Goal: Task Accomplishment & Management: Manage account settings

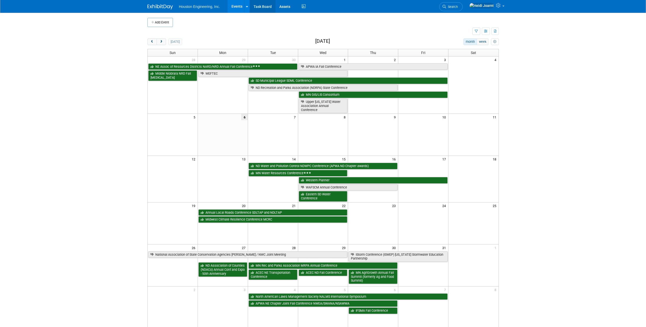
click at [266, 7] on link "Task Board" at bounding box center [263, 6] width 26 height 13
click at [163, 41] on button "next" at bounding box center [161, 41] width 9 height 7
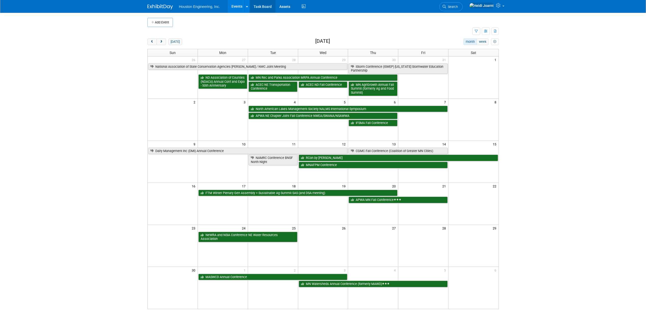
click at [262, 7] on link "Task Board" at bounding box center [263, 6] width 26 height 13
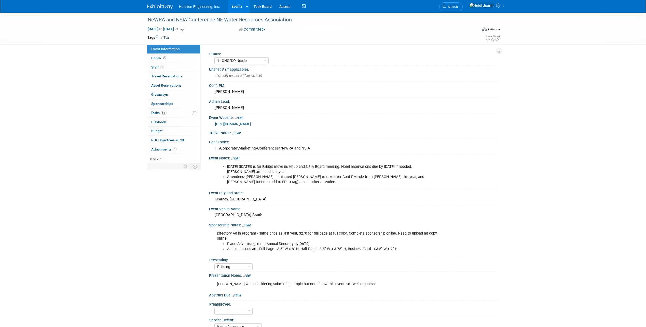
select select "1 - GNG/KO Needed"
select select "Pending"
select select "Water Resources"
click at [180, 109] on link "8% Tasks 8%" at bounding box center [173, 112] width 53 height 9
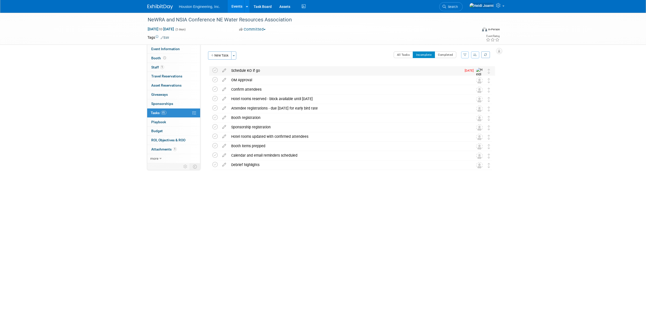
click at [260, 70] on div "Schedule KO if go" at bounding box center [345, 70] width 233 height 9
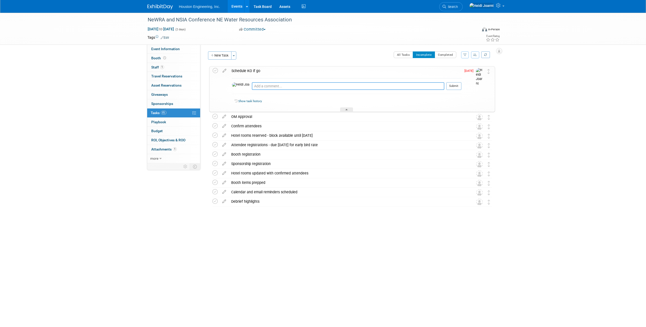
click at [315, 83] on textarea at bounding box center [348, 86] width 193 height 8
type textarea "Scheduled for 10/8"
click at [456, 85] on button "Submit" at bounding box center [453, 86] width 15 height 8
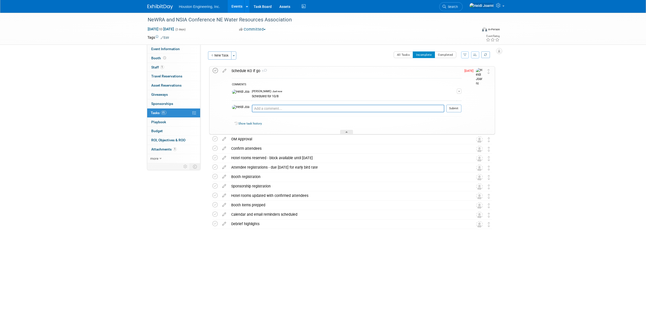
click at [215, 70] on icon at bounding box center [215, 70] width 5 height 5
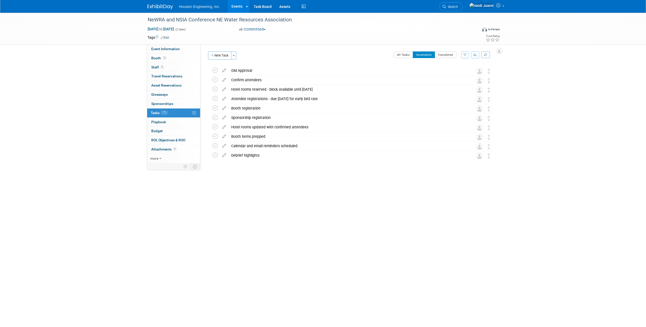
click at [237, 8] on link "Events" at bounding box center [237, 6] width 19 height 13
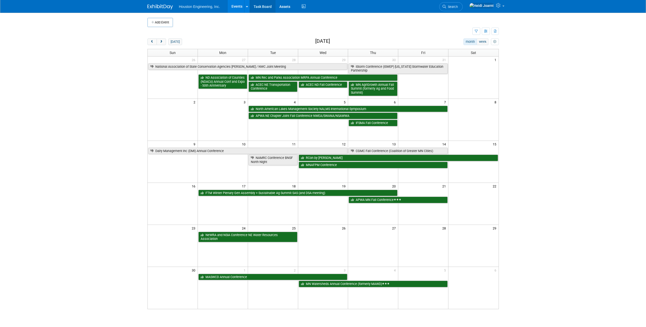
click at [267, 6] on link "Task Board" at bounding box center [263, 6] width 26 height 13
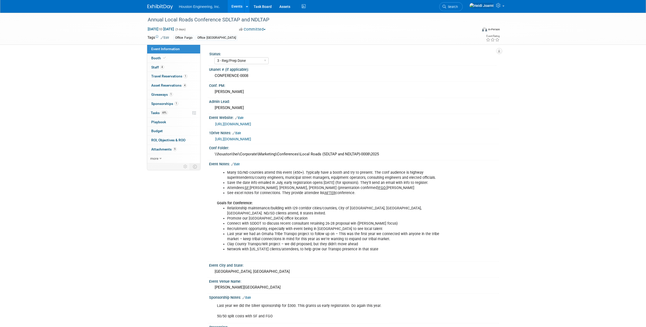
select select "3 - Reg/Prep Done"
select select "Yes"
select select "Multi-sector/Any/All"
click at [177, 85] on span "Asset Reservations 4" at bounding box center [168, 85] width 35 height 4
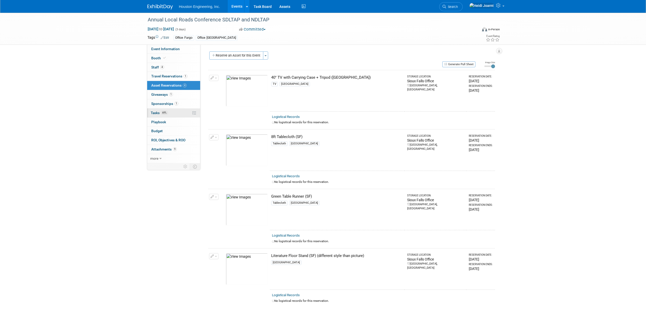
click at [175, 112] on link "69% Tasks 69%" at bounding box center [173, 112] width 53 height 9
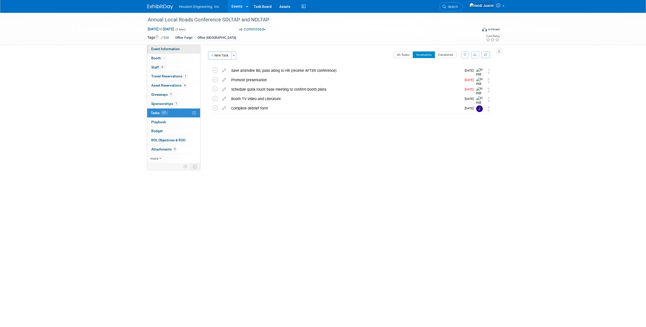
click at [182, 53] on link "Event Information" at bounding box center [173, 49] width 53 height 9
select select "3 - Reg/Prep Done"
select select "Yes"
select select "Multi-sector/Any/All"
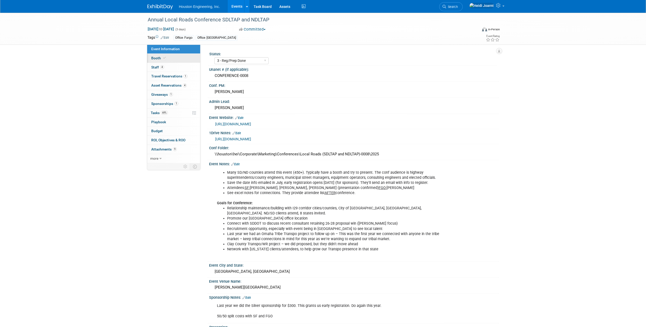
click at [166, 62] on link "Booth" at bounding box center [173, 58] width 53 height 9
select select "Yes"
select select "[GEOGRAPHIC_DATA]"
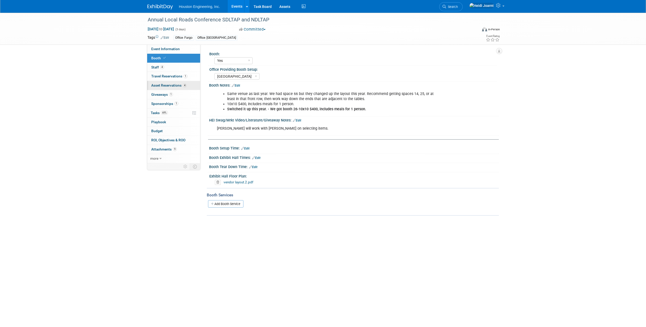
click at [174, 84] on span "Asset Reservations 4" at bounding box center [168, 85] width 35 height 4
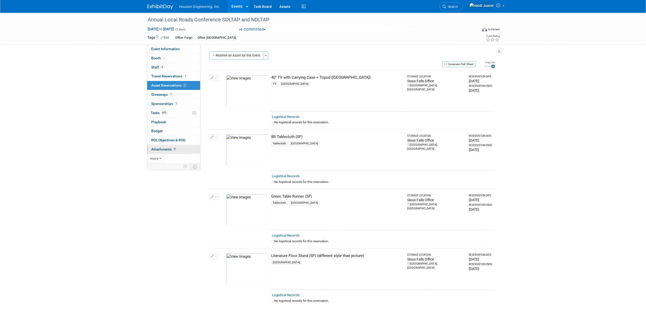
click at [165, 151] on span "Attachments 9" at bounding box center [163, 149] width 25 height 4
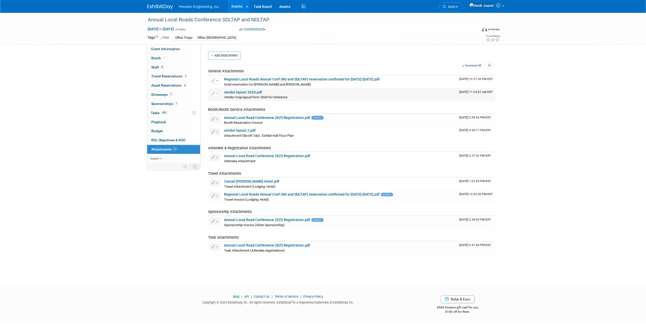
click at [254, 92] on link "vendor layout-2024.pdf" at bounding box center [243, 92] width 38 height 4
click at [242, 130] on link "vendor layout.2.pdf" at bounding box center [240, 130] width 32 height 4
click at [227, 57] on button "Add Attachment" at bounding box center [224, 55] width 33 height 8
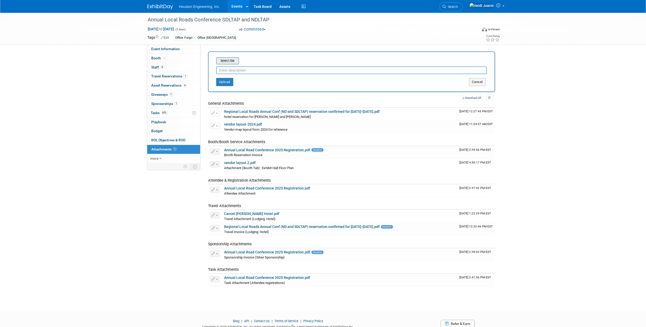
click at [228, 61] on input "file" at bounding box center [208, 61] width 61 height 6
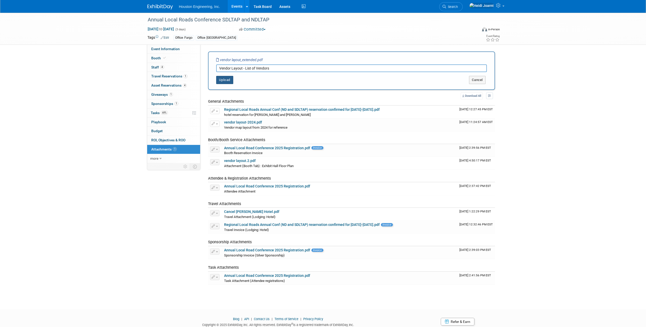
click at [231, 82] on button "Upload" at bounding box center [224, 80] width 17 height 8
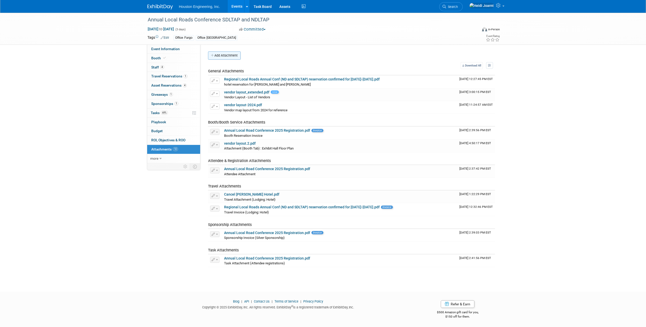
click at [227, 58] on button "Add Attachment" at bounding box center [224, 55] width 33 height 8
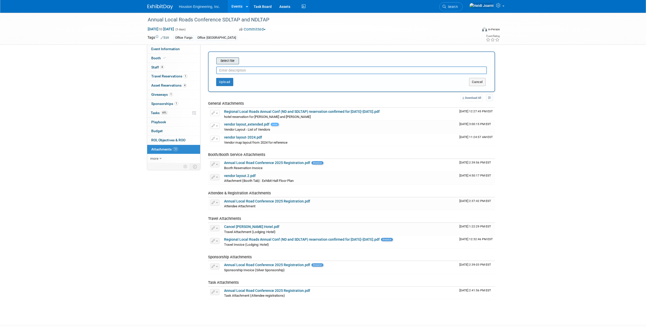
click at [229, 62] on input "file" at bounding box center [208, 61] width 61 height 6
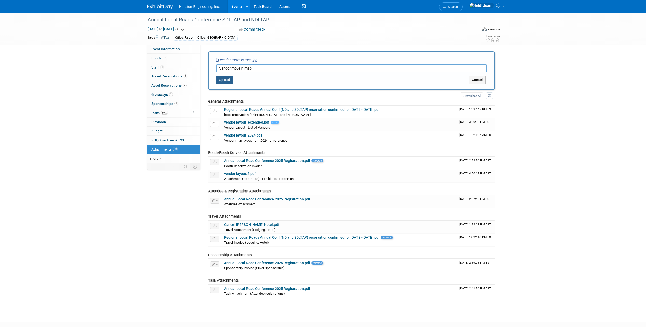
type input "Vendor move in map"
click at [228, 80] on button "Upload" at bounding box center [224, 80] width 17 height 8
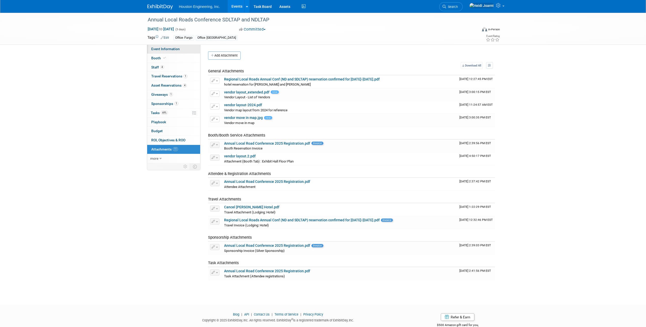
click at [178, 51] on link "Event Information" at bounding box center [173, 49] width 53 height 9
select select "3 - Reg/Prep Done"
select select "Yes"
select select "Multi-sector/Any/All"
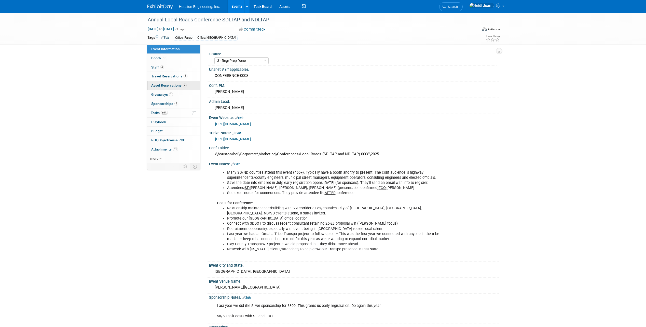
click at [187, 86] on link "4 Asset Reservations 4" at bounding box center [173, 85] width 53 height 9
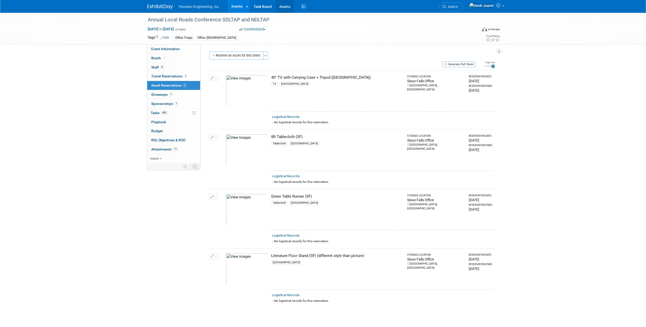
click at [288, 5] on link "Assets" at bounding box center [285, 6] width 19 height 13
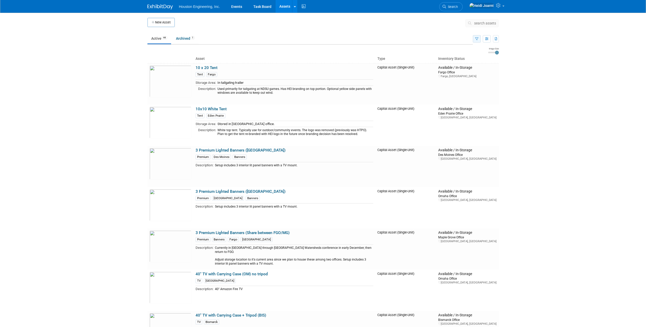
click at [476, 38] on icon "button" at bounding box center [476, 38] width 3 height 3
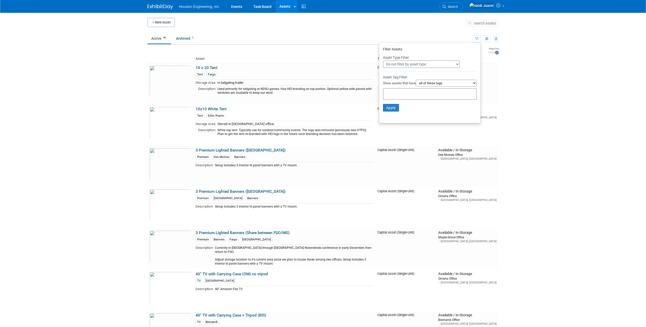
click at [415, 96] on input "text" at bounding box center [406, 93] width 41 height 5
type input "[GEOGRAPHIC_DATA]"
click at [391, 117] on button "Apply" at bounding box center [391, 116] width 16 height 8
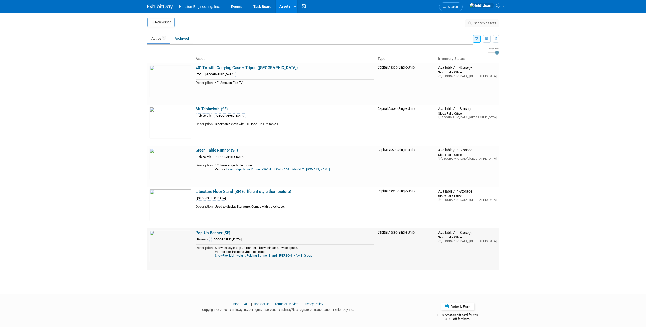
scroll to position [3, 0]
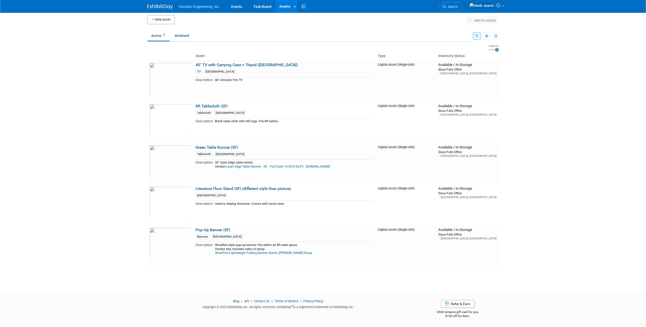
click at [476, 35] on icon "button" at bounding box center [476, 36] width 3 height 3
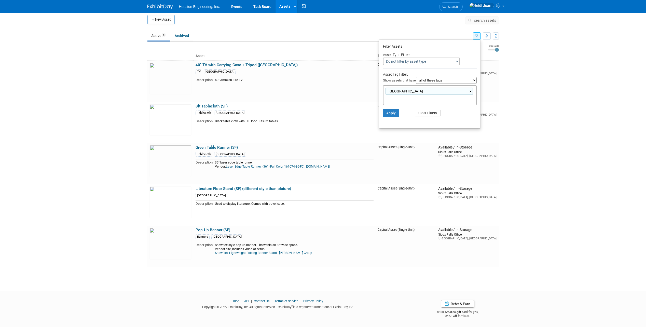
click at [471, 91] on link "×" at bounding box center [471, 92] width 3 height 6
click at [447, 92] on input "text" at bounding box center [421, 90] width 71 height 5
type input "banners"
click at [393, 112] on button "Apply" at bounding box center [391, 113] width 16 height 8
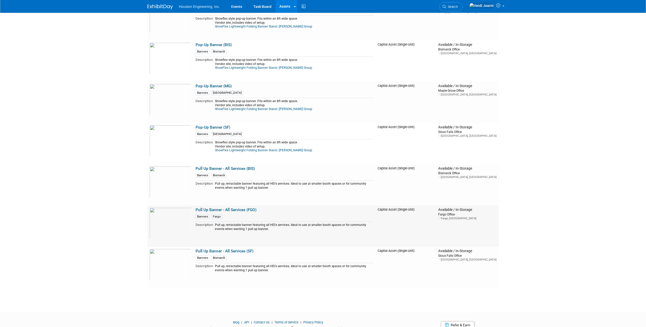
scroll to position [250, 0]
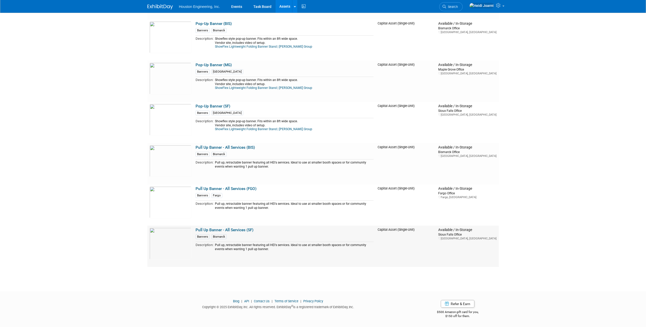
click at [232, 229] on link "Pull Up Banner - All Services (SF)" at bounding box center [225, 230] width 58 height 5
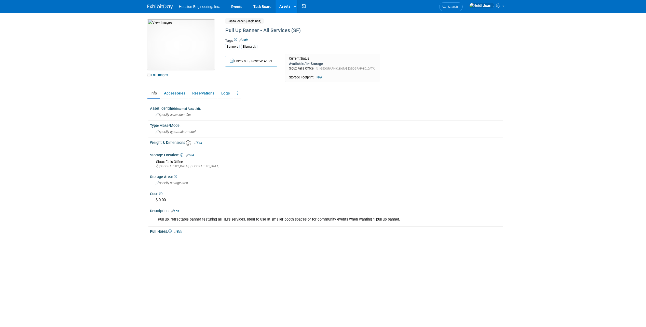
click at [245, 41] on link "Edit" at bounding box center [243, 40] width 8 height 4
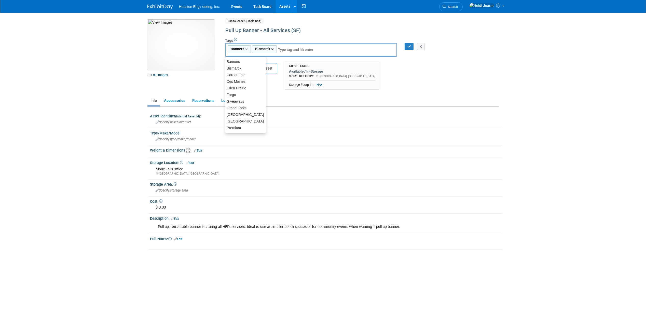
click at [272, 49] on link "×" at bounding box center [272, 49] width 3 height 6
type input "Banners"
type input "[GEOGRAPHIC_DATA]"
type input "Banners, Sioux Falls"
click at [409, 46] on icon "button" at bounding box center [409, 46] width 4 height 3
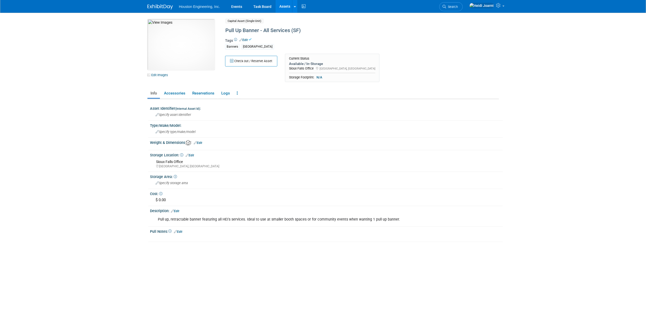
click at [287, 5] on link "Assets" at bounding box center [285, 6] width 19 height 13
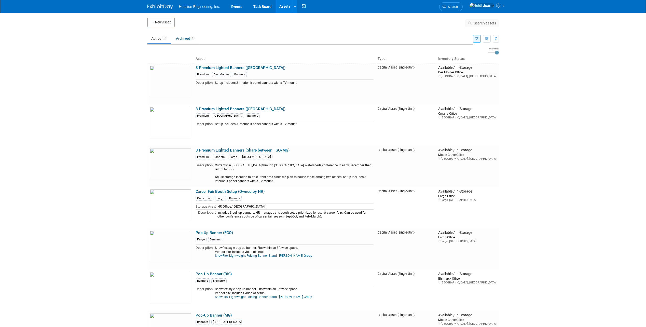
click at [474, 39] on button "button" at bounding box center [477, 38] width 8 height 7
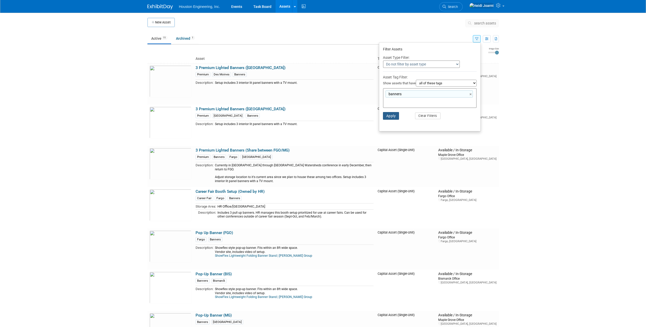
click at [392, 118] on button "Apply" at bounding box center [391, 116] width 16 height 8
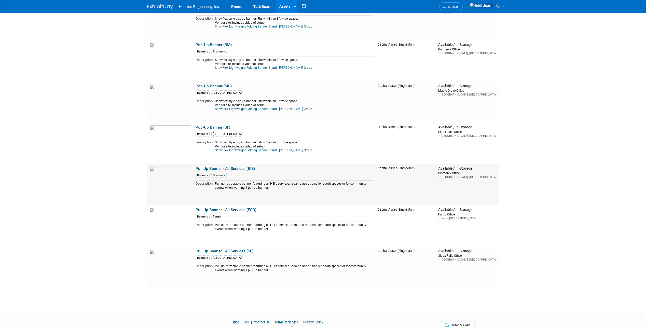
scroll to position [250, 0]
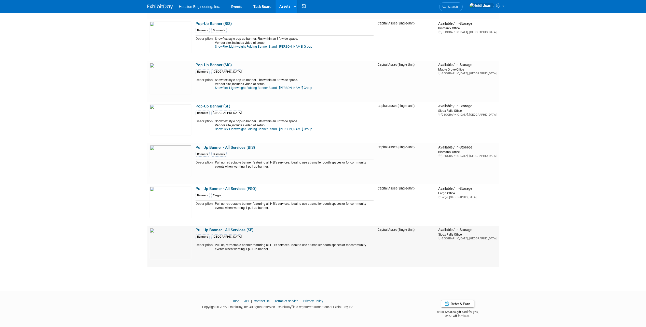
click at [242, 230] on link "Pull Up Banner - All Services (SF)" at bounding box center [225, 230] width 58 height 5
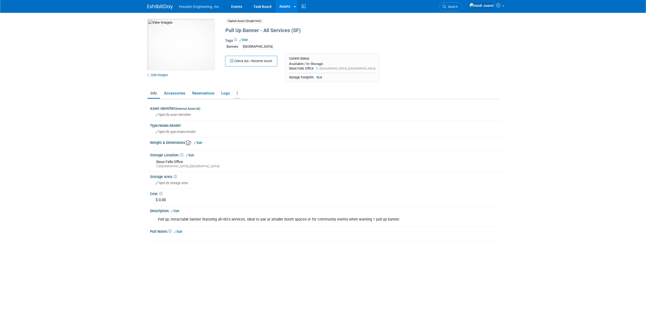
click at [237, 94] on icon at bounding box center [237, 93] width 1 height 4
click at [260, 112] on link "Copy/Duplicate Asset" at bounding box center [256, 112] width 44 height 9
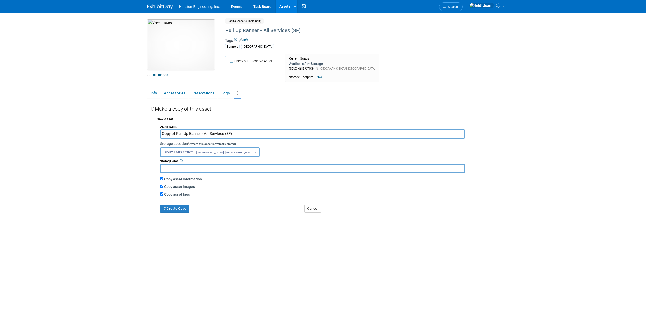
drag, startPoint x: 230, startPoint y: 133, endPoint x: 227, endPoint y: 134, distance: 3.3
click at [227, 134] on input "Copy of Pull Up Banner - All Services (SF)" at bounding box center [312, 133] width 305 height 9
type input "Copy of Pull Up Banner - All Services (GF)"
click at [206, 150] on span "Sioux Falls Office Sioux Falls, SD" at bounding box center [209, 152] width 90 height 4
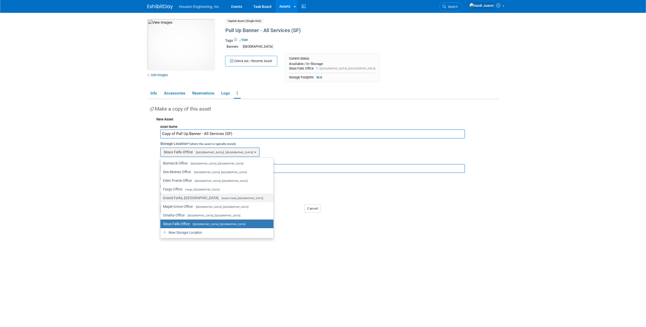
click at [218, 197] on span "Grand Forks, [GEOGRAPHIC_DATA]" at bounding box center [240, 198] width 45 height 3
click at [161, 197] on input "Grand Forks, ND Grand Forks, ND" at bounding box center [159, 197] width 3 height 3
select select "11224137"
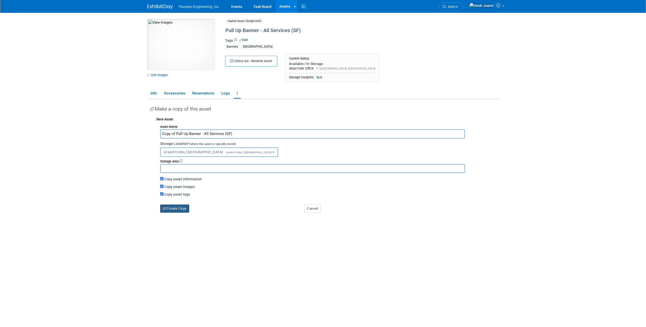
click at [179, 211] on button "Create Copy" at bounding box center [174, 208] width 29 height 8
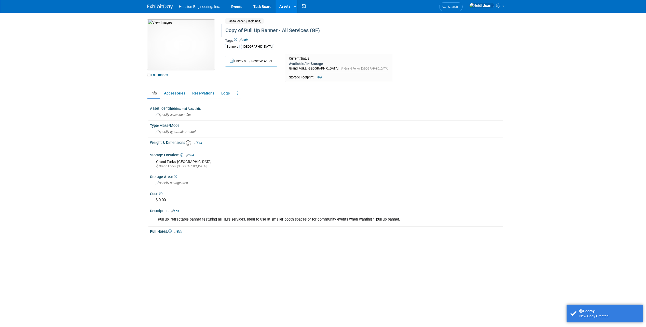
click at [246, 33] on div "Copy of Pull Up Banner - All Services (GF)" at bounding box center [340, 30] width 233 height 9
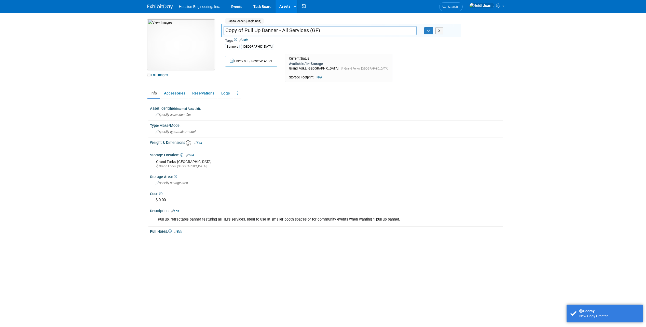
drag, startPoint x: 244, startPoint y: 29, endPoint x: 214, endPoint y: 31, distance: 30.2
click at [214, 31] on div "10050828-10729751-226425b2-c817-4af2-a17e-1906c46d564c.jpg Edit Images Capital …" at bounding box center [323, 52] width 359 height 66
type input "Pull Up Banner - All Services (GF)"
click at [247, 47] on div "[GEOGRAPHIC_DATA]" at bounding box center [257, 46] width 33 height 5
click at [247, 39] on link "Edit" at bounding box center [243, 40] width 8 height 4
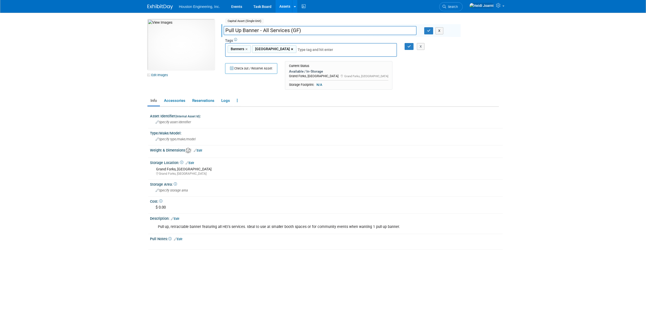
click at [291, 50] on link "×" at bounding box center [292, 49] width 3 height 6
type input "Banners"
type input "Grand Forks"
type input "Banners, Grand Forks"
click at [414, 48] on div "X" at bounding box center [421, 46] width 20 height 7
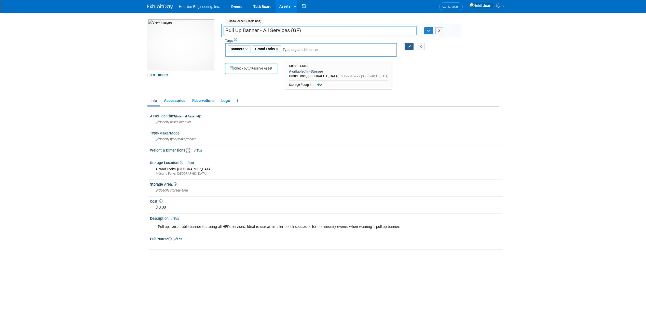
click at [408, 47] on icon "button" at bounding box center [409, 46] width 4 height 3
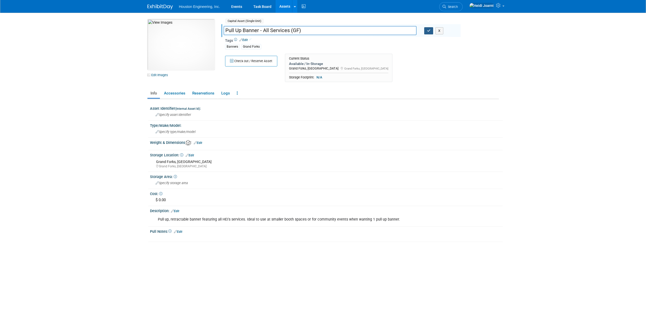
click at [430, 29] on icon "button" at bounding box center [429, 30] width 4 height 3
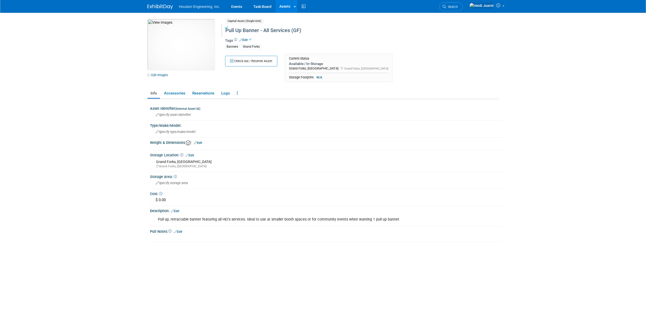
click at [284, 9] on link "Assets" at bounding box center [285, 6] width 19 height 13
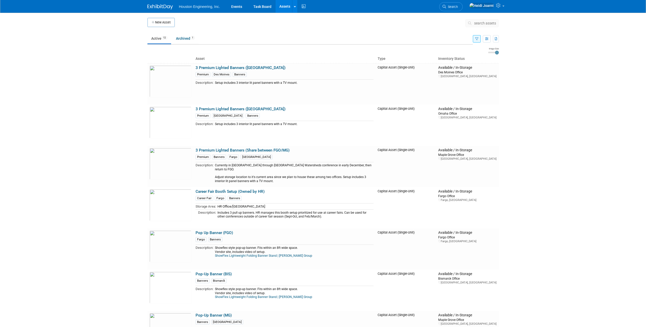
click at [475, 40] on icon "button" at bounding box center [476, 38] width 3 height 3
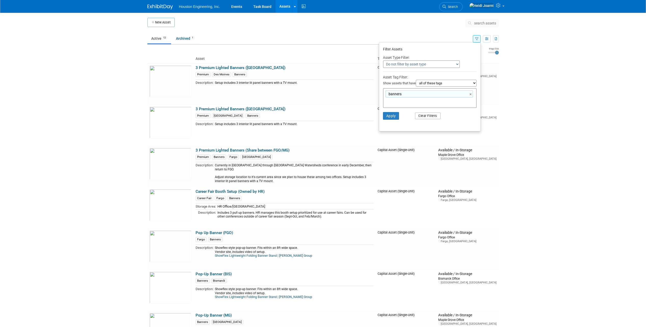
click at [431, 115] on button "Clear Filters" at bounding box center [427, 116] width 25 height 7
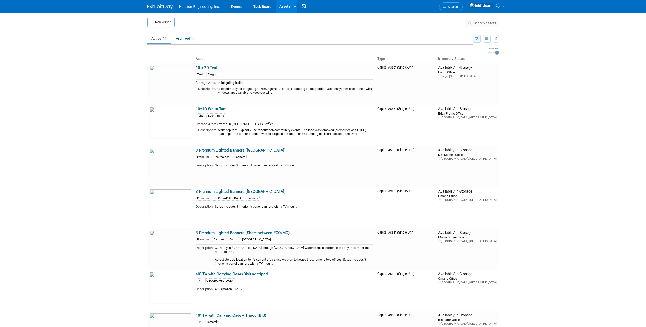
click at [474, 40] on button "button" at bounding box center [477, 38] width 8 height 7
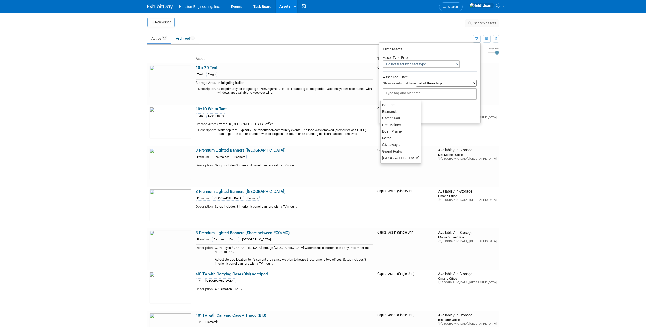
click at [402, 92] on input "text" at bounding box center [406, 93] width 41 height 5
type input "banners"
click at [390, 115] on button "Apply" at bounding box center [391, 116] width 16 height 8
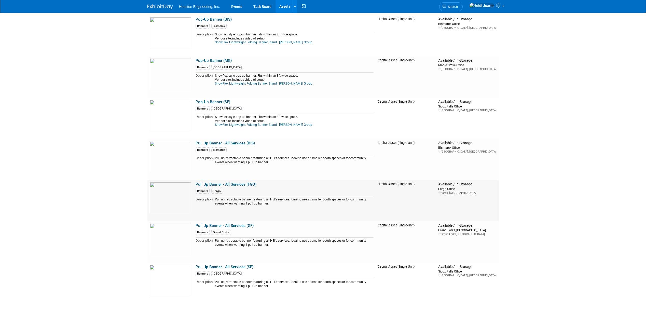
scroll to position [280, 0]
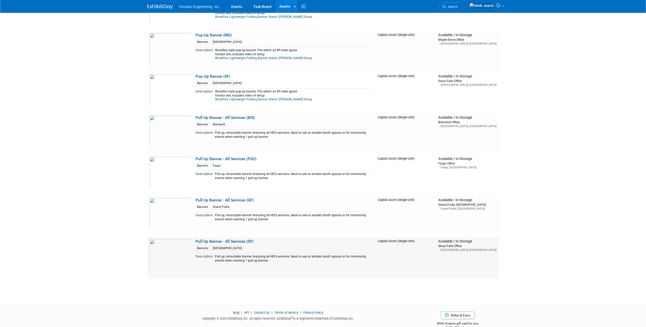
click at [238, 241] on link "Pull Up Banner - All Services (SF)" at bounding box center [225, 241] width 58 height 5
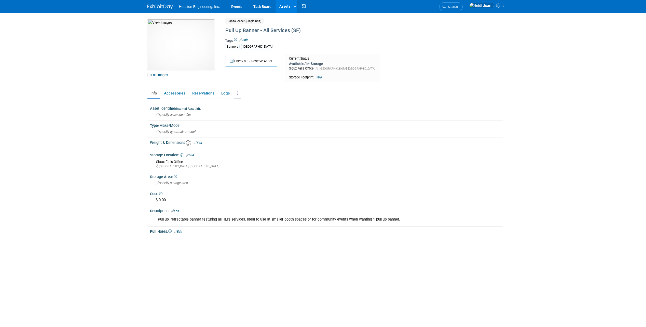
click at [238, 95] on link at bounding box center [237, 93] width 7 height 9
click at [252, 111] on link "Copy/Duplicate Asset" at bounding box center [256, 112] width 44 height 9
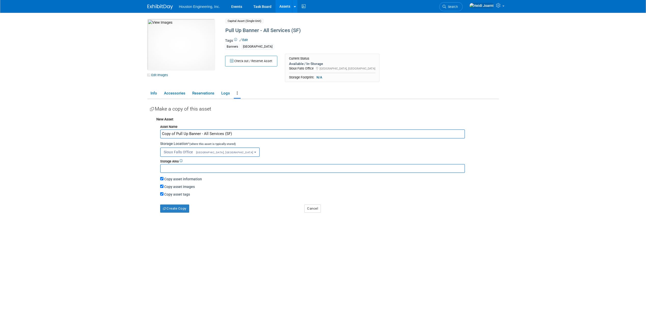
drag, startPoint x: 175, startPoint y: 134, endPoint x: 139, endPoint y: 133, distance: 36.4
click at [139, 133] on body "Houston Engineering, Inc. Events Task Board Assets New Asset" at bounding box center [323, 163] width 646 height 327
type input "Pull Up Banner - All Services (DSM)"
click at [210, 150] on span "Sioux Falls Office Sioux Falls, SD" at bounding box center [209, 152] width 90 height 4
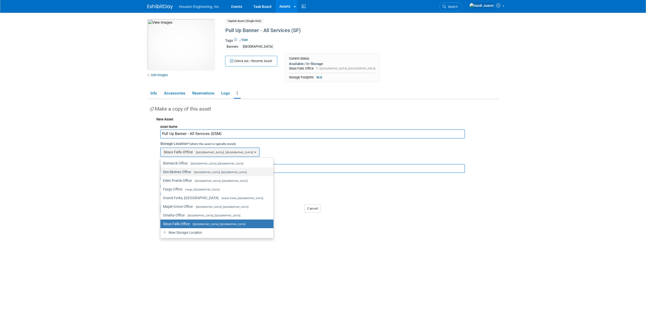
click at [208, 171] on span "[GEOGRAPHIC_DATA], [GEOGRAPHIC_DATA]" at bounding box center [219, 172] width 56 height 3
click at [161, 171] on input "Des Moines Office Des Moines, IA" at bounding box center [159, 171] width 3 height 3
select select "11224039"
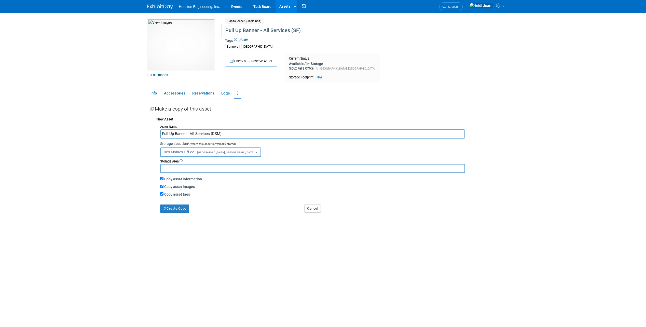
click at [298, 31] on div "Pull Up Banner - All Services (SF)" at bounding box center [340, 30] width 233 height 9
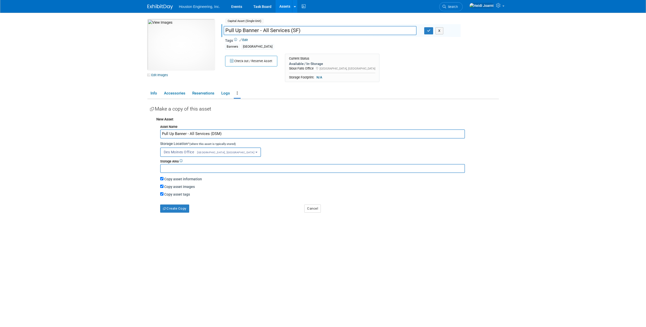
drag, startPoint x: 298, startPoint y: 31, endPoint x: 293, endPoint y: 31, distance: 5.9
click at [293, 31] on input "Pull Up Banner - All Services (SF)" at bounding box center [320, 30] width 193 height 9
type input "Pull Up Banner - All Services (DSM)"
click at [440, 32] on button "X" at bounding box center [439, 30] width 8 height 7
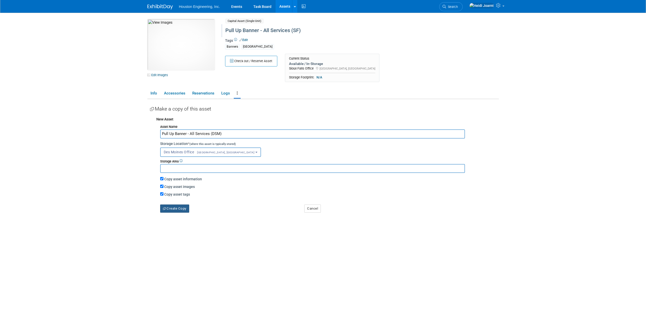
click at [182, 210] on button "Create Copy" at bounding box center [174, 208] width 29 height 8
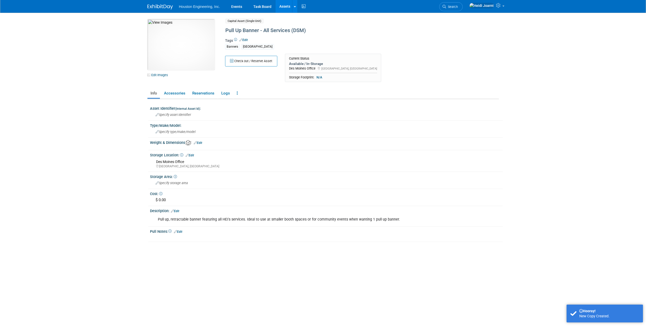
click at [259, 45] on div "[GEOGRAPHIC_DATA]" at bounding box center [257, 46] width 33 height 5
click at [247, 42] on span "Edit" at bounding box center [243, 40] width 10 height 4
click at [246, 39] on link "Edit" at bounding box center [243, 40] width 8 height 4
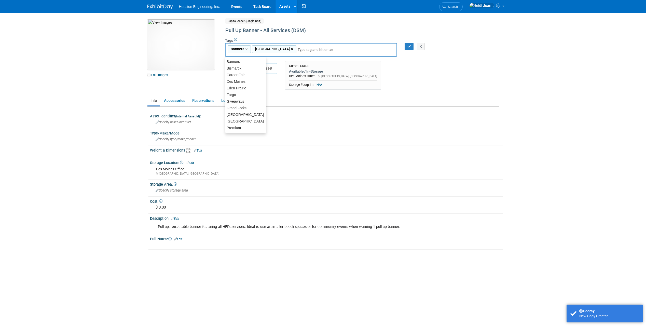
click at [291, 49] on link "×" at bounding box center [292, 49] width 3 height 6
type input "Banners"
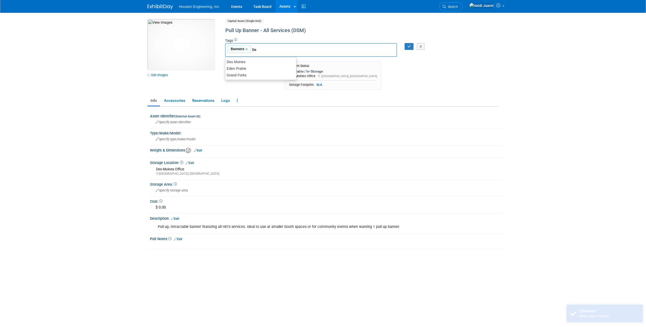
type input "Des"
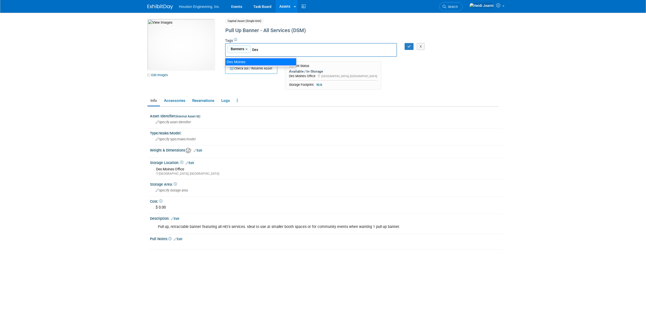
click at [266, 61] on div "Des Moines" at bounding box center [260, 61] width 71 height 7
type input "Banners, Des Moines"
click at [409, 47] on icon "button" at bounding box center [409, 46] width 4 height 3
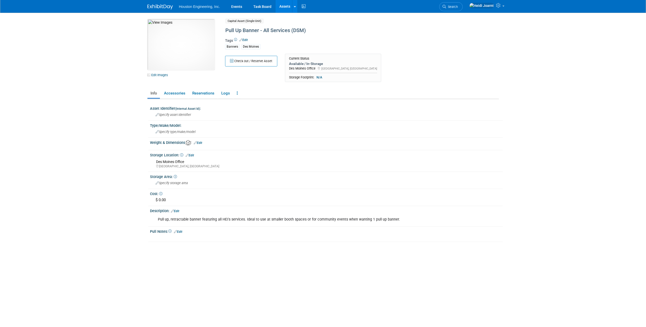
click at [284, 6] on link "Assets" at bounding box center [285, 6] width 19 height 13
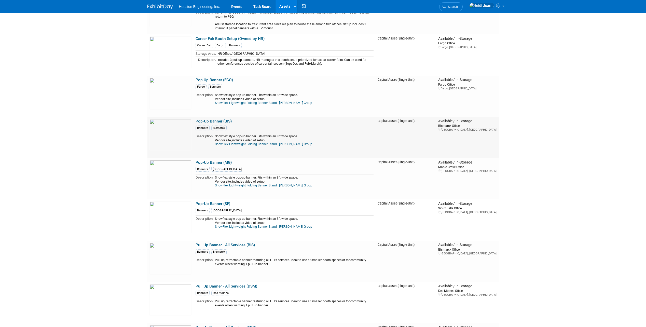
scroll to position [306, 0]
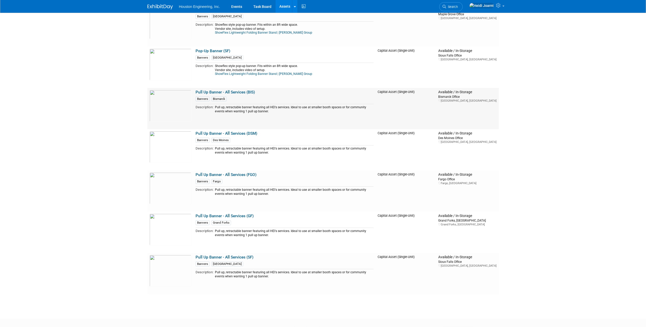
click at [229, 92] on link "Pull Up Banner - All Services (BIS)" at bounding box center [225, 92] width 59 height 5
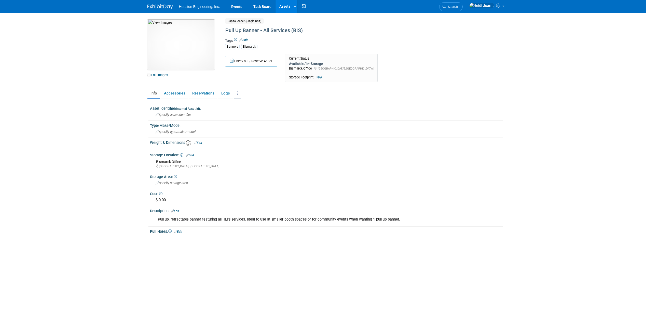
click at [238, 95] on link at bounding box center [237, 93] width 7 height 9
click at [249, 111] on link "Copy/Duplicate Asset" at bounding box center [256, 112] width 44 height 9
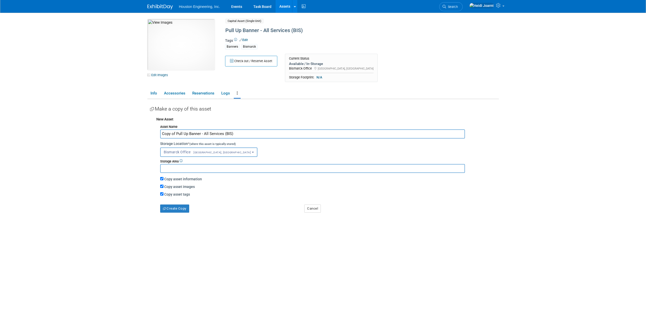
drag, startPoint x: 231, startPoint y: 134, endPoint x: 240, endPoint y: 137, distance: 9.4
click at [226, 134] on input "Copy of Pull Up Banner - All Services (BIS)" at bounding box center [312, 133] width 305 height 9
drag, startPoint x: 176, startPoint y: 135, endPoint x: 111, endPoint y: 125, distance: 65.6
click at [111, 125] on body "Houston Engineering, Inc. Events Task Board Assets New Asset" at bounding box center [323, 163] width 646 height 327
type input "Pull Up Banner - All Services (MG)"
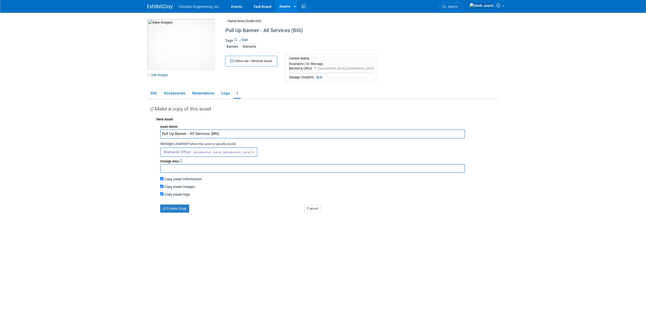
click at [176, 151] on span "Bismarck Office [GEOGRAPHIC_DATA], [GEOGRAPHIC_DATA]" at bounding box center [207, 152] width 87 height 4
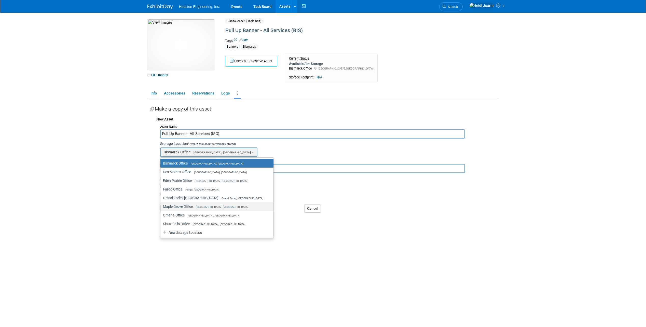
click at [185, 206] on label "[GEOGRAPHIC_DATA] [GEOGRAPHIC_DATA], [GEOGRAPHIC_DATA]" at bounding box center [215, 206] width 105 height 7
click at [161, 206] on input "[GEOGRAPHIC_DATA] [GEOGRAPHIC_DATA], [GEOGRAPHIC_DATA]" at bounding box center [159, 206] width 3 height 3
select select "11224042"
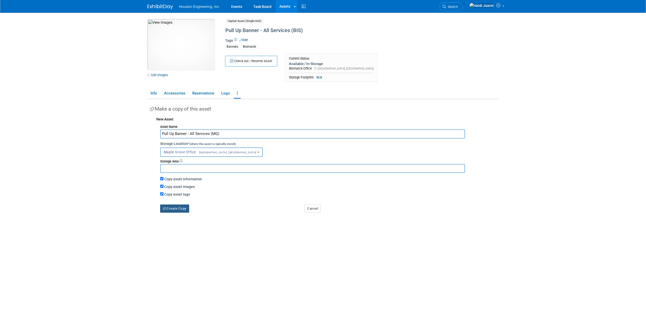
click at [176, 209] on button "Create Copy" at bounding box center [174, 208] width 29 height 8
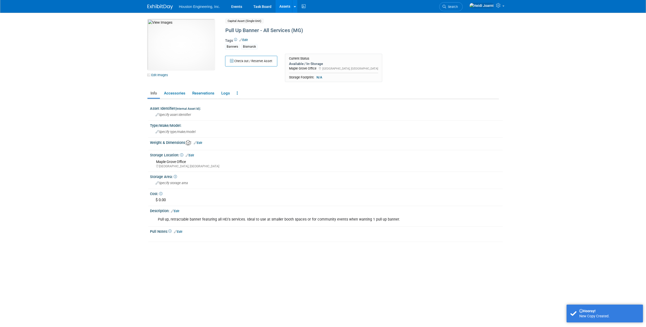
click at [253, 46] on div "Bismarck" at bounding box center [249, 46] width 16 height 5
click at [246, 39] on link "Edit" at bounding box center [243, 40] width 8 height 4
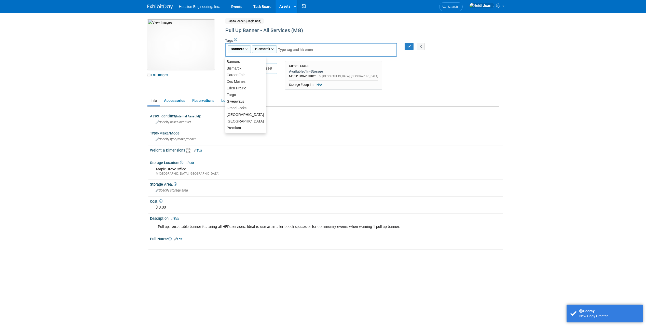
click at [272, 49] on link "×" at bounding box center [272, 49] width 3 height 6
type input "Banners"
click at [272, 50] on input "text" at bounding box center [287, 49] width 71 height 5
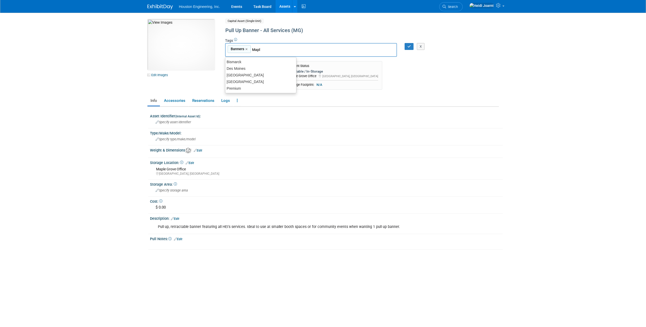
type input "Maple"
click at [269, 61] on div "[GEOGRAPHIC_DATA]" at bounding box center [260, 61] width 71 height 7
type input "Banners, Maple Grove"
click at [409, 47] on icon "button" at bounding box center [409, 46] width 4 height 3
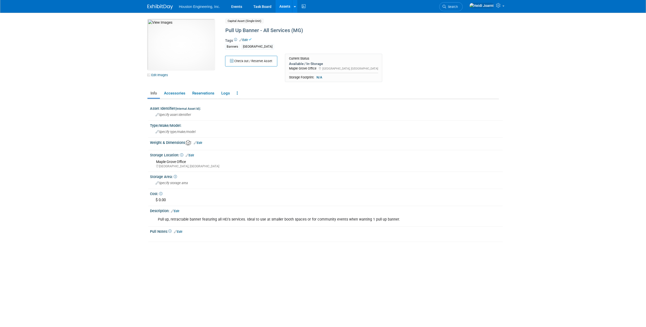
click at [286, 7] on link "Assets" at bounding box center [285, 6] width 19 height 13
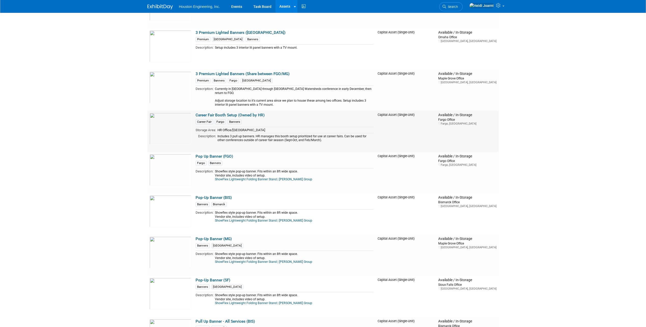
scroll to position [102, 0]
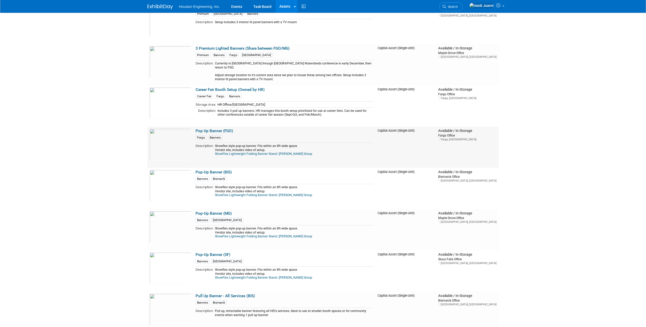
click at [221, 129] on link "Pop Up Banner (FGO)" at bounding box center [214, 131] width 37 height 5
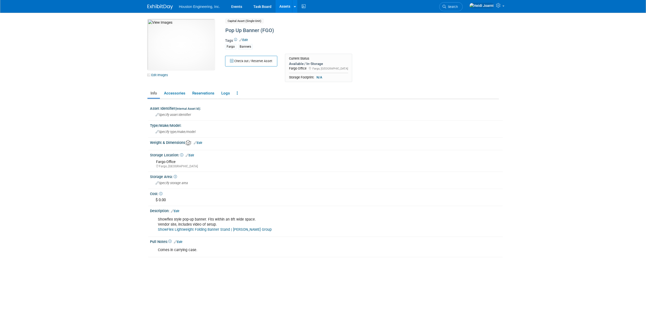
click at [245, 39] on link "Edit" at bounding box center [243, 40] width 8 height 4
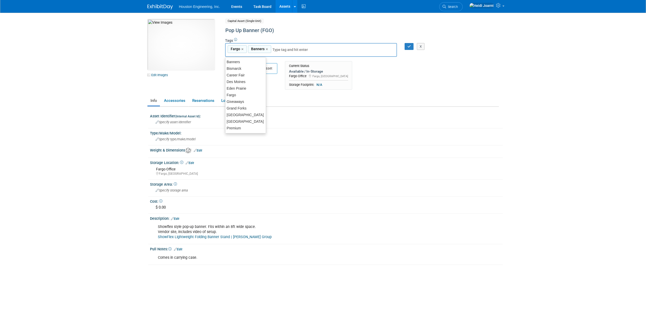
click at [288, 53] on div "Fargo,Banners Fargo × Banners ×" at bounding box center [311, 50] width 172 height 14
type input "Pop UP"
type input "Fargo, Banners, Pop UP"
click at [289, 49] on link "×" at bounding box center [290, 49] width 3 height 6
type input "Fargo, Banners"
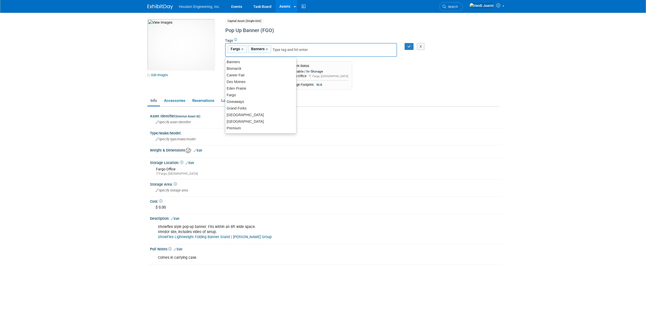
click at [285, 50] on input "text" at bounding box center [307, 49] width 71 height 5
type input "S"
type input "O"
type input "Pop Up"
type input "Fargo, Banners, Pop Up"
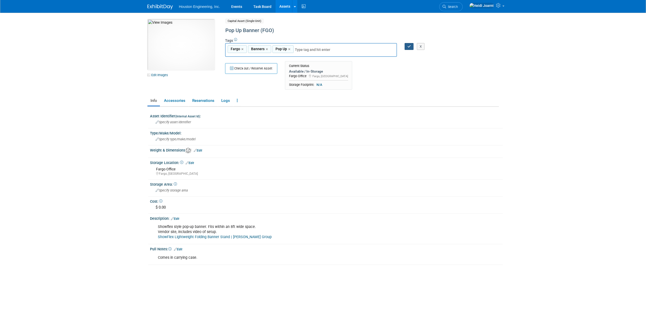
click at [410, 46] on icon "button" at bounding box center [409, 46] width 4 height 3
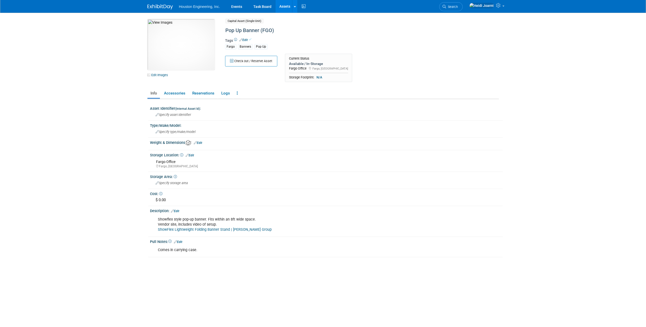
click at [285, 7] on link "Assets" at bounding box center [285, 6] width 19 height 13
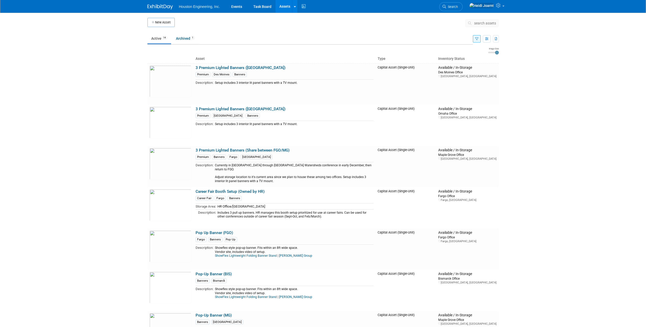
click at [477, 39] on icon "button" at bounding box center [476, 38] width 3 height 3
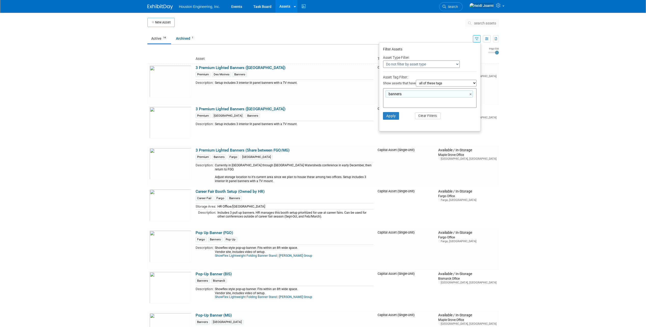
click at [414, 119] on li "Apply Clear Filters" at bounding box center [429, 115] width 101 height 15
click at [413, 34] on ul "Active 14 Archived 1" at bounding box center [309, 38] width 325 height 11
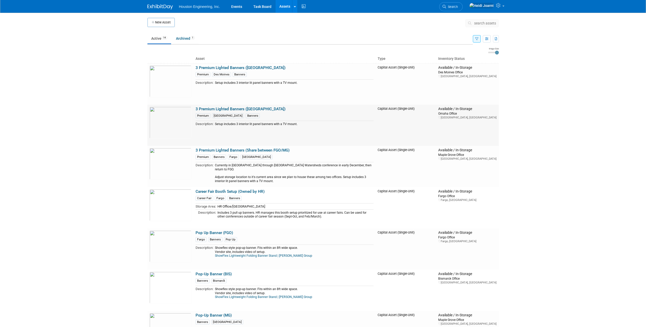
scroll to position [127, 0]
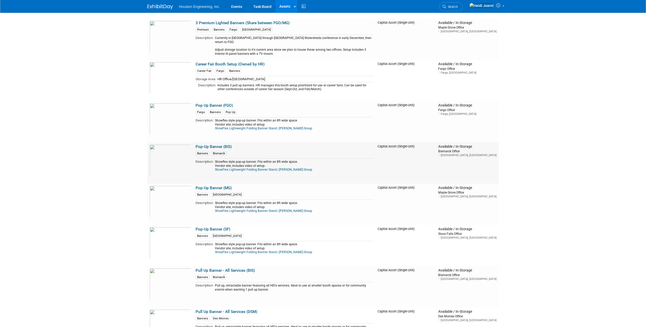
click at [225, 147] on link "Pop-Up Banner (BIS)" at bounding box center [214, 146] width 36 height 5
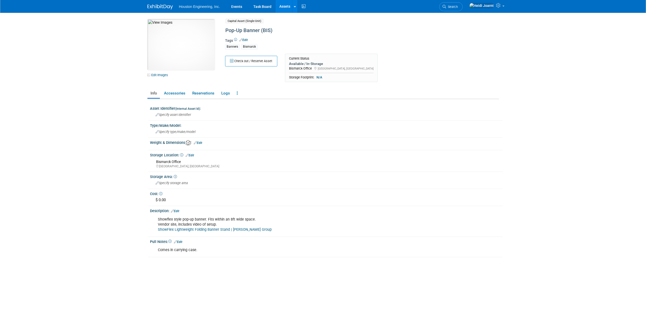
click at [248, 40] on link "Edit" at bounding box center [243, 40] width 8 height 4
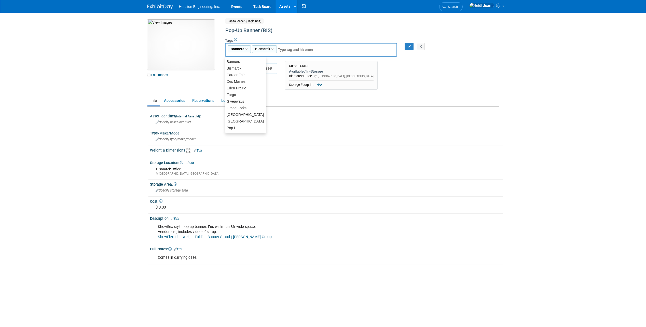
click at [281, 51] on input "text" at bounding box center [298, 49] width 41 height 5
type input "pop"
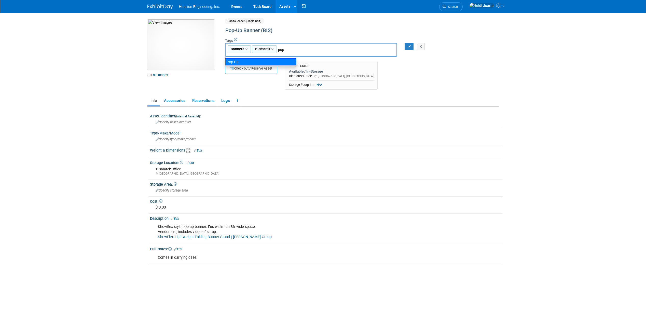
click at [275, 58] on div "Pop Up" at bounding box center [260, 61] width 71 height 7
type input "Banners, Bismarck, Pop Up"
click at [408, 47] on icon "button" at bounding box center [409, 46] width 4 height 3
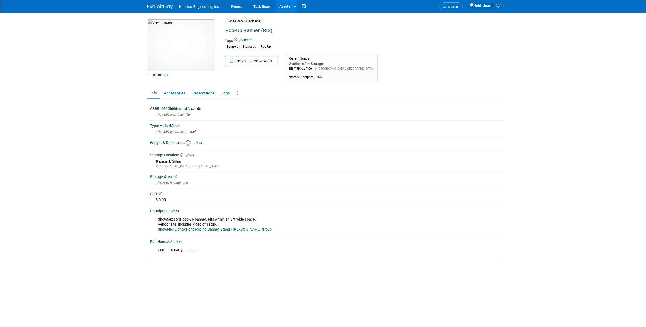
click at [286, 8] on link "Assets" at bounding box center [285, 6] width 19 height 13
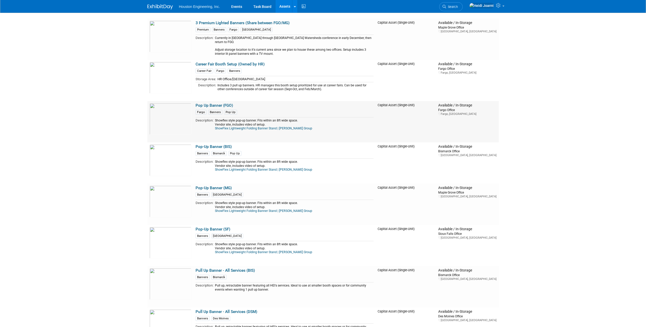
scroll to position [153, 0]
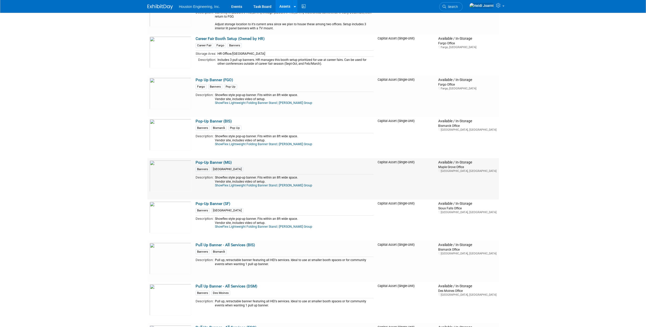
click at [215, 162] on link "Pop-Up Banner (MG)" at bounding box center [214, 162] width 36 height 5
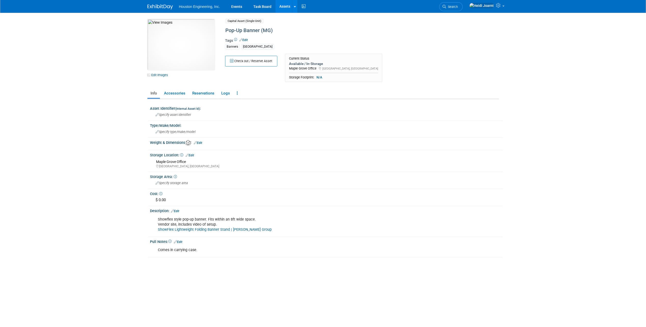
click at [248, 40] on div "Tags Edit Banners Maple Grove" at bounding box center [341, 45] width 232 height 15
click at [245, 40] on link "Edit" at bounding box center [243, 40] width 8 height 4
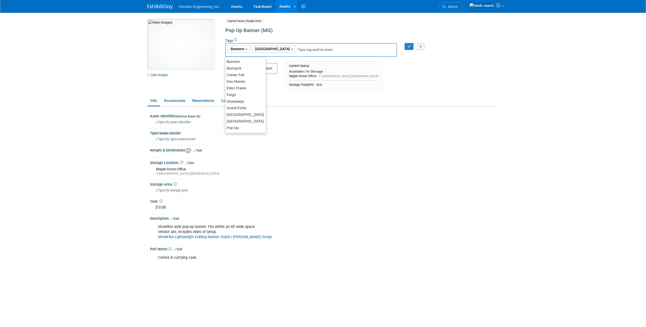
click at [298, 49] on input "text" at bounding box center [318, 49] width 41 height 5
type input "pop"
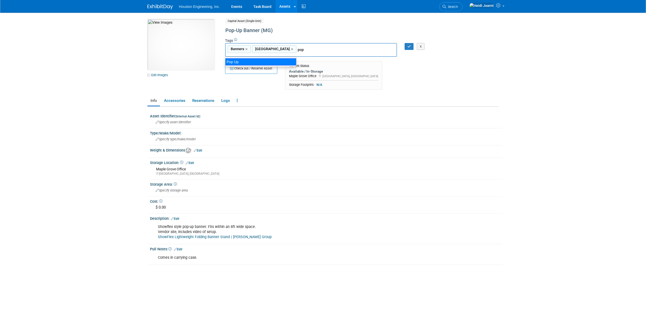
click at [268, 66] on ul "Pop Up" at bounding box center [260, 62] width 71 height 10
click at [270, 63] on div "Pop Up" at bounding box center [260, 61] width 71 height 7
type input "Banners, Maple Grove, Pop Up"
click at [407, 48] on icon "button" at bounding box center [409, 46] width 4 height 3
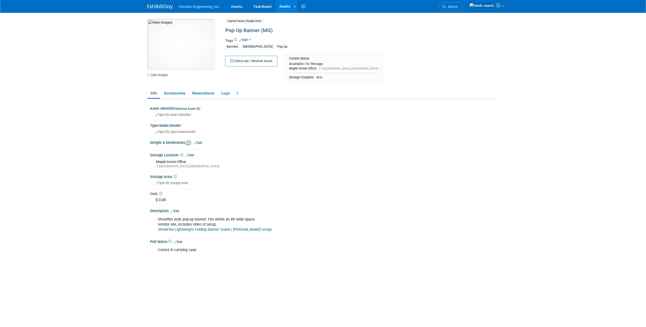
click at [284, 6] on link "Assets" at bounding box center [285, 6] width 19 height 13
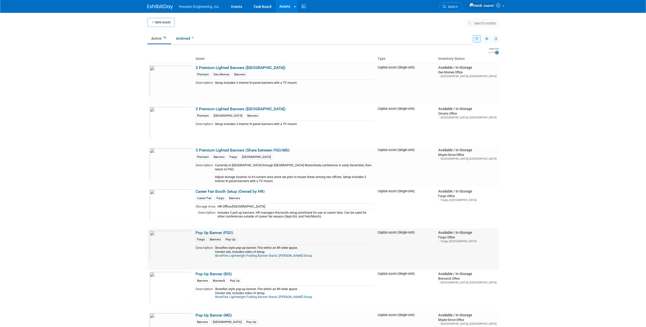
scroll to position [127, 0]
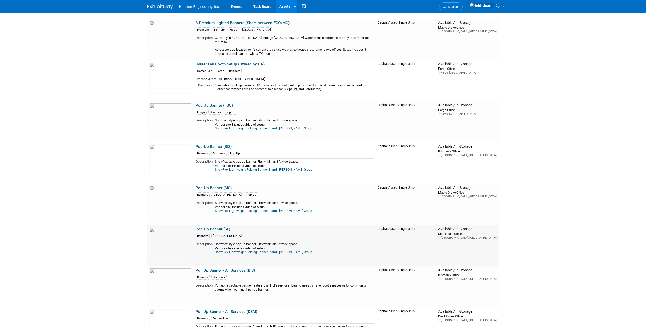
click at [218, 229] on link "Pop-Up Banner (SF)" at bounding box center [213, 229] width 35 height 5
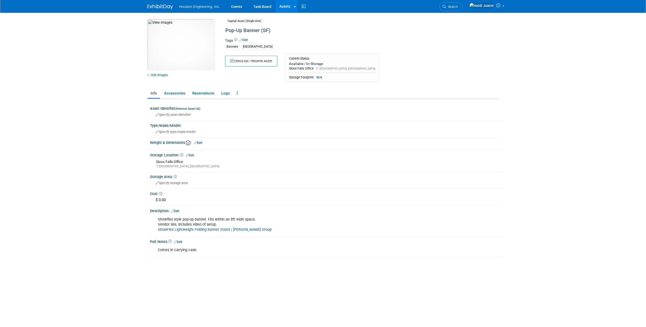
click at [246, 38] on link "Edit" at bounding box center [243, 40] width 8 height 4
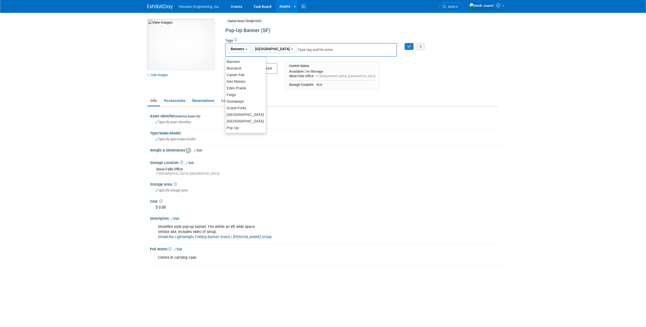
click at [298, 51] on input "text" at bounding box center [318, 49] width 41 height 5
type input "pop"
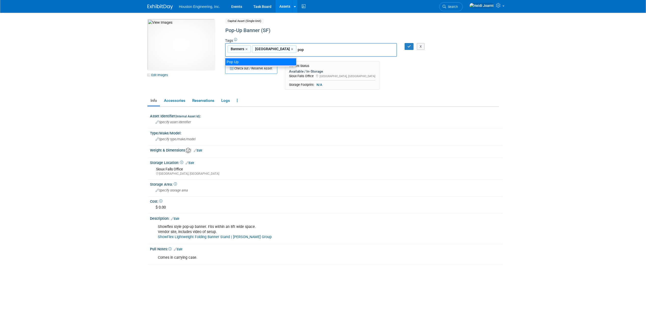
click at [275, 60] on div "Pop Up" at bounding box center [260, 61] width 71 height 7
type input "Banners, [GEOGRAPHIC_DATA], Pop Up"
click at [408, 46] on icon "button" at bounding box center [409, 46] width 4 height 3
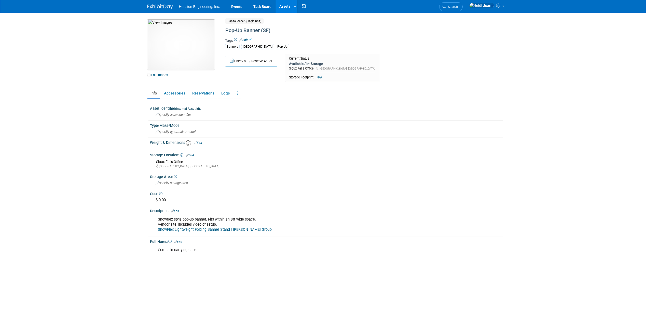
click at [284, 6] on link "Assets" at bounding box center [285, 6] width 19 height 13
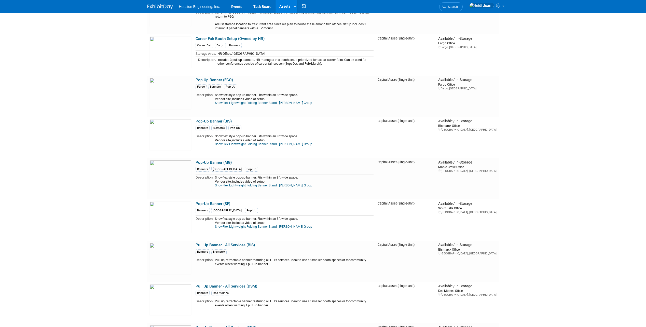
scroll to position [204, 0]
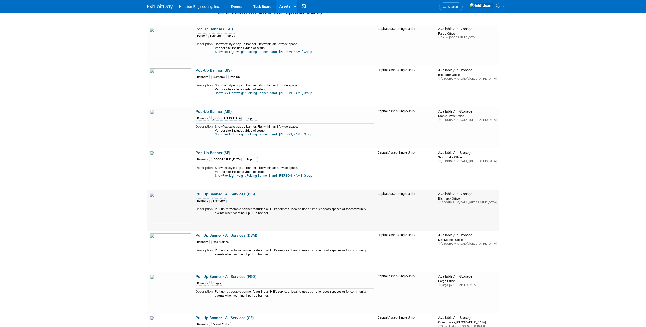
click at [242, 196] on link "Pull Up Banner - All Services (BIS)" at bounding box center [225, 194] width 59 height 5
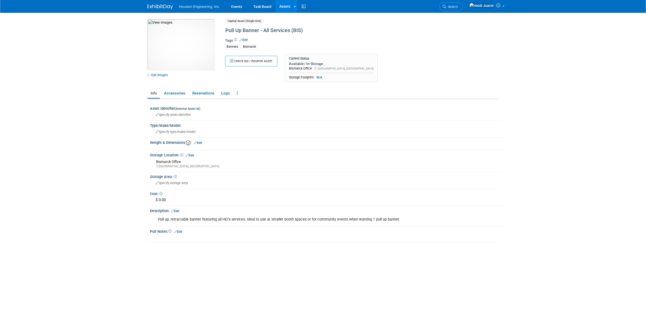
click at [243, 40] on link "Edit" at bounding box center [243, 40] width 8 height 4
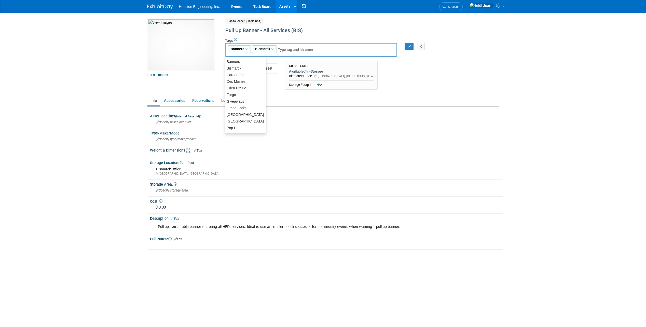
click at [291, 49] on input "text" at bounding box center [298, 49] width 41 height 5
type input "p"
type input "Pull Up"
type input "Banners, Bismarck, Pull Up"
click at [407, 47] on icon "button" at bounding box center [409, 46] width 4 height 3
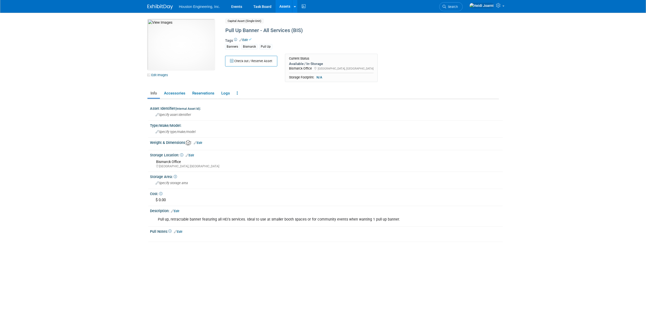
click at [286, 8] on link "Assets" at bounding box center [285, 6] width 19 height 13
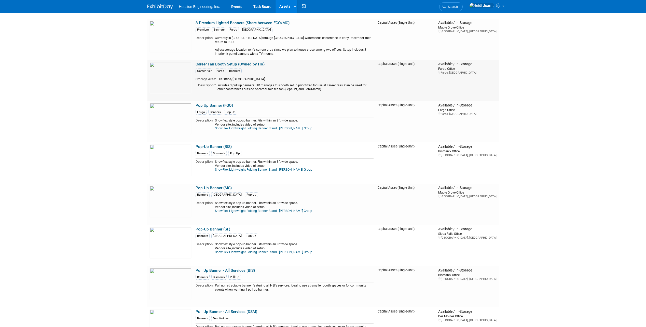
scroll to position [229, 0]
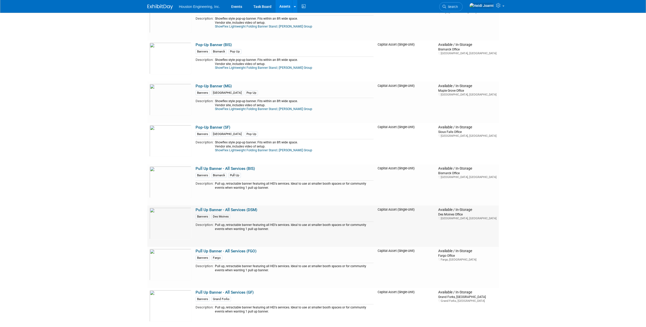
click at [240, 209] on link "Pull Up Banner - All Services (DSM)" at bounding box center [227, 210] width 62 height 5
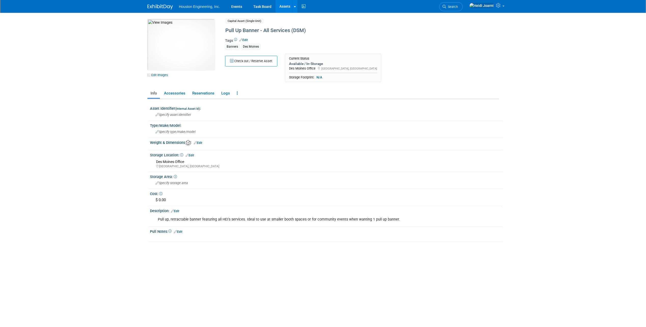
click at [244, 41] on link "Edit" at bounding box center [243, 40] width 8 height 4
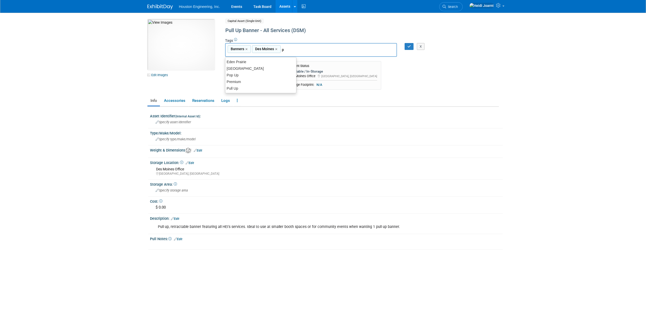
type input "pu"
click at [265, 62] on div "Pull Up" at bounding box center [260, 61] width 71 height 7
type input "Banners, Des Moines, Pull Up"
click at [410, 47] on icon "button" at bounding box center [409, 46] width 4 height 3
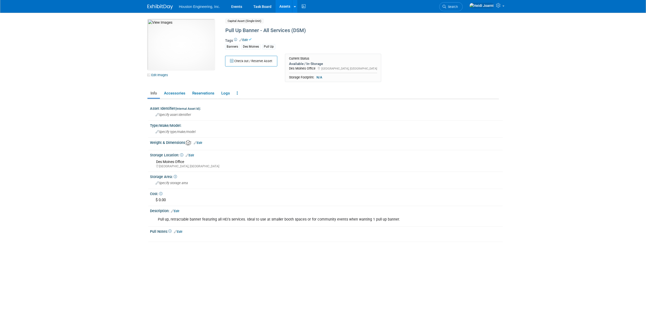
click at [287, 7] on link "Assets" at bounding box center [285, 6] width 19 height 13
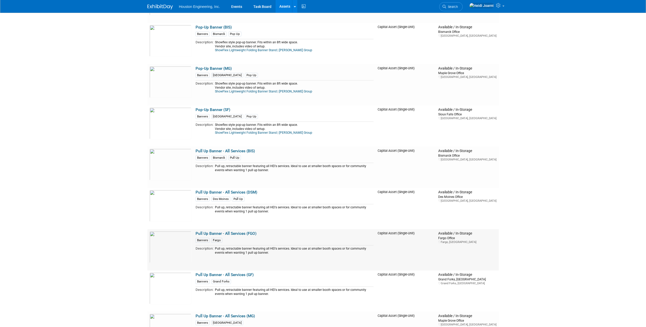
scroll to position [349, 0]
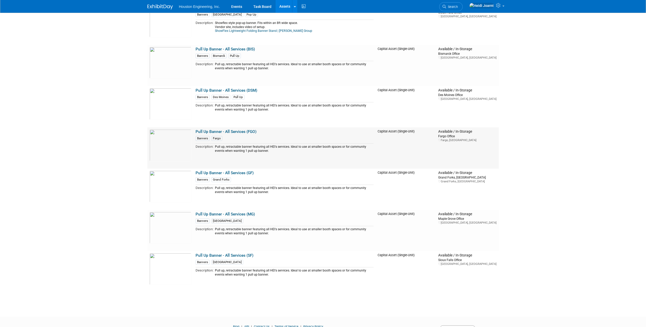
click at [229, 133] on link "Pull Up Banner - All Services (FGO)" at bounding box center [226, 131] width 61 height 5
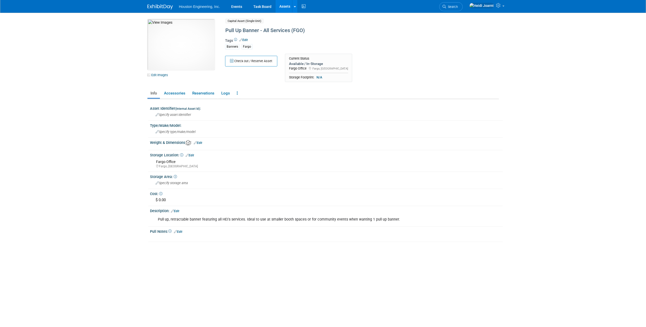
click at [245, 39] on link "Edit" at bounding box center [243, 40] width 8 height 4
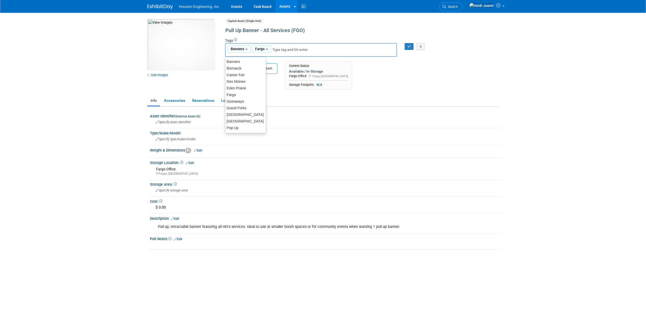
click at [282, 48] on input "text" at bounding box center [292, 49] width 41 height 5
type input "pu"
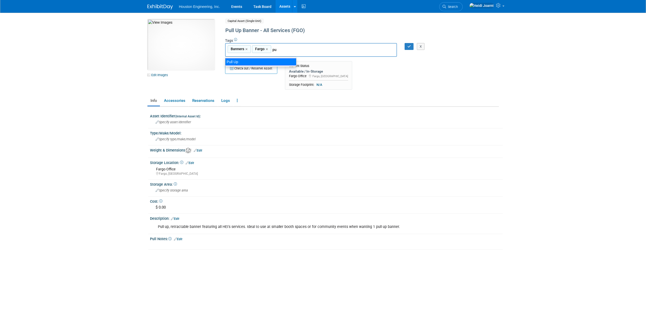
click at [272, 60] on div "Pull Up" at bounding box center [260, 61] width 71 height 7
type input "Banners, Fargo, Pull Up"
click at [408, 48] on icon "button" at bounding box center [409, 46] width 4 height 3
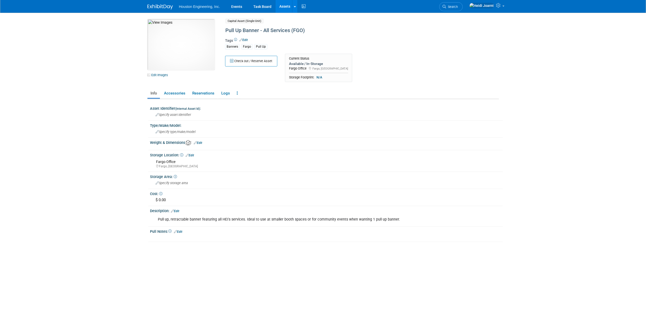
click at [282, 7] on link "Assets" at bounding box center [285, 6] width 19 height 13
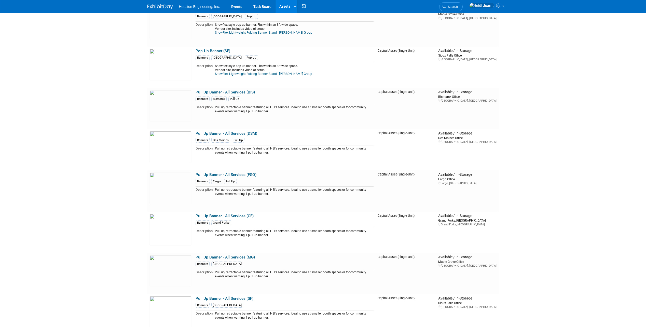
scroll to position [374, 0]
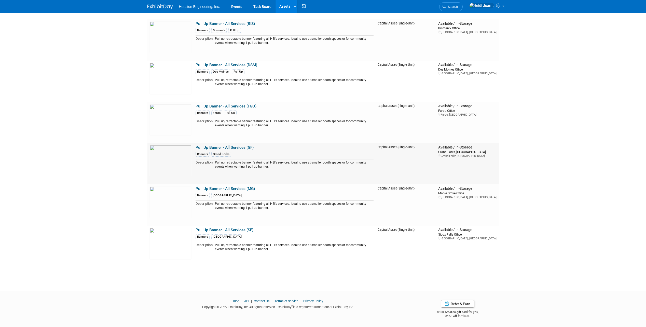
click at [224, 148] on link "Pull Up Banner - All Services (GF)" at bounding box center [225, 147] width 58 height 5
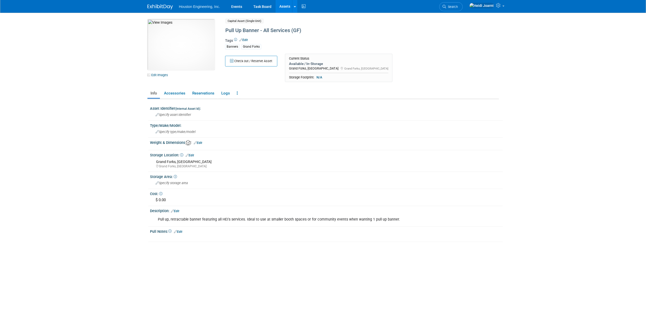
click at [245, 39] on link "Edit" at bounding box center [243, 40] width 8 height 4
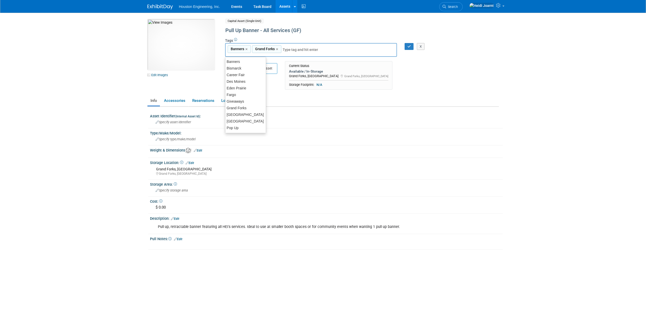
click at [288, 49] on input "text" at bounding box center [303, 49] width 41 height 5
type input "pu"
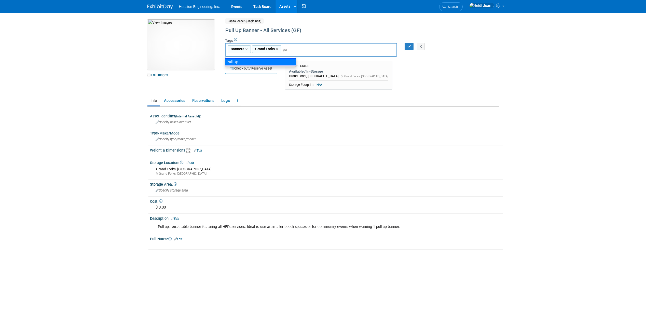
click at [259, 60] on div "Pull Up" at bounding box center [260, 61] width 71 height 7
type input "Banners, Grand Forks, Pull Up"
click at [409, 47] on icon "button" at bounding box center [409, 46] width 4 height 3
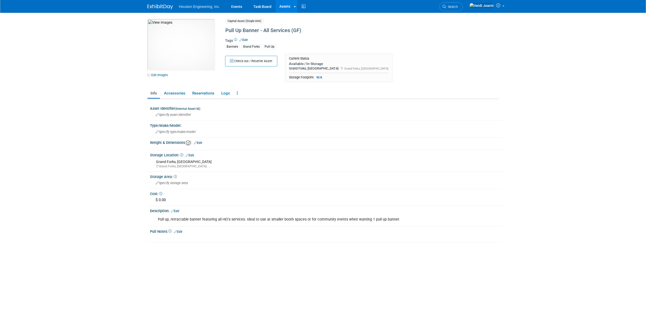
click at [285, 7] on link "Assets" at bounding box center [285, 6] width 19 height 13
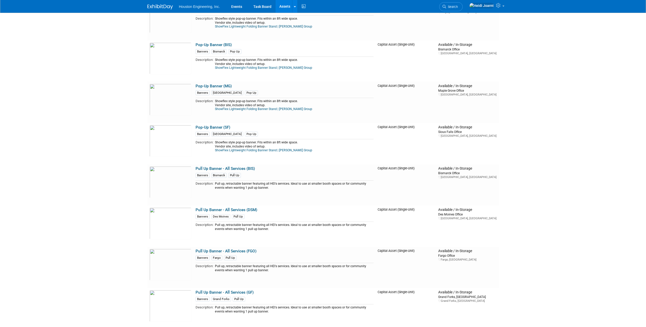
scroll to position [356, 0]
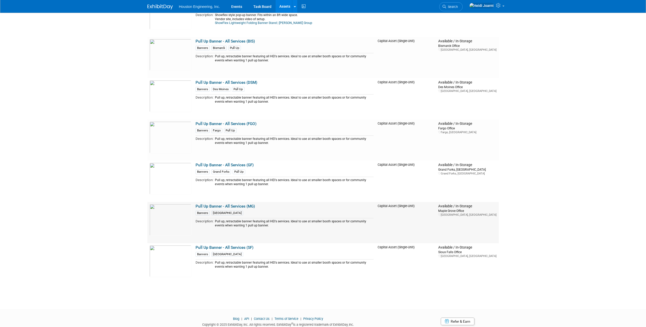
click at [230, 206] on link "Pull Up Banner - All Services (MG)" at bounding box center [225, 206] width 59 height 5
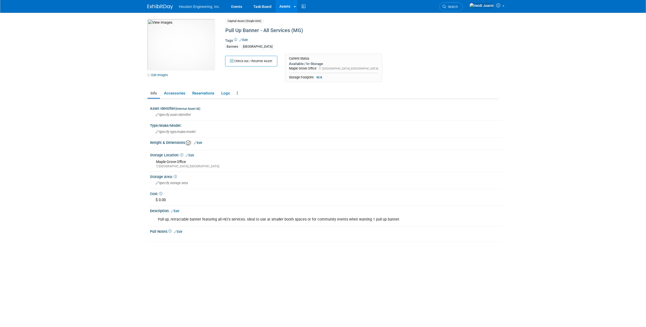
click at [246, 40] on link "Edit" at bounding box center [243, 40] width 8 height 4
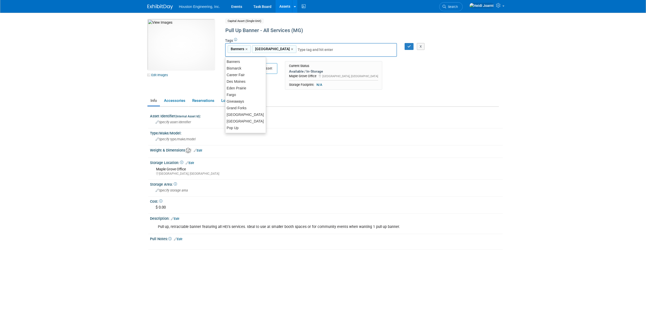
click at [298, 50] on input "text" at bounding box center [318, 49] width 41 height 5
type input "pu"
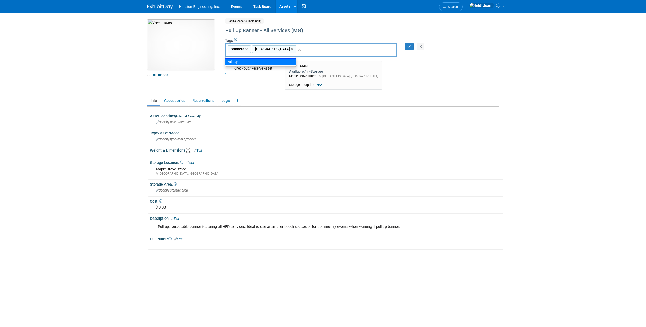
click at [280, 61] on div "Pull Up" at bounding box center [260, 61] width 71 height 7
type input "Banners, Maple Grove, Pull Up"
click at [404, 45] on div at bounding box center [406, 46] width 11 height 7
click at [408, 47] on icon "button" at bounding box center [409, 46] width 4 height 3
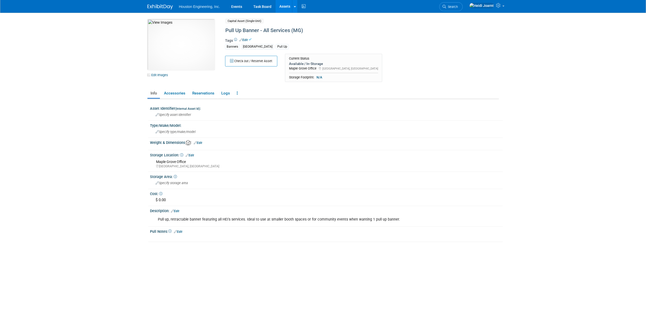
click at [283, 8] on link "Assets" at bounding box center [285, 6] width 19 height 13
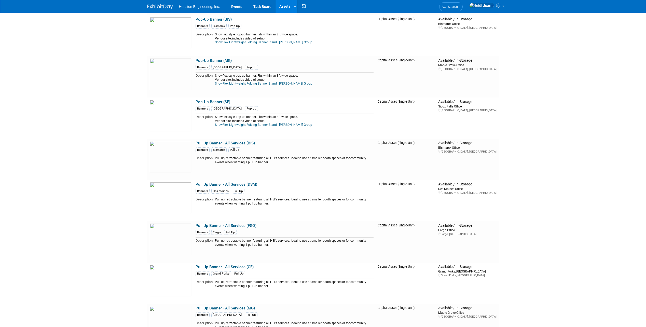
scroll to position [374, 0]
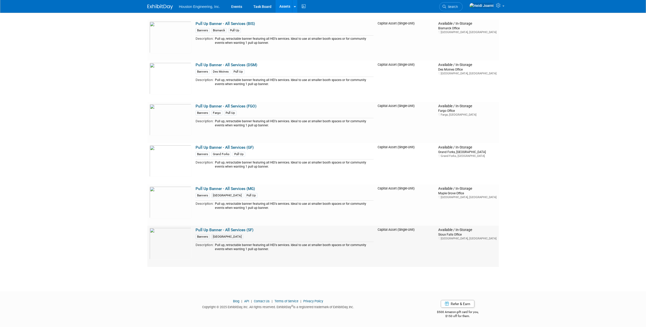
click at [234, 230] on link "Pull Up Banner - All Services (SF)" at bounding box center [225, 230] width 58 height 5
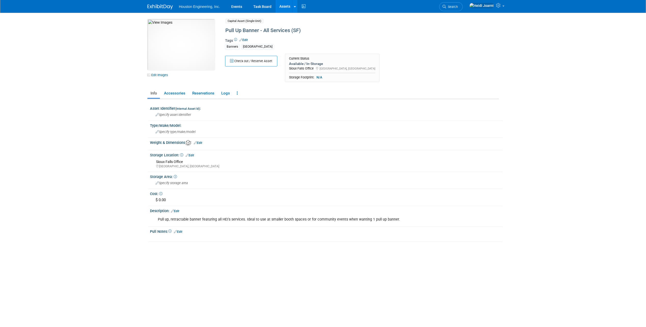
click at [243, 39] on link "Edit" at bounding box center [243, 40] width 8 height 4
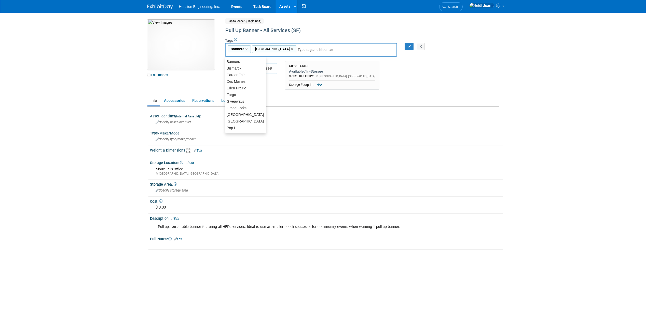
click at [298, 49] on input "text" at bounding box center [318, 49] width 41 height 5
type input "pu"
click at [280, 58] on ul "Pull Up" at bounding box center [260, 62] width 71 height 10
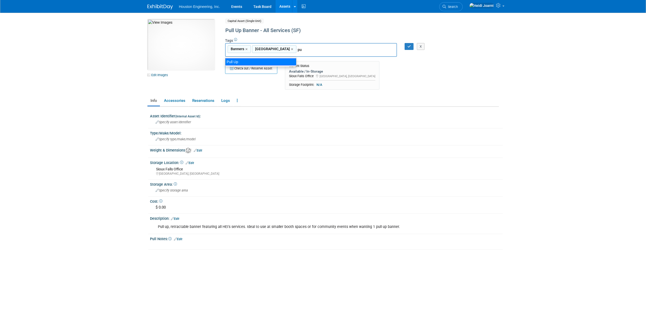
click at [280, 61] on div "Pull Up" at bounding box center [260, 61] width 71 height 7
type input "Banners, Sioux Falls, Pull Up"
click at [409, 46] on icon "button" at bounding box center [409, 46] width 4 height 3
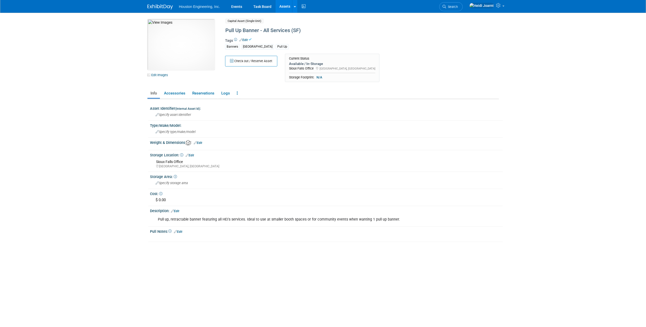
click at [285, 5] on link "Assets" at bounding box center [285, 6] width 19 height 13
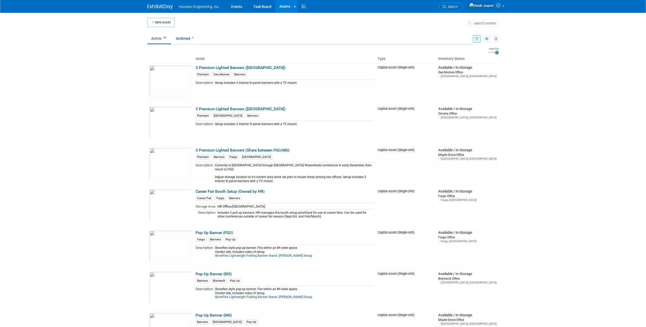
click at [476, 38] on icon "button" at bounding box center [476, 38] width 3 height 3
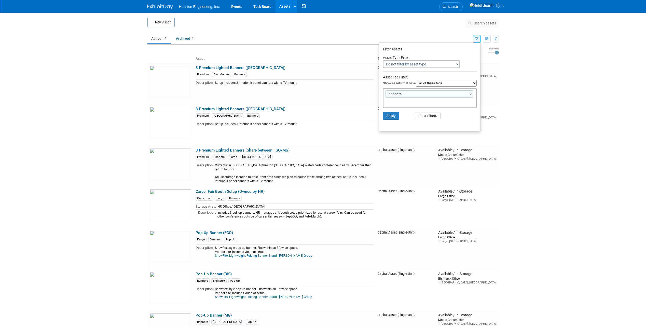
click at [444, 103] on div "banners banners ×" at bounding box center [430, 98] width 94 height 20
type input "pull"
click at [420, 113] on div "Pull Up" at bounding box center [415, 112] width 71 height 7
type input "banners, Pull Up"
click at [438, 82] on select "all of these tags any one of these tags only and exactly these specific tags" at bounding box center [446, 83] width 61 height 7
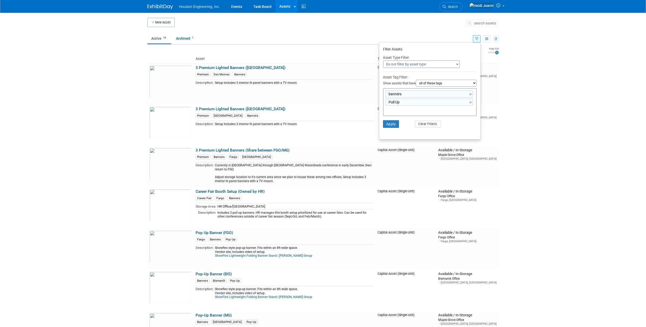
select select "any"
click at [416, 80] on select "all of these tags any one of these tags only and exactly these specific tags" at bounding box center [446, 83] width 61 height 7
click at [390, 124] on button "Apply" at bounding box center [391, 124] width 16 height 8
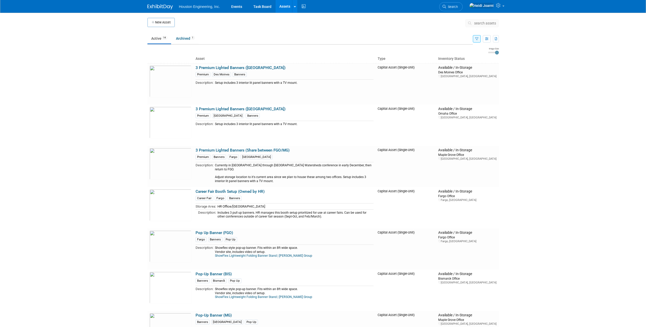
drag, startPoint x: 481, startPoint y: 42, endPoint x: 477, endPoint y: 41, distance: 4.2
click at [478, 41] on td "Filter Assets Asset Type Filter: Do not filter by asset type Only show Single-U…" at bounding box center [486, 38] width 26 height 11
click at [477, 39] on icon "button" at bounding box center [476, 38] width 3 height 3
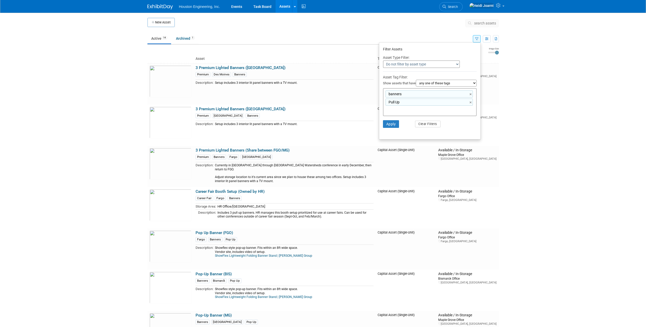
click at [471, 84] on select "all of these tags any one of these tags only and exactly these specific tags" at bounding box center [446, 83] width 61 height 7
select select "all"
click at [416, 80] on select "all of these tags any one of these tags only and exactly these specific tags" at bounding box center [446, 83] width 61 height 7
click at [392, 124] on button "Apply" at bounding box center [391, 124] width 16 height 8
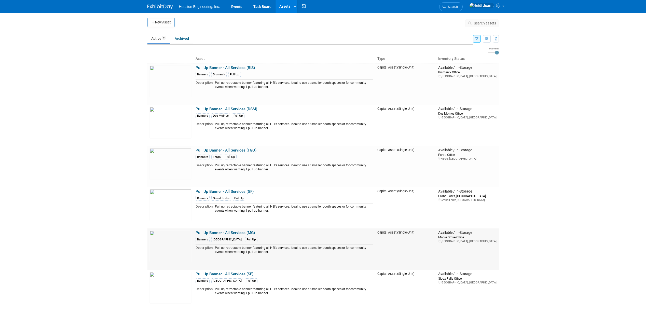
click at [230, 235] on link "Pull Up Banner - All Services (MG)" at bounding box center [225, 232] width 59 height 5
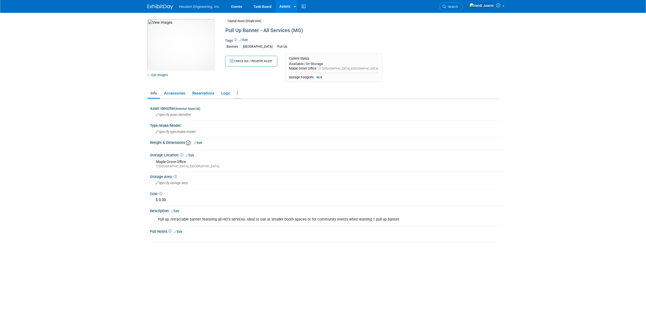
click at [237, 95] on icon at bounding box center [237, 93] width 1 height 4
click at [249, 111] on link "Copy/Duplicate Asset" at bounding box center [256, 112] width 44 height 9
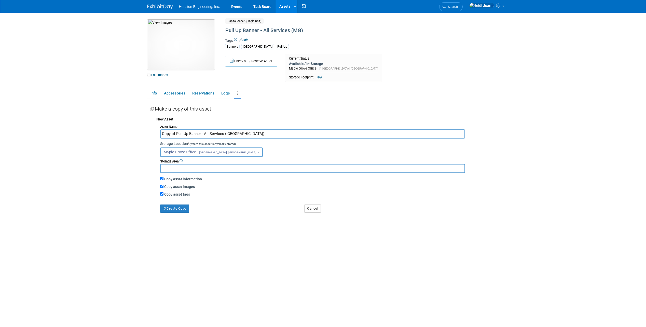
drag, startPoint x: 237, startPoint y: 134, endPoint x: 204, endPoint y: 134, distance: 32.1
click at [204, 134] on input "Copy of Pull Up Banner - All Services ([GEOGRAPHIC_DATA])" at bounding box center [312, 133] width 305 height 9
type input "Copy of Pull Up Banner - GIS Services ([GEOGRAPHIC_DATA])"
click at [179, 213] on div "Make a copy of this asset New Asset Asset Name Copy of Pull Up Banner - GIS Ser…" at bounding box center [324, 162] width 349 height 127
click at [179, 213] on button "Create Copy" at bounding box center [174, 208] width 29 height 8
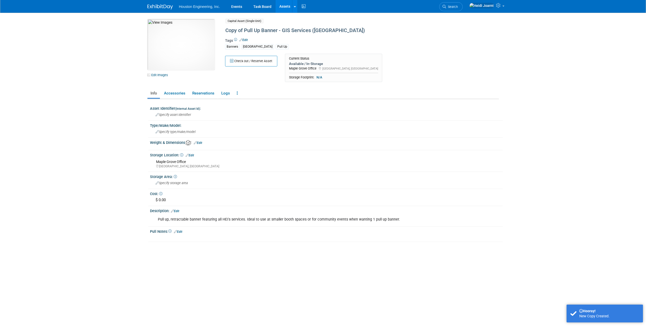
click at [245, 41] on link "Edit" at bounding box center [243, 40] width 8 height 4
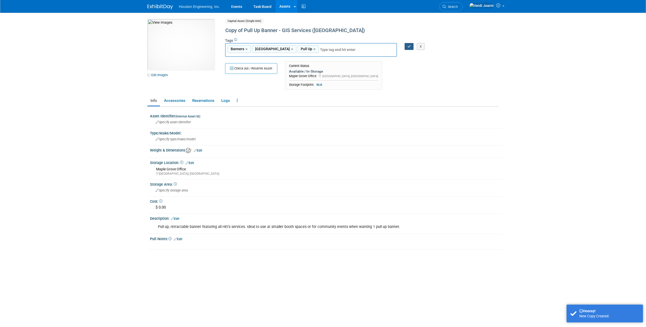
click at [409, 47] on icon "button" at bounding box center [409, 46] width 4 height 3
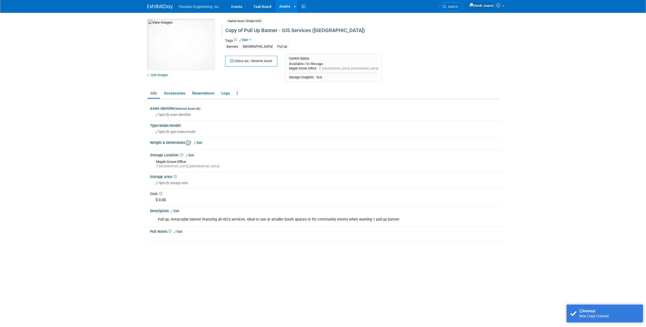
click at [240, 31] on div "Copy of Pull Up Banner - GIS Services (MG)" at bounding box center [340, 30] width 233 height 9
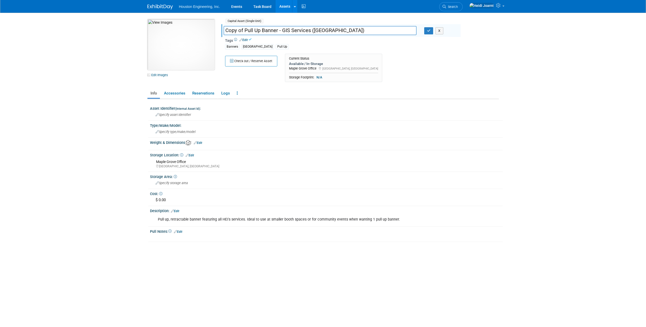
drag, startPoint x: 247, startPoint y: 30, endPoint x: 203, endPoint y: 30, distance: 44.6
click at [203, 30] on div "10050828-10729754-7f1fd87f-0aad-447c-ba6d-f29fe7c30355.jpg Edit Images Capital …" at bounding box center [323, 52] width 359 height 66
type input "Pull Up Banner - GIS Services (MG)"
click at [427, 32] on button "button" at bounding box center [428, 30] width 9 height 7
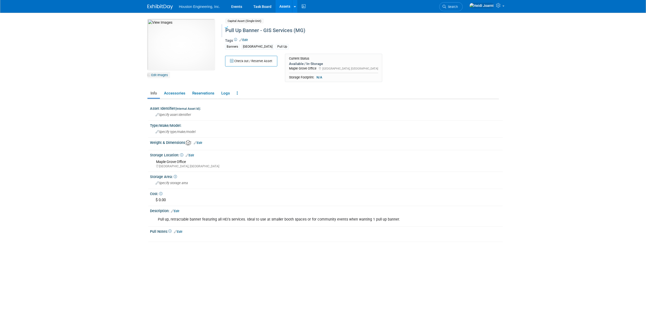
click at [161, 73] on link "Edit Images" at bounding box center [158, 75] width 23 height 6
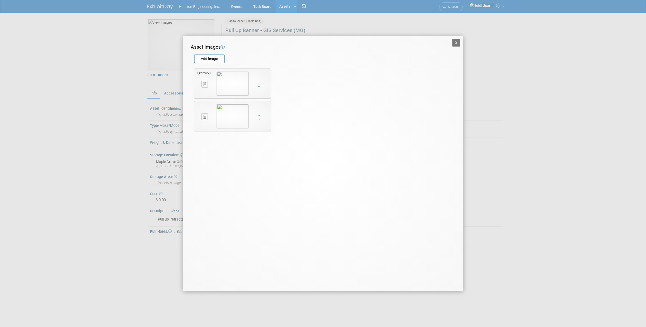
click at [206, 85] on icon at bounding box center [204, 84] width 3 height 4
click at [202, 90] on icon "button" at bounding box center [201, 89] width 3 height 3
click at [208, 60] on input "file" at bounding box center [193, 59] width 61 height 8
type input "C:\fakepath\PullUp-Gen-FINAL3.png"
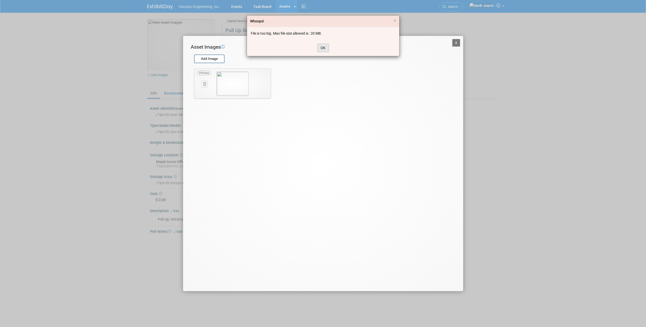
click at [326, 50] on button "OK" at bounding box center [323, 48] width 12 height 9
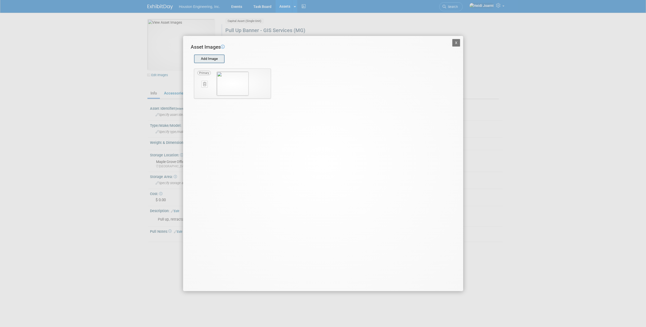
click at [215, 57] on input "file" at bounding box center [193, 59] width 61 height 8
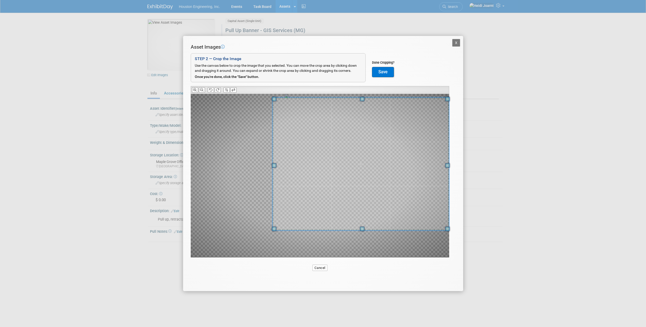
click at [443, 324] on div "X Asset Images Add Image STEP 2 — Crop the Image Use the canvas below to crop t…" at bounding box center [323, 163] width 646 height 327
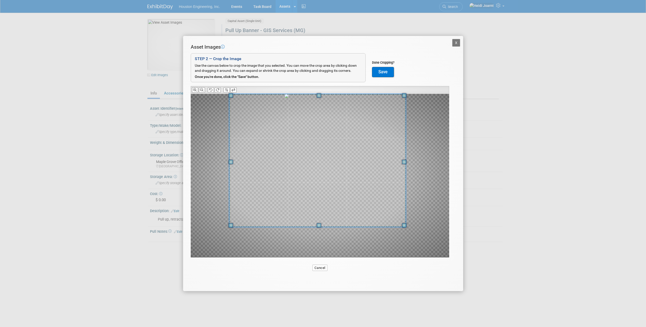
click at [366, 127] on span at bounding box center [317, 160] width 177 height 133
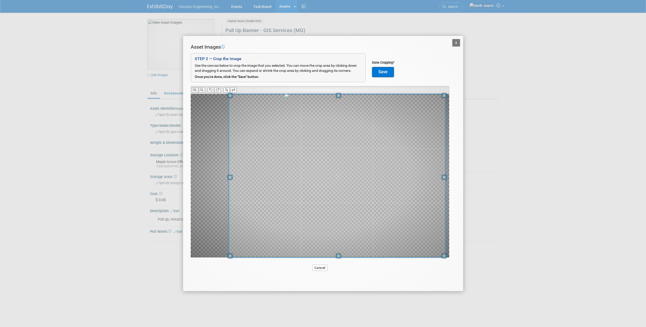
click at [458, 263] on div "X Asset Images Add Image STEP 2 — Crop the Image Use the canvas below to crop t…" at bounding box center [323, 163] width 280 height 255
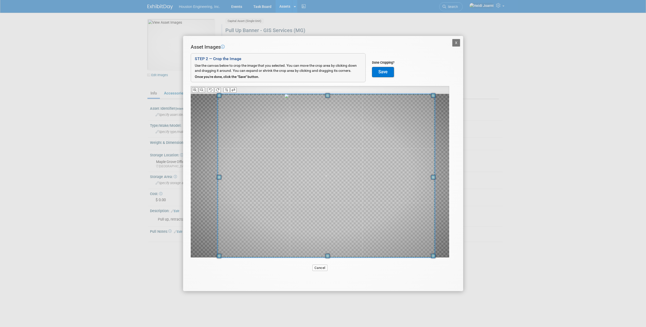
click at [405, 215] on span at bounding box center [325, 175] width 217 height 163
click at [377, 73] on button "Save" at bounding box center [383, 72] width 22 height 10
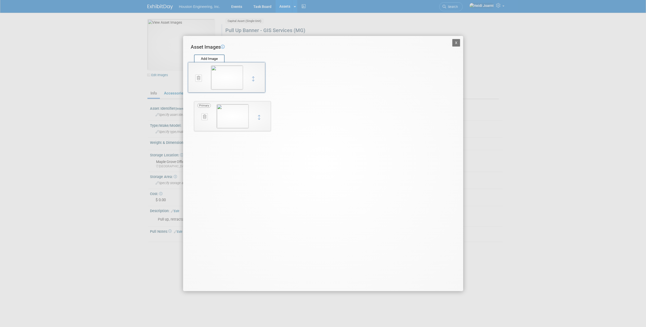
drag, startPoint x: 261, startPoint y: 119, endPoint x: 255, endPoint y: 80, distance: 39.4
click at [458, 44] on button "X" at bounding box center [456, 43] width 8 height 8
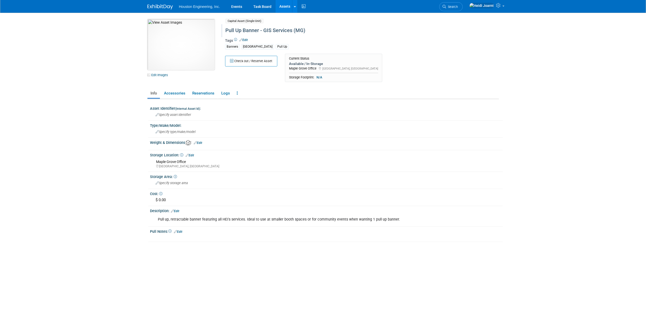
click at [184, 50] on img at bounding box center [180, 44] width 67 height 51
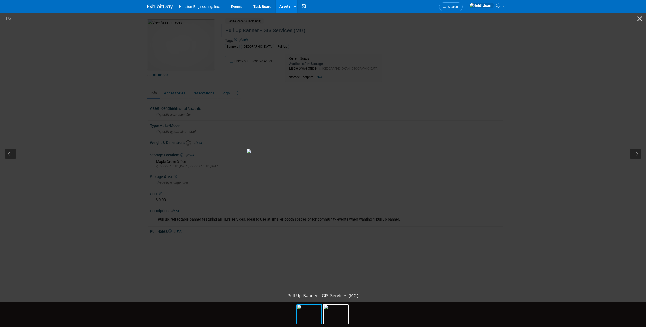
click at [100, 201] on picture at bounding box center [323, 151] width 646 height 279
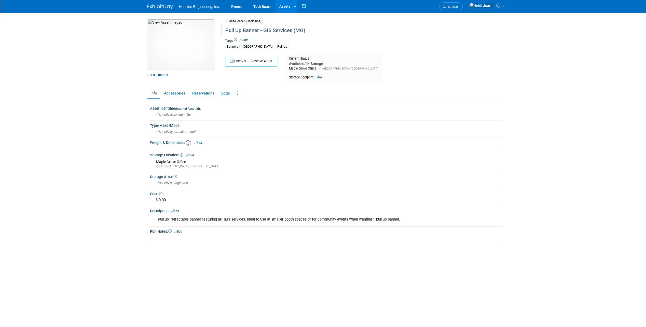
click at [286, 8] on link "Assets" at bounding box center [285, 6] width 19 height 13
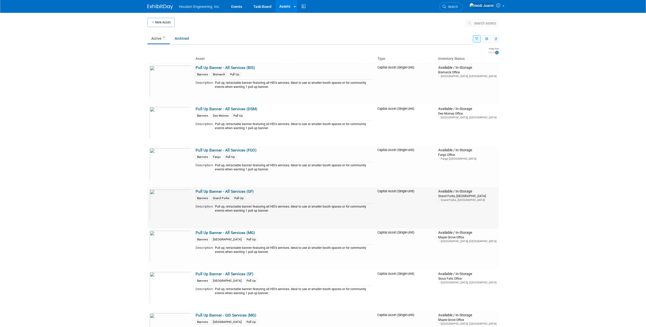
scroll to position [85, 0]
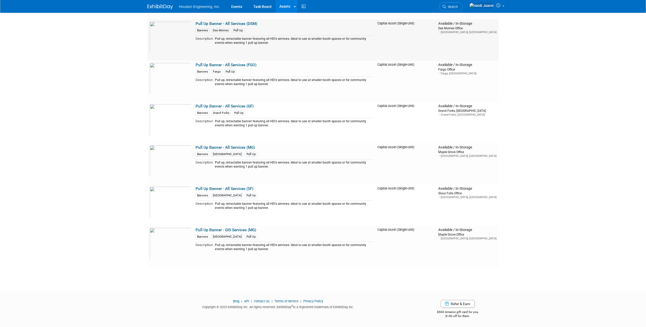
click at [228, 24] on link "Pull Up Banner - All Services (DSM)" at bounding box center [227, 23] width 62 height 5
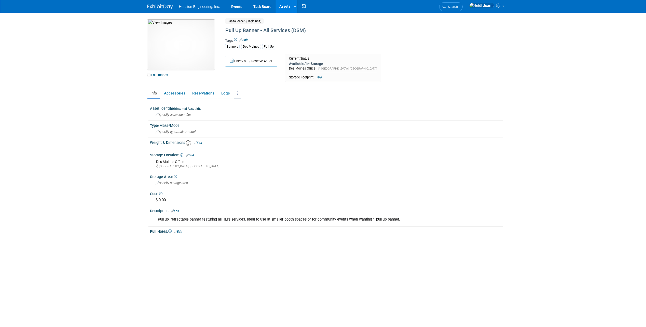
click at [234, 95] on link at bounding box center [237, 93] width 7 height 9
click at [252, 110] on link "Copy/Duplicate Asset" at bounding box center [256, 112] width 44 height 9
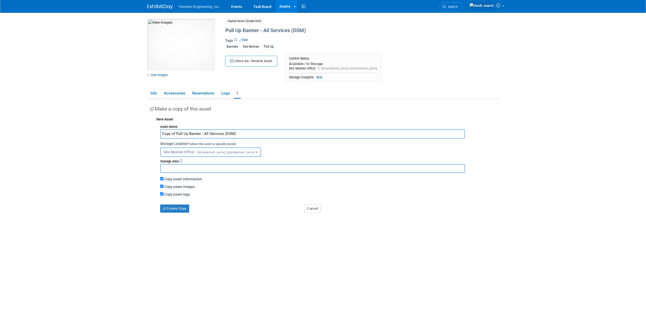
drag, startPoint x: 225, startPoint y: 132, endPoint x: 217, endPoint y: 136, distance: 9.4
click at [202, 134] on input "Copy of Pull Up Banner - All Services (DSM)" at bounding box center [312, 133] width 305 height 9
type input "Copy of Pull Up Banner - WR Services (DSM)"
click at [185, 211] on button "Create Copy" at bounding box center [174, 208] width 29 height 8
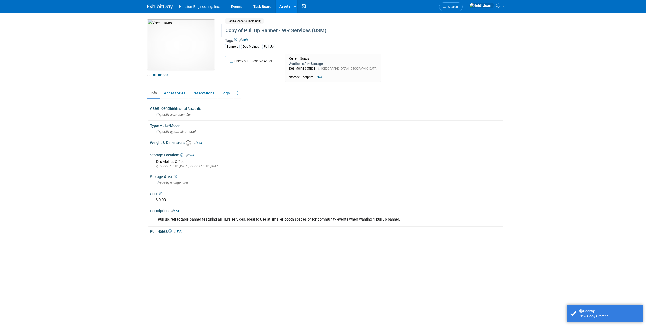
click at [243, 29] on div "Copy of Pull Up Banner - WR Services (DSM)" at bounding box center [340, 30] width 233 height 9
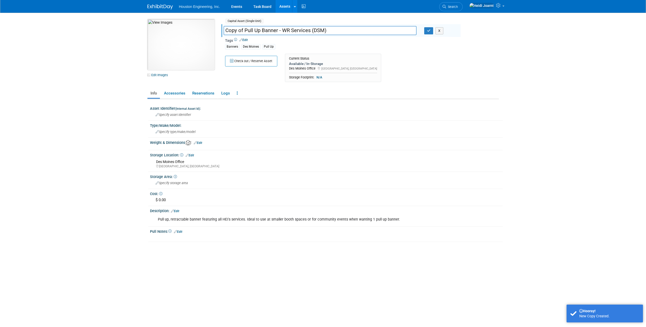
drag, startPoint x: 243, startPoint y: 29, endPoint x: 211, endPoint y: 29, distance: 32.3
click at [211, 29] on div "10050828-10729755-7f49fe7e-1fe2-464d-a60e-c1076e40da69.jpg Edit Images Capital …" at bounding box center [323, 52] width 359 height 66
type input "Pull Up Banner - WR Services (DSM)"
click at [427, 31] on button "button" at bounding box center [428, 30] width 9 height 7
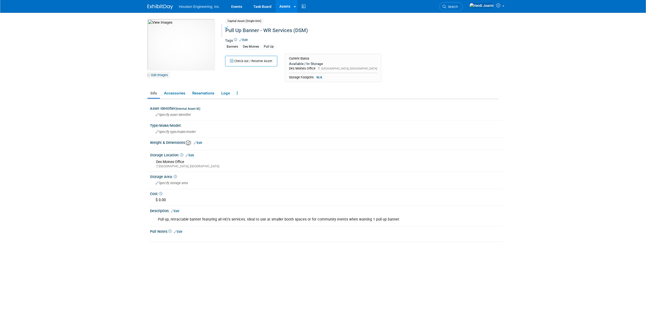
click at [157, 75] on link "Edit Images" at bounding box center [158, 75] width 23 height 6
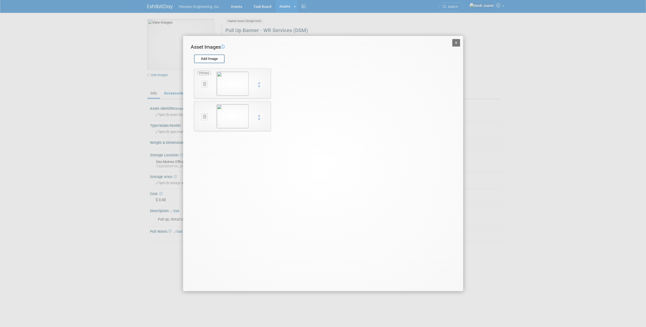
click at [204, 84] on icon at bounding box center [204, 84] width 3 height 4
click at [202, 91] on icon "button" at bounding box center [201, 89] width 3 height 3
click at [204, 60] on input "file" at bounding box center [193, 59] width 61 height 8
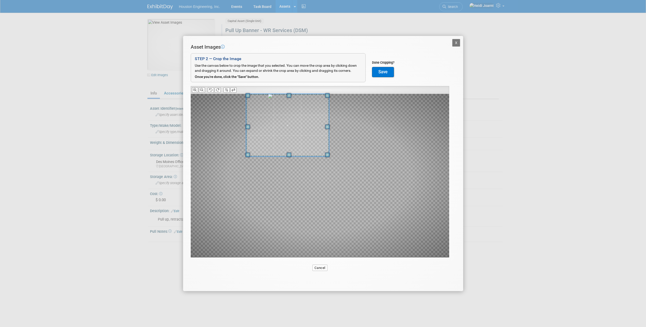
click at [277, 132] on span at bounding box center [287, 125] width 83 height 62
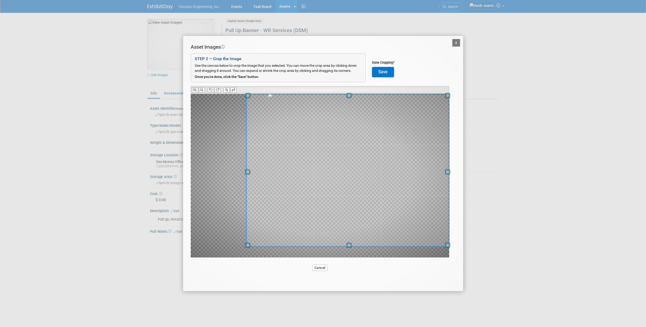
click at [477, 307] on div "X Asset Images Add Image STEP 2 — Crop the Image Use the canvas below to crop t…" at bounding box center [323, 163] width 646 height 327
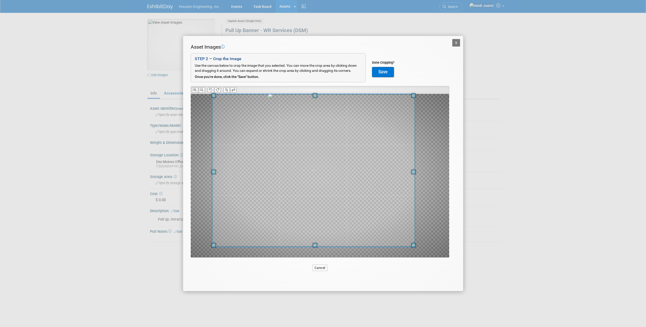
click at [368, 174] on span at bounding box center [313, 170] width 203 height 153
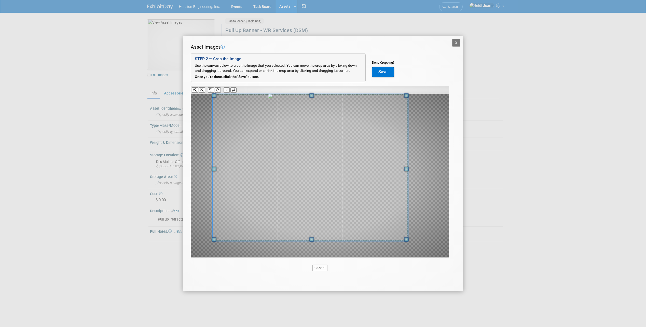
click at [405, 228] on div at bounding box center [309, 167] width 195 height 147
click at [374, 187] on span at bounding box center [315, 166] width 192 height 144
click at [380, 71] on button "Save" at bounding box center [383, 72] width 22 height 10
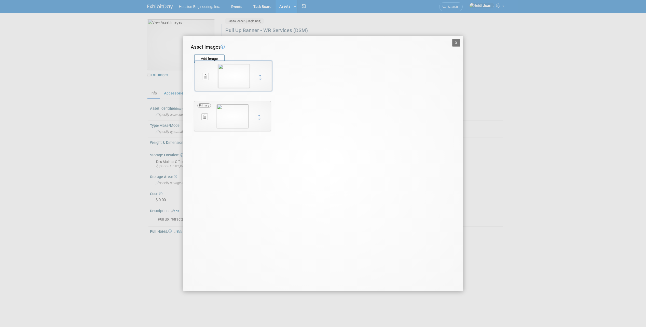
drag, startPoint x: 260, startPoint y: 117, endPoint x: 261, endPoint y: 73, distance: 44.1
click at [456, 44] on button "X" at bounding box center [456, 43] width 8 height 8
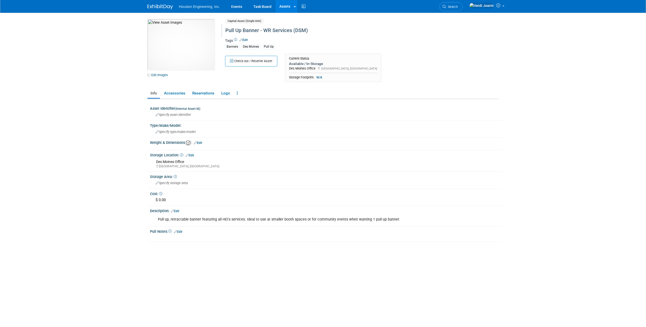
click at [285, 7] on link "Assets" at bounding box center [285, 6] width 19 height 13
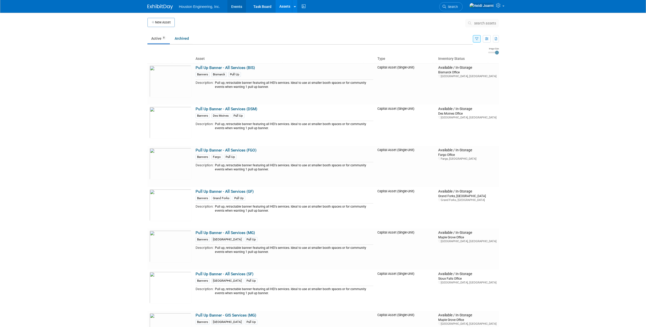
click at [238, 8] on link "Events" at bounding box center [236, 6] width 19 height 13
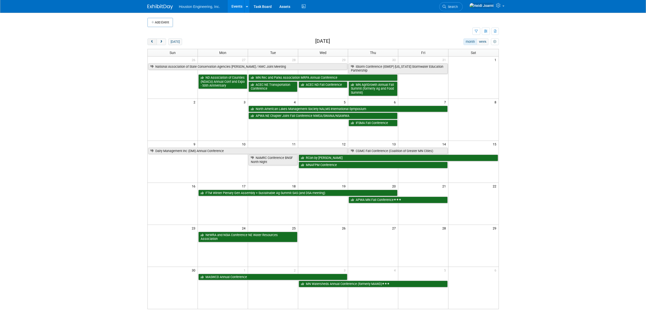
click at [152, 43] on span "prev" at bounding box center [152, 41] width 4 height 3
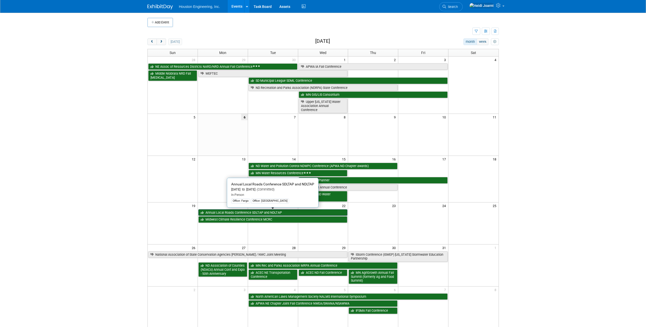
click at [242, 213] on link "Annual Local Roads Conference SDLTAP and NDLTAP" at bounding box center [272, 212] width 149 height 7
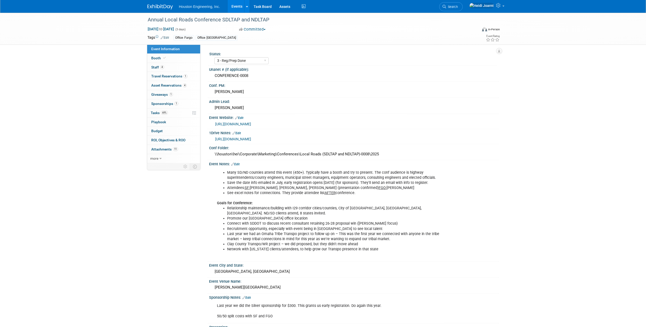
select select "3 - Reg/Prep Done"
select select "Yes"
select select "Multi-sector/Any/All"
click at [186, 83] on link "4 Asset Reservations 4" at bounding box center [173, 85] width 53 height 9
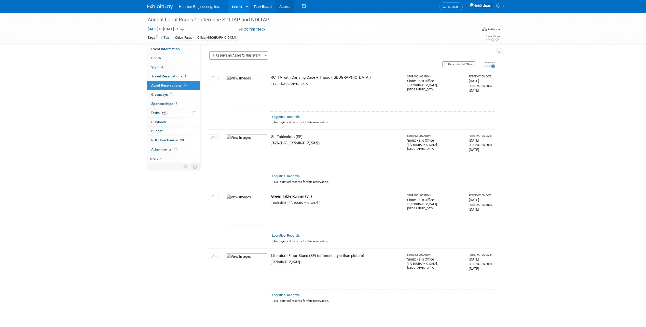
click at [290, 6] on link "Assets" at bounding box center [285, 6] width 19 height 13
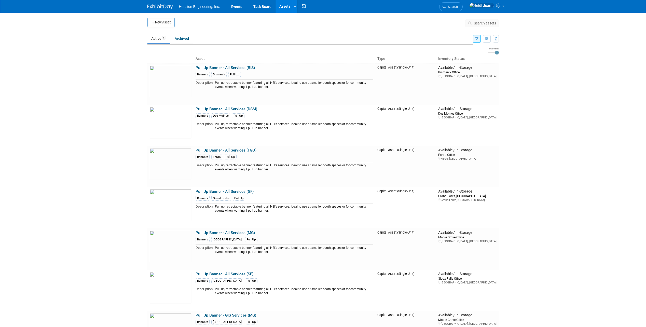
click at [479, 39] on button "button" at bounding box center [477, 38] width 8 height 7
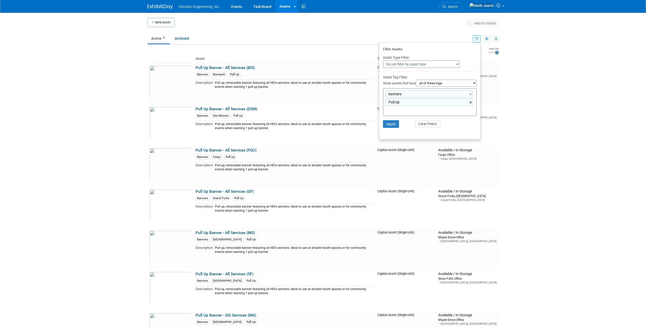
click at [470, 103] on link "×" at bounding box center [471, 103] width 3 height 6
type input "banners"
type input "sioux falls"
type input "banners, sioux falls"
click at [385, 127] on button "Apply" at bounding box center [391, 124] width 16 height 8
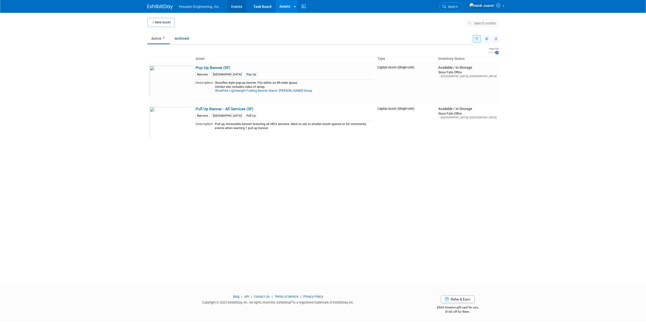
click at [230, 8] on link "Events" at bounding box center [236, 6] width 19 height 13
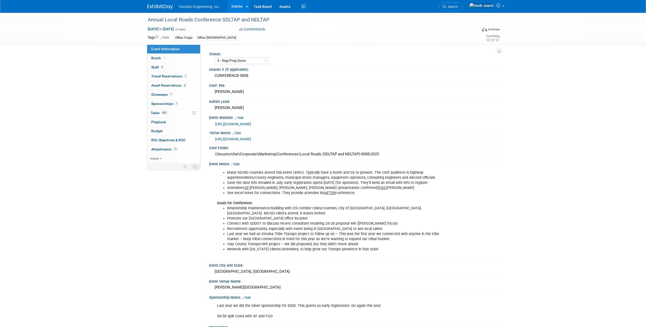
select select "3 - Reg/Prep Done"
select select "Yes"
select select "Multi-sector/Any/All"
click at [174, 59] on link "Booth" at bounding box center [173, 58] width 53 height 9
select select "Yes"
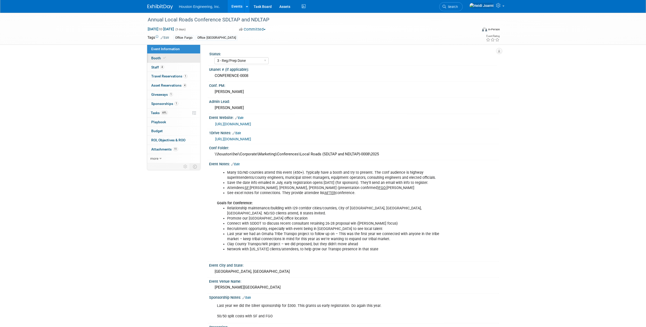
select select "[GEOGRAPHIC_DATA]"
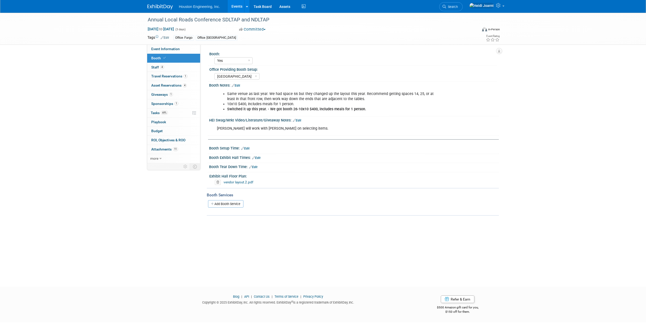
click at [298, 121] on link "Edit" at bounding box center [297, 121] width 8 height 4
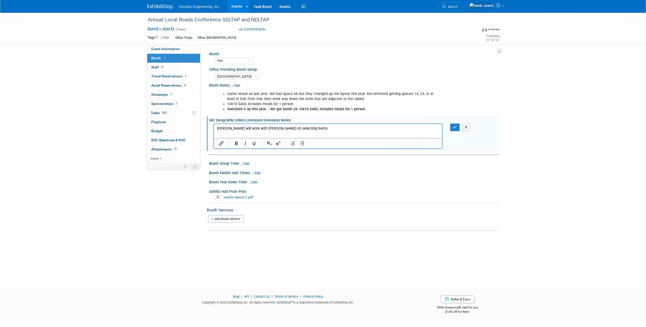
click at [292, 129] on p "Ali will work with Josh on selecting items." at bounding box center [328, 128] width 223 height 5
click at [300, 144] on icon "Bullet list" at bounding box center [302, 144] width 4 height 4
click at [457, 127] on button "button" at bounding box center [454, 126] width 9 height 7
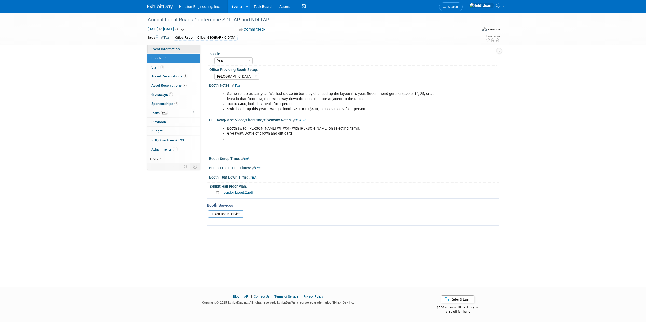
click at [186, 50] on link "Event Information" at bounding box center [173, 49] width 53 height 9
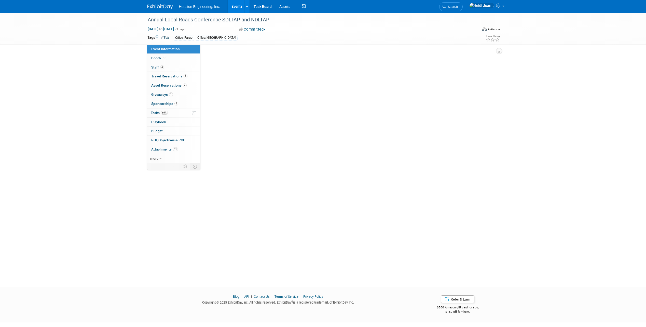
select select "3 - Reg/Prep Done"
select select "Yes"
select select "Multi-sector/Any/All"
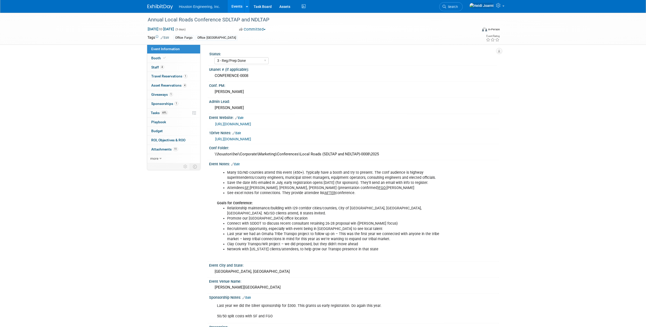
click at [242, 163] on div "Event Notes: Edit" at bounding box center [354, 163] width 290 height 7
click at [237, 163] on link "Edit" at bounding box center [235, 164] width 8 height 4
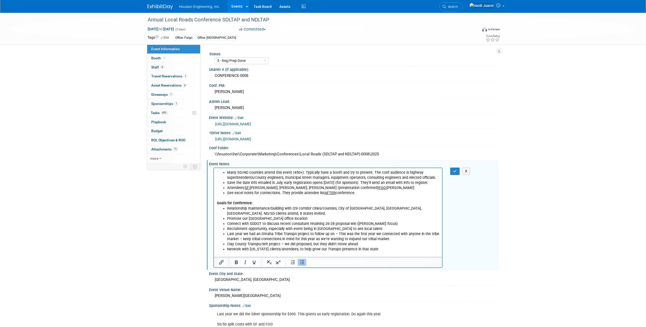
click at [390, 250] on li "Network with Nebraska clients/attendees, to help grow our Transpo presence in t…" at bounding box center [333, 248] width 212 height 5
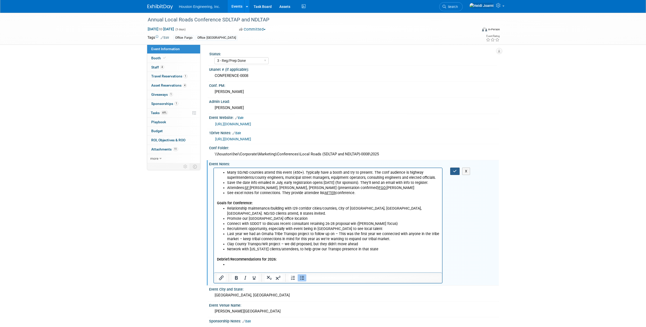
click at [456, 171] on icon "button" at bounding box center [455, 171] width 4 height 4
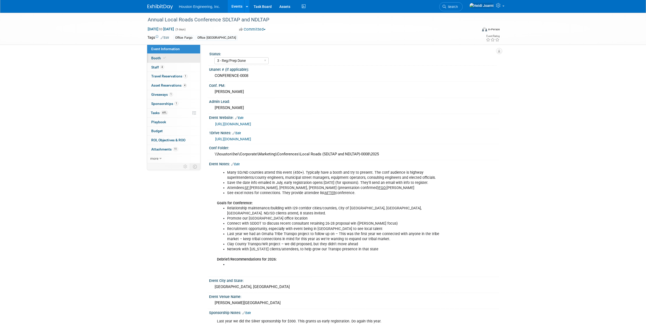
click at [169, 60] on link "Booth" at bounding box center [173, 58] width 53 height 9
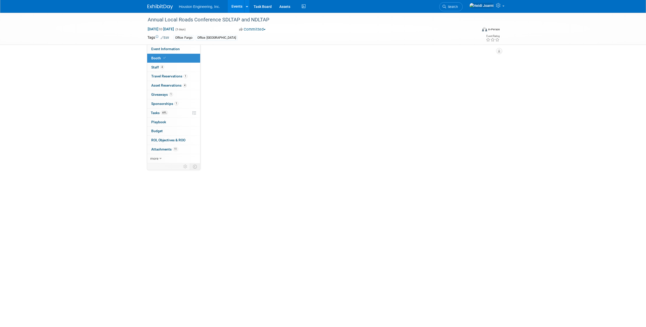
select select "Yes"
select select "[GEOGRAPHIC_DATA]"
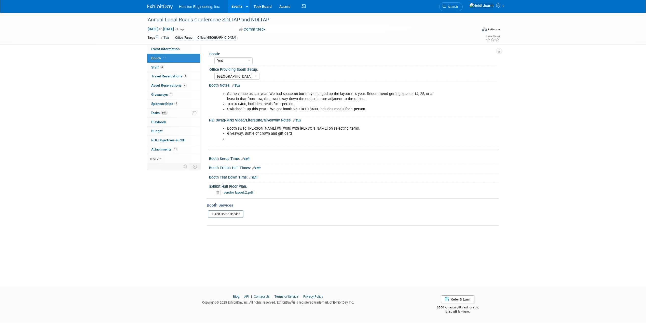
click at [239, 86] on link "Edit" at bounding box center [236, 86] width 8 height 4
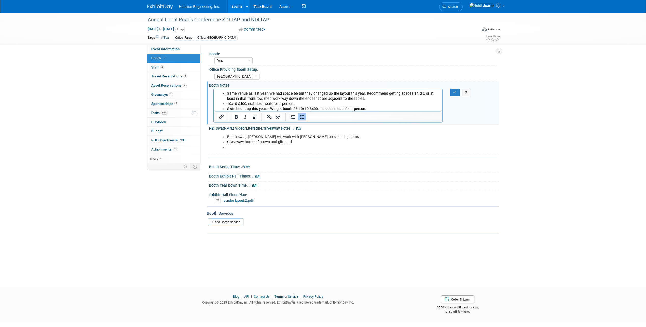
click at [315, 95] on li "Same venue as last year. We had space 66 but they changed up the layout this ye…" at bounding box center [333, 96] width 212 height 10
click at [361, 98] on li "Same venue as last year. We had space 66 but they changed up the layout this ye…" at bounding box center [333, 96] width 212 height 10
click at [452, 91] on button "button" at bounding box center [454, 92] width 9 height 7
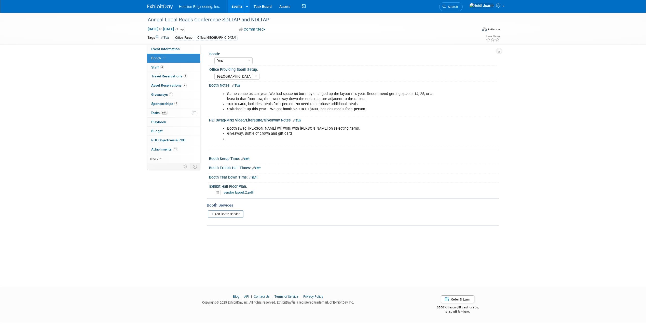
click at [298, 120] on link "Edit" at bounding box center [297, 121] width 8 height 4
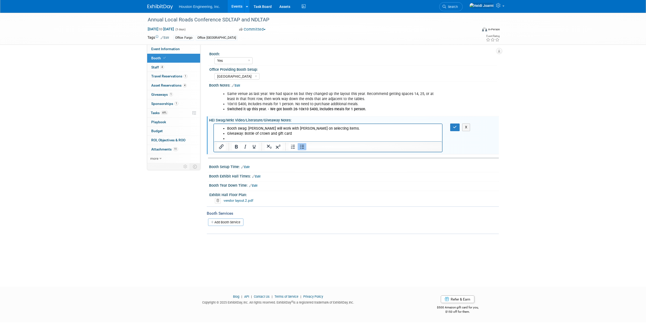
click at [277, 133] on li "Giveaway: Bottle of crown and gift card" at bounding box center [333, 133] width 212 height 5
click at [453, 127] on button "button" at bounding box center [454, 126] width 9 height 7
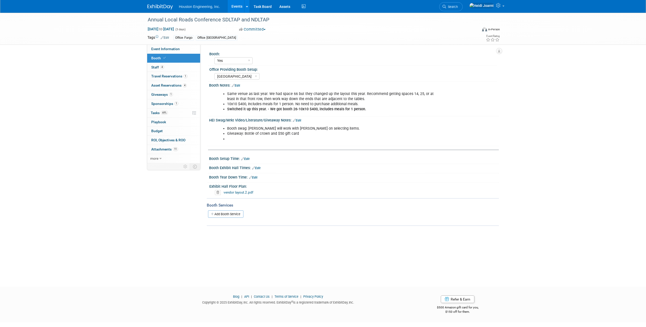
click at [300, 120] on link "Edit" at bounding box center [297, 121] width 8 height 4
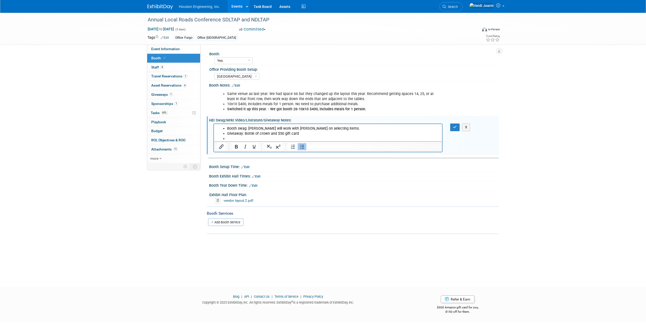
click at [249, 139] on li "Rich Text Area. Press ALT-0 for help." at bounding box center [333, 138] width 212 height 5
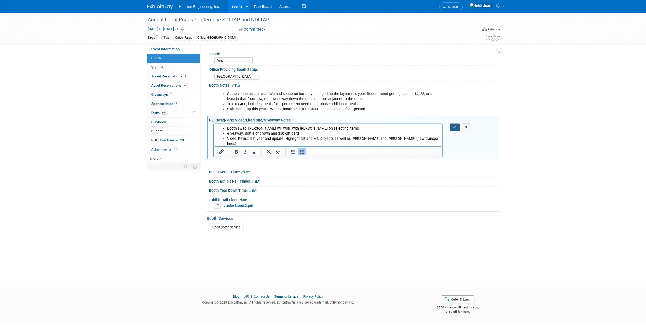
click at [456, 128] on icon "button" at bounding box center [455, 127] width 4 height 4
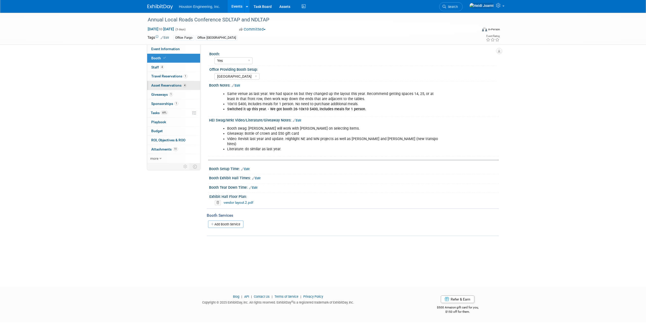
click at [176, 89] on link "4 Asset Reservations 4" at bounding box center [173, 85] width 53 height 9
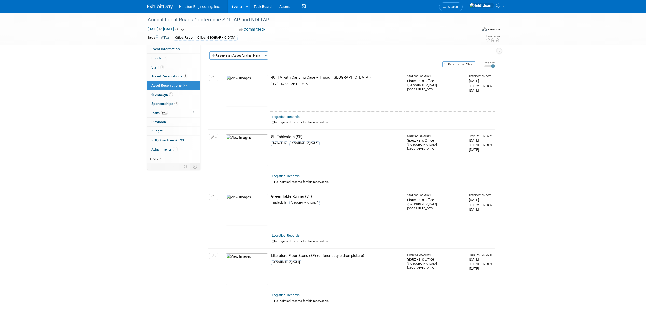
click at [237, 6] on link "Events" at bounding box center [237, 6] width 19 height 13
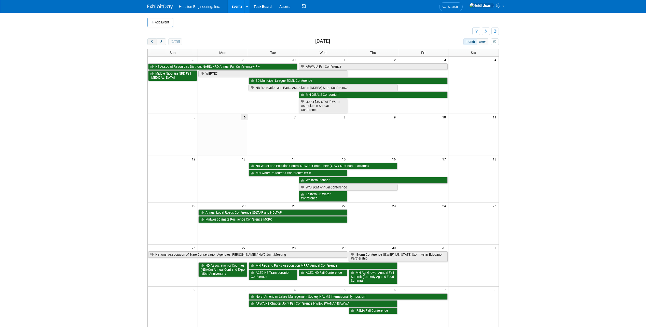
click at [152, 43] on span "prev" at bounding box center [152, 41] width 4 height 3
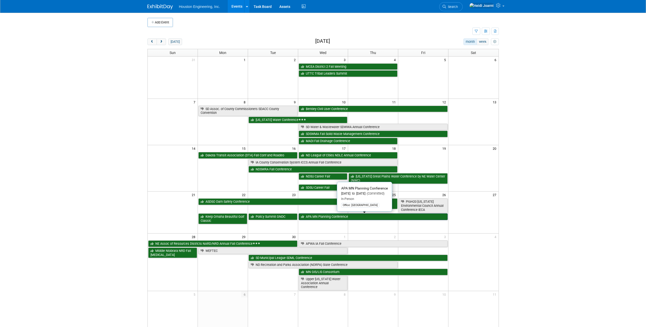
click at [341, 215] on link "APA MN Planning Conference" at bounding box center [373, 216] width 149 height 7
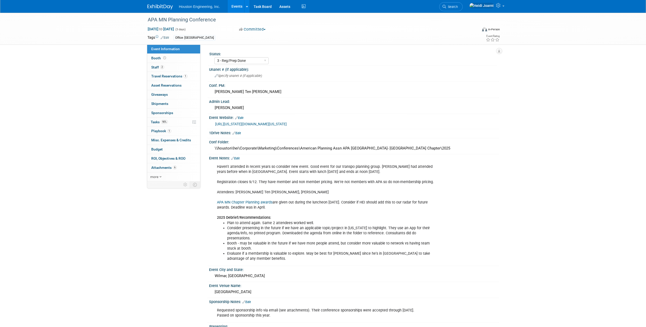
select select "3 - Reg/Prep Done"
select select "No"
select select "Multi-sector/Any/All"
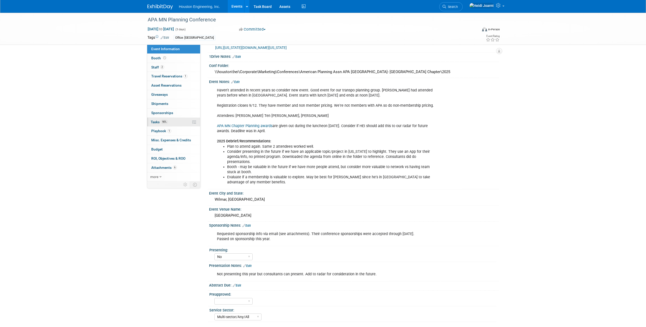
click at [180, 122] on link "90% Tasks 90%" at bounding box center [173, 122] width 53 height 9
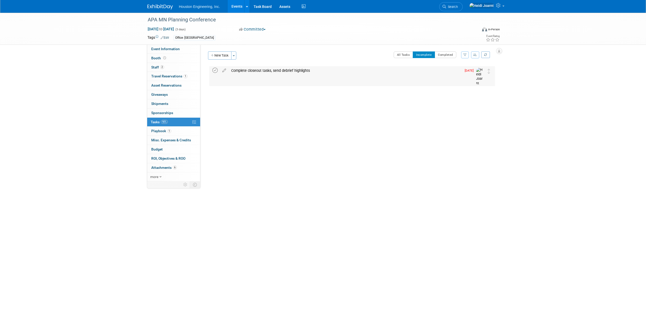
click at [213, 70] on icon at bounding box center [214, 70] width 5 height 5
click at [173, 177] on link "more" at bounding box center [173, 176] width 53 height 9
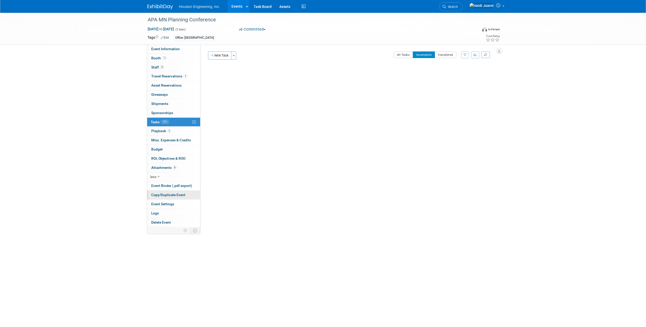
click at [180, 195] on span "Copy/Duplicate Event" at bounding box center [168, 195] width 34 height 4
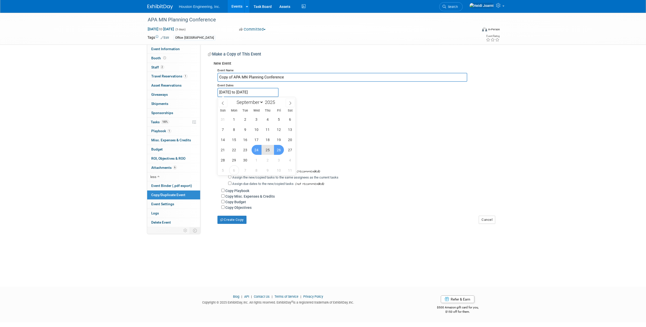
click at [267, 94] on input "Sep 24, 2025 to Sep 26, 2025" at bounding box center [247, 92] width 61 height 9
click at [279, 101] on span at bounding box center [277, 100] width 4 height 3
type input "2026"
click at [258, 149] on span "23" at bounding box center [257, 150] width 10 height 10
click at [278, 150] on span "25" at bounding box center [279, 150] width 10 height 10
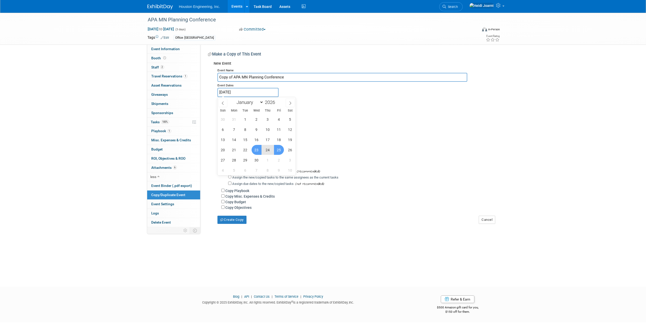
type input "[DATE] to [DATE]"
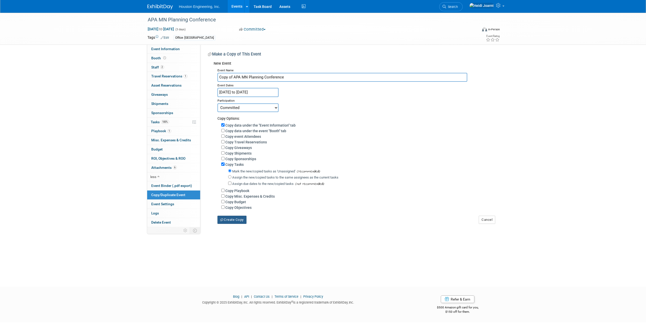
click at [241, 222] on button "Create Copy" at bounding box center [231, 220] width 29 height 8
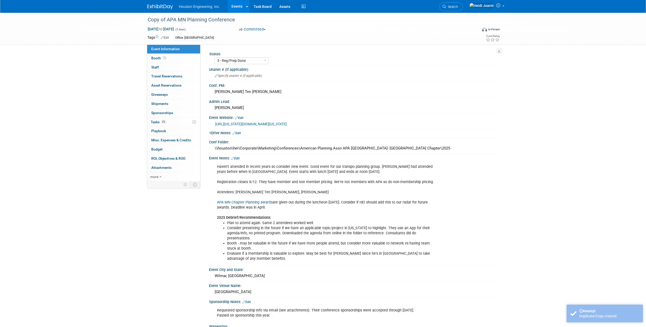
select select "3 - Reg/Prep Done"
select select "No"
select select "Multi-sector/Any/All"
click at [166, 20] on div "Copy of APA MN Planning Conference" at bounding box center [308, 19] width 324 height 9
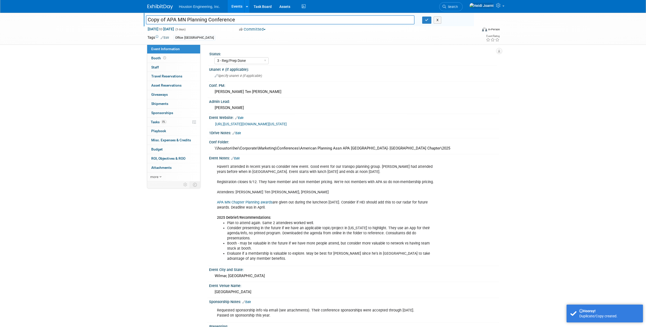
drag, startPoint x: 168, startPoint y: 20, endPoint x: 127, endPoint y: 23, distance: 40.6
click at [127, 23] on div "Copy of APA MN Planning Conference Copy of APA MN Planning Conference X Sep 23,…" at bounding box center [323, 29] width 646 height 32
type input "APA MN Planning Conference"
click at [229, 61] on select "1 - GNG/KO Needed 2 - Post KO/Active Planning 3 - Reg/Prep Done" at bounding box center [241, 60] width 54 height 7
select select "1 - GNG/KO Needed"
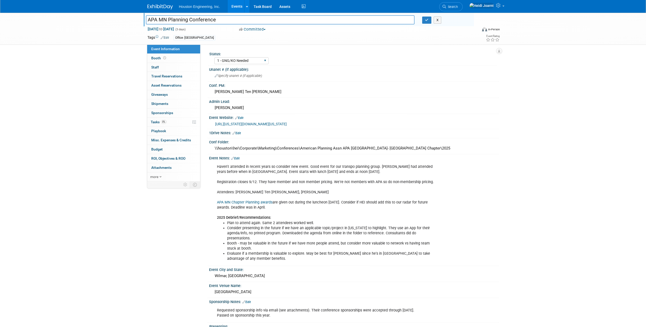
click at [214, 57] on select "1 - GNG/KO Needed 2 - Post KO/Active Planning 3 - Reg/Prep Done" at bounding box center [241, 60] width 54 height 7
click at [258, 28] on button "Committed" at bounding box center [252, 29] width 30 height 5
click at [260, 36] on link "Committed" at bounding box center [258, 37] width 40 height 7
click at [260, 30] on button "Committed" at bounding box center [253, 29] width 32 height 5
click at [260, 46] on link "Considering" at bounding box center [258, 44] width 40 height 7
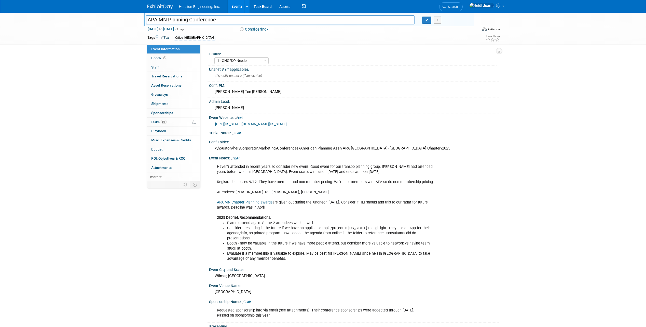
click at [238, 158] on link "Edit" at bounding box center [235, 159] width 8 height 4
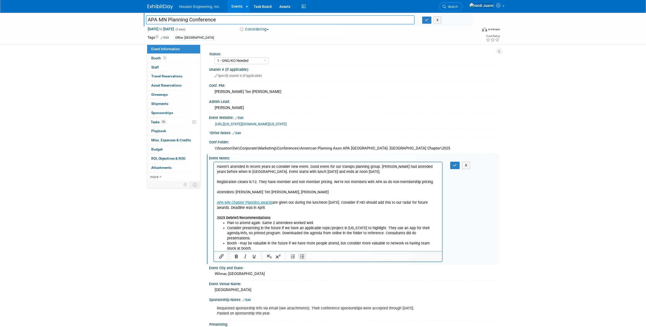
click at [301, 258] on icon "Bullet list" at bounding box center [302, 256] width 6 height 6
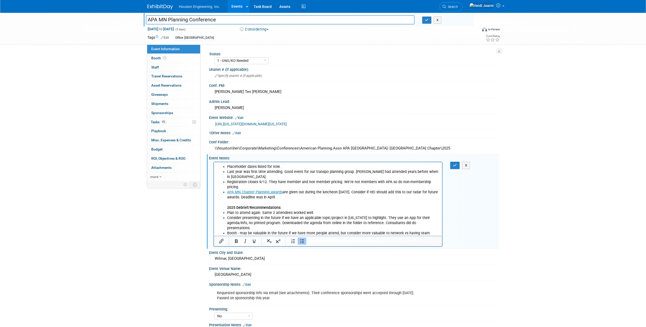
drag, startPoint x: 304, startPoint y: 192, endPoint x: 360, endPoint y: 188, distance: 56.2
click at [360, 189] on li "APA MN Chapter Planning awards are given out during the luncheon on Thursday. C…" at bounding box center [333, 199] width 212 height 20
click at [227, 205] on b "2025 Debrief/Recommendations:" at bounding box center [254, 207] width 54 height 4
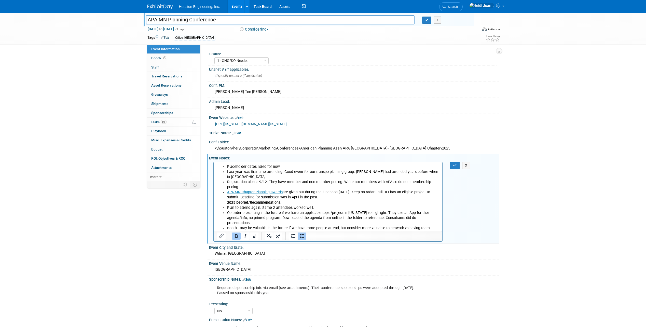
click at [301, 235] on icon "Bullet list" at bounding box center [302, 236] width 6 height 6
click at [302, 239] on button "Bullet list" at bounding box center [302, 235] width 9 height 7
click at [331, 191] on li "APA MN Chapter Planning awards are given out during the luncheon on Thursday. K…" at bounding box center [333, 196] width 212 height 15
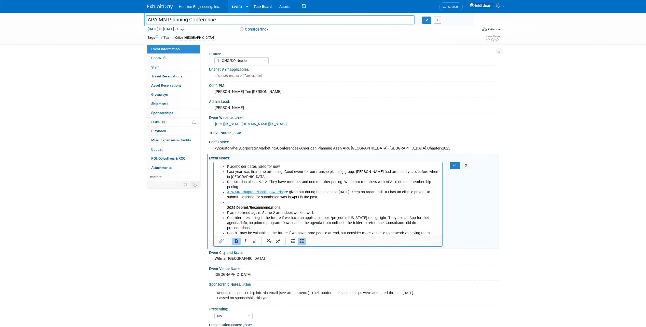
click at [301, 242] on icon "Bullet list" at bounding box center [302, 241] width 6 height 6
drag, startPoint x: 226, startPoint y: 202, endPoint x: 205, endPoint y: 202, distance: 21.4
click at [214, 202] on html "Placeholder dates listed for now. Last year was first time attending. Good even…" at bounding box center [328, 206] width 228 height 89
click at [454, 165] on icon "button" at bounding box center [455, 165] width 4 height 4
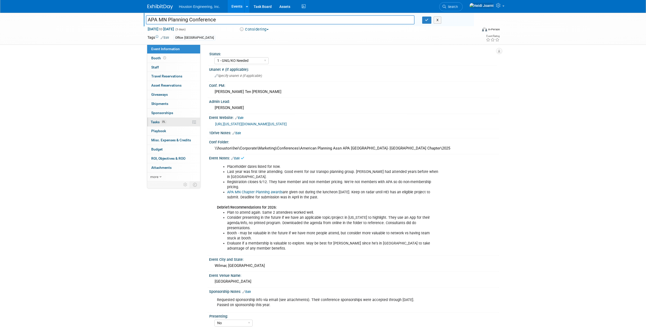
click at [160, 120] on link "0% Tasks 0%" at bounding box center [173, 122] width 53 height 9
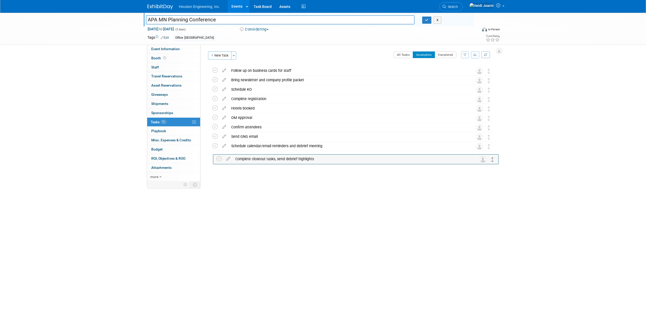
drag, startPoint x: 488, startPoint y: 71, endPoint x: 489, endPoint y: 159, distance: 87.9
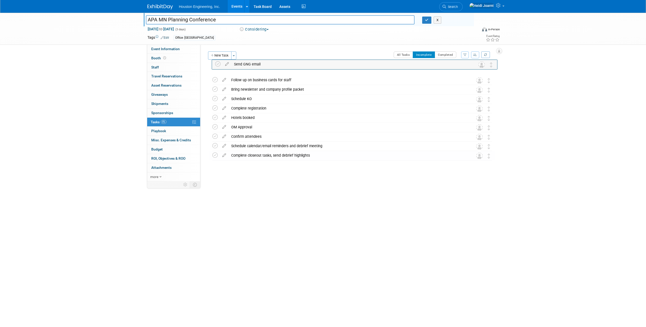
drag, startPoint x: 486, startPoint y: 137, endPoint x: 489, endPoint y: 64, distance: 73.1
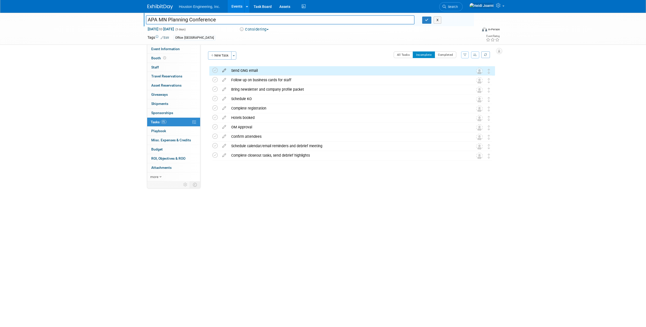
click at [224, 71] on icon at bounding box center [224, 69] width 9 height 6
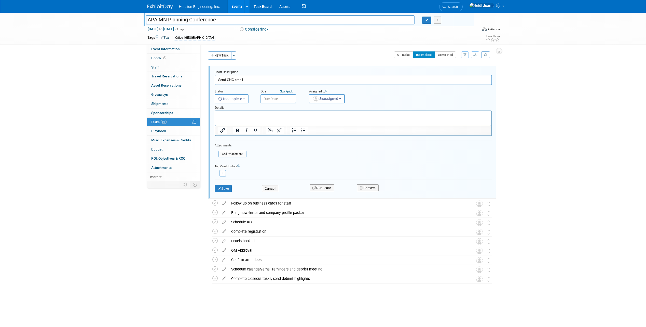
click at [232, 80] on input "Send GNG email" at bounding box center [353, 80] width 277 height 10
drag, startPoint x: 251, startPoint y: 79, endPoint x: 211, endPoint y: 82, distance: 40.1
click at [211, 82] on form "Short Description Send GNG/KO email Status <i class="far fa-clock" style="paddi…" at bounding box center [353, 133] width 285 height 127
type input "Send GNG email/schedule KO"
click at [325, 99] on span "Unassigned" at bounding box center [325, 99] width 26 height 4
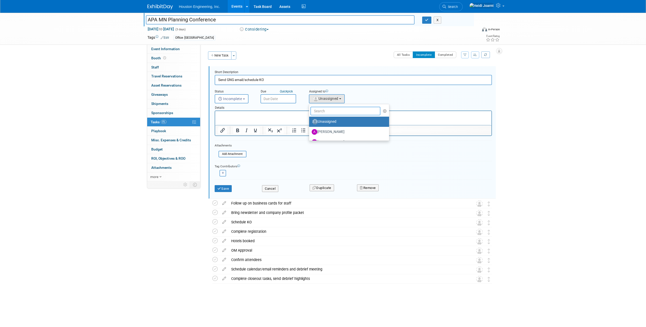
click at [327, 113] on input "text" at bounding box center [345, 111] width 70 height 9
type input "heidi"
click at [327, 125] on label "Heidi Joarnt (me)" at bounding box center [338, 122] width 53 height 8
click at [310, 123] on input "Heidi Joarnt (me)" at bounding box center [308, 120] width 3 height 3
select select "6d2580fd-cc23-403a-9f47-834f17e7f51f"
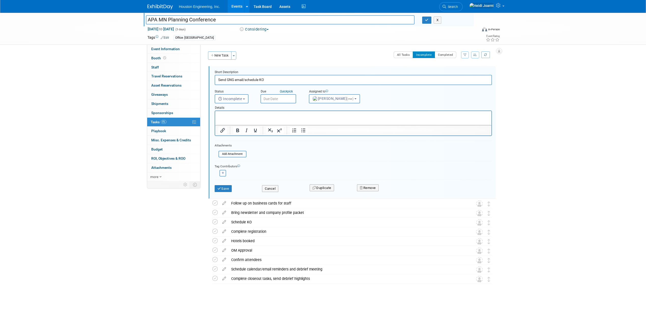
click at [277, 101] on input "text" at bounding box center [278, 98] width 36 height 9
click at [267, 109] on icon at bounding box center [266, 110] width 4 height 4
select select "6"
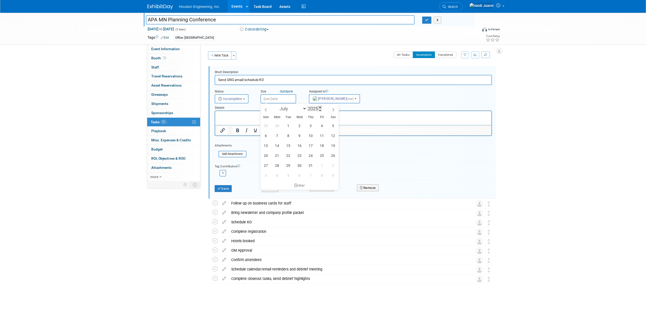
click at [322, 107] on span at bounding box center [320, 107] width 4 height 3
type input "2026"
drag, startPoint x: 313, startPoint y: 136, endPoint x: 317, endPoint y: 136, distance: 3.6
click at [317, 136] on div "28 29 30 1 2 3 4 5 6 7 8 9 10 11 12 13 14 15 16 17 18 19 20 21 22 23 24 25 26 2…" at bounding box center [299, 151] width 78 height 60
click at [309, 136] on span "9" at bounding box center [311, 136] width 10 height 10
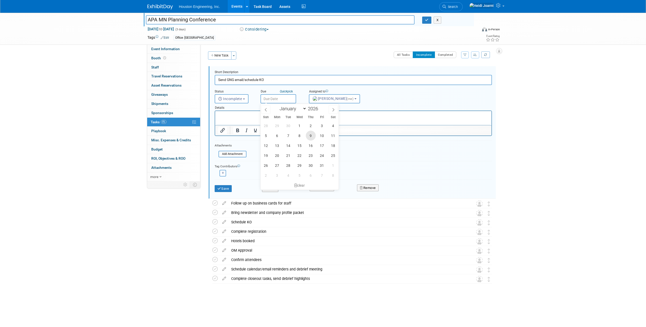
type input "Jul 9, 2026"
click at [221, 191] on button "Save" at bounding box center [223, 188] width 17 height 7
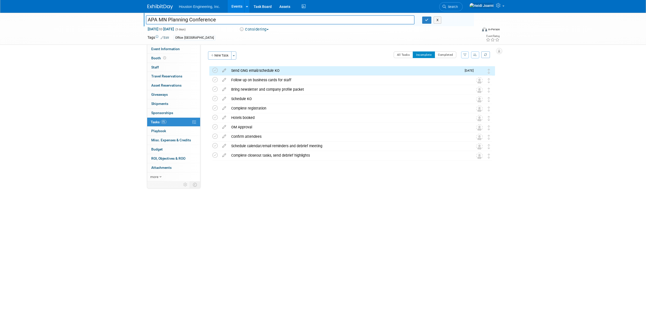
click at [222, 56] on button "New Task" at bounding box center [219, 55] width 23 height 8
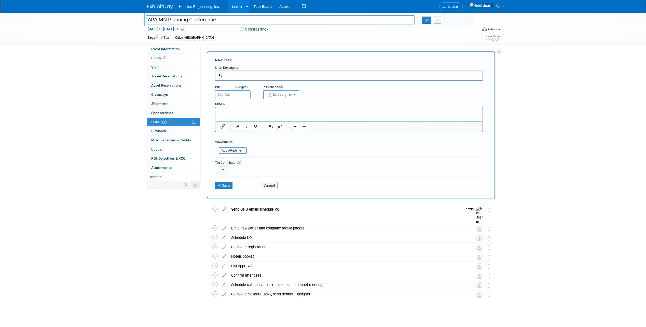
type input "E"
type input "Research presentation opportunity"
click at [263, 108] on html at bounding box center [348, 110] width 267 height 7
click at [295, 96] on button "Unassigned" at bounding box center [281, 94] width 36 height 9
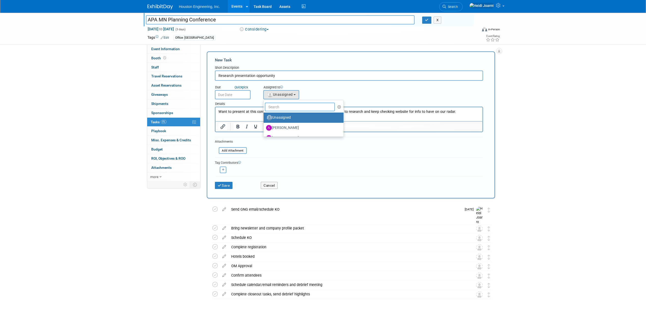
click at [294, 108] on input "text" at bounding box center [300, 107] width 70 height 9
type input "heidi"
click at [285, 120] on label "Heidi Joarnt (me)" at bounding box center [292, 118] width 53 height 8
click at [264, 119] on input "Heidi Joarnt (me)" at bounding box center [262, 116] width 3 height 3
select select "6d2580fd-cc23-403a-9f47-834f17e7f51f"
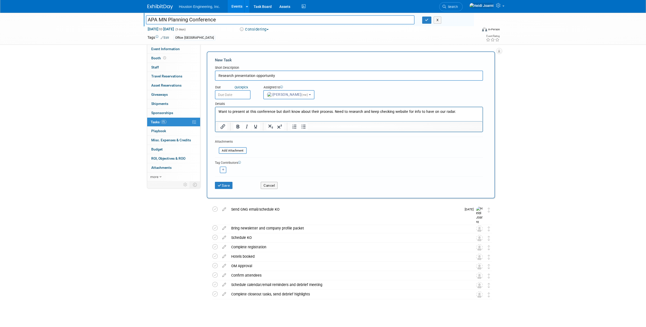
click at [225, 76] on input "Research presentation opportunity" at bounding box center [349, 76] width 268 height 10
click at [267, 76] on input "Watch For: Presentation opportunity" at bounding box center [349, 76] width 268 height 10
type input "Watch For: Presentation/Abstract opportunity"
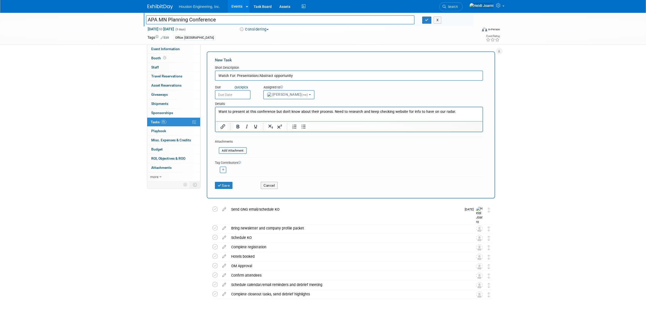
click at [233, 93] on input "text" at bounding box center [233, 94] width 36 height 9
click at [274, 102] on span at bounding box center [275, 103] width 4 height 3
type input "2026"
click at [234, 106] on select "January February March April May June July August September October November De…" at bounding box center [246, 105] width 29 height 6
select select "3"
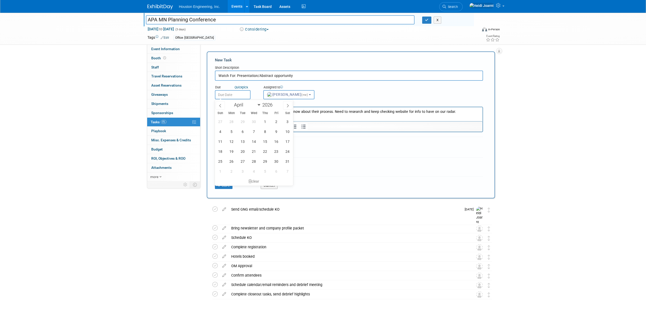
click at [232, 102] on select "January February March April May June July August September October November De…" at bounding box center [246, 105] width 29 height 6
click at [249, 122] on span "1" at bounding box center [254, 122] width 10 height 10
type input "Apr 1, 2026"
click at [226, 189] on button "Save" at bounding box center [224, 185] width 18 height 7
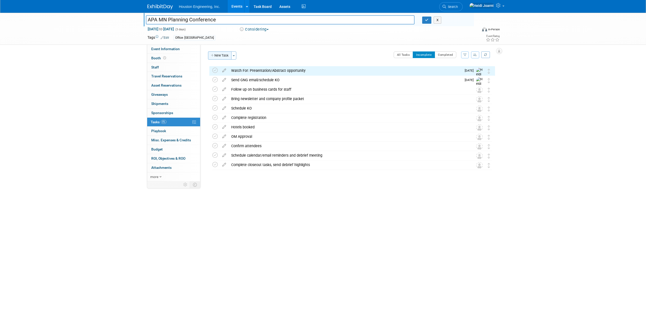
click at [222, 55] on button "New Task" at bounding box center [219, 55] width 23 height 8
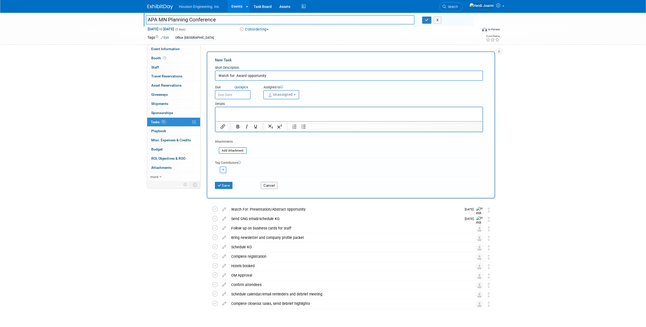
type input "Watch for: Award opportunity"
click at [232, 114] on html at bounding box center [348, 110] width 267 height 7
click at [297, 97] on button "Unassigned" at bounding box center [281, 94] width 36 height 9
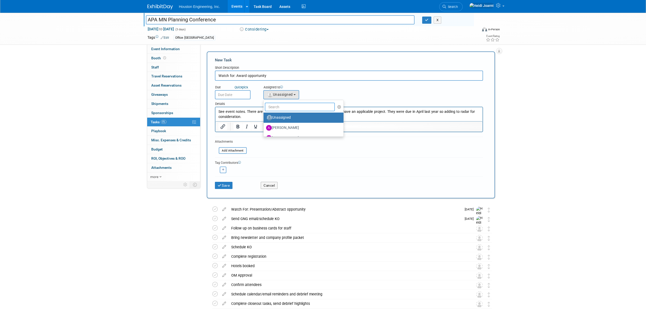
click at [293, 109] on input "text" at bounding box center [300, 107] width 70 height 9
type input "heidi"
click at [287, 119] on label "Heidi Joarnt (me)" at bounding box center [292, 118] width 53 height 8
click at [264, 119] on input "Heidi Joarnt (me)" at bounding box center [262, 116] width 3 height 3
select select "6d2580fd-cc23-403a-9f47-834f17e7f51f"
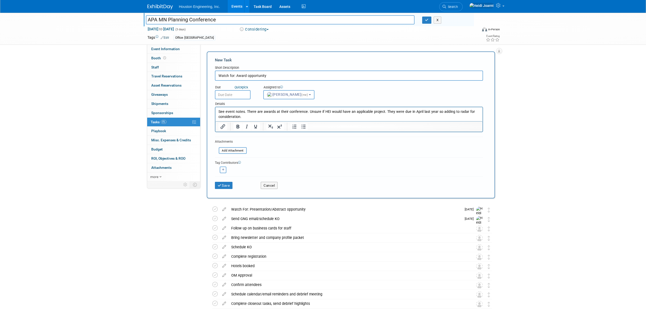
click at [381, 112] on p "See event notes. There are awards at their conference. Unsure if HEI would have…" at bounding box center [348, 114] width 261 height 10
click at [233, 95] on input "text" at bounding box center [233, 94] width 36 height 9
click at [258, 106] on select "January February March April May June July August September October November De…" at bounding box center [246, 105] width 29 height 6
click at [232, 102] on select "January February March April May June July August September October November De…" at bounding box center [246, 105] width 29 height 6
click at [223, 106] on span at bounding box center [220, 105] width 9 height 9
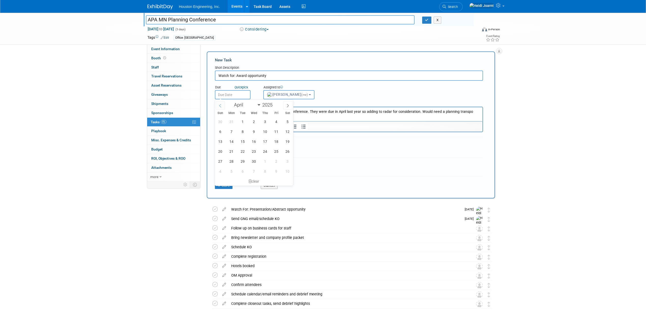
select select "2"
click at [273, 163] on span "28" at bounding box center [276, 161] width 10 height 10
type input "Mar 28, 2025"
click at [228, 186] on button "Save" at bounding box center [224, 185] width 18 height 7
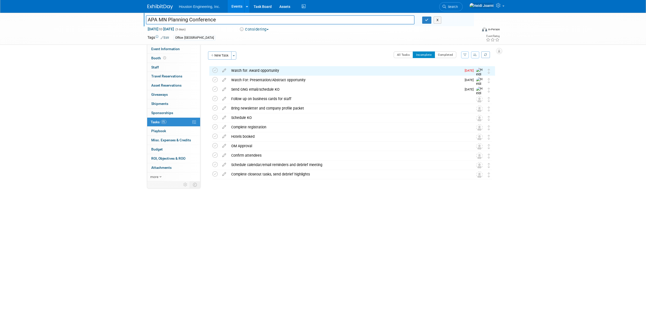
click at [233, 68] on div "Watch for: Award opportunity" at bounding box center [345, 70] width 233 height 9
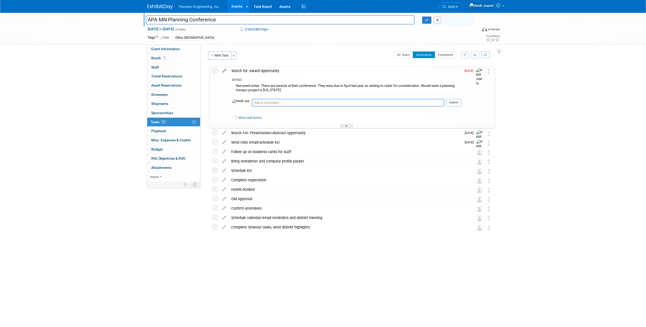
click at [227, 69] on icon at bounding box center [224, 69] width 9 height 6
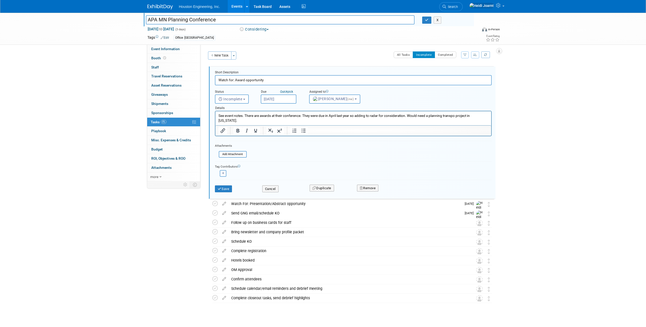
click at [286, 103] on input "Mar 28, 2025" at bounding box center [279, 98] width 36 height 9
click at [320, 107] on span at bounding box center [321, 107] width 4 height 3
type input "2026"
click at [277, 167] on span "30" at bounding box center [277, 166] width 10 height 10
type input "Mar 30, 2026"
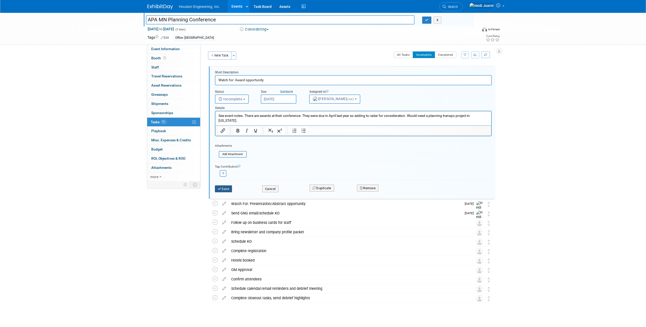
click at [227, 189] on button "Save" at bounding box center [223, 188] width 17 height 7
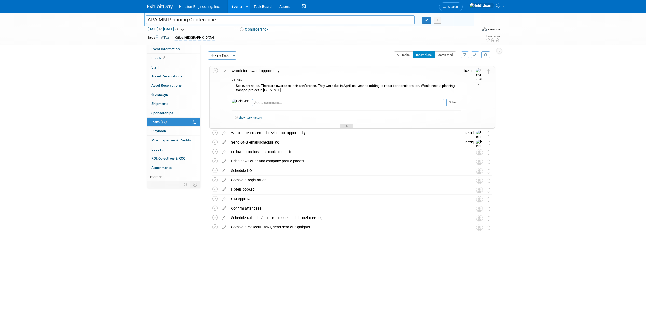
click at [341, 124] on div at bounding box center [346, 126] width 13 height 4
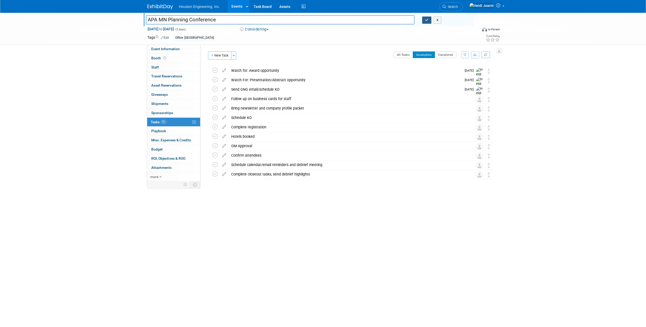
click at [430, 21] on button "button" at bounding box center [426, 20] width 9 height 7
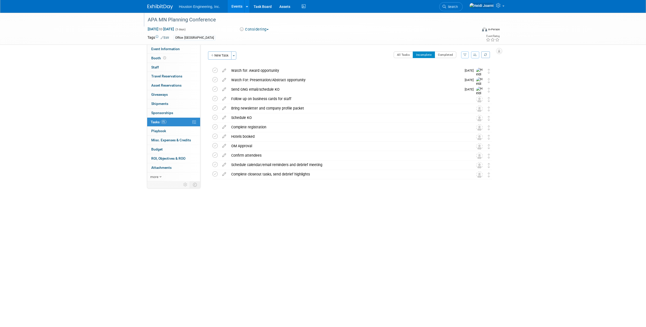
click at [165, 37] on link "Edit" at bounding box center [165, 38] width 8 height 4
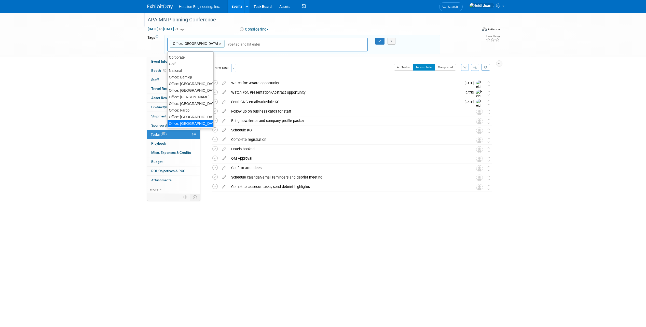
scroll to position [26, 0]
click at [193, 124] on div "Office: [GEOGRAPHIC_DATA]" at bounding box center [190, 122] width 47 height 7
type input "Office: Sioux Falls, Office: Maple Grove"
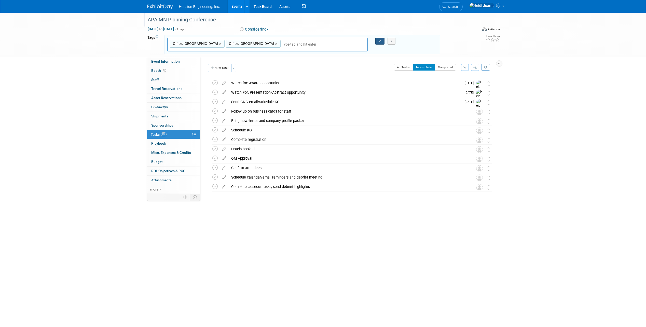
click at [380, 40] on icon "button" at bounding box center [380, 40] width 4 height 3
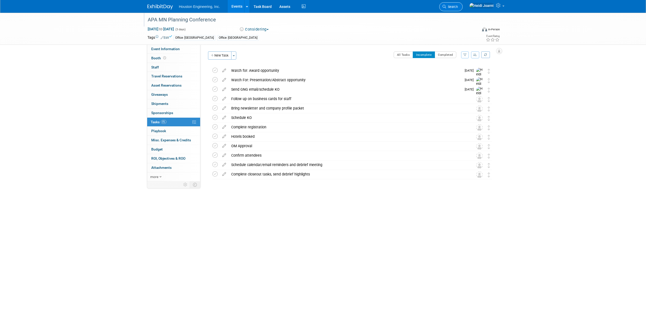
click at [458, 6] on span "Search" at bounding box center [452, 7] width 12 height 4
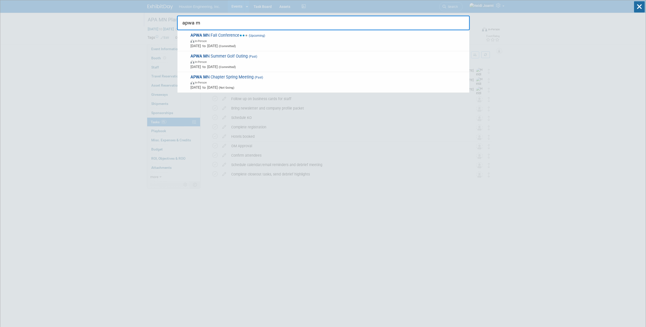
type input "apwa mn"
drag, startPoint x: 166, startPoint y: 23, endPoint x: 163, endPoint y: 25, distance: 2.9
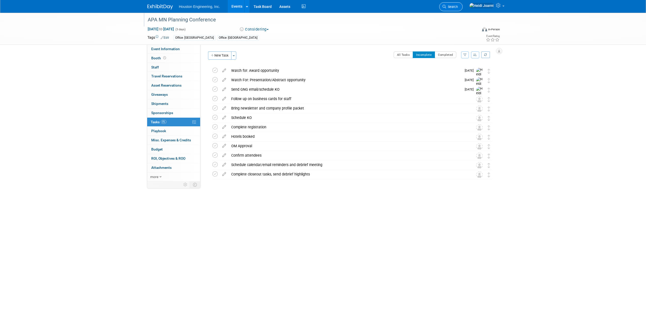
click at [458, 8] on span "Search" at bounding box center [452, 7] width 12 height 4
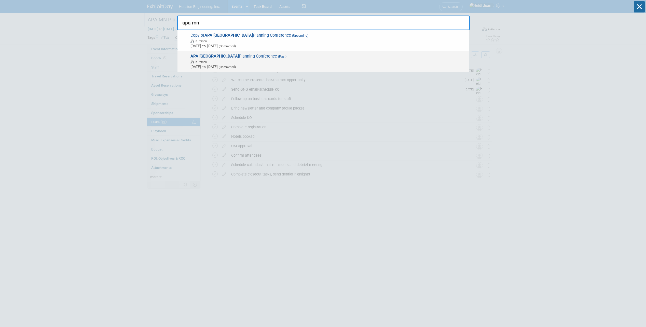
type input "apa mn"
click at [249, 63] on span "In-Person" at bounding box center [328, 61] width 276 height 5
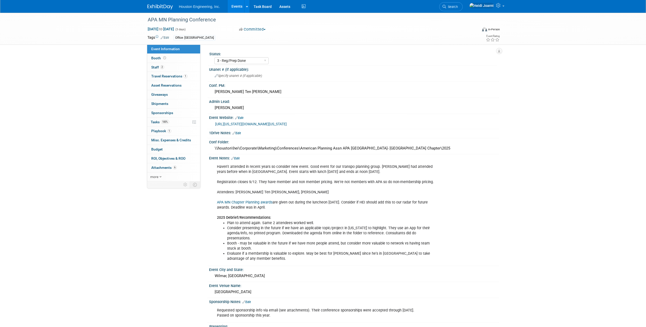
select select "3 - Reg/Prep Done"
select select "No"
select select "Multi-sector/Any/All"
click at [166, 38] on link "Edit" at bounding box center [165, 38] width 8 height 4
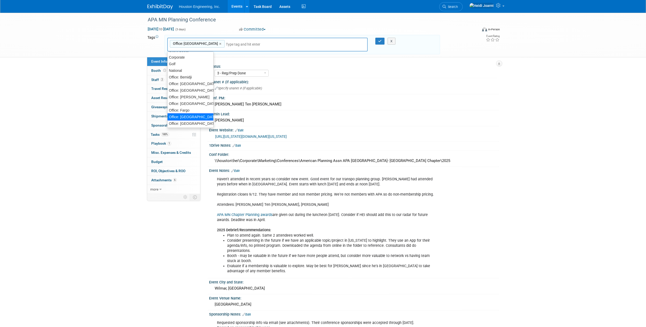
scroll to position [26, 0]
click at [195, 122] on div "Office: [GEOGRAPHIC_DATA]" at bounding box center [190, 122] width 47 height 7
type input "Office: [GEOGRAPHIC_DATA], Office: [GEOGRAPHIC_DATA]"
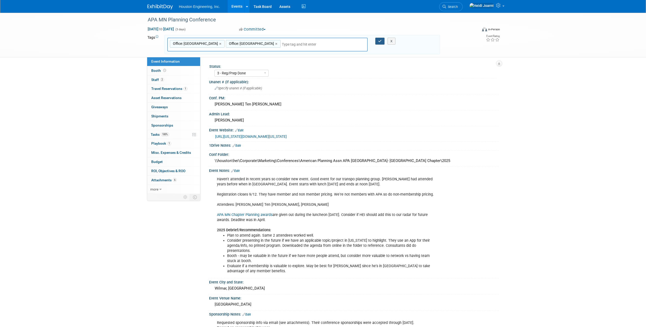
click at [381, 42] on icon "button" at bounding box center [380, 40] width 4 height 3
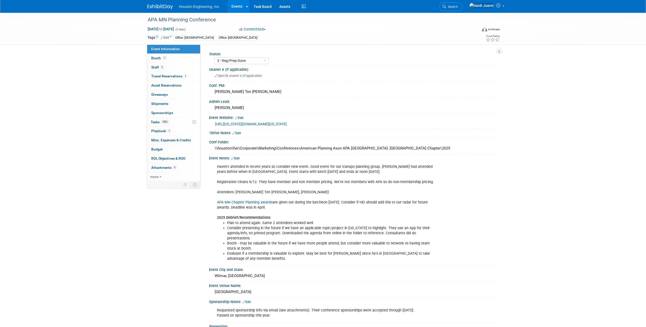
click at [239, 7] on link "Events" at bounding box center [237, 6] width 19 height 13
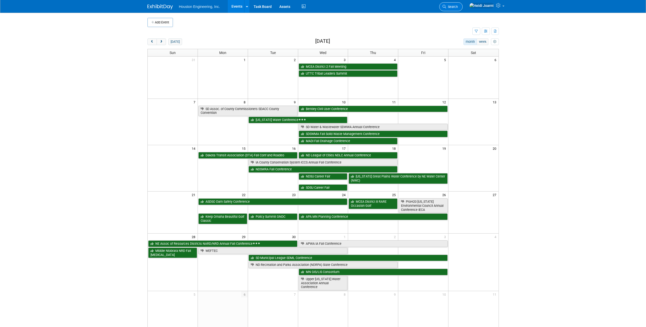
click at [458, 5] on span "Search" at bounding box center [452, 7] width 12 height 4
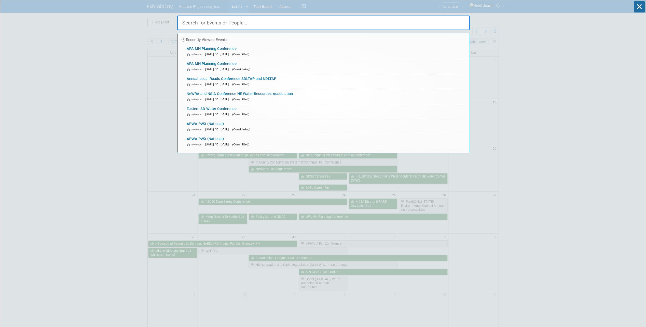
click at [399, 22] on input "text" at bounding box center [323, 23] width 293 height 15
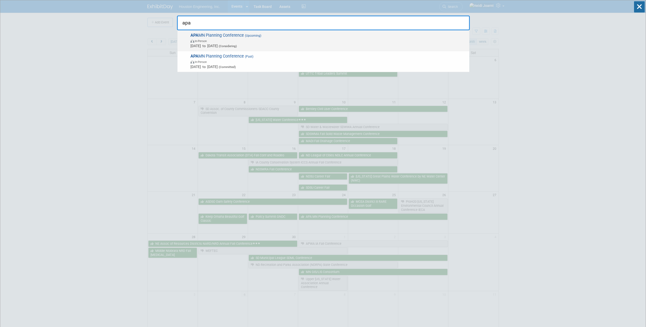
type input "apa"
click at [275, 40] on span "In-Person" at bounding box center [328, 40] width 276 height 5
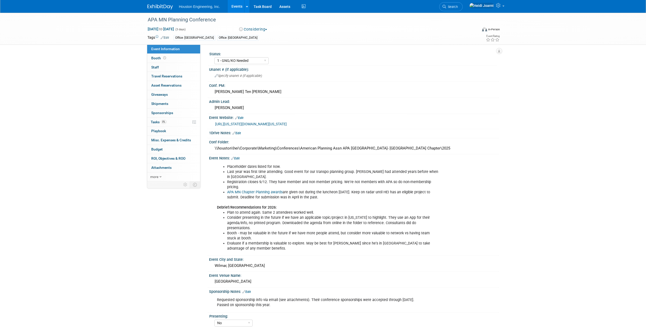
select select "1 - GNG/KO Needed"
select select "No"
select select "Multi-sector/Any/All"
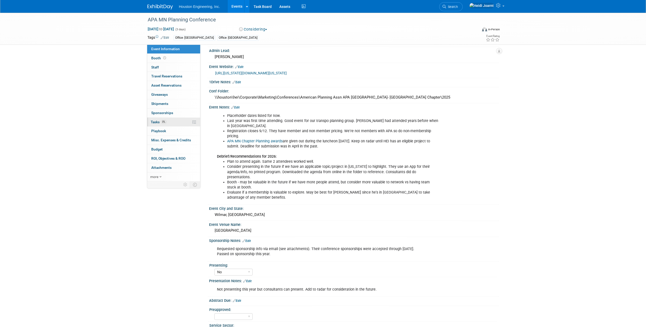
click at [174, 126] on link "0% Tasks 0%" at bounding box center [173, 122] width 53 height 9
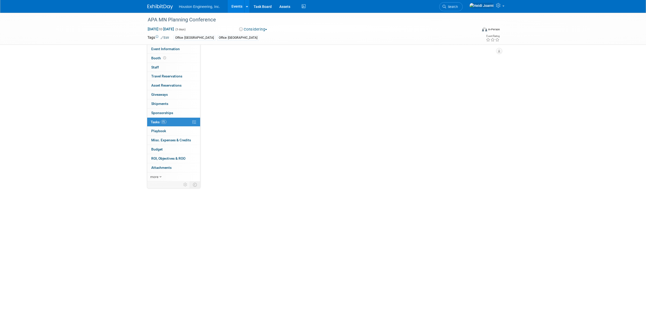
scroll to position [0, 0]
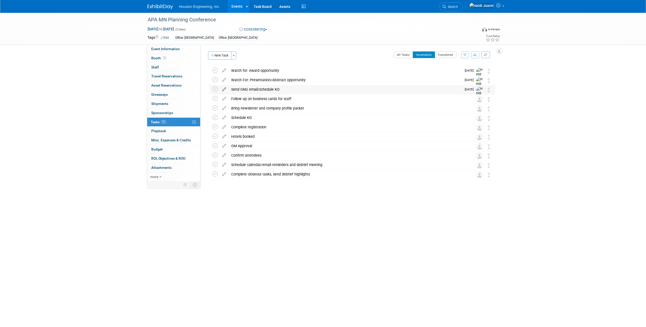
click at [224, 89] on icon at bounding box center [224, 88] width 9 height 6
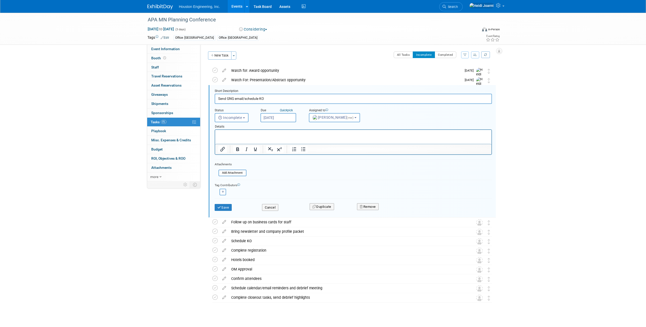
scroll to position [7, 0]
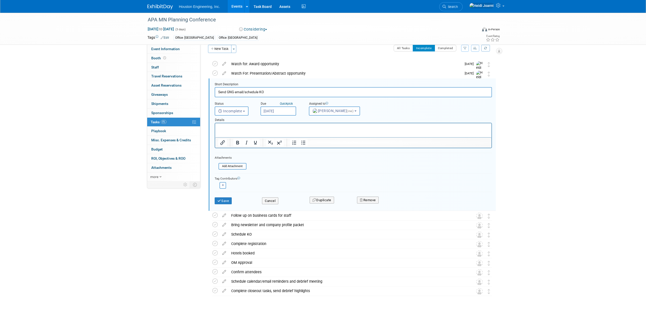
click at [282, 111] on input "[DATE]" at bounding box center [278, 110] width 36 height 9
click at [268, 121] on span at bounding box center [265, 121] width 9 height 9
select select "5"
click at [276, 138] on span "1" at bounding box center [277, 138] width 10 height 10
type input "[DATE]"
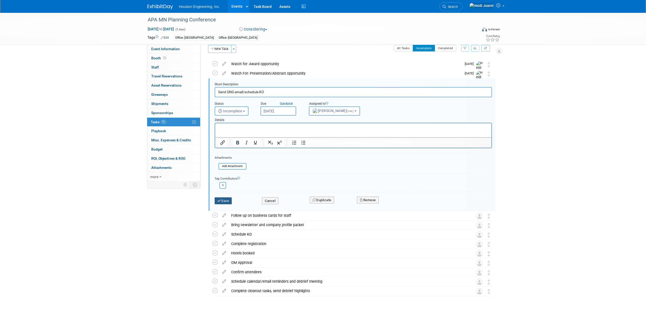
click at [229, 200] on button "Save" at bounding box center [223, 200] width 17 height 7
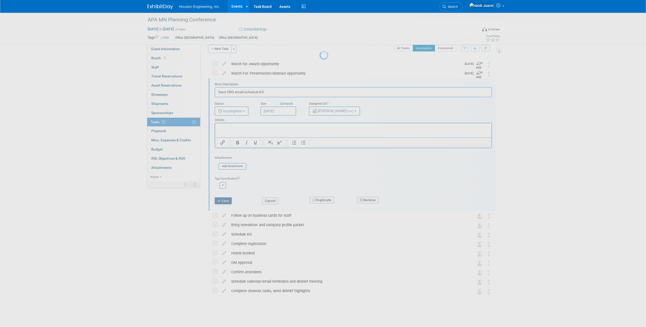
scroll to position [0, 0]
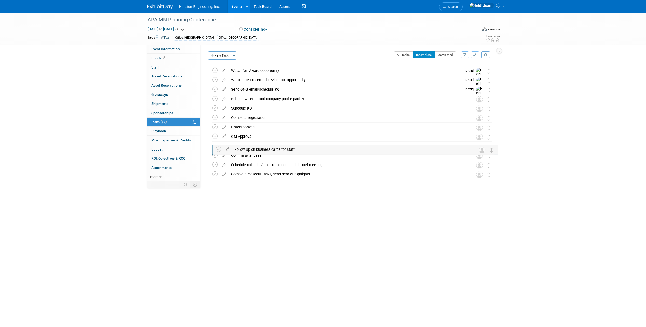
drag, startPoint x: 488, startPoint y: 98, endPoint x: 491, endPoint y: 146, distance: 48.0
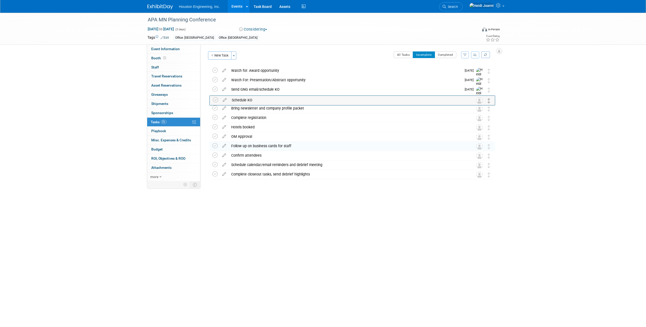
drag, startPoint x: 489, startPoint y: 109, endPoint x: 489, endPoint y: 101, distance: 8.4
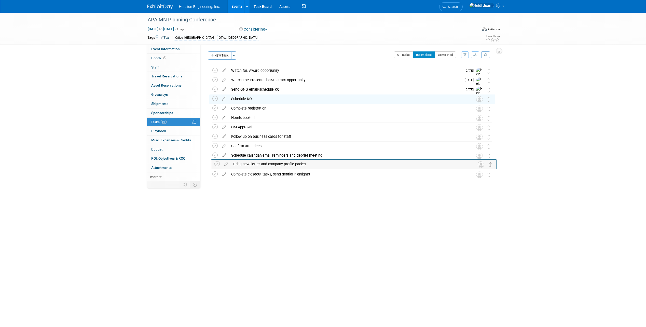
drag, startPoint x: 489, startPoint y: 110, endPoint x: 491, endPoint y: 170, distance: 59.9
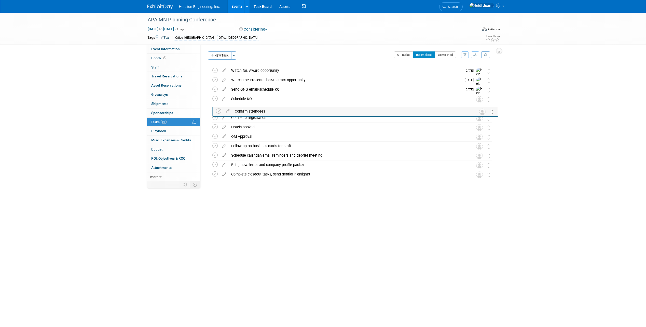
drag, startPoint x: 487, startPoint y: 145, endPoint x: 490, endPoint y: 111, distance: 35.0
drag, startPoint x: 489, startPoint y: 138, endPoint x: 488, endPoint y: 110, distance: 28.0
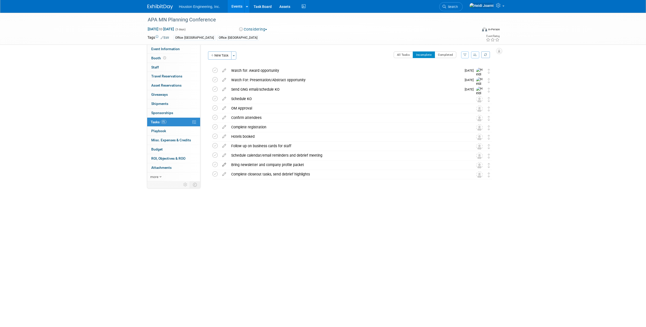
click at [223, 165] on icon at bounding box center [224, 163] width 9 height 6
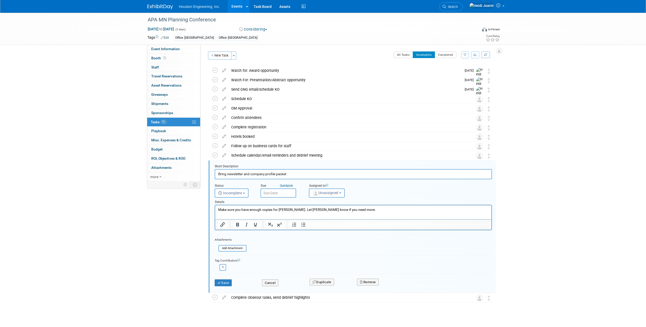
scroll to position [7, 0]
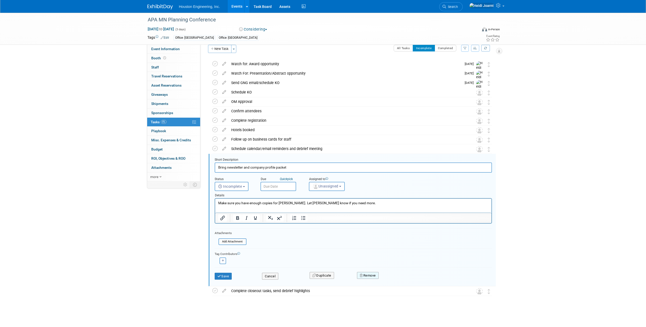
click at [368, 277] on button "Remove" at bounding box center [368, 275] width 22 height 7
click at [400, 280] on link "Yes" at bounding box center [396, 280] width 15 height 8
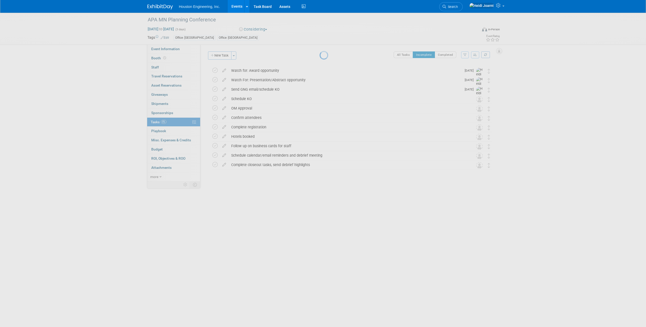
scroll to position [0, 0]
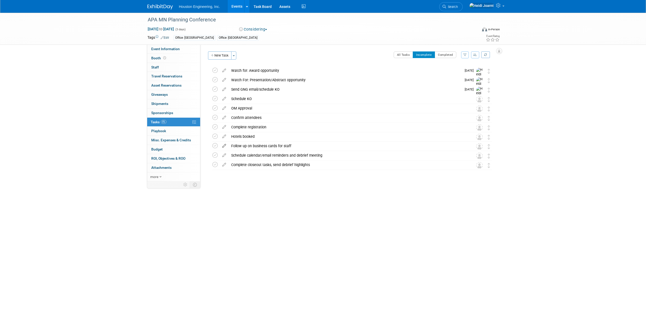
click at [223, 145] on icon at bounding box center [224, 145] width 9 height 6
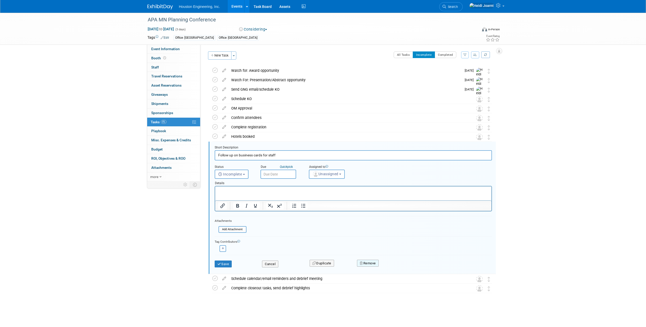
click at [373, 261] on button "Remove" at bounding box center [368, 263] width 22 height 7
click at [398, 268] on link "Yes" at bounding box center [396, 267] width 15 height 8
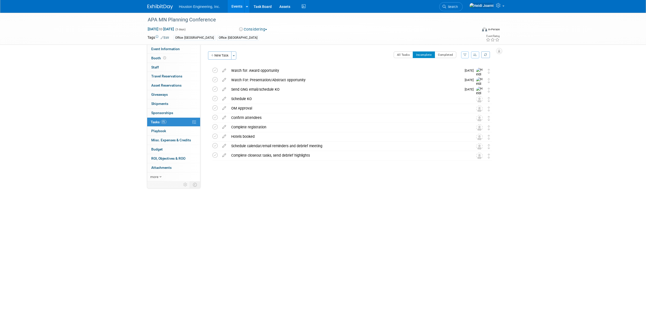
click at [236, 5] on link "Events" at bounding box center [237, 6] width 19 height 13
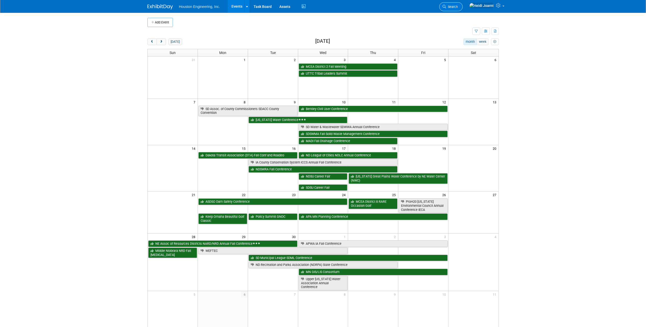
click at [458, 8] on span "Search" at bounding box center [452, 7] width 12 height 4
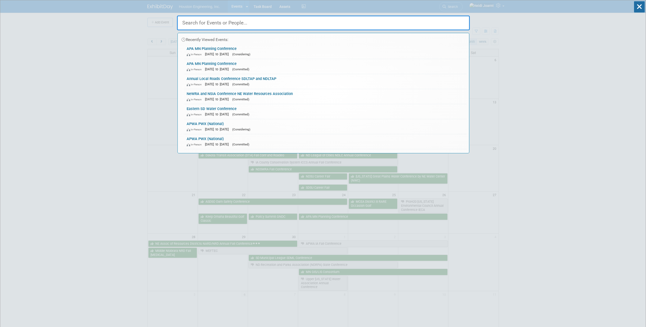
click at [435, 26] on input "text" at bounding box center [323, 23] width 293 height 15
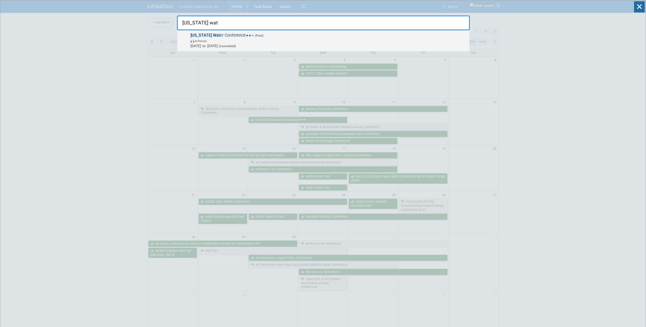
type input "[US_STATE] wat"
click at [260, 42] on span "In-Person" at bounding box center [328, 40] width 276 height 5
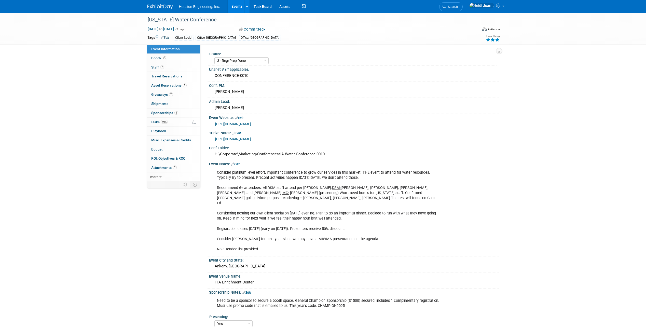
select select "3 - Reg/Prep Done"
select select "Yes"
select select "Water Resources"
click at [236, 163] on link "Edit" at bounding box center [235, 164] width 8 height 4
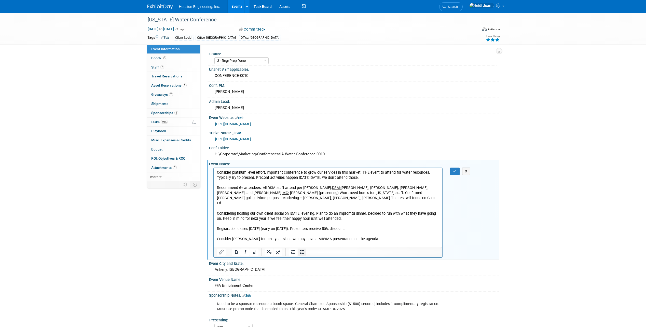
click at [302, 254] on icon "Bullet list" at bounding box center [302, 252] width 4 height 4
click at [389, 179] on li "Consider platinum level effort, important conference to grow our services in th…" at bounding box center [333, 211] width 212 height 82
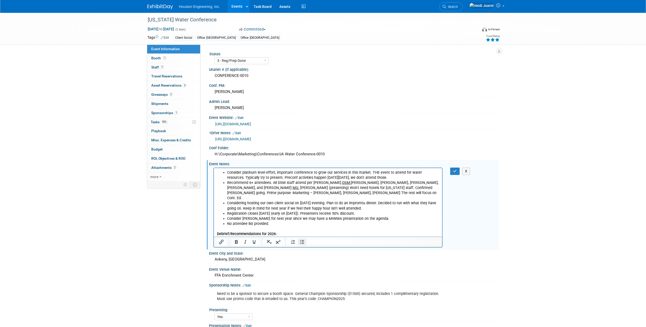
click at [302, 244] on icon "Bullet list" at bounding box center [302, 242] width 4 height 4
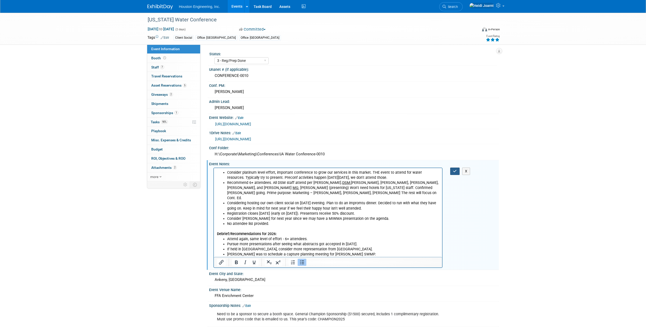
click at [454, 173] on button "button" at bounding box center [454, 171] width 9 height 7
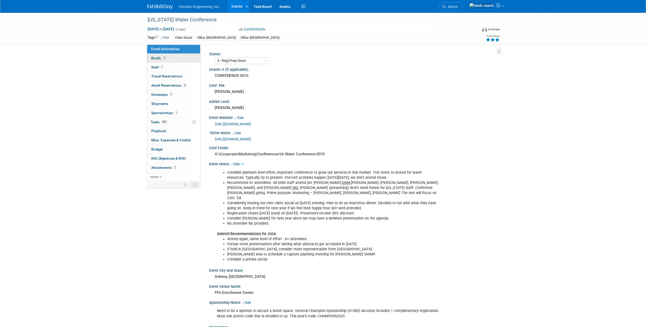
click at [170, 60] on link "Booth" at bounding box center [173, 58] width 53 height 9
select select "Yes"
select select "Des Moines"
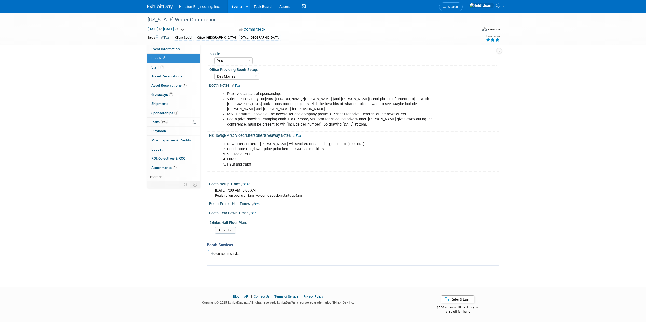
click at [239, 84] on link "Edit" at bounding box center [236, 86] width 8 height 4
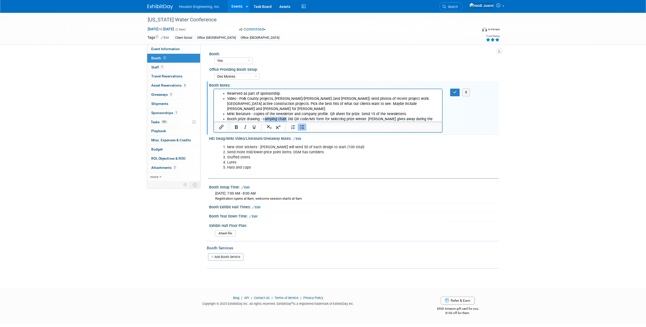
drag, startPoint x: 263, startPoint y: 113, endPoint x: 285, endPoint y: 114, distance: 22.2
click at [285, 117] on li "Booth prize drawing - camping chair. Did QR code/MS form for selecting prize wi…" at bounding box center [333, 122] width 212 height 10
drag, startPoint x: 286, startPoint y: 114, endPoint x: 265, endPoint y: 115, distance: 21.4
click at [265, 117] on li "Booth prize drawing - camping chair. Did QR code/MS form for selecting prize wi…" at bounding box center [333, 122] width 212 height 10
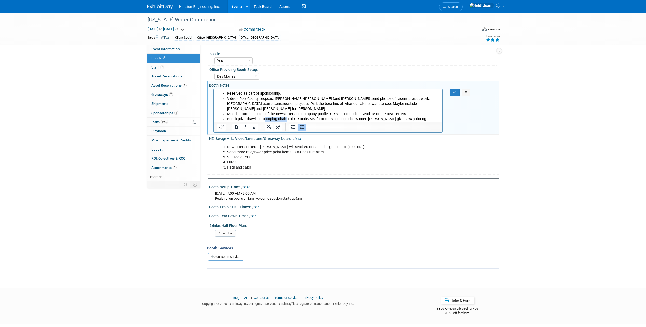
drag, startPoint x: 263, startPoint y: 114, endPoint x: 285, endPoint y: 114, distance: 22.4
click at [285, 117] on li "Booth prize drawing - camping chair. Did QR code/MS form for selecting prize wi…" at bounding box center [333, 122] width 212 height 10
click at [456, 93] on icon "button" at bounding box center [455, 92] width 4 height 4
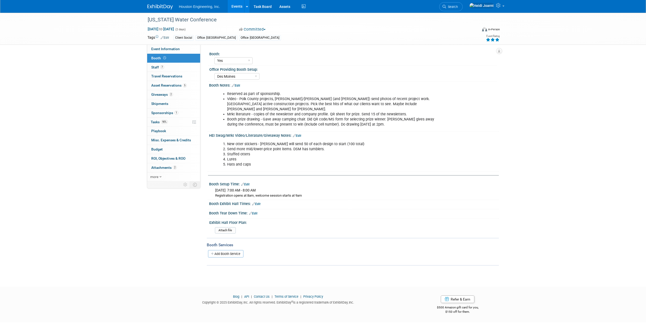
click at [240, 86] on link "Edit" at bounding box center [236, 86] width 8 height 4
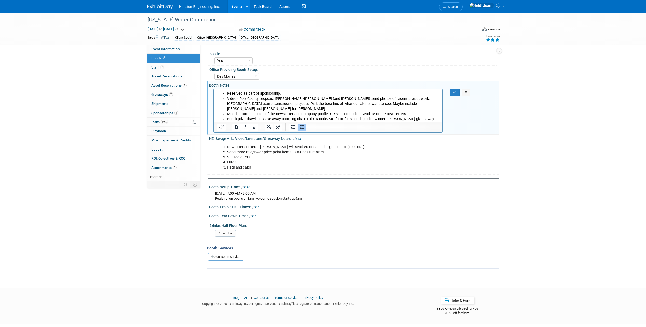
drag, startPoint x: 381, startPoint y: 119, endPoint x: 426, endPoint y: 200, distance: 92.3
click at [214, 110] on html "Reserved as part of sponsorship. Video - Polk County projects, [PERSON_NAME]/[P…" at bounding box center [328, 108] width 228 height 38
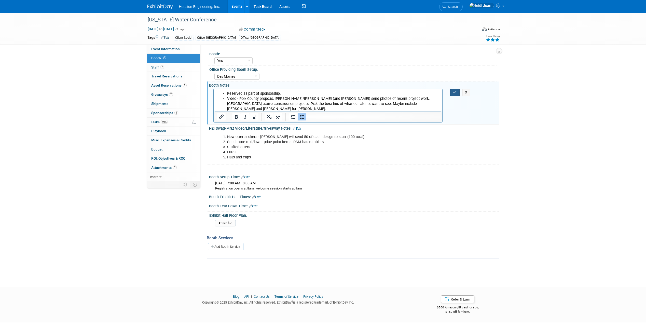
click at [452, 92] on button "button" at bounding box center [454, 92] width 9 height 7
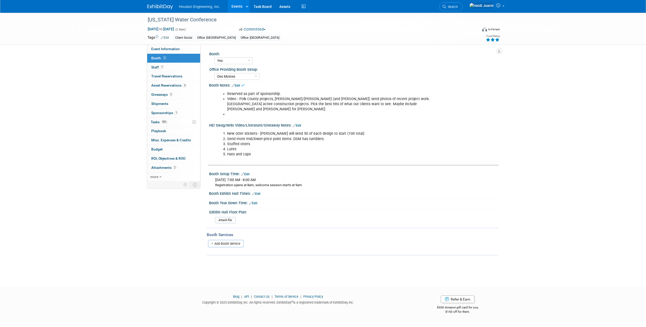
click at [240, 85] on link "Edit" at bounding box center [236, 86] width 8 height 4
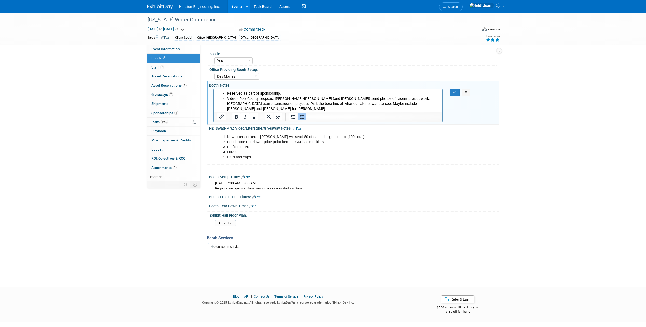
click at [256, 155] on li "Hats and caps" at bounding box center [333, 157] width 213 height 5
click at [453, 93] on button "button" at bounding box center [454, 92] width 9 height 7
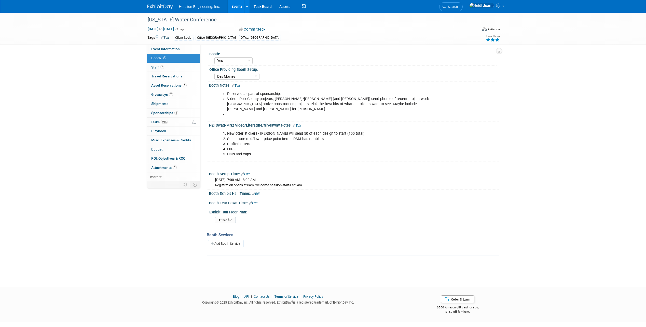
click at [239, 84] on link "Edit" at bounding box center [236, 86] width 8 height 4
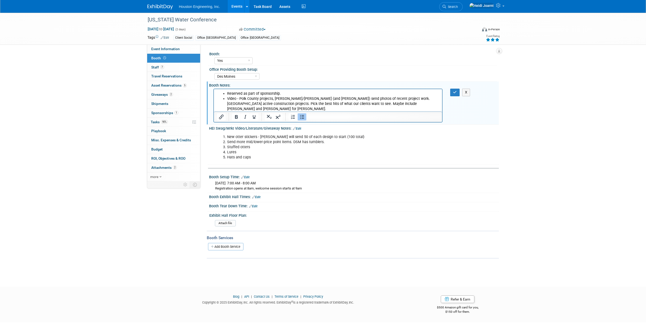
click at [231, 112] on li "Rich Text Area. Press ALT-0 for help." at bounding box center [333, 114] width 212 height 5
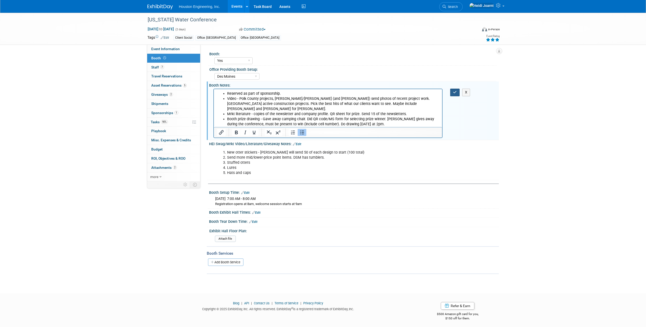
click at [455, 91] on icon "button" at bounding box center [455, 92] width 4 height 4
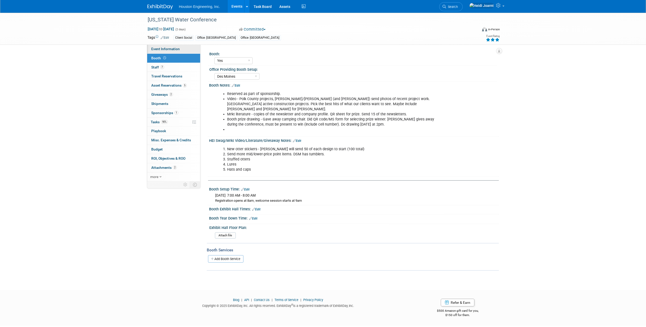
click at [169, 51] on span "Event Information" at bounding box center [165, 49] width 29 height 4
select select "3 - Reg/Prep Done"
select select "Yes"
select select "Water Resources"
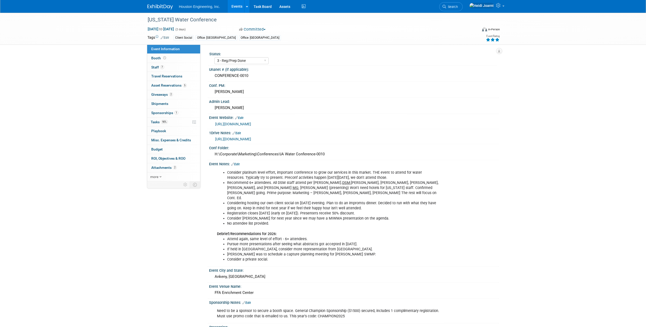
click at [237, 164] on link "Edit" at bounding box center [235, 164] width 8 height 4
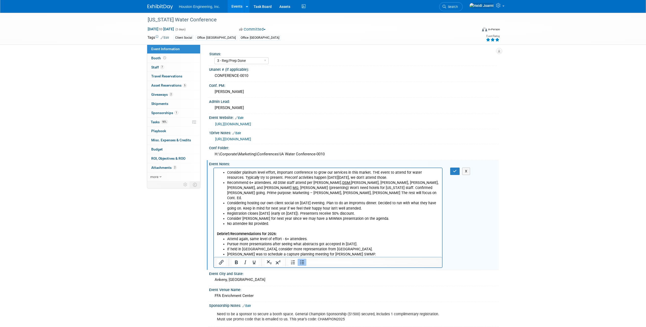
click at [287, 221] on li "No attendee list provided." at bounding box center [333, 223] width 212 height 5
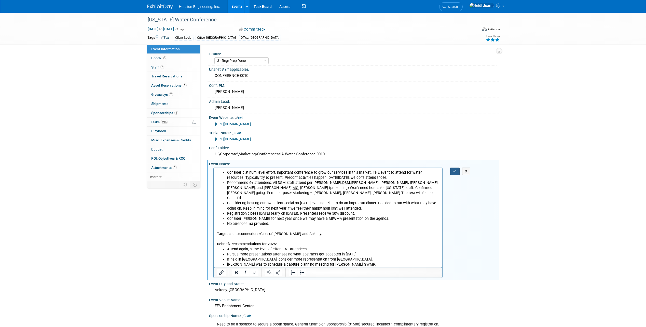
click at [454, 172] on icon "button" at bounding box center [455, 171] width 4 height 4
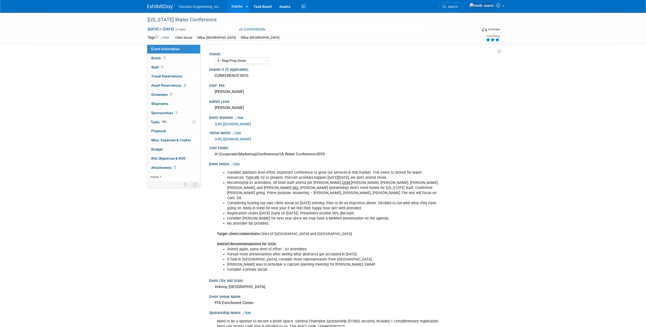
click at [236, 164] on link "Edit" at bounding box center [235, 164] width 8 height 4
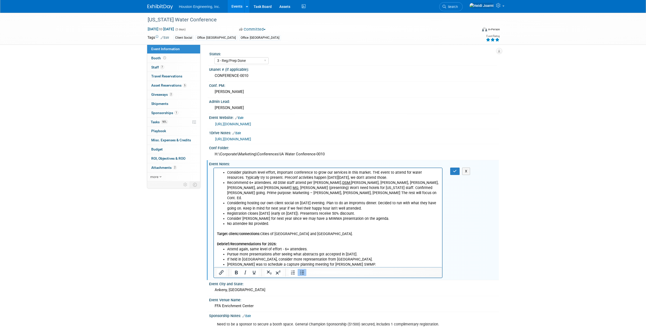
click at [367, 172] on li "Consider platinum level effort, important conference to grow our services in th…" at bounding box center [333, 175] width 212 height 10
click at [455, 171] on icon "button" at bounding box center [455, 171] width 4 height 4
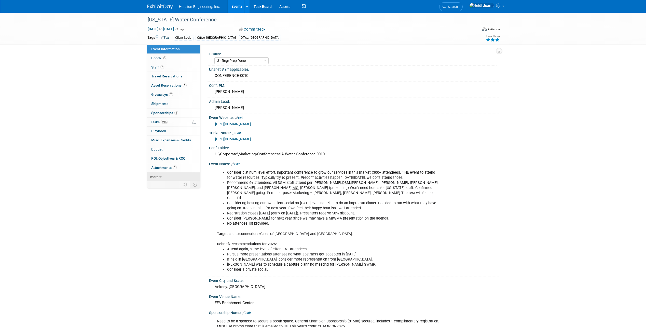
click at [161, 177] on icon at bounding box center [160, 177] width 2 height 4
click at [184, 194] on span "Copy/Duplicate Event" at bounding box center [168, 195] width 34 height 4
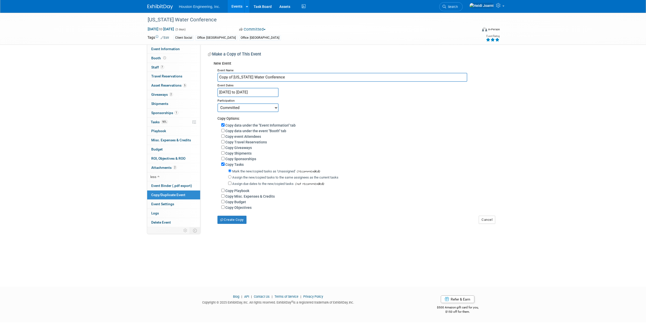
click at [246, 90] on input "[DATE] to [DATE]" at bounding box center [247, 92] width 61 height 9
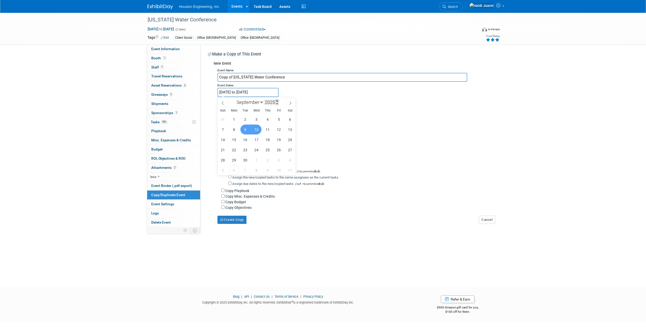
click at [278, 100] on span at bounding box center [277, 100] width 4 height 3
click at [275, 102] on input "2026" at bounding box center [271, 102] width 15 height 6
click at [277, 104] on span at bounding box center [277, 103] width 4 height 3
click at [278, 101] on span at bounding box center [277, 100] width 4 height 3
type input "2026"
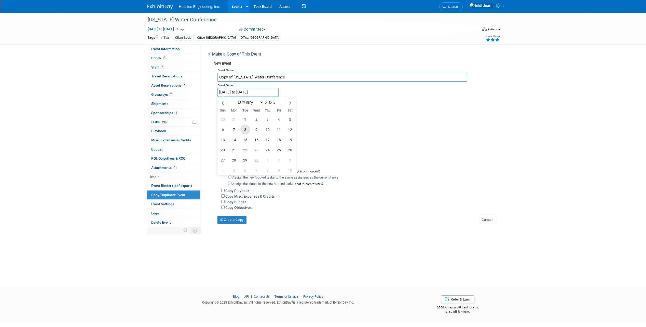
click at [246, 130] on span "8" at bounding box center [245, 130] width 10 height 10
click at [256, 129] on span "9" at bounding box center [257, 130] width 10 height 10
type input "[DATE] to [DATE]"
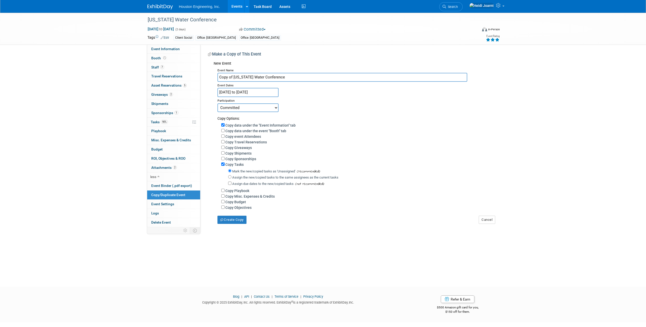
click at [225, 131] on div "Copy data under the event "Booth" tab" at bounding box center [358, 131] width 274 height 6
click at [223, 131] on input "Copy data under the event "Booth" tab" at bounding box center [222, 130] width 3 height 3
checkbox input "true"
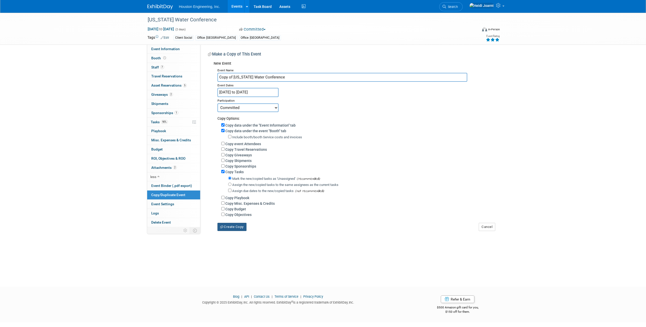
click at [236, 231] on button "Create Copy" at bounding box center [231, 227] width 29 height 8
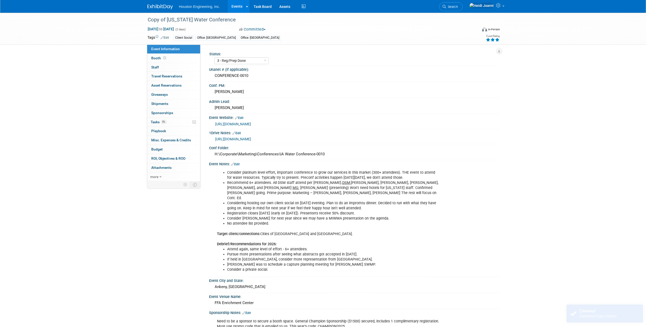
select select "3 - Reg/Prep Done"
select select "Yes"
select select "Water Resources"
click at [239, 59] on select "1 - GNG/KO Needed 2 - Post KO/Active Planning 3 - Reg/Prep Done" at bounding box center [241, 60] width 54 height 7
select select "1 - GNG/KO Needed"
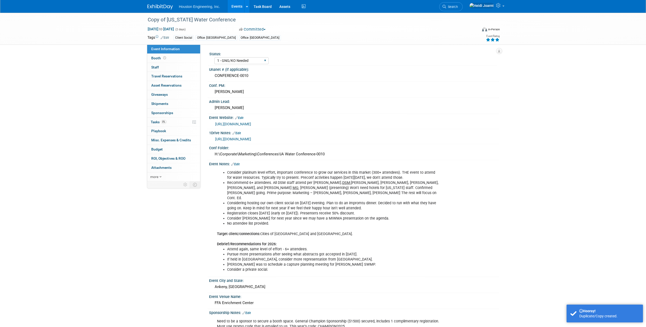
click at [214, 57] on select "1 - GNG/KO Needed 2 - Post KO/Active Planning 3 - Reg/Prep Done" at bounding box center [241, 60] width 54 height 7
click at [236, 164] on link "Edit" at bounding box center [235, 164] width 8 height 4
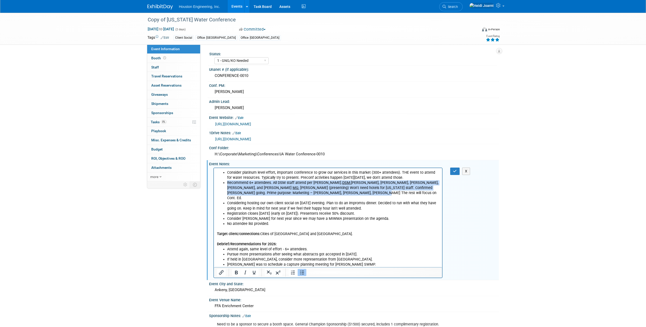
drag, startPoint x: 271, startPoint y: 192, endPoint x: 226, endPoint y: 184, distance: 45.8
click at [226, 184] on ul "Consider platinum level effort, important conference to grow our services in th…" at bounding box center [328, 198] width 223 height 56
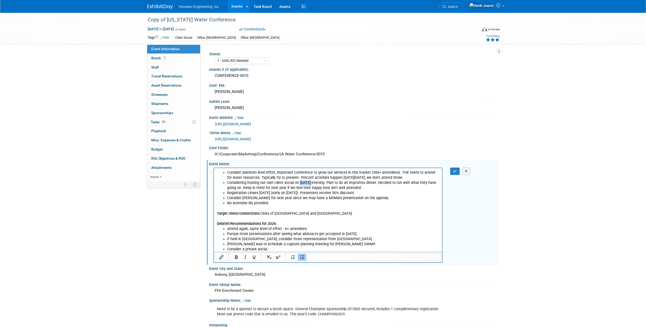
drag, startPoint x: 311, startPoint y: 182, endPoint x: 300, endPoint y: 182, distance: 11.2
click at [300, 182] on li "Considering hosting our own client social on Sept 9 evening. Plan to do an impr…" at bounding box center [333, 185] width 212 height 10
click at [295, 182] on li "Considering hosting our own client social on first evening depending on how the…" at bounding box center [333, 185] width 212 height 10
drag, startPoint x: 295, startPoint y: 183, endPoint x: 399, endPoint y: 182, distance: 104.2
click at [399, 182] on li "Considering hosting our own client social (could do impromtu dinners or make re…" at bounding box center [333, 185] width 212 height 10
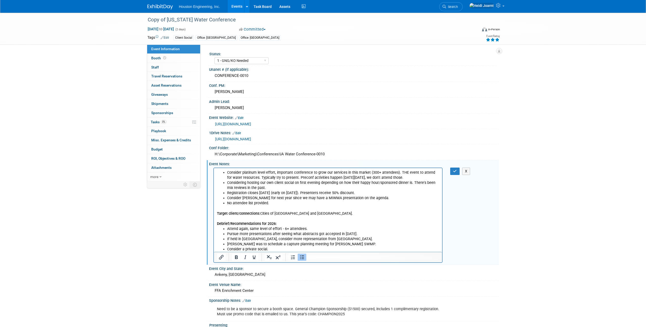
click at [413, 183] on li "Considering hosting our own client social on first evening depending on how the…" at bounding box center [333, 185] width 212 height 10
click at [361, 189] on li "Considering hosting our own client social on first evening depending on how the…" at bounding box center [333, 185] width 212 height 10
click at [266, 188] on li "Considering hosting our own client social on first evening depending on how the…" at bounding box center [333, 185] width 212 height 10
click at [257, 193] on li "Registration closes August 29 (early on August 1). Presenters receive 50% disco…" at bounding box center [333, 192] width 212 height 5
drag, startPoint x: 339, startPoint y: 192, endPoint x: 236, endPoint y: 196, distance: 103.2
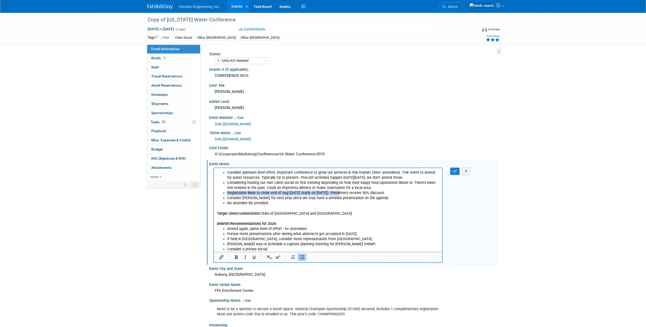
click at [227, 195] on li "Registration likely to close end of Aug August 29 (early on August 1). Presente…" at bounding box center [333, 192] width 212 height 5
click at [270, 203] on li "No attendee list provided." at bounding box center [333, 202] width 212 height 5
click at [273, 249] on li "Consider a private social." at bounding box center [333, 248] width 212 height 5
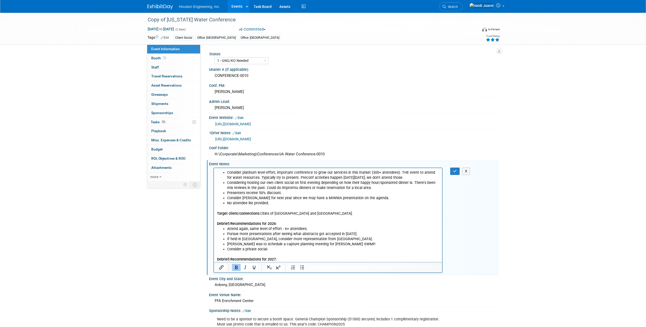
click at [300, 238] on li "If held in Okoboji, consider more representation from MN." at bounding box center [333, 238] width 212 height 5
click at [455, 170] on icon "button" at bounding box center [455, 171] width 4 height 4
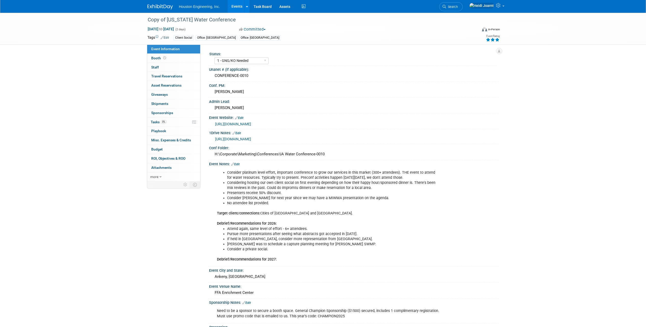
click at [236, 164] on link "Edit" at bounding box center [235, 164] width 8 height 4
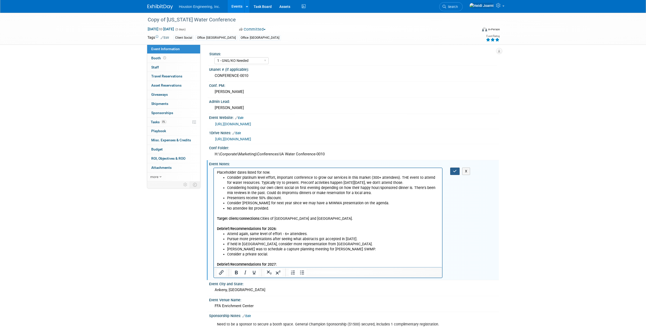
click at [457, 171] on button "button" at bounding box center [454, 171] width 9 height 7
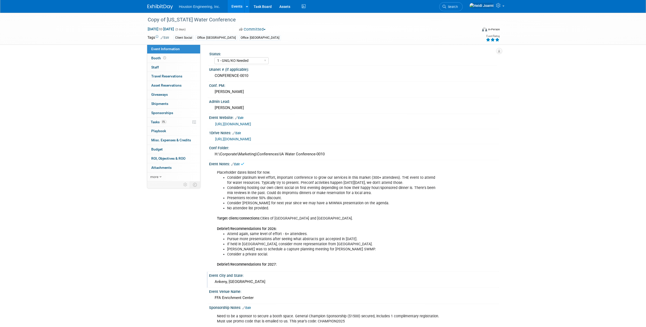
click at [238, 281] on div "Ankeny, IA" at bounding box center [354, 282] width 282 height 8
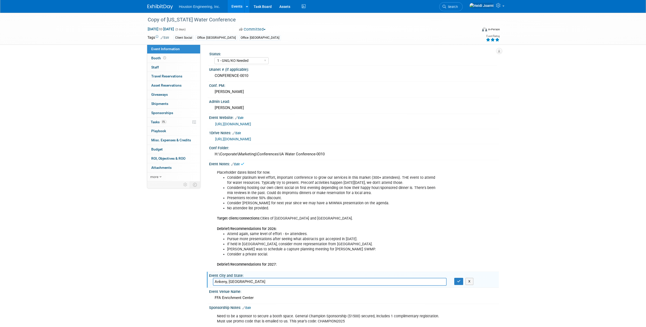
drag, startPoint x: 237, startPoint y: 281, endPoint x: 202, endPoint y: 283, distance: 35.7
click at [202, 283] on div "Event Information Event Info Booth Booth 0 Staff 0 Staff 0 Travel Reservations …" at bounding box center [323, 229] width 359 height 432
click at [458, 282] on icon "button" at bounding box center [459, 281] width 4 height 3
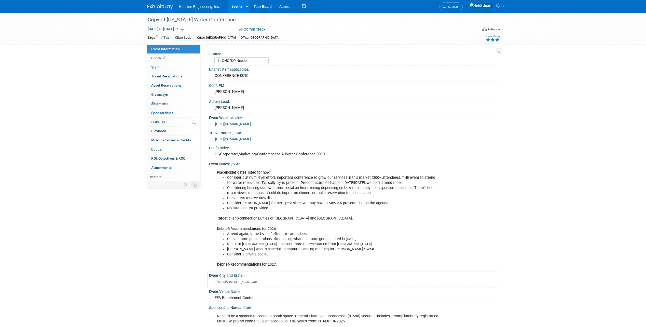
scroll to position [51, 0]
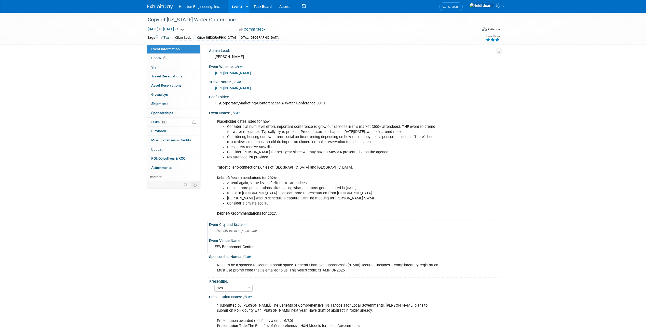
click at [244, 249] on div "FFA Enrichment Center" at bounding box center [354, 247] width 282 height 8
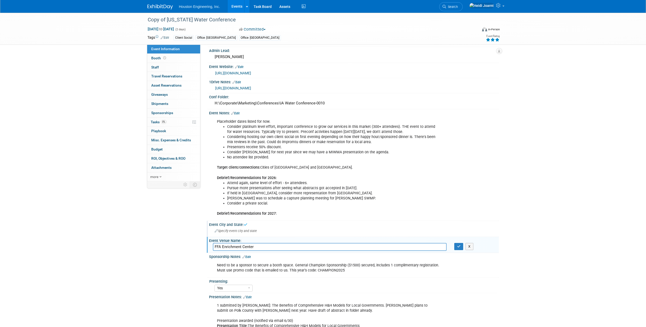
drag, startPoint x: 263, startPoint y: 245, endPoint x: 188, endPoint y: 247, distance: 74.9
click at [188, 247] on div "Event Information Event Info Booth Booth 0 Staff 0 Staff 0 Travel Reservations …" at bounding box center [323, 178] width 359 height 432
click at [459, 246] on icon "button" at bounding box center [459, 246] width 4 height 3
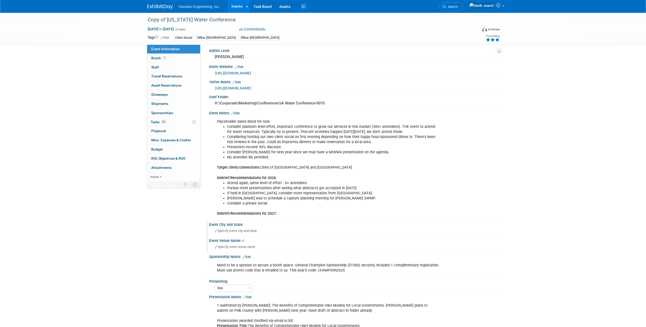
click at [250, 257] on link "Edit" at bounding box center [246, 257] width 8 height 4
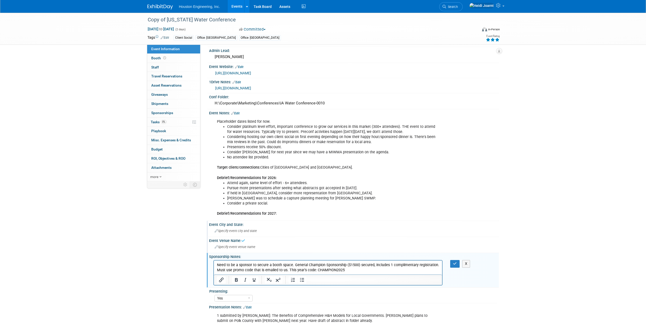
scroll to position [0, 0]
click at [292, 265] on p "Need to be a sponsor to secure a booth space. General Champion Sponsorship ($15…" at bounding box center [328, 268] width 223 height 10
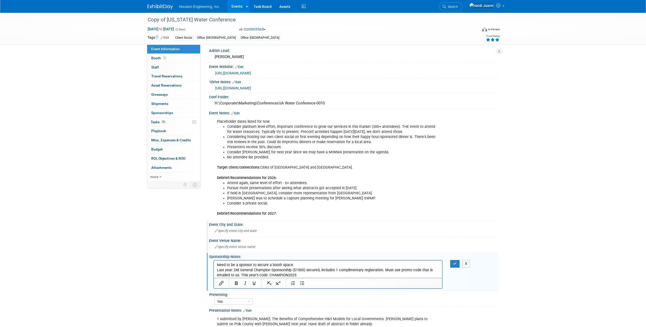
click at [230, 264] on p "Need to be a sponsor to secure a booth space." at bounding box center [328, 265] width 223 height 5
click at [300, 285] on icon "Bullet list" at bounding box center [302, 283] width 6 height 6
click at [308, 265] on li "Need to be a sponsor to secure a booth space." at bounding box center [333, 265] width 212 height 5
click at [323, 271] on li "Last year: Did General Champion Sponsorship ($1500) secured, includes 1 complim…" at bounding box center [333, 273] width 212 height 10
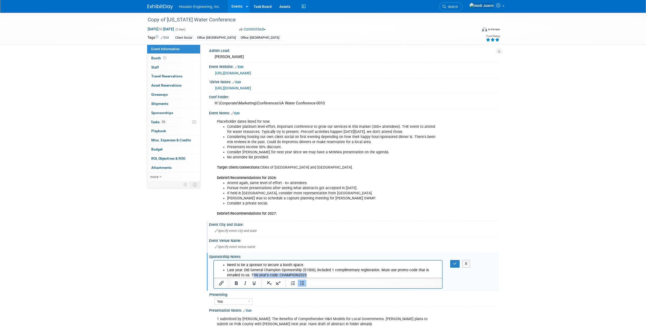
drag, startPoint x: 311, startPoint y: 276, endPoint x: 252, endPoint y: 275, distance: 59.1
click at [252, 275] on li "Last year: Did General Champion Sponsorship ($1500), included 1 complimentary r…" at bounding box center [333, 273] width 212 height 10
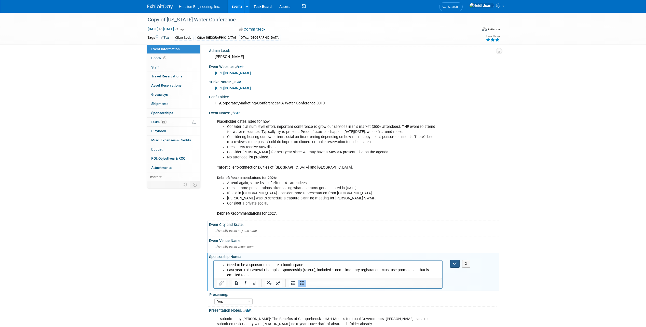
click at [455, 264] on icon "button" at bounding box center [455, 264] width 4 height 4
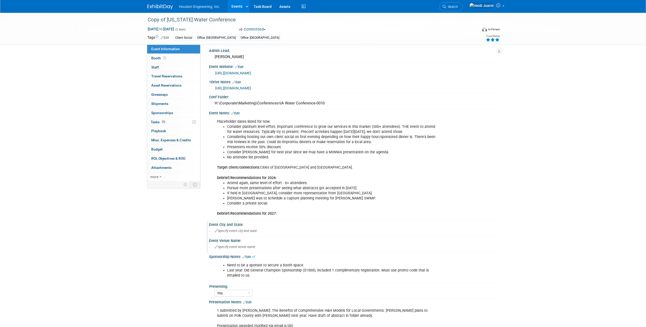
scroll to position [127, 0]
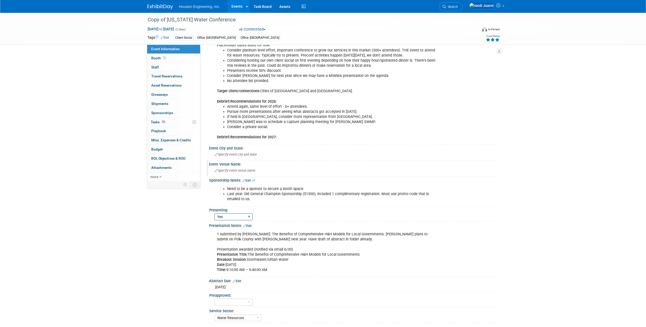
click at [244, 217] on select "Yes No Pending" at bounding box center [233, 216] width 38 height 7
select select "No"
click at [214, 213] on select "Yes No Pending" at bounding box center [233, 216] width 38 height 7
click at [250, 226] on link "Edit" at bounding box center [247, 226] width 8 height 4
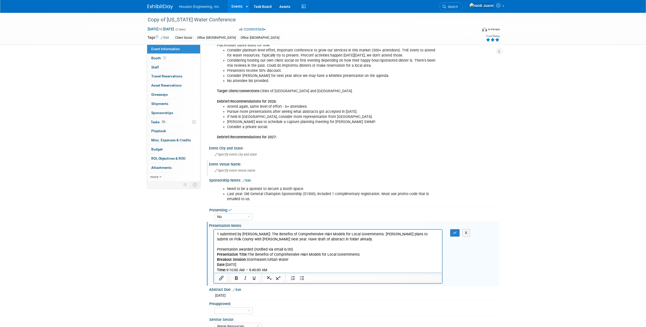
scroll to position [0, 0]
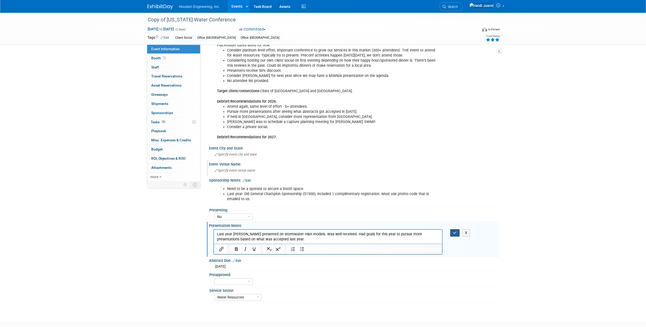
click at [456, 231] on icon "button" at bounding box center [455, 233] width 4 height 4
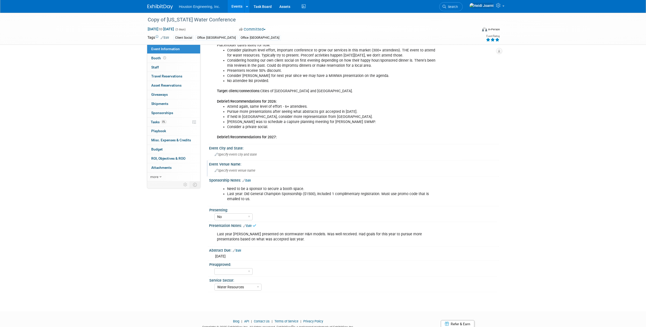
click at [248, 225] on link "Edit" at bounding box center [247, 226] width 8 height 4
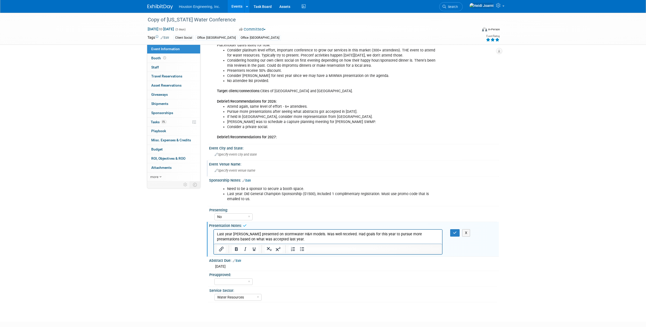
click at [270, 238] on p "Last year Bret presented on stormwater H&H models. Was well received. Had goals…" at bounding box center [328, 236] width 223 height 10
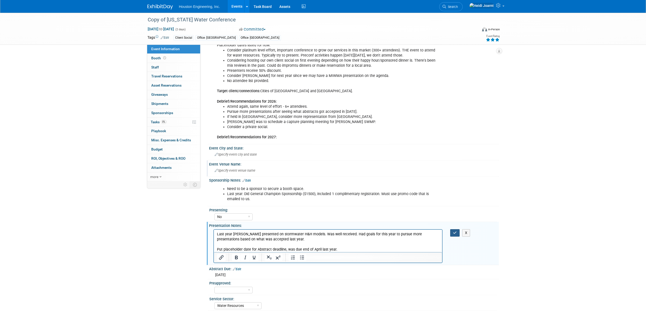
drag, startPoint x: 457, startPoint y: 232, endPoint x: 147, endPoint y: 9, distance: 381.2
click at [457, 232] on icon "button" at bounding box center [455, 233] width 4 height 4
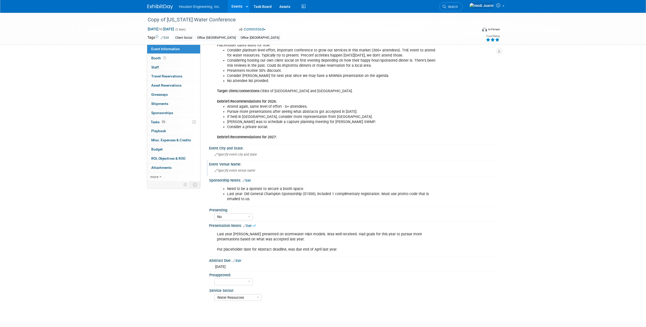
click at [240, 261] on link "Edit" at bounding box center [237, 261] width 8 height 4
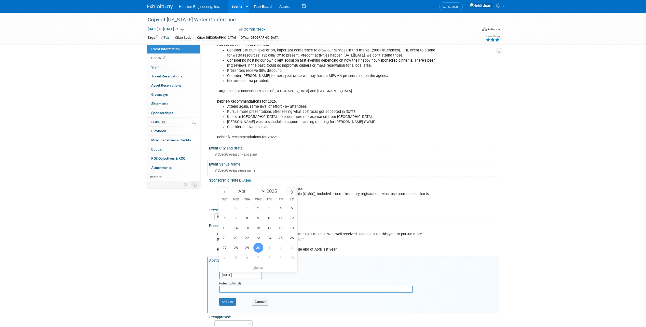
click at [246, 274] on input "Apr 30, 2025" at bounding box center [240, 275] width 43 height 8
click at [281, 189] on span at bounding box center [279, 189] width 4 height 3
type input "2026"
click at [270, 248] on span "30" at bounding box center [270, 248] width 10 height 10
type input "Apr 30, 2026"
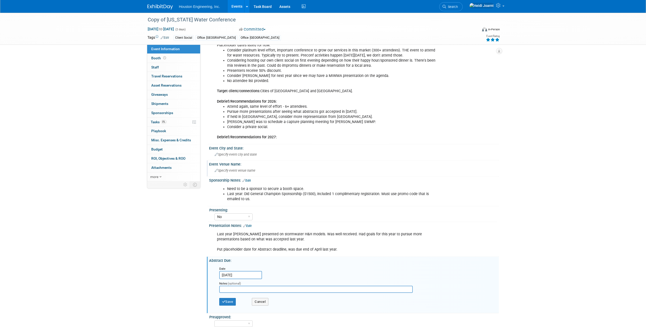
click at [243, 288] on input "text" at bounding box center [316, 289] width 194 height 7
type input "Placeholder deadline"
click at [232, 300] on button "Save" at bounding box center [227, 302] width 17 height 8
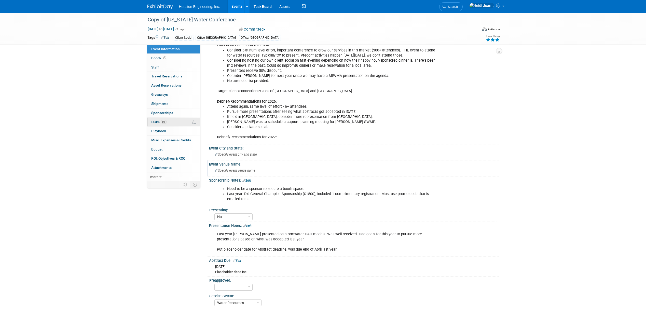
click at [173, 125] on link "0% Tasks 0%" at bounding box center [173, 122] width 53 height 9
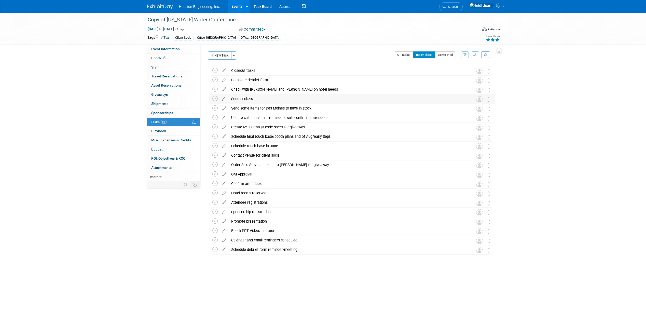
click at [224, 99] on icon at bounding box center [224, 97] width 9 height 6
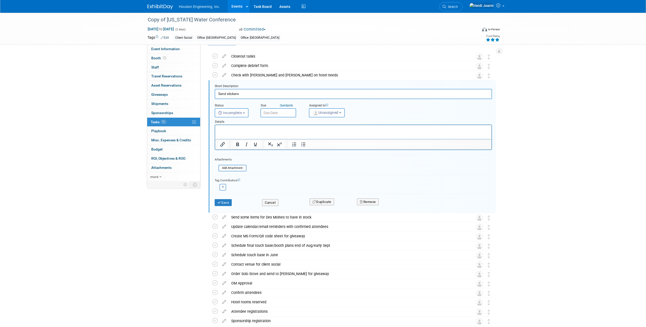
scroll to position [20, 0]
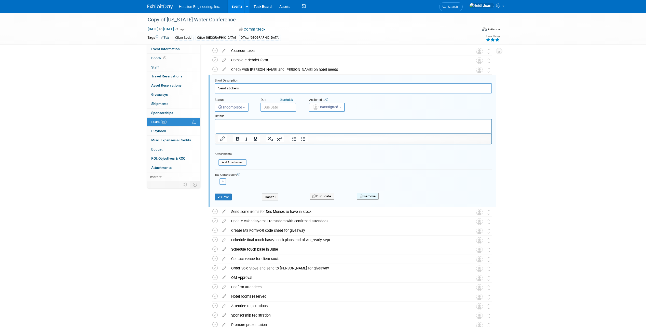
click at [368, 199] on button "Remove" at bounding box center [368, 196] width 22 height 7
click at [394, 201] on icon at bounding box center [392, 200] width 3 height 3
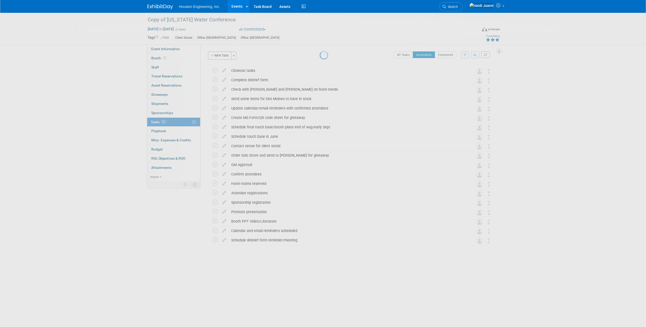
scroll to position [0, 0]
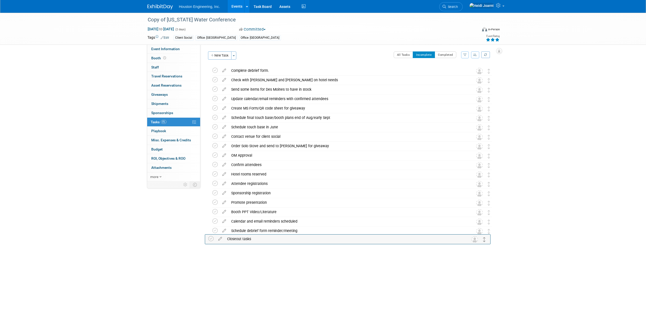
drag, startPoint x: 489, startPoint y: 70, endPoint x: 486, endPoint y: 238, distance: 167.8
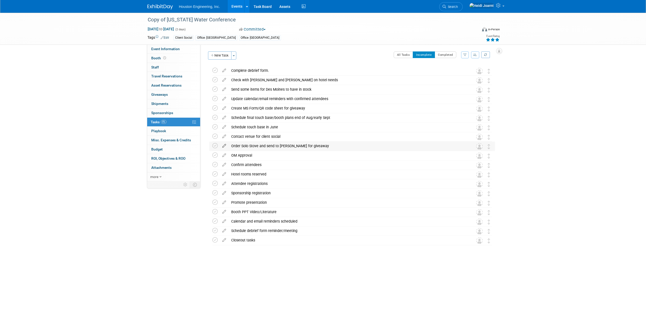
click at [223, 145] on icon at bounding box center [224, 145] width 9 height 6
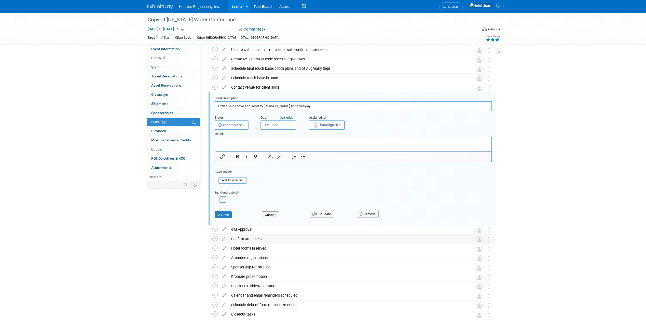
scroll to position [67, 0]
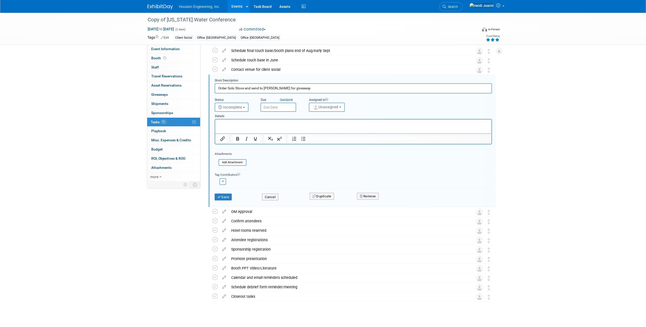
click at [376, 200] on div "Remove" at bounding box center [412, 196] width 119 height 12
click at [377, 198] on button "Remove" at bounding box center [368, 196] width 22 height 7
click at [401, 202] on link "Yes" at bounding box center [396, 200] width 15 height 8
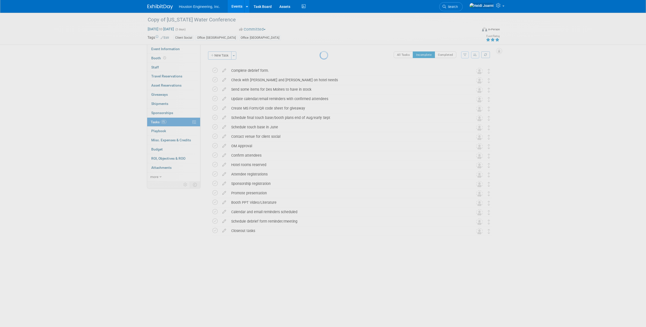
scroll to position [0, 0]
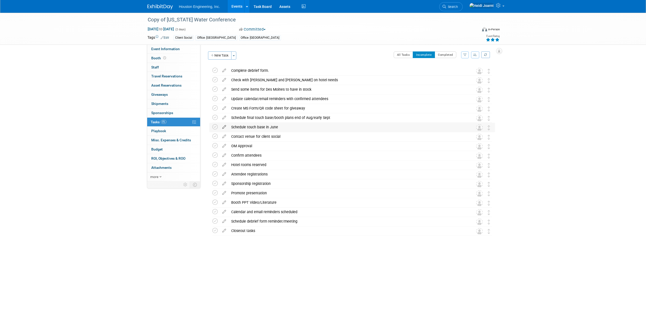
click at [223, 127] on icon at bounding box center [224, 126] width 9 height 6
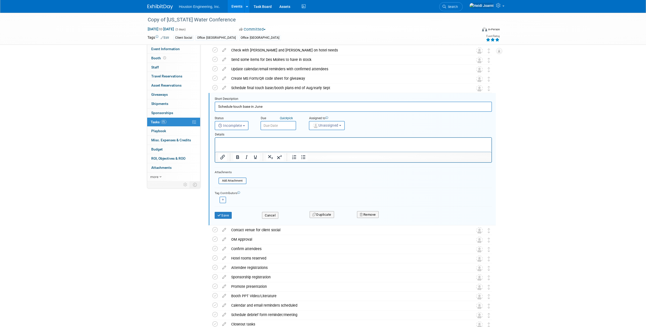
scroll to position [48, 0]
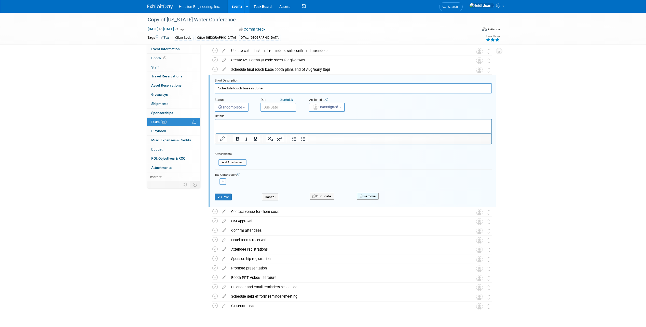
click at [363, 193] on button "Remove" at bounding box center [368, 196] width 22 height 7
click at [401, 200] on link "Yes" at bounding box center [396, 200] width 15 height 8
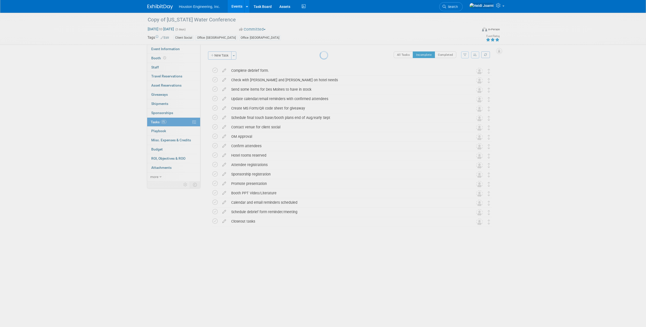
scroll to position [0, 0]
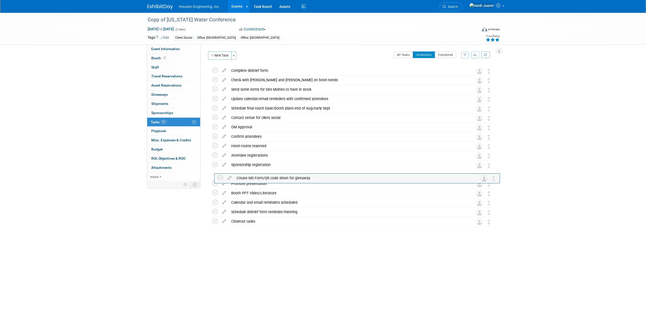
drag, startPoint x: 490, startPoint y: 110, endPoint x: 495, endPoint y: 179, distance: 69.7
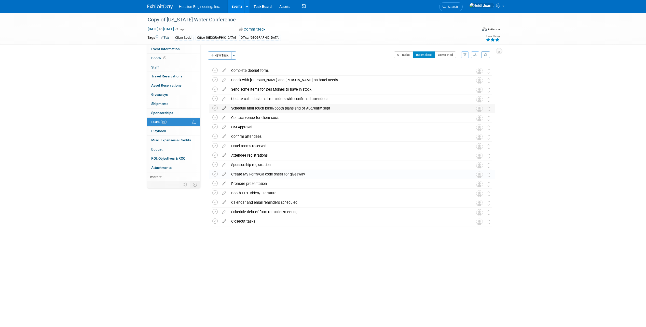
click at [224, 108] on icon at bounding box center [224, 107] width 9 height 6
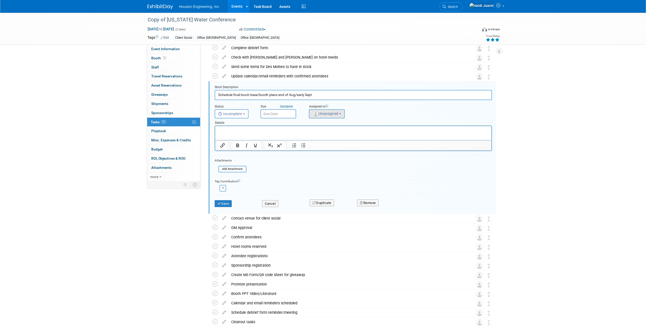
scroll to position [29, 0]
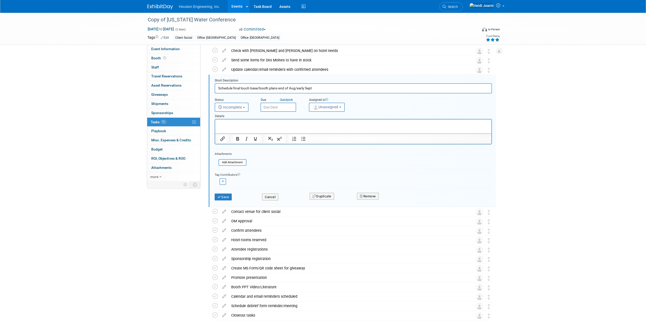
drag, startPoint x: 321, startPoint y: 88, endPoint x: 215, endPoint y: 84, distance: 105.7
click at [215, 84] on input "Schedule final touch base/booth plans end of Aug/early Sept" at bounding box center [353, 88] width 277 height 10
type input "Giveaway/door prize item ordered"
click at [226, 198] on button "Save" at bounding box center [223, 197] width 17 height 7
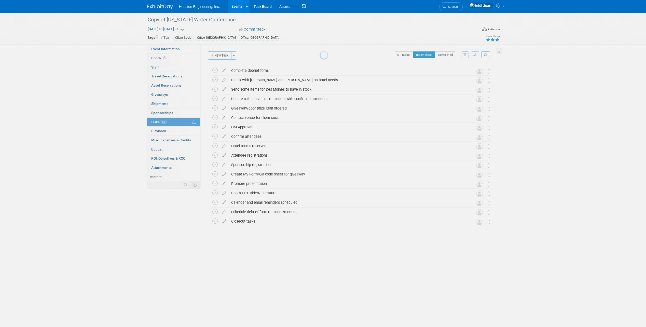
scroll to position [0, 0]
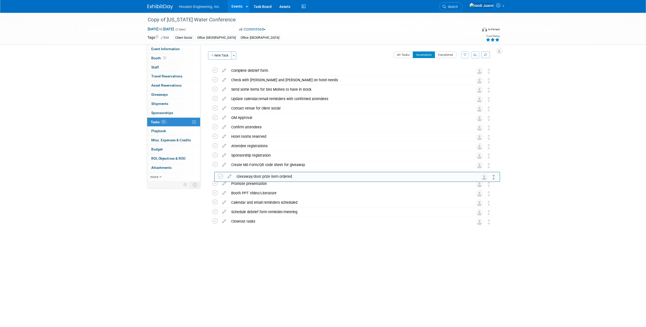
drag, startPoint x: 490, startPoint y: 108, endPoint x: 495, endPoint y: 176, distance: 68.2
click at [225, 99] on icon at bounding box center [224, 97] width 9 height 6
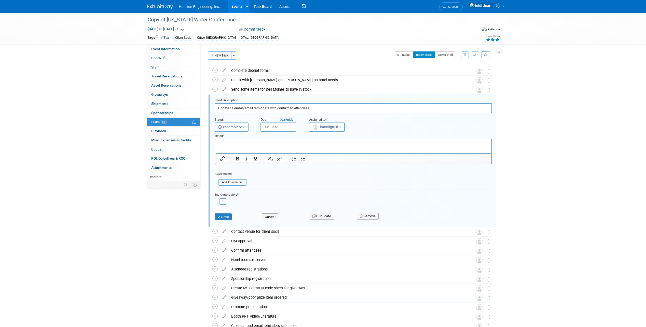
scroll to position [20, 0]
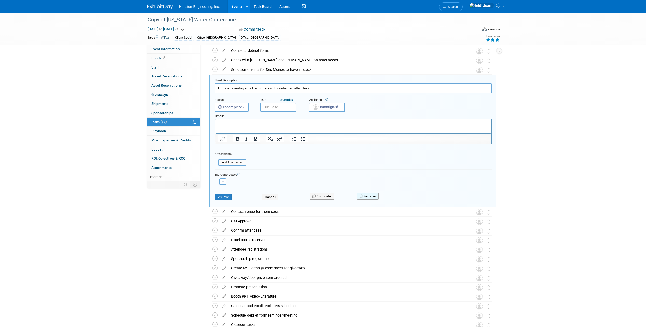
click at [368, 196] on button "Remove" at bounding box center [368, 196] width 22 height 7
click at [397, 201] on link "Yes" at bounding box center [396, 200] width 15 height 8
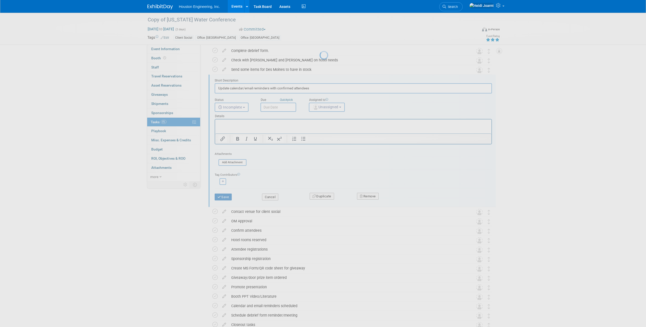
scroll to position [0, 0]
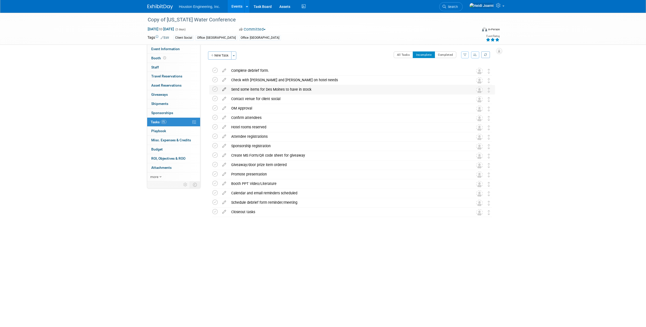
click at [224, 89] on icon at bounding box center [224, 88] width 9 height 6
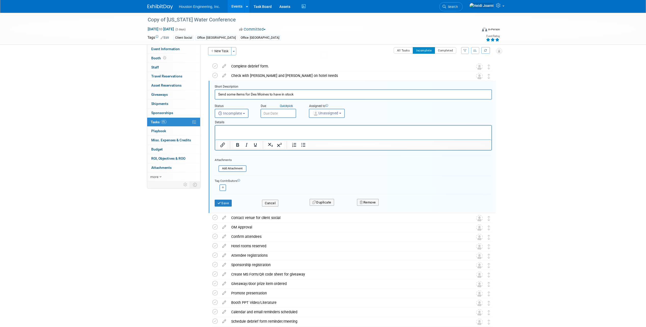
scroll to position [10, 0]
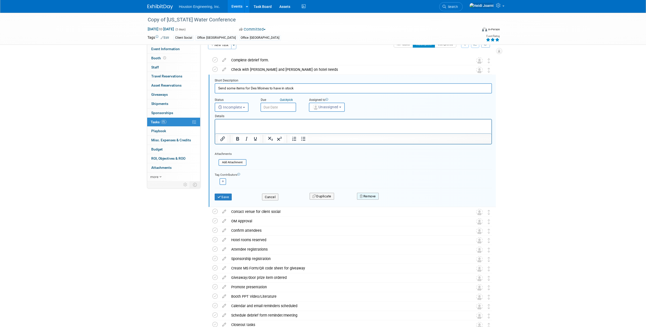
click at [371, 199] on button "Remove" at bounding box center [368, 196] width 22 height 7
click at [399, 201] on link "Yes" at bounding box center [396, 200] width 15 height 8
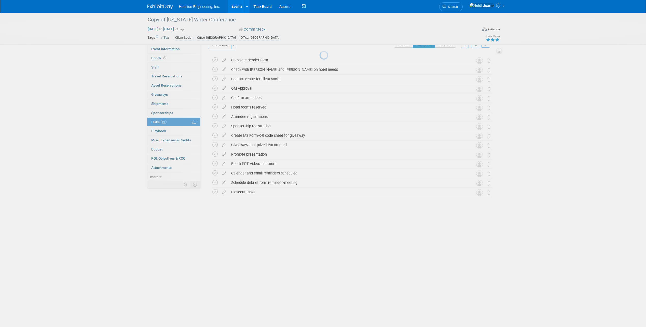
scroll to position [0, 0]
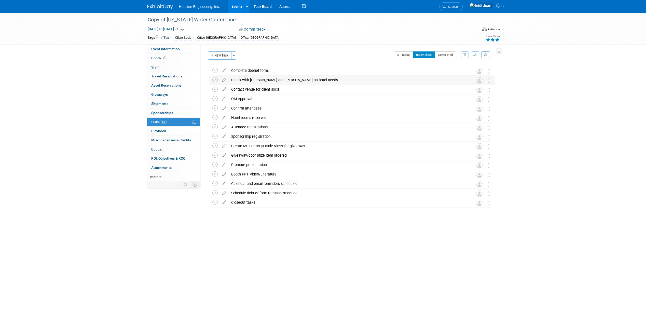
click at [224, 80] on icon at bounding box center [224, 79] width 9 height 6
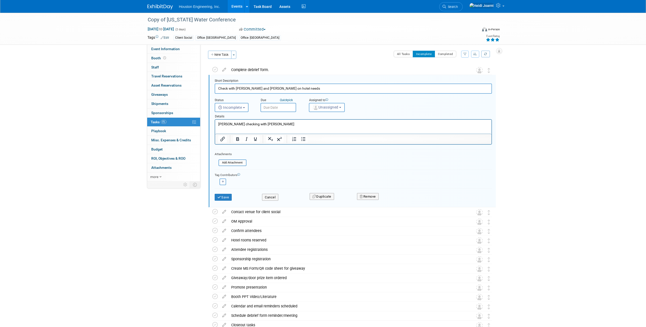
scroll to position [1, 0]
click at [368, 195] on button "Remove" at bounding box center [368, 196] width 22 height 7
click at [394, 202] on link "Yes" at bounding box center [396, 200] width 15 height 8
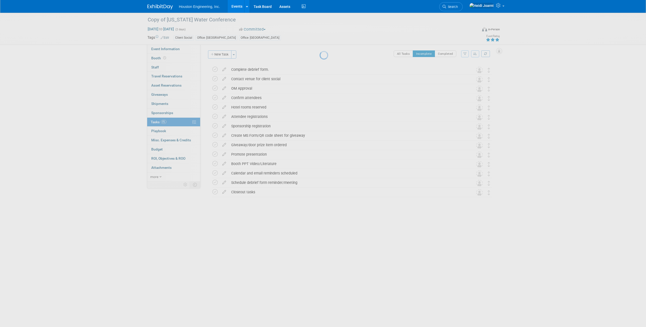
scroll to position [0, 0]
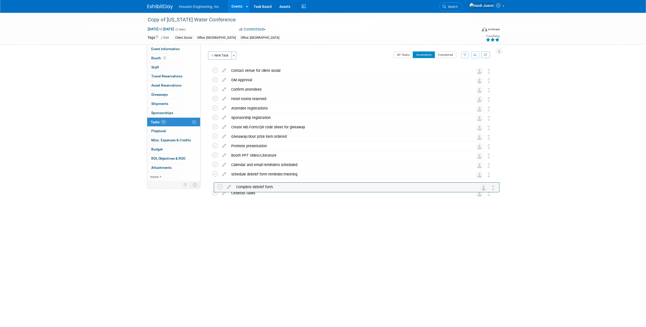
drag, startPoint x: 490, startPoint y: 71, endPoint x: 495, endPoint y: 187, distance: 115.7
click at [267, 184] on div "Complete debrief form." at bounding box center [347, 183] width 237 height 9
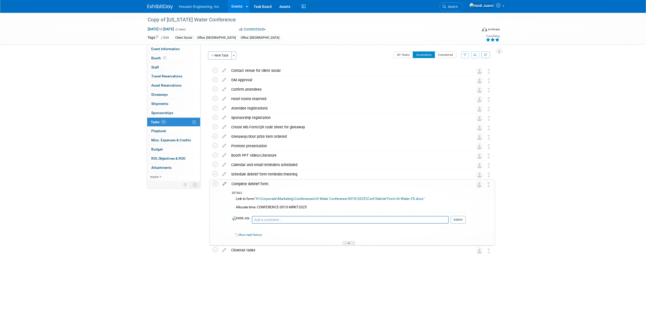
click at [226, 185] on icon at bounding box center [224, 183] width 9 height 6
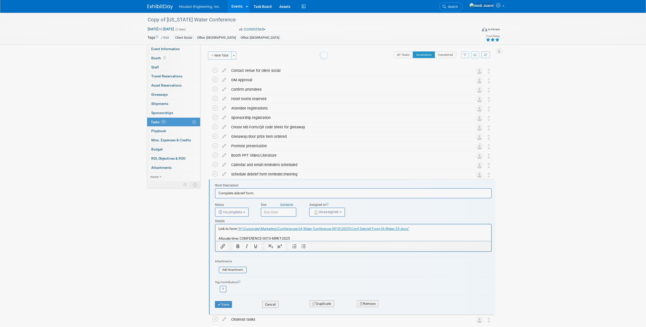
scroll to position [29, 0]
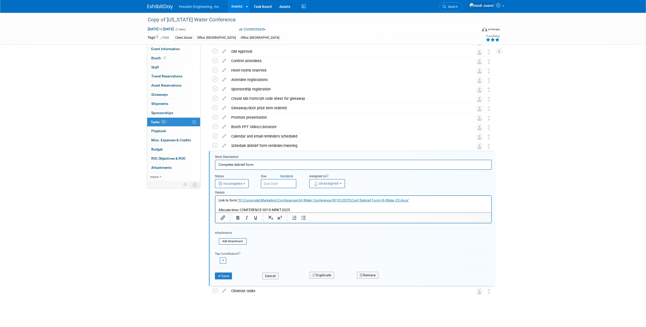
drag, startPoint x: 300, startPoint y: 209, endPoint x: 202, endPoint y: 199, distance: 98.5
click at [215, 199] on html "Link to form: "H:\Corporate\Marketing\Conferences\IA Water Conference-0010\2025…" at bounding box center [353, 204] width 276 height 17
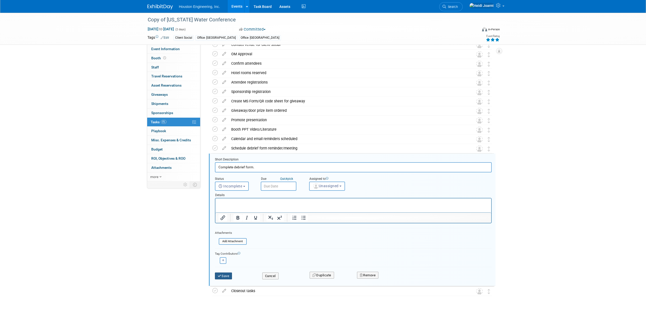
click at [226, 275] on button "Save" at bounding box center [223, 275] width 17 height 7
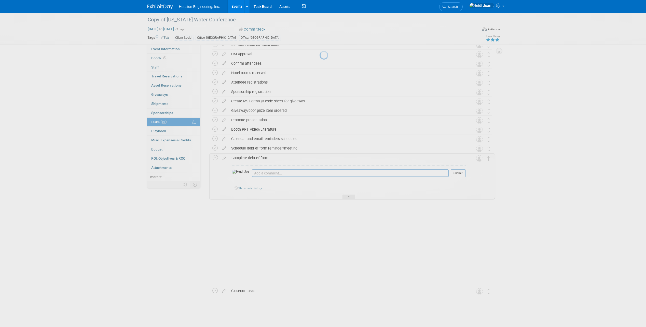
scroll to position [0, 0]
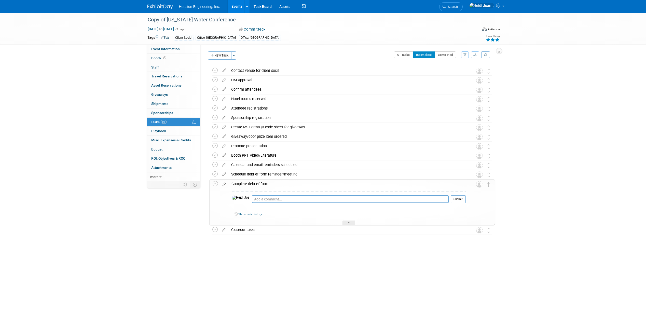
click at [223, 181] on icon at bounding box center [224, 183] width 9 height 6
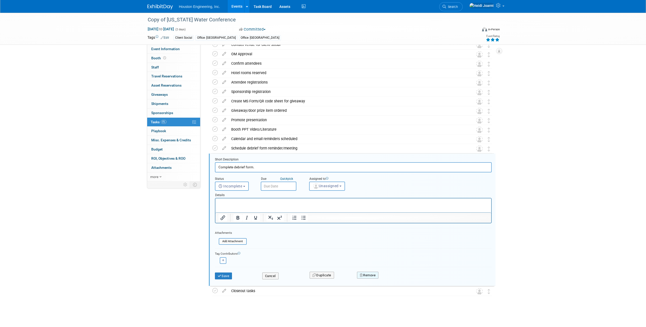
click at [374, 278] on button "Remove" at bounding box center [368, 275] width 22 height 7
click at [400, 281] on link "Yes" at bounding box center [396, 279] width 15 height 8
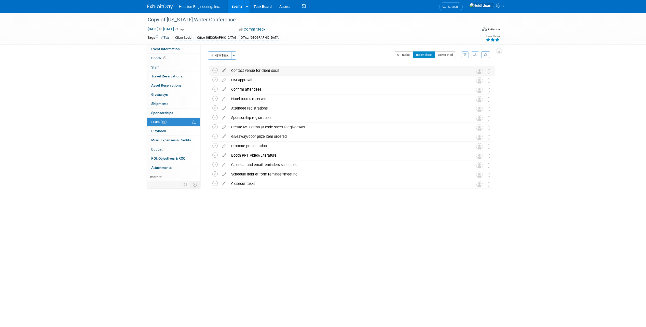
click at [224, 69] on icon at bounding box center [224, 69] width 9 height 6
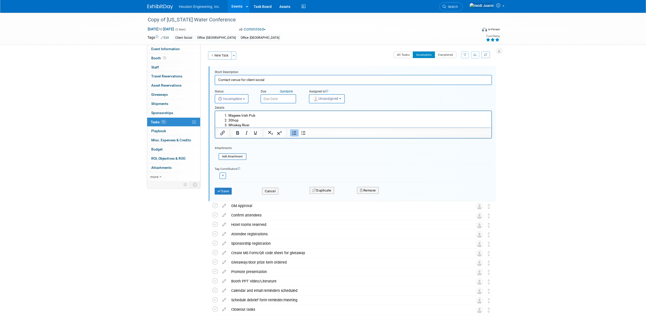
scroll to position [19, 0]
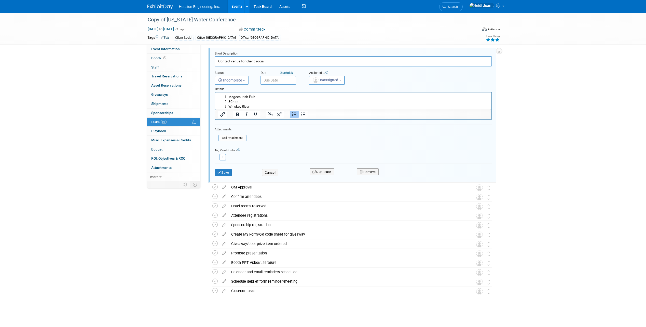
click at [258, 100] on li "30hop" at bounding box center [358, 101] width 260 height 5
drag, startPoint x: 258, startPoint y: 106, endPoint x: 210, endPoint y: 90, distance: 50.3
click at [215, 92] on html "Magees Irish Pub 30hop Whiskey River" at bounding box center [353, 100] width 276 height 17
drag, startPoint x: 272, startPoint y: 63, endPoint x: 202, endPoint y: 62, distance: 70.5
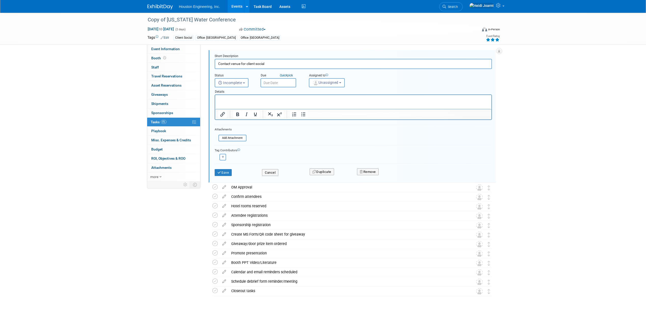
click at [202, 62] on div "Status: 1 - GNG/KO Needed 2 - Post KO/Active Planning 3 - Reg/Prep Done Unanet …" at bounding box center [349, 97] width 298 height 137
type input "Coordinate client social/make reservations"
click at [229, 174] on button "Save" at bounding box center [223, 172] width 17 height 7
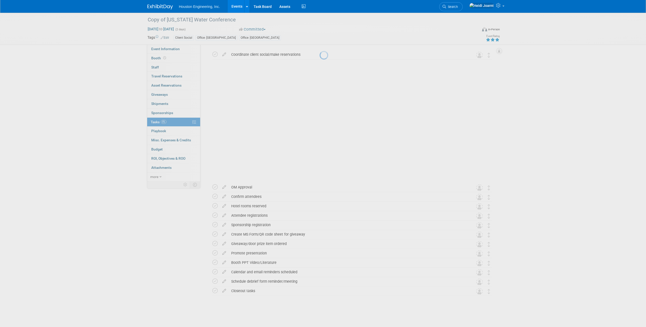
scroll to position [0, 0]
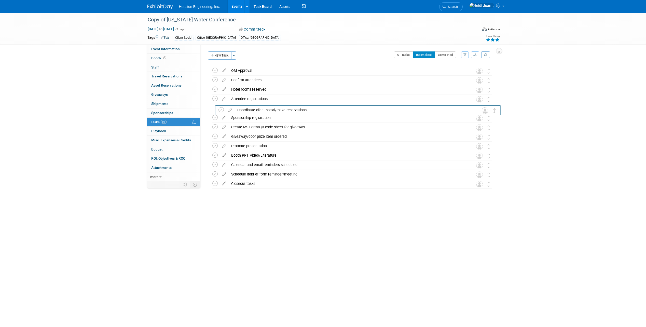
drag, startPoint x: 490, startPoint y: 72, endPoint x: 496, endPoint y: 111, distance: 39.6
click at [218, 54] on button "New Task" at bounding box center [219, 55] width 23 height 8
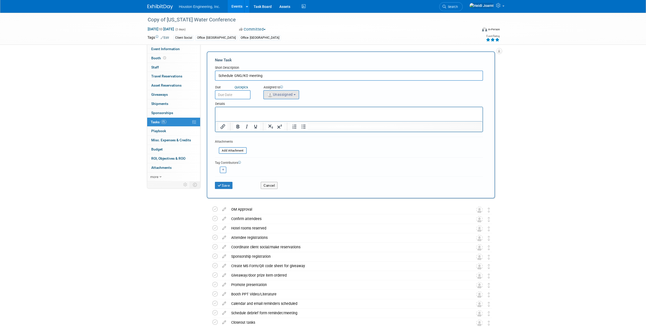
type input "Schedule GNG/KO meeting"
click at [272, 93] on img "button" at bounding box center [270, 95] width 6 height 6
click at [280, 108] on input "text" at bounding box center [300, 107] width 70 height 9
type input "heidi"
click at [299, 119] on span "(me)" at bounding box center [302, 118] width 6 height 4
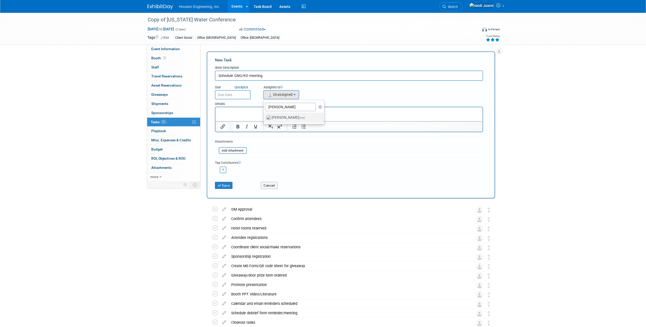
click at [264, 119] on input "Heidi Joarnt (me)" at bounding box center [262, 116] width 3 height 3
select select "6d2580fd-cc23-403a-9f47-834f17e7f51f"
click at [242, 92] on input "text" at bounding box center [233, 94] width 36 height 9
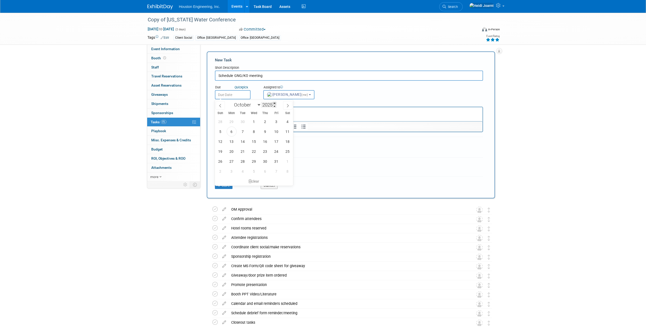
click at [275, 102] on span at bounding box center [275, 103] width 4 height 3
type input "2026"
click at [219, 106] on icon at bounding box center [220, 105] width 2 height 3
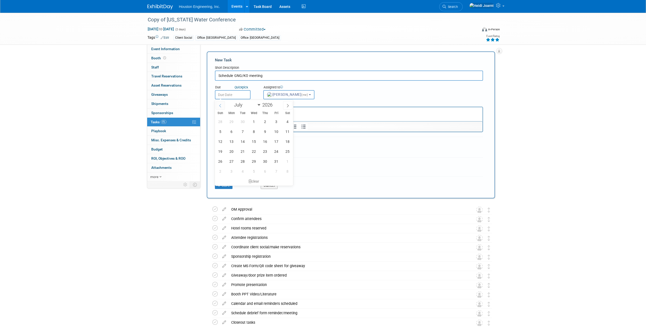
click at [219, 106] on icon at bounding box center [220, 105] width 2 height 3
click at [220, 106] on icon at bounding box center [220, 105] width 2 height 3
select select "4"
click at [230, 131] on span "4" at bounding box center [232, 132] width 10 height 10
type input "May 4, 2026"
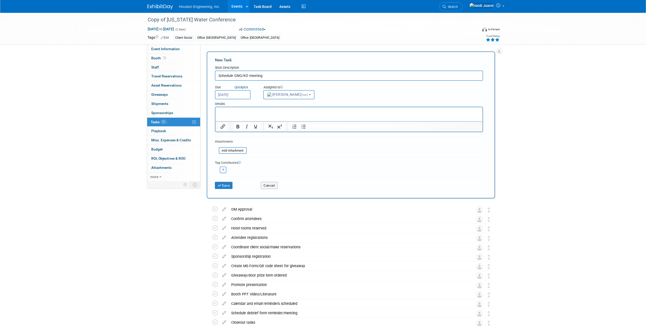
click at [240, 98] on input "May 4, 2026" at bounding box center [233, 94] width 36 height 9
click at [221, 105] on icon at bounding box center [220, 106] width 4 height 4
select select "3"
click at [265, 162] on span "30" at bounding box center [265, 161] width 10 height 10
type input "Apr 30, 2026"
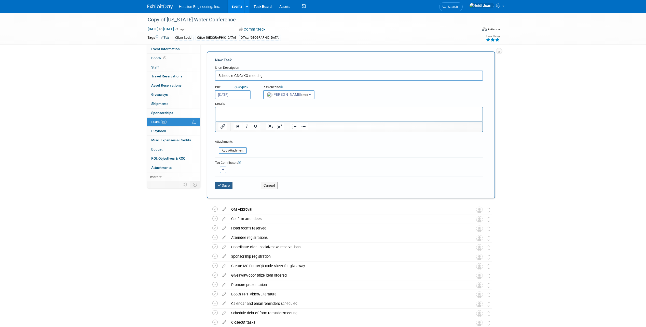
click at [227, 185] on button "Save" at bounding box center [224, 185] width 18 height 7
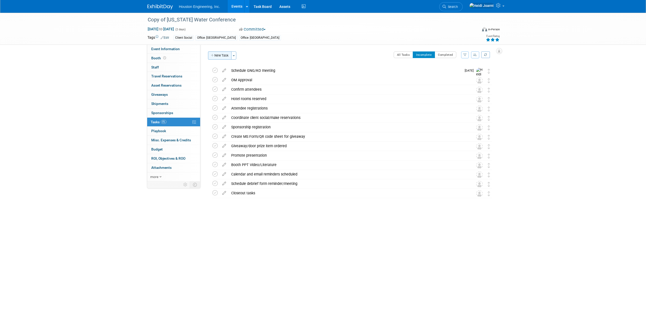
click at [222, 56] on button "New Task" at bounding box center [219, 55] width 23 height 8
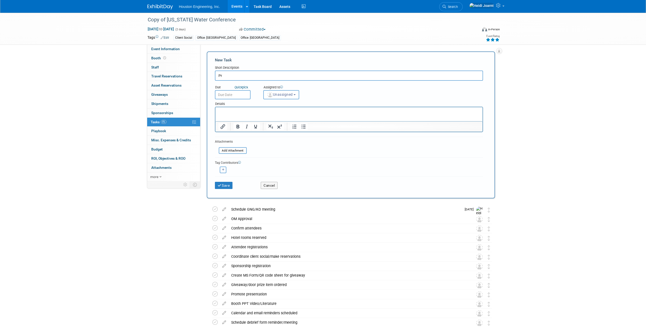
type input "P"
type input "Watch for: Presentation pursuit"
click at [280, 113] on p "Rich Text Area. Press ALT-0 for help." at bounding box center [348, 111] width 261 height 5
click at [270, 95] on img "button" at bounding box center [270, 95] width 6 height 6
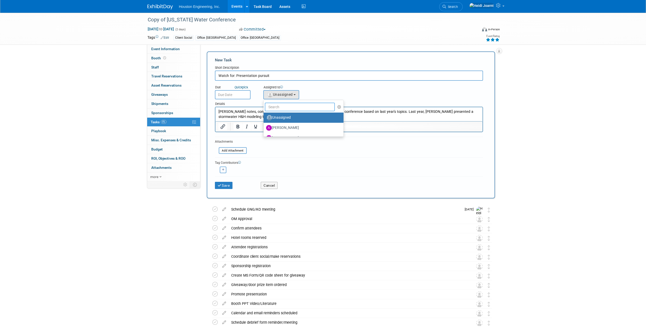
click at [275, 107] on input "text" at bounding box center [300, 107] width 70 height 9
type input "heid"
click at [284, 117] on label "Heidi Joarnt (me)" at bounding box center [292, 118] width 53 height 8
click at [264, 117] on input "Heidi Joarnt (me)" at bounding box center [262, 116] width 3 height 3
select select "6d2580fd-cc23-403a-9f47-834f17e7f51f"
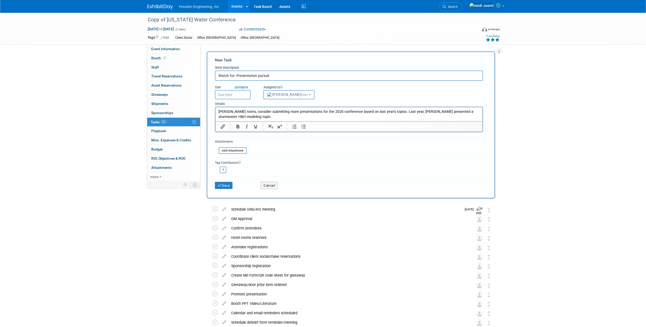
click at [239, 92] on input "text" at bounding box center [233, 94] width 36 height 9
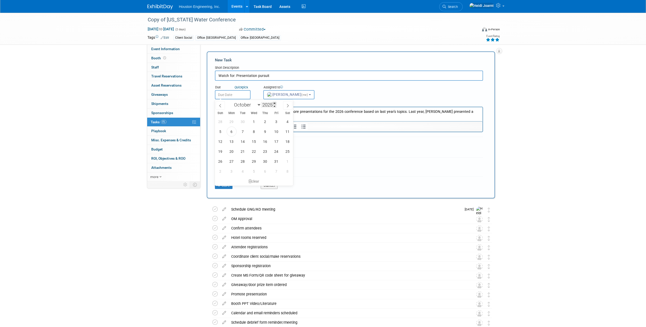
click at [274, 103] on span at bounding box center [275, 103] width 4 height 3
type input "2026"
click at [222, 104] on span at bounding box center [220, 105] width 9 height 9
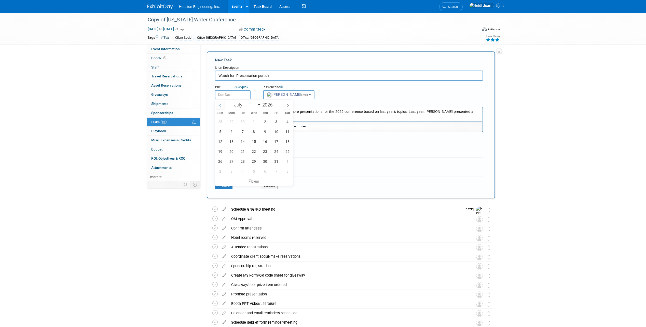
click at [222, 104] on span at bounding box center [220, 105] width 9 height 9
select select "3"
click at [230, 123] on span "30" at bounding box center [232, 122] width 10 height 10
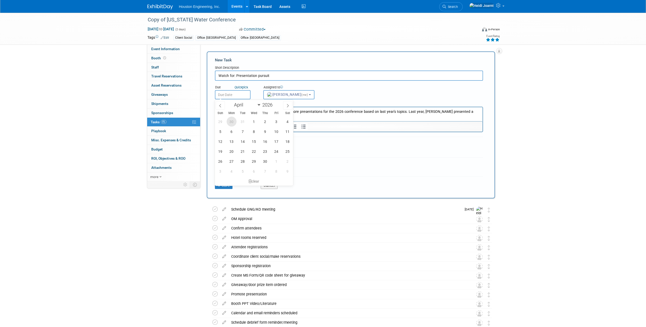
type input "Mar 30, 2026"
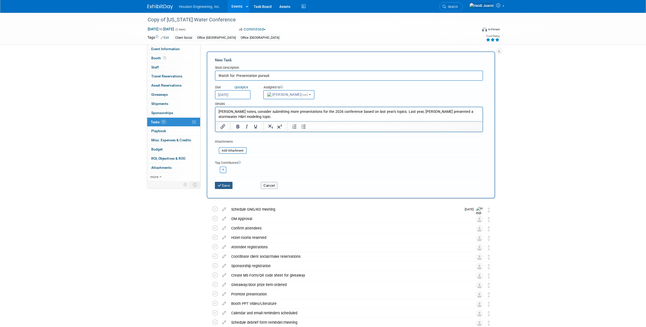
click at [225, 187] on button "Save" at bounding box center [224, 185] width 18 height 7
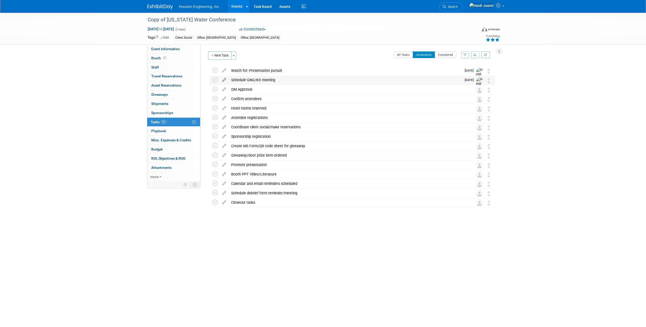
click at [222, 78] on icon at bounding box center [224, 79] width 9 height 6
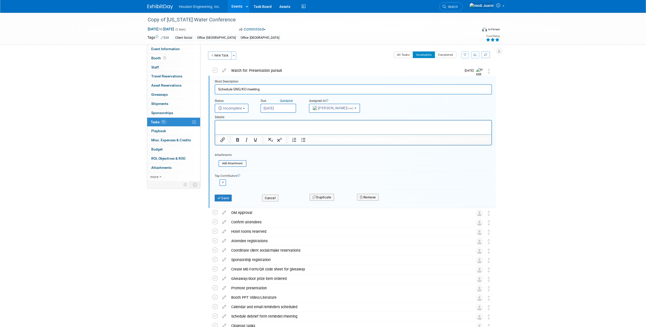
scroll to position [1, 0]
click at [268, 106] on input "Apr 30, 2026" at bounding box center [278, 107] width 36 height 9
click at [273, 163] on span "20" at bounding box center [277, 164] width 10 height 10
type input "Apr 20, 2026"
click at [224, 197] on button "Save" at bounding box center [223, 197] width 17 height 7
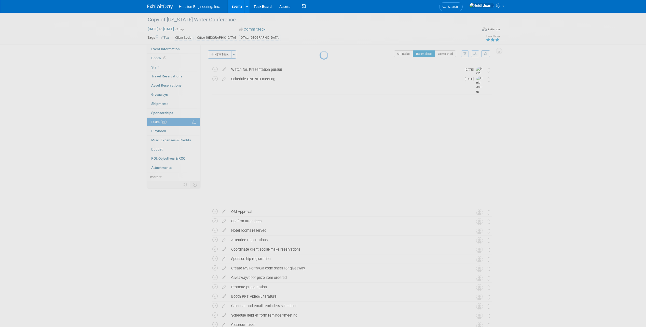
scroll to position [0, 0]
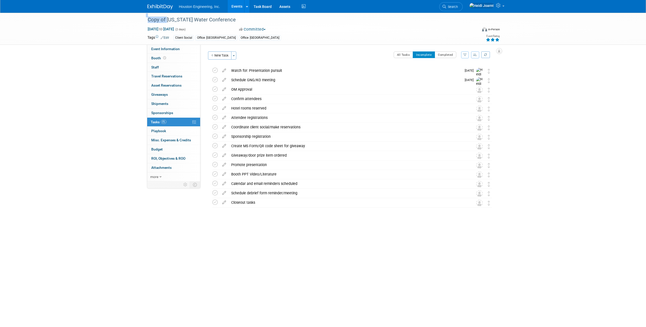
drag, startPoint x: 166, startPoint y: 20, endPoint x: 142, endPoint y: 20, distance: 23.4
click at [142, 20] on div "Copy of Iowa Water Conference Sep 8, 2026 to Sep 9, 2026 (2 days) Sep 8, 2026 t…" at bounding box center [323, 29] width 646 height 32
copy div "Copy of"
click at [180, 19] on div "Copy of Iowa Water Conference" at bounding box center [308, 19] width 324 height 9
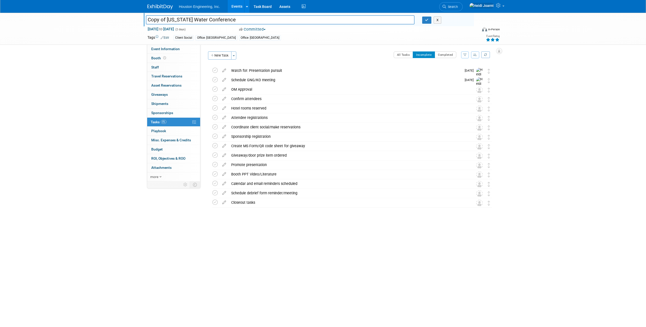
click at [166, 20] on input "Copy of Iowa Water Conference" at bounding box center [280, 19] width 269 height 9
type input "Iowa Water Conference"
click at [427, 19] on icon "button" at bounding box center [427, 19] width 4 height 3
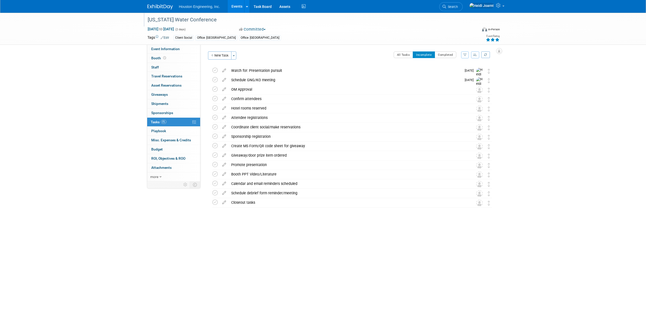
click at [235, 7] on link "Events" at bounding box center [237, 6] width 19 height 13
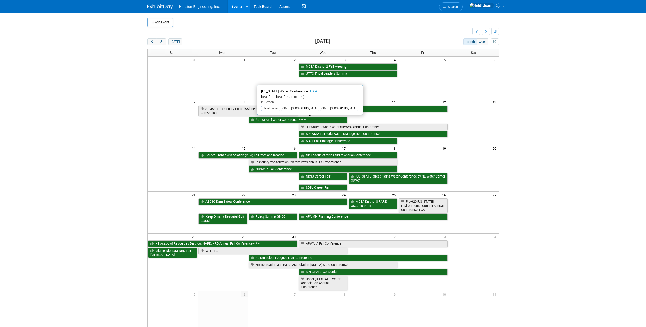
click at [273, 122] on link "[US_STATE] Water Conference" at bounding box center [298, 120] width 99 height 7
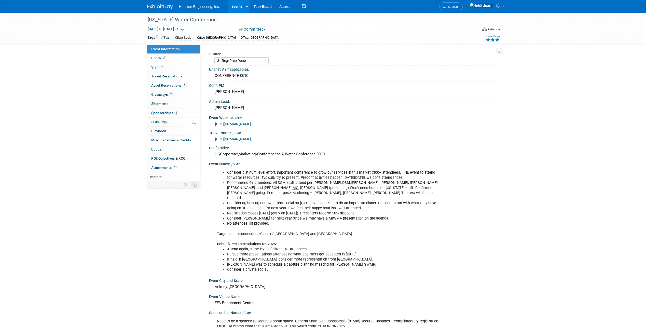
select select "3 - Reg/Prep Done"
select select "Yes"
select select "Water Resources"
click at [177, 123] on link "90% Tasks 90%" at bounding box center [173, 122] width 53 height 9
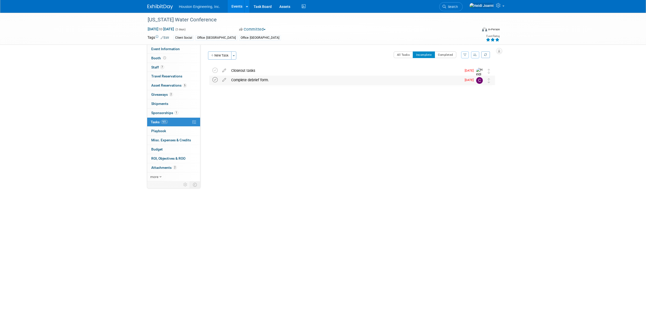
click at [213, 80] on icon at bounding box center [214, 79] width 5 height 5
click at [212, 70] on icon at bounding box center [214, 70] width 5 height 5
click at [237, 4] on link "Events" at bounding box center [237, 6] width 19 height 13
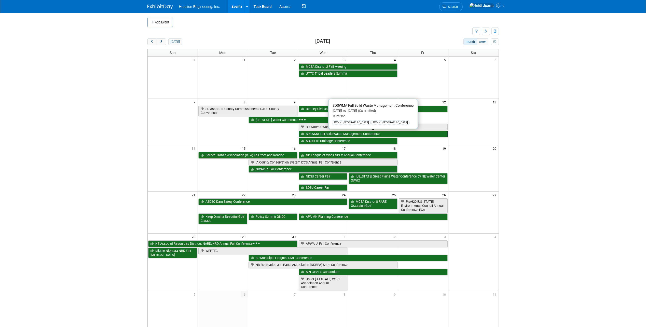
click at [326, 134] on link "SDSWMA Fall Solid Waste Management Conference" at bounding box center [373, 134] width 149 height 7
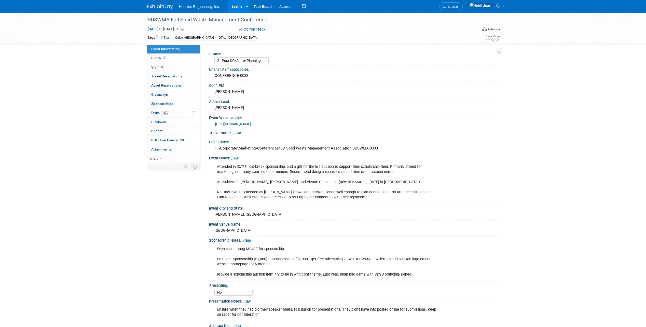
select select "2 - Post KO/Active Planning"
select select "No"
select select "Multi-sector/Any/All"
click at [240, 4] on link "Events" at bounding box center [237, 6] width 19 height 13
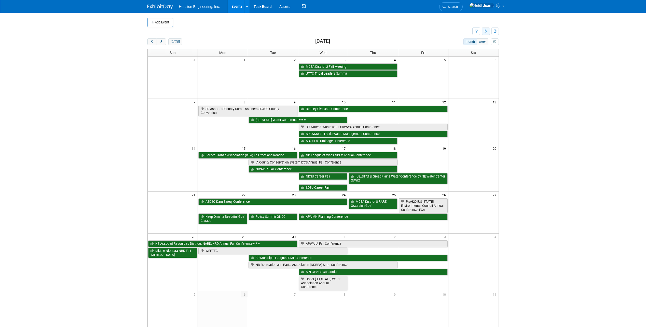
click at [485, 33] on button "button" at bounding box center [486, 31] width 8 height 7
click at [462, 73] on link "Expert Grid" at bounding box center [464, 72] width 43 height 7
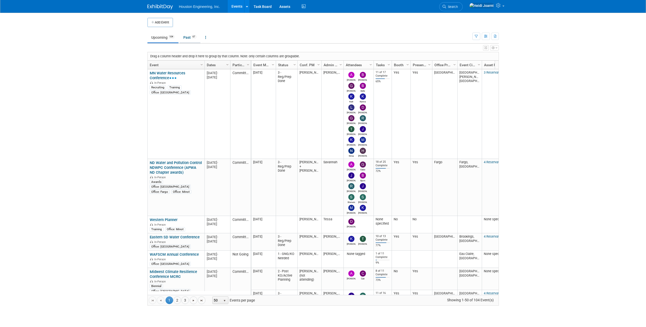
click at [191, 37] on link "Past 67" at bounding box center [190, 38] width 21 height 10
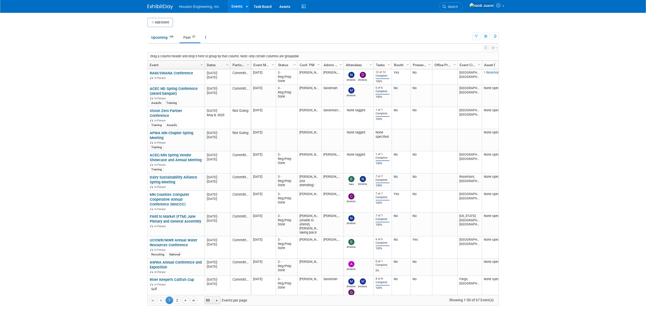
click at [485, 49] on icon "button" at bounding box center [486, 47] width 3 height 3
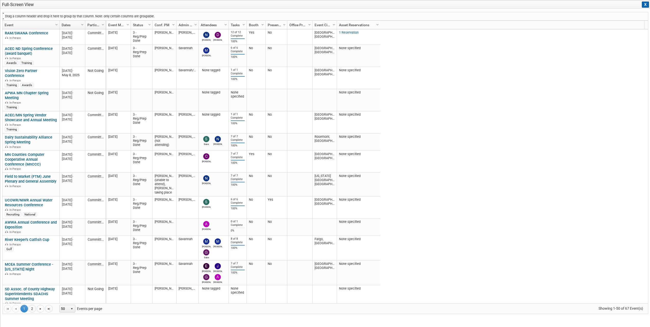
drag, startPoint x: 118, startPoint y: 26, endPoint x: 54, endPoint y: 15, distance: 64.1
click at [54, 15] on div "Drag a column header and drop it here to group by that column. Note: only certa…" at bounding box center [325, 163] width 646 height 302
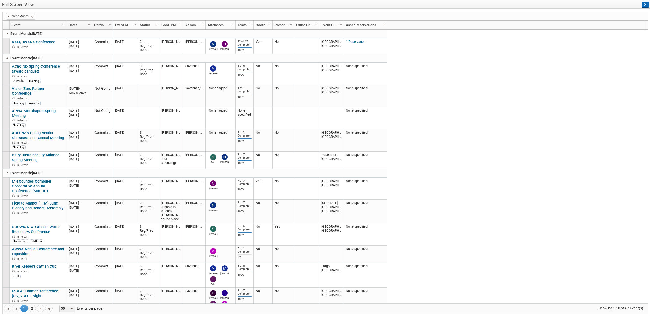
click at [5, 35] on link at bounding box center [7, 33] width 4 height 4
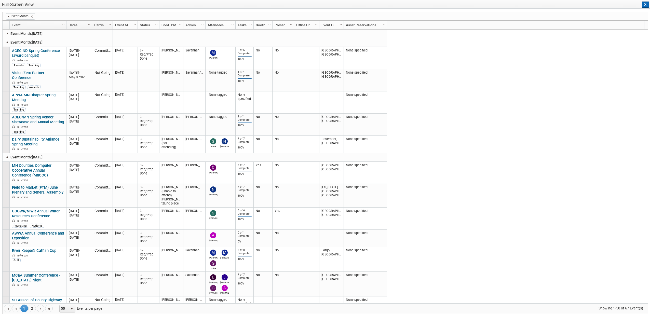
click at [4, 41] on p "Event Month: M-2025-05 May 2025" at bounding box center [24, 42] width 42 height 5
click at [6, 43] on link at bounding box center [7, 42] width 4 height 4
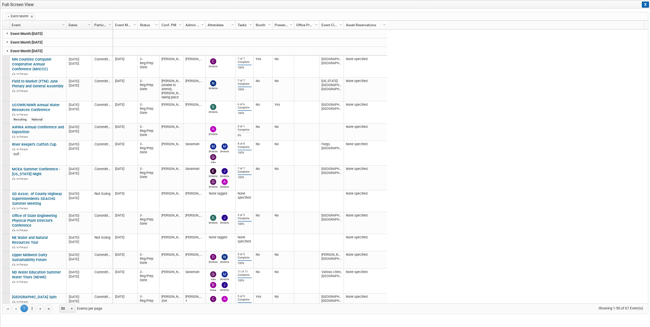
click at [7, 52] on link at bounding box center [7, 51] width 4 height 4
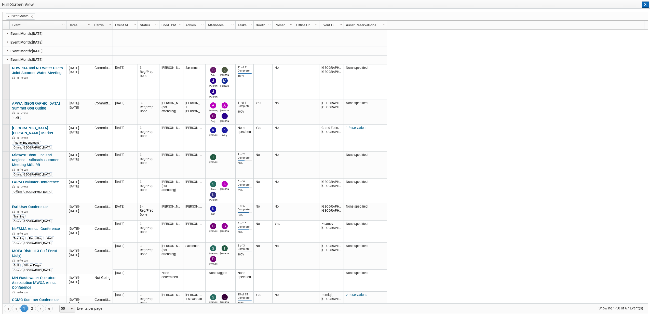
click at [7, 59] on link at bounding box center [7, 59] width 4 height 4
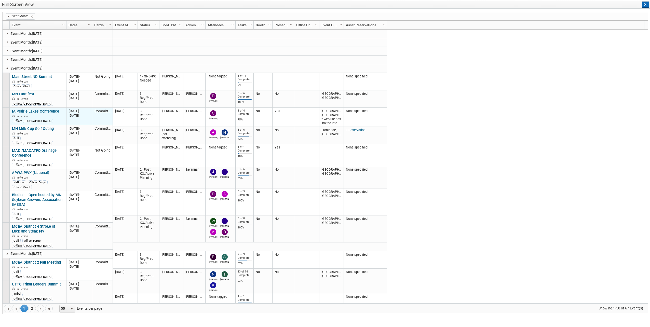
click at [46, 111] on link "IA Prairie Lakes Conference" at bounding box center [35, 111] width 47 height 5
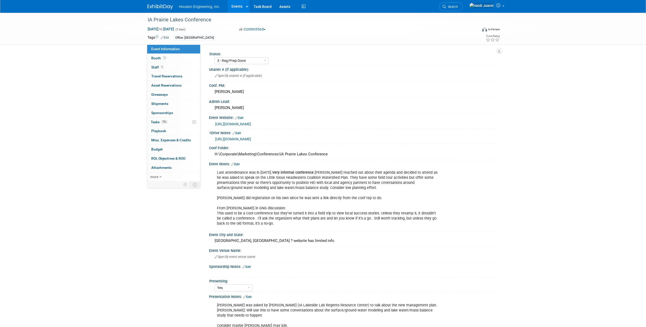
select select "3 - Reg/Prep Done"
select select "Yes"
select select "Environmental"
click at [175, 118] on link "75% Tasks 75%" at bounding box center [173, 122] width 53 height 9
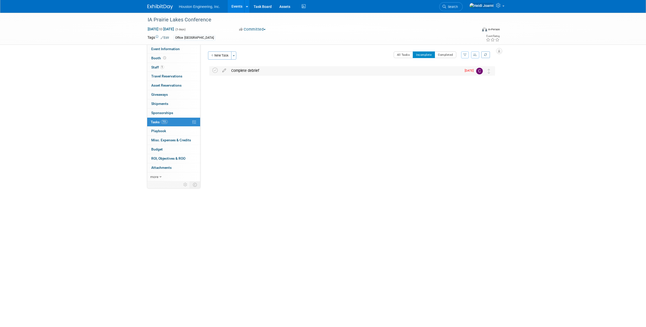
click at [256, 73] on div "Complete debrief" at bounding box center [345, 70] width 233 height 9
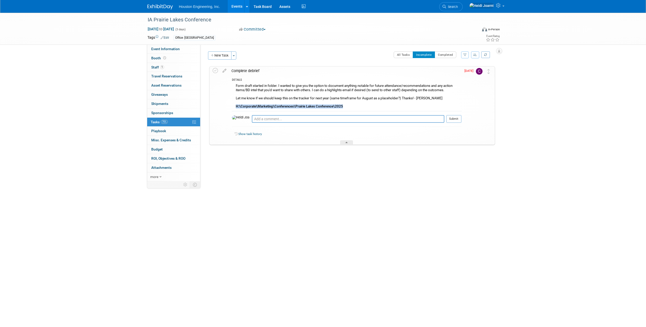
drag, startPoint x: 346, startPoint y: 106, endPoint x: 235, endPoint y: 108, distance: 111.3
click at [235, 108] on div "Form draft started in folder. I wanted to give you the option to document anyth…" at bounding box center [346, 97] width 229 height 28
copy b "H:\Corporate\Marketing\Conferences\Prairie Lakes Conference\2025"
click at [458, 7] on span "Search" at bounding box center [452, 7] width 12 height 4
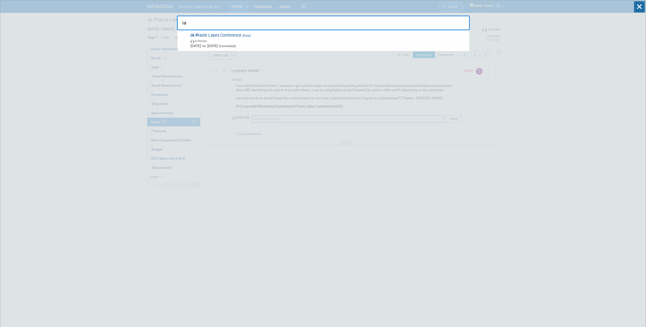
type input "i"
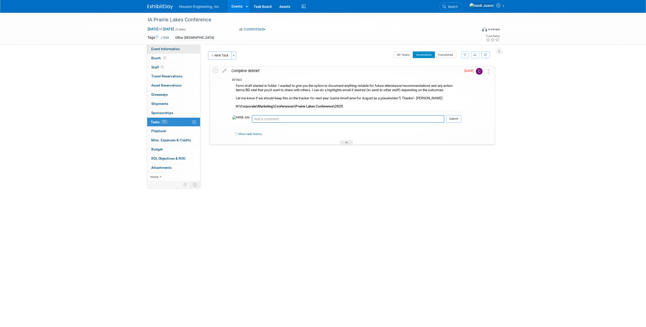
click at [176, 50] on span "Event Information" at bounding box center [165, 49] width 29 height 4
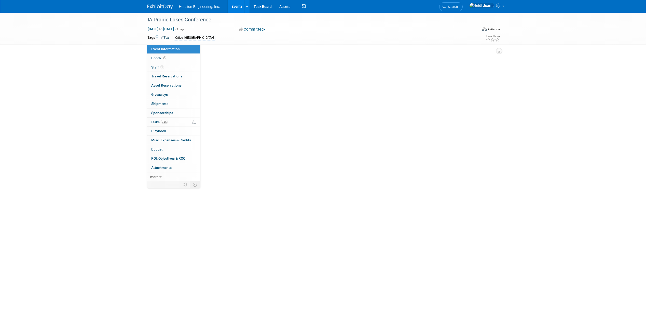
select select "3 - Reg/Prep Done"
select select "Yes"
select select "Environmental"
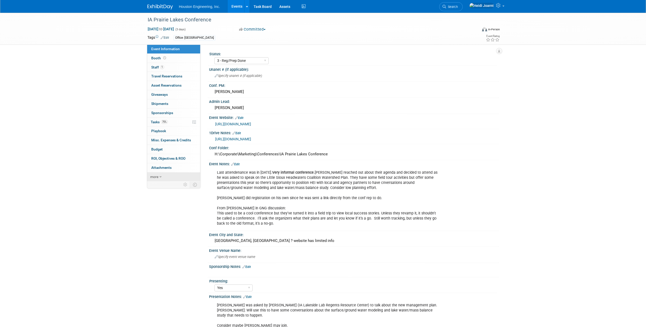
click at [171, 178] on link "more" at bounding box center [173, 176] width 53 height 9
click at [172, 122] on link "75% Tasks 75%" at bounding box center [173, 122] width 53 height 9
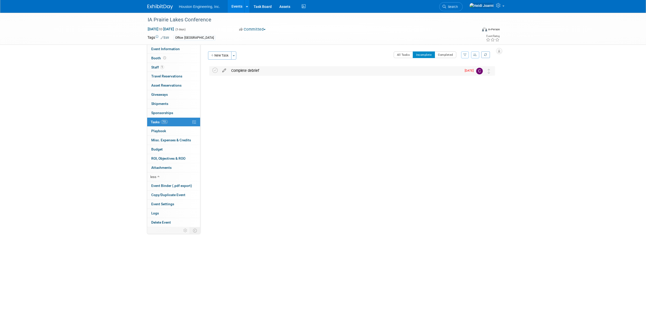
click at [224, 70] on icon at bounding box center [224, 69] width 9 height 6
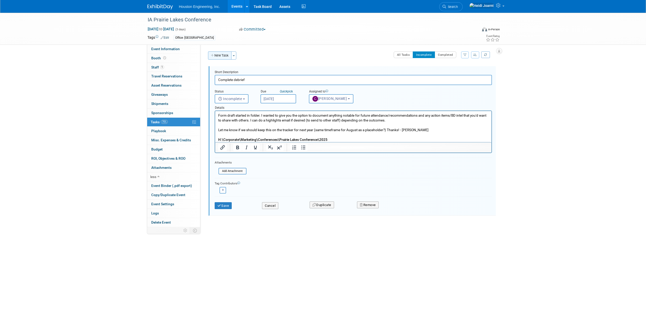
click at [222, 56] on button "New Task" at bounding box center [219, 55] width 23 height 8
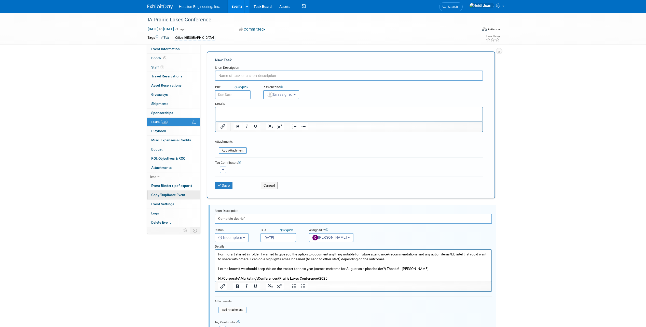
click at [172, 195] on span "Copy/Duplicate Event" at bounding box center [168, 195] width 34 height 4
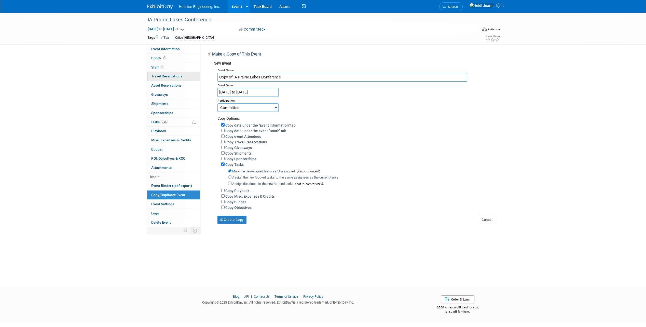
drag, startPoint x: 234, startPoint y: 76, endPoint x: 192, endPoint y: 79, distance: 41.8
click at [192, 79] on div "Event Information Event Info Booth Booth 1 Staff 1 Staff 0 Travel Reservations …" at bounding box center [323, 120] width 359 height 214
type input "IA Prairie Lakes Conference"
click at [259, 89] on input "Aug 6, 2025 to Aug 8, 2025" at bounding box center [247, 92] width 61 height 9
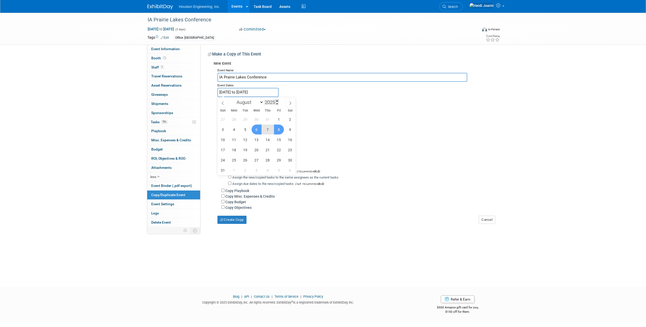
click at [279, 101] on span at bounding box center [277, 100] width 4 height 3
type input "2026"
click at [256, 130] on span "5" at bounding box center [257, 130] width 10 height 10
click at [278, 130] on span "7" at bounding box center [279, 130] width 10 height 10
type input "[DATE] to [DATE]"
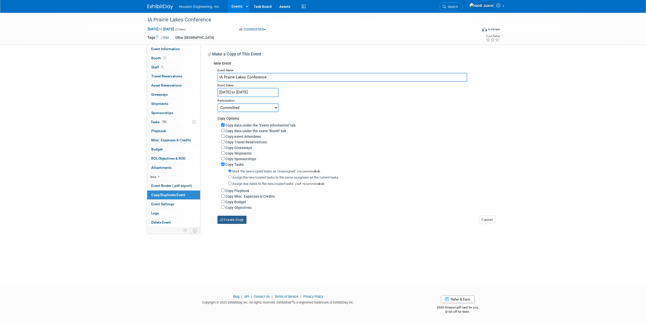
click at [236, 224] on button "Create Copy" at bounding box center [231, 220] width 29 height 8
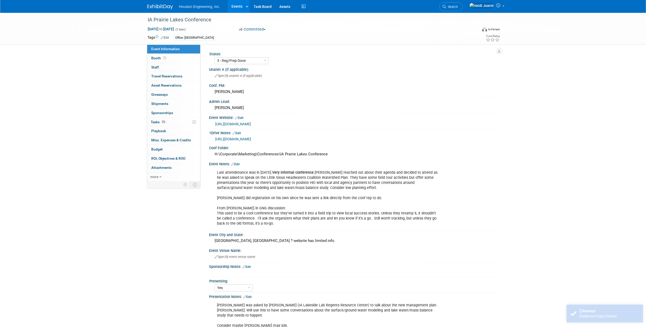
select select "3 - Reg/Prep Done"
select select "Yes"
select select "Environmental"
click at [250, 61] on select "1 - GNG/KO Needed 2 - Post KO/Active Planning 3 - Reg/Prep Done" at bounding box center [241, 60] width 54 height 7
select select "1 - GNG/KO Needed"
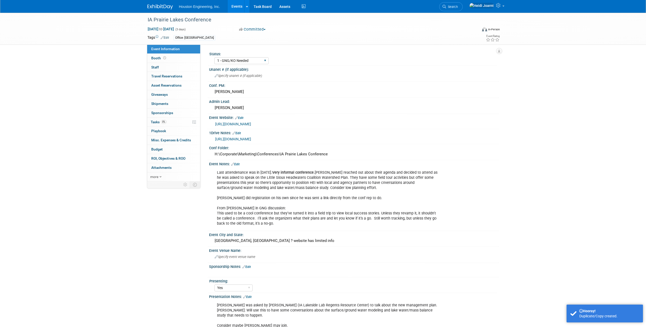
click at [214, 57] on select "1 - GNG/KO Needed 2 - Post KO/Active Planning 3 - Reg/Prep Done" at bounding box center [241, 60] width 54 height 7
click at [237, 165] on link "Edit" at bounding box center [235, 164] width 8 height 4
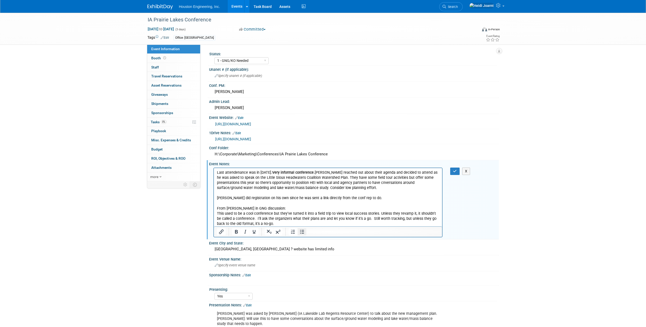
click at [302, 234] on icon "Bullet list" at bounding box center [302, 232] width 4 height 4
drag, startPoint x: 280, startPoint y: 173, endPoint x: 226, endPoint y: 174, distance: 53.8
click at [226, 174] on ul "Last attendenance was in [DATE]. Very informal conference. [PERSON_NAME] reache…" at bounding box center [328, 198] width 223 height 56
click at [362, 187] on li "Very informal conference. [PERSON_NAME] reached out about their agenda and deci…" at bounding box center [333, 198] width 212 height 56
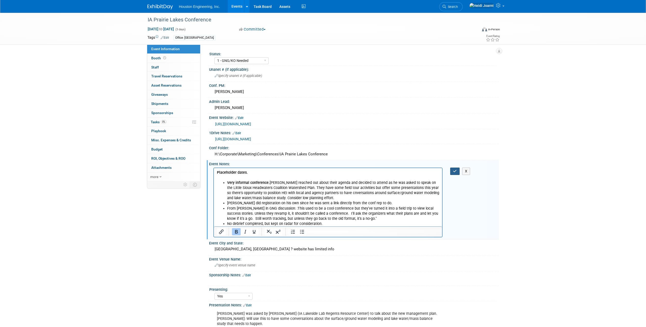
click at [456, 172] on icon "button" at bounding box center [455, 171] width 4 height 4
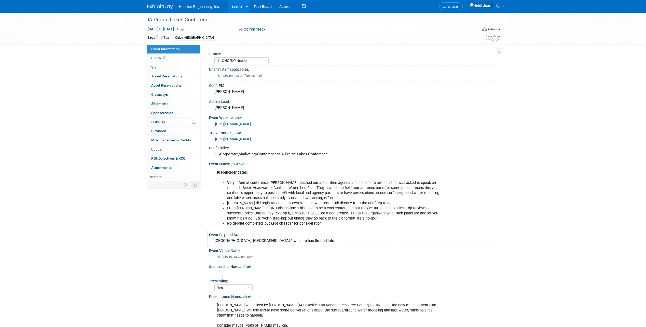
click at [288, 241] on div "[GEOGRAPHIC_DATA], [GEOGRAPHIC_DATA] ? website has limited info" at bounding box center [354, 241] width 282 height 8
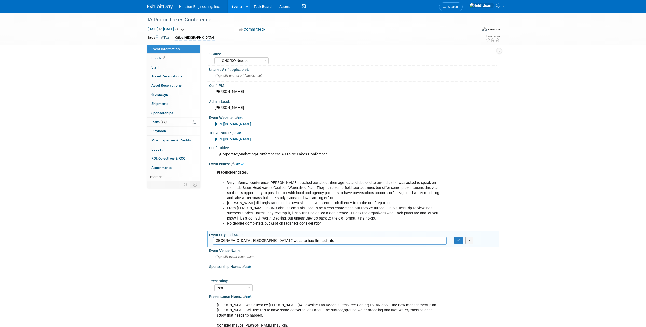
drag, startPoint x: 289, startPoint y: 241, endPoint x: 171, endPoint y: 241, distance: 117.9
click at [171, 241] on div "Event Information Event Info Booth Booth 0 Staff 0 Staff 0 Travel Reservations …" at bounding box center [323, 196] width 359 height 366
click at [236, 163] on link "Edit" at bounding box center [235, 164] width 8 height 4
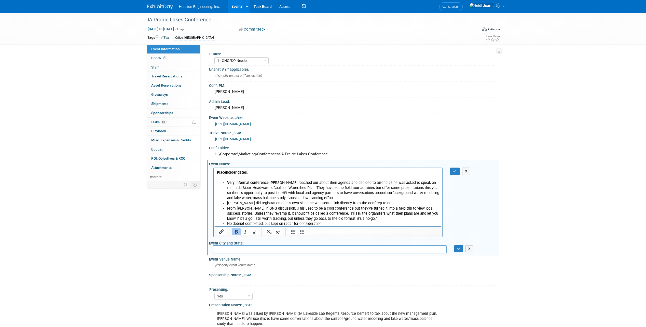
click at [256, 170] on p "Placeholder dates." at bounding box center [328, 175] width 223 height 10
click at [455, 172] on icon "button" at bounding box center [455, 171] width 4 height 4
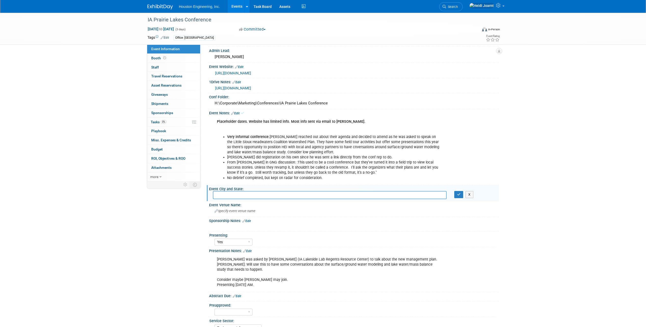
scroll to position [102, 0]
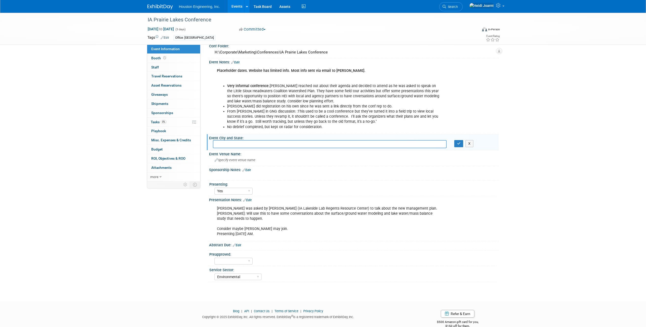
click at [251, 200] on link "Edit" at bounding box center [247, 200] width 8 height 4
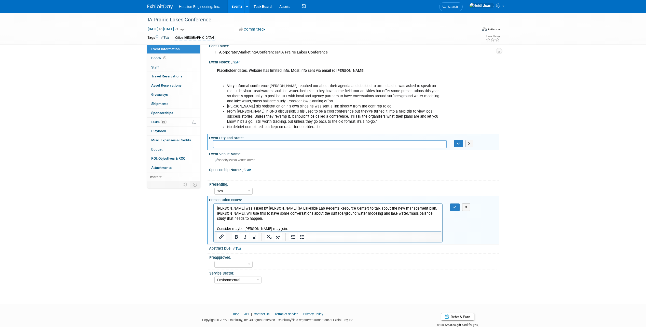
scroll to position [0, 0]
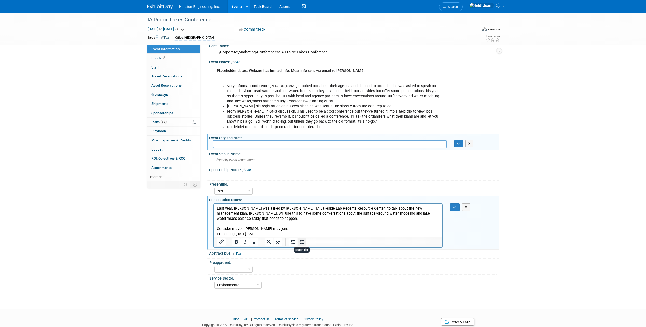
click at [300, 243] on icon "Bullet list" at bounding box center [302, 242] width 6 height 6
click at [284, 214] on li "Last year: [PERSON_NAME] was asked by [PERSON_NAME] (IA Lakeside Lab Regents Re…" at bounding box center [333, 221] width 212 height 31
click at [284, 217] on li "Last year: [PERSON_NAME] was asked by [PERSON_NAME] (IA Lakeside Lab Regents Re…" at bounding box center [333, 221] width 212 height 31
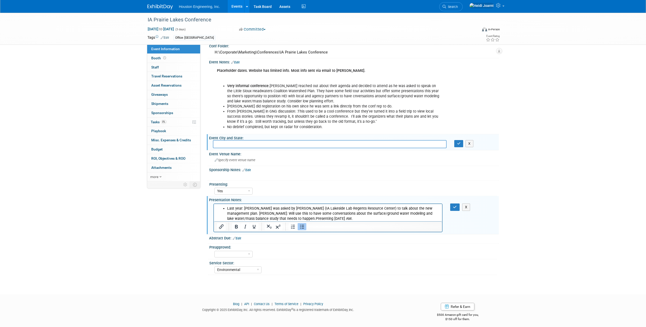
drag, startPoint x: 319, startPoint y: 219, endPoint x: 220, endPoint y: 215, distance: 99.4
click at [220, 215] on ul "Last year: [PERSON_NAME] was asked by [PERSON_NAME] (IA Lakeside Lab Regents Re…" at bounding box center [328, 213] width 223 height 15
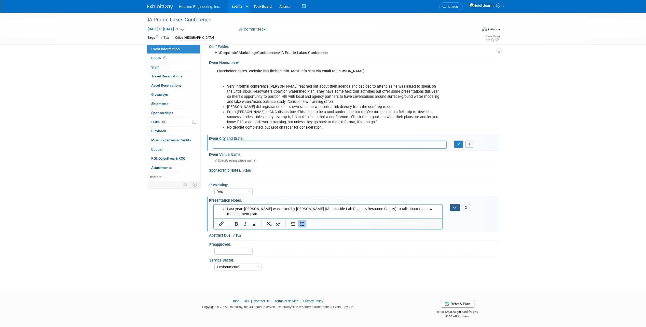
click at [457, 208] on icon "button" at bounding box center [455, 208] width 4 height 4
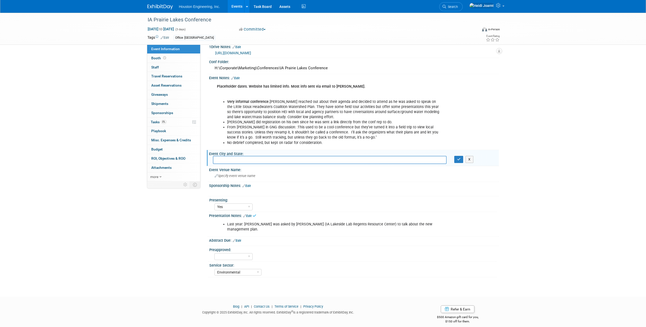
click at [240, 77] on link "Edit" at bounding box center [235, 78] width 8 height 4
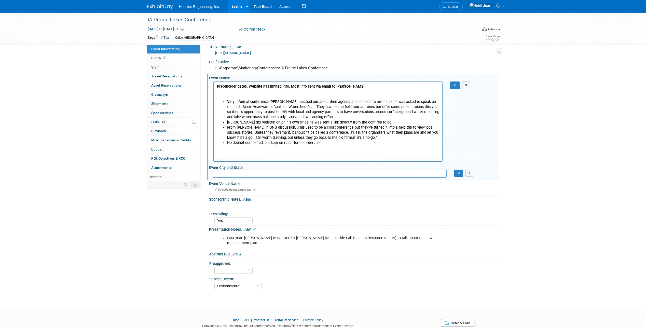
scroll to position [0, 0]
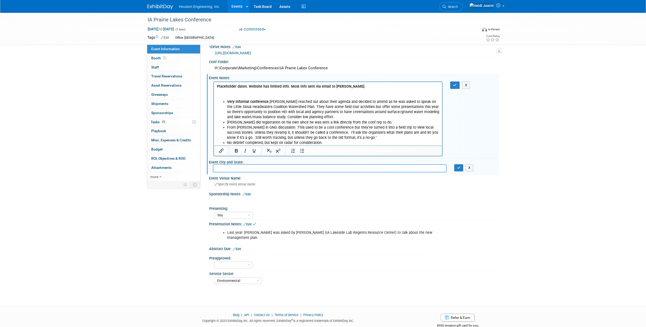
click at [358, 91] on p "Placeholder dates. Website has limited info. Most info sent via email to [PERSO…" at bounding box center [328, 91] width 223 height 15
click at [359, 87] on p "Placeholder dates. Website has limited info. Most info sent via email to [PERSO…" at bounding box center [328, 91] width 223 height 15
drag, startPoint x: 348, startPoint y: 86, endPoint x: 418, endPoint y: 83, distance: 69.6
click at [418, 83] on html "Placeholder dates. Website has limited info. Most info sent via email to [PERSO…" at bounding box center [328, 113] width 228 height 63
click at [377, 93] on p "Placeholder dates. Website has limited info. Most info sent via email to [PERSO…" at bounding box center [328, 91] width 223 height 15
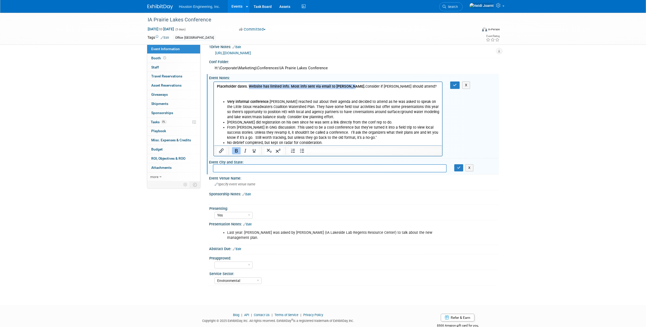
drag, startPoint x: 348, startPoint y: 87, endPoint x: 249, endPoint y: 89, distance: 99.3
click at [249, 89] on p "Placeholder dates. Website has limited info. Most info sent via email to [PERSO…" at bounding box center [328, 91] width 223 height 15
click at [255, 98] on p "Placeholder dates. Website has limited info. Most info sent via email to [PERSO…" at bounding box center [328, 91] width 223 height 15
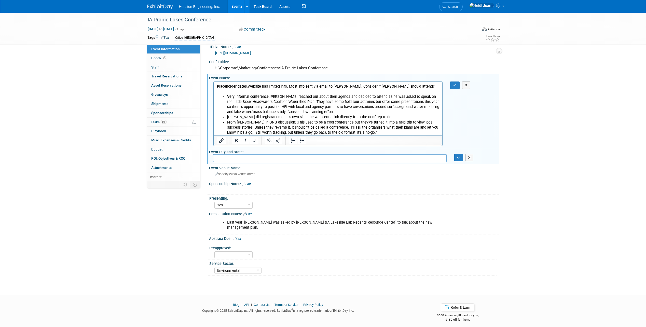
scroll to position [84, 0]
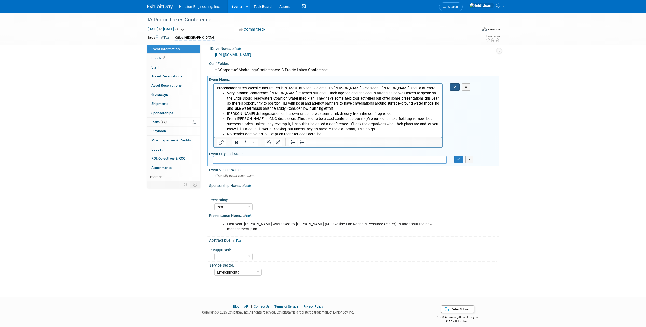
click at [452, 86] on button "button" at bounding box center [454, 86] width 9 height 7
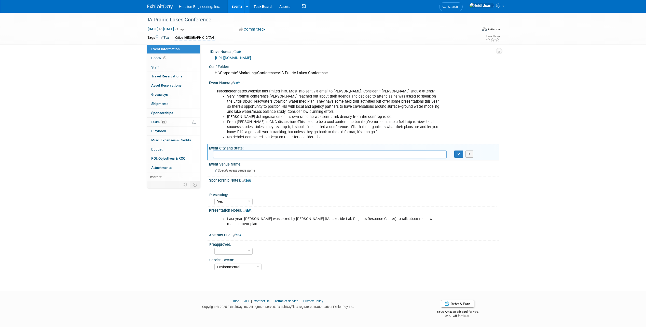
scroll to position [76, 0]
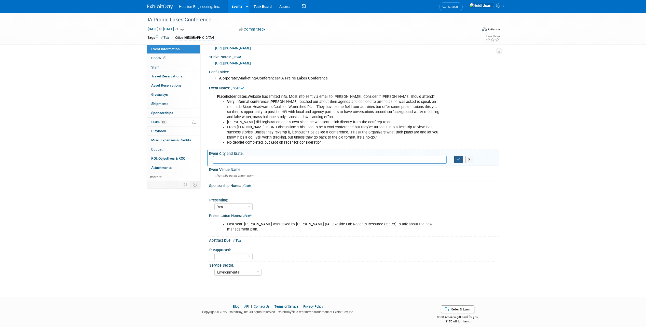
click at [454, 161] on button "button" at bounding box center [458, 159] width 9 height 7
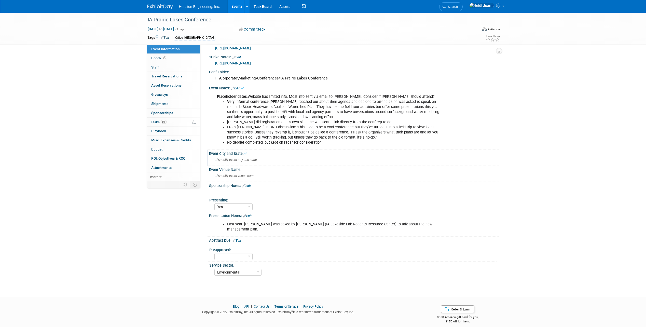
scroll to position [0, 0]
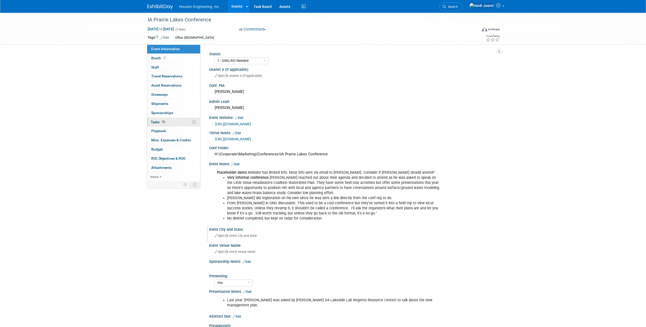
click at [172, 126] on link "0% Tasks 0%" at bounding box center [173, 122] width 53 height 9
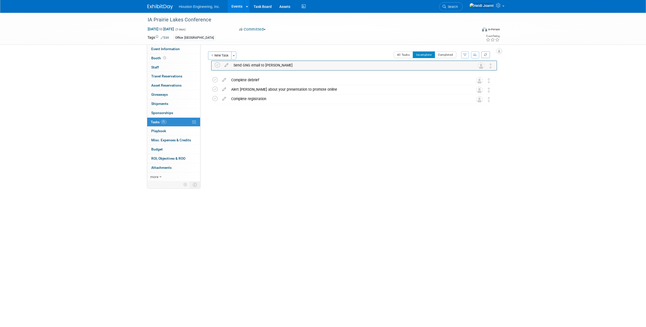
drag, startPoint x: 490, startPoint y: 100, endPoint x: 492, endPoint y: 66, distance: 33.9
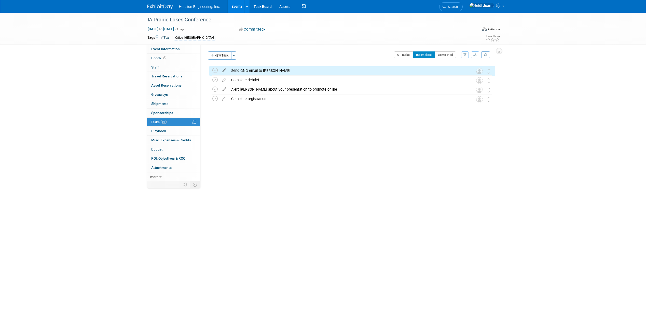
click at [222, 69] on icon at bounding box center [224, 69] width 9 height 6
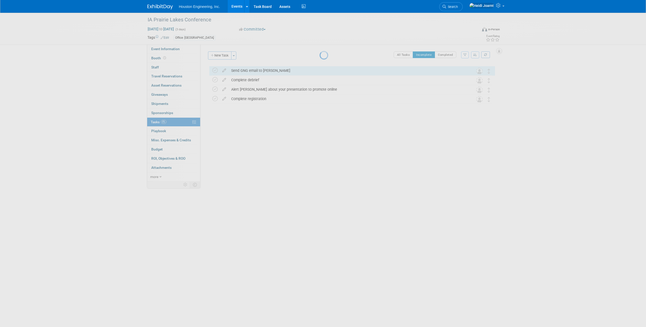
select select "9"
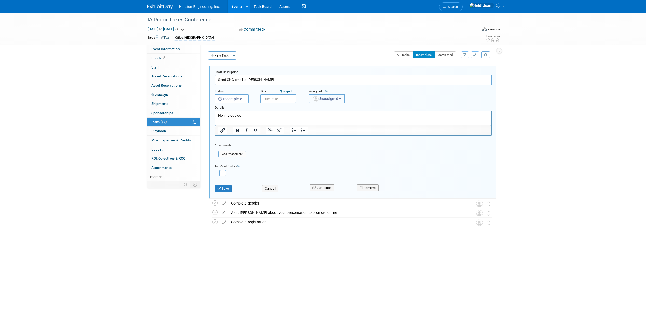
click at [331, 101] on span "Unassigned" at bounding box center [325, 99] width 26 height 4
click at [333, 112] on input "text" at bounding box center [345, 111] width 70 height 9
type input "[PERSON_NAME]"
click at [338, 125] on label "[PERSON_NAME] (me)" at bounding box center [338, 122] width 53 height 8
click at [310, 123] on input "[PERSON_NAME] (me)" at bounding box center [308, 120] width 3 height 3
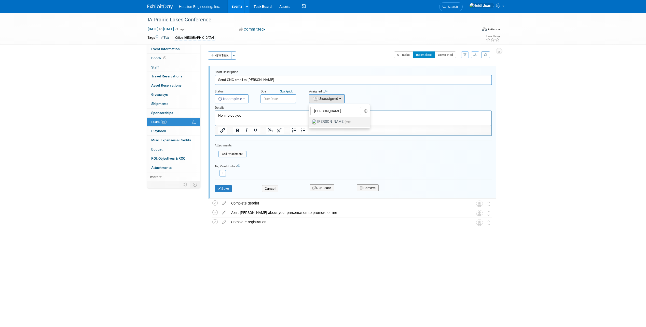
select select "6d2580fd-cc23-403a-9f47-834f17e7f51f"
drag, startPoint x: 259, startPoint y: 113, endPoint x: 197, endPoint y: 119, distance: 62.7
click at [215, 118] on html "No info out yet" at bounding box center [353, 114] width 276 height 7
click at [278, 102] on input "text" at bounding box center [278, 98] width 36 height 9
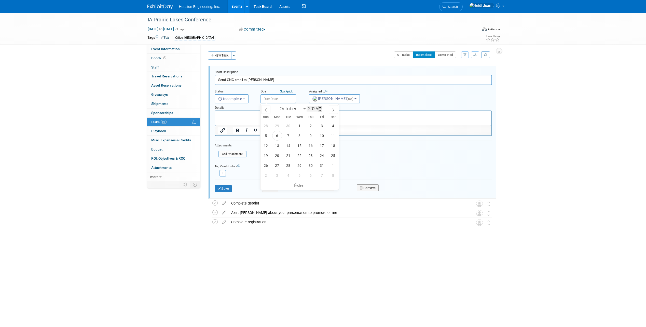
click at [322, 107] on span at bounding box center [320, 107] width 4 height 3
type input "2026"
click at [266, 111] on icon at bounding box center [266, 109] width 2 height 3
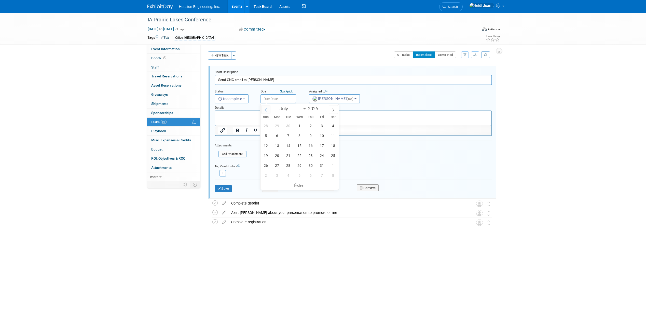
click at [266, 111] on icon at bounding box center [266, 109] width 2 height 3
select select "5"
click at [276, 123] on span "1" at bounding box center [277, 126] width 10 height 10
type input "Jun 1, 2026"
click at [272, 99] on input "Jun 1, 2026" at bounding box center [278, 98] width 36 height 9
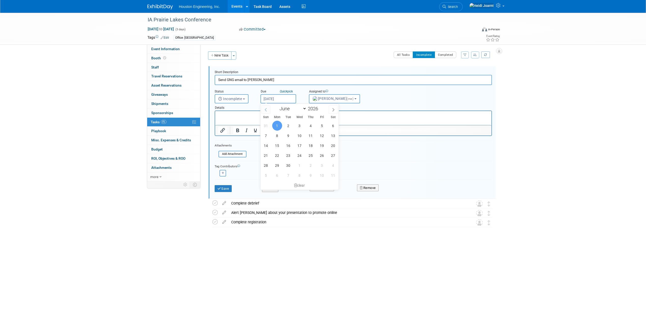
click at [264, 111] on icon at bounding box center [266, 110] width 4 height 4
select select "4"
click at [277, 138] on span "4" at bounding box center [277, 136] width 10 height 10
type input "May 4, 2026"
click at [232, 117] on p "Rich Text Area. Press ALT-0 for help." at bounding box center [353, 115] width 270 height 5
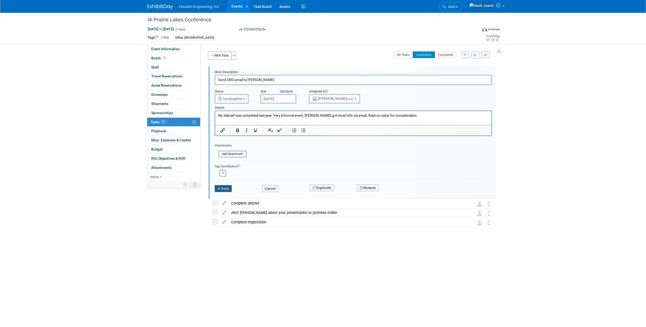
click at [228, 188] on button "Save" at bounding box center [223, 188] width 17 height 7
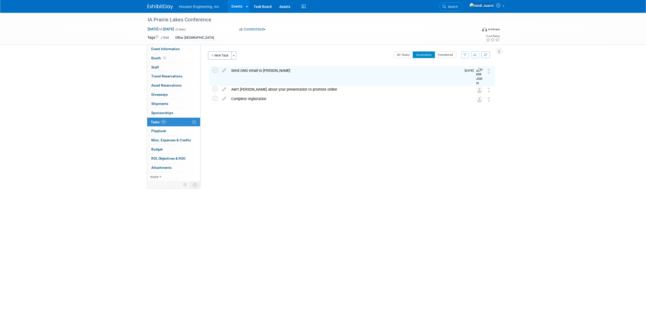
click at [241, 7] on link "Events" at bounding box center [237, 6] width 19 height 13
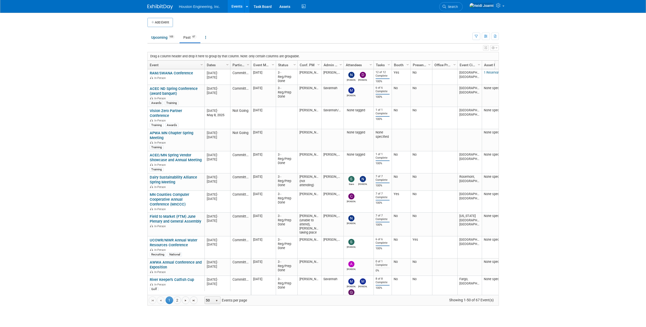
click at [484, 49] on button "button" at bounding box center [486, 48] width 6 height 6
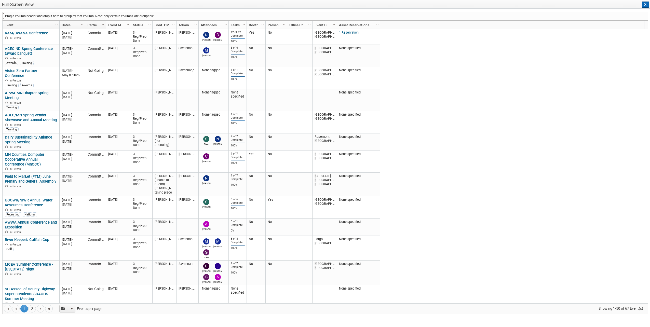
drag, startPoint x: 111, startPoint y: 24, endPoint x: 41, endPoint y: 17, distance: 70.1
click at [41, 17] on div "Drag a column header and drop it here to group by that column. Note: only certa…" at bounding box center [325, 163] width 646 height 302
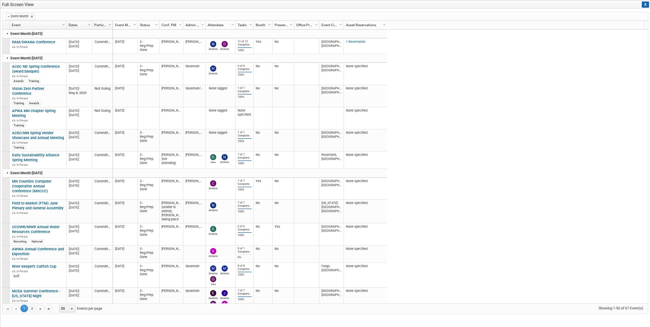
click at [6, 35] on link at bounding box center [7, 33] width 4 height 4
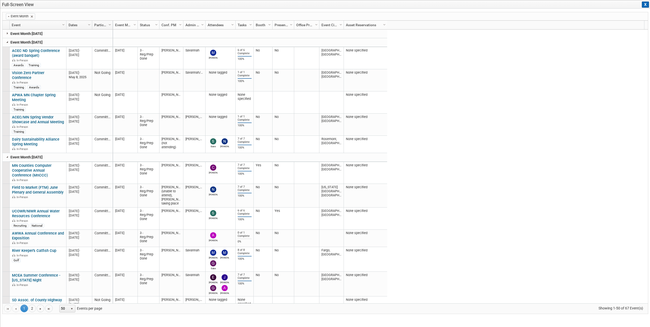
click at [7, 44] on link at bounding box center [7, 42] width 4 height 4
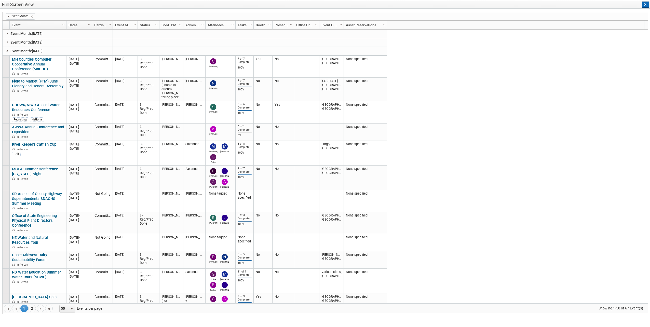
click at [7, 53] on link at bounding box center [7, 51] width 4 height 4
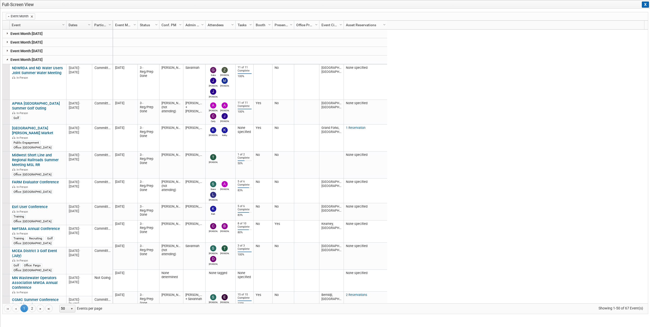
click at [8, 60] on link at bounding box center [7, 59] width 4 height 4
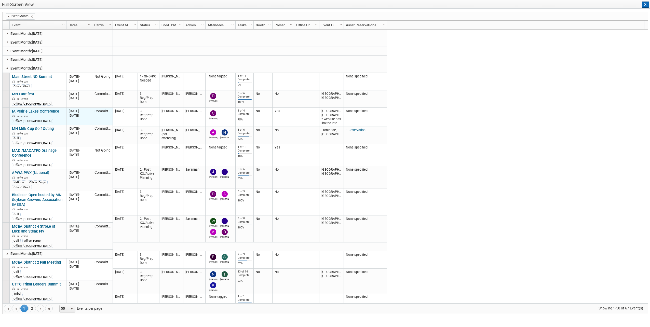
click at [42, 112] on link "IA Prairie Lakes Conference" at bounding box center [35, 111] width 47 height 5
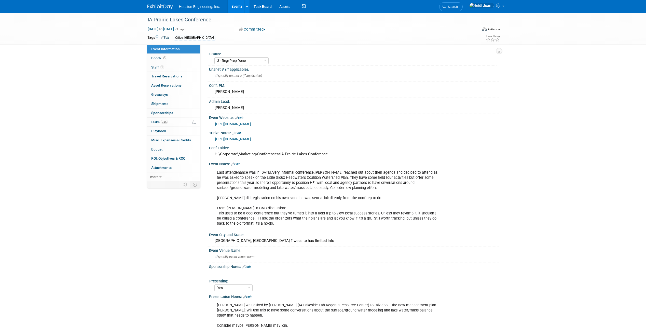
select select "3 - Reg/Prep Done"
select select "Yes"
select select "Environmental"
click at [174, 120] on link "75% Tasks 75%" at bounding box center [173, 122] width 53 height 9
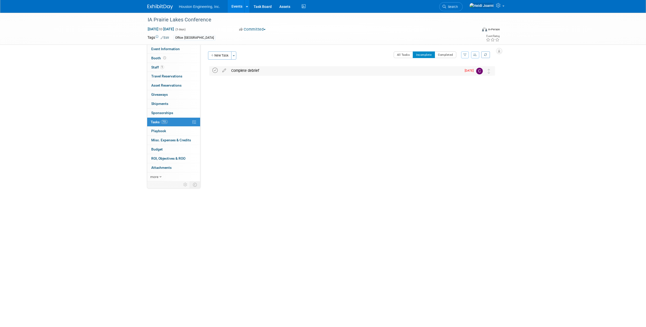
click at [215, 70] on icon at bounding box center [214, 70] width 5 height 5
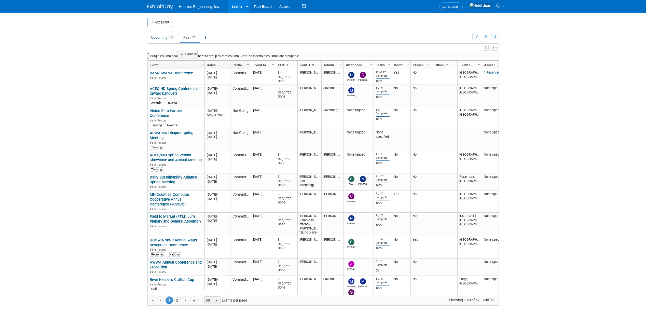
drag, startPoint x: 269, startPoint y: 66, endPoint x: 194, endPoint y: 55, distance: 75.9
click at [194, 55] on body "Houston Engineering, Inc. Events Add Event Bulk Upload Events Shareable Event B…" at bounding box center [323, 163] width 646 height 327
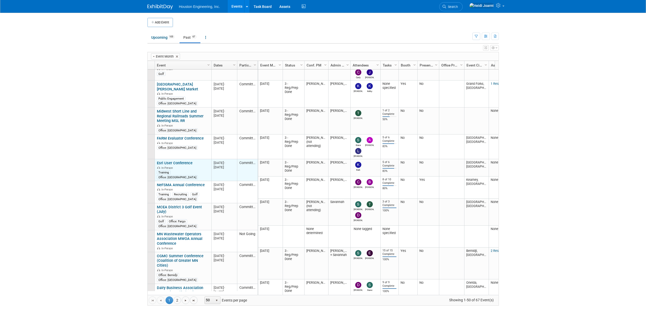
scroll to position [458, 0]
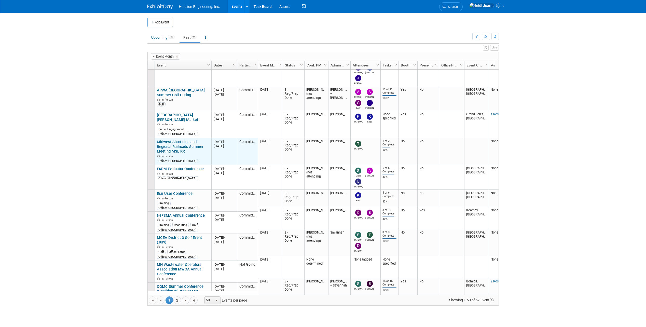
click at [184, 145] on link "Midwest Short Line and Regional Railroads Summer Meeting MSL RR" at bounding box center [180, 147] width 47 height 14
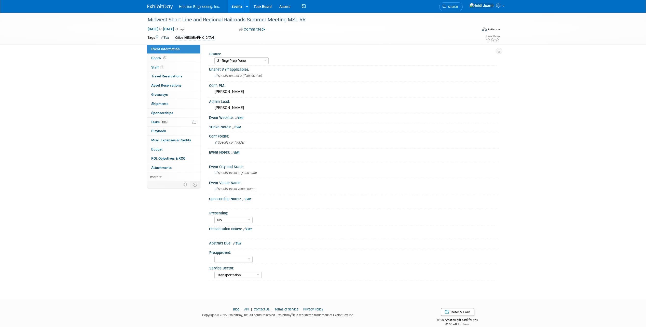
select select "3 - Reg/Prep Done"
select select "No"
select select "Transportation"
click at [171, 124] on link "50% Tasks 50%" at bounding box center [173, 122] width 53 height 9
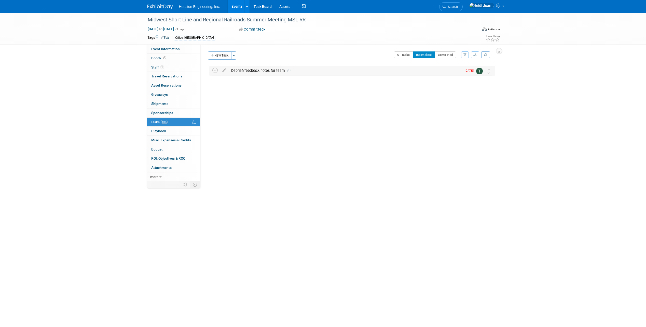
click at [283, 69] on div "Debrief/feedback notes for team 1" at bounding box center [345, 70] width 233 height 9
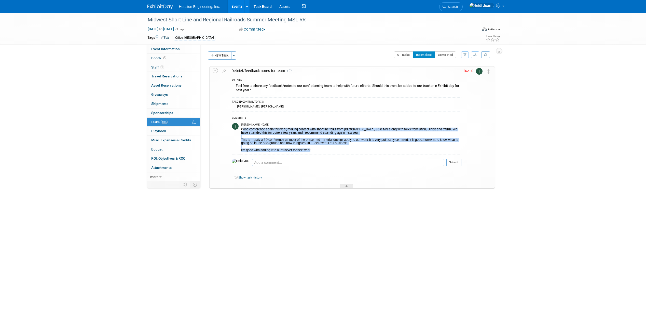
drag, startPoint x: 318, startPoint y: 150, endPoint x: 241, endPoint y: 131, distance: 78.6
click at [241, 131] on div "Good conference again this year, making contact with shortline folks from [GEOG…" at bounding box center [351, 139] width 220 height 25
copy div "Good conference again this year, making contact with shortline folks from [GEOG…"
click at [215, 69] on icon at bounding box center [215, 70] width 5 height 5
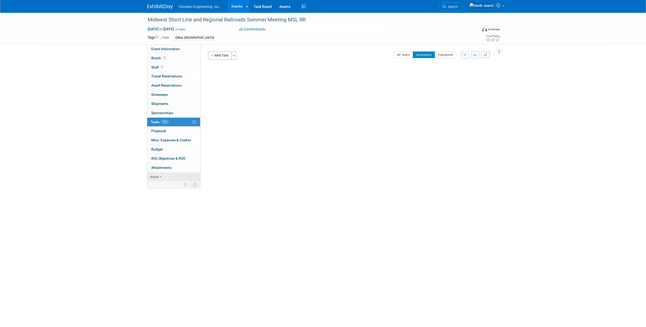
click at [160, 176] on icon at bounding box center [160, 177] width 2 height 4
click at [178, 196] on span "Copy/Duplicate Event" at bounding box center [168, 195] width 34 height 4
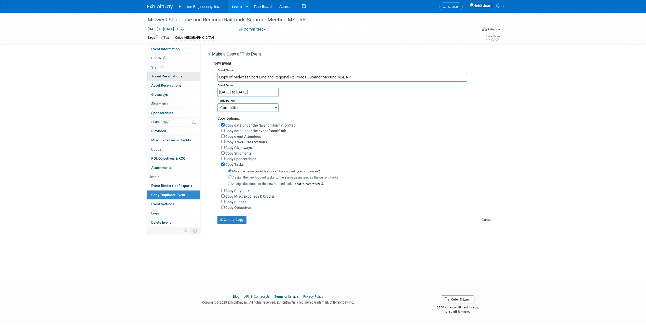
drag, startPoint x: 235, startPoint y: 76, endPoint x: 197, endPoint y: 76, distance: 37.9
click at [197, 76] on div "Event Information Event Info Booth Booth 1 Staff 1 Staff 0 Travel Reservations …" at bounding box center [323, 120] width 359 height 214
type input "Midwest Short Line and Regional Railroads Summer Meeting MSL RR"
click at [272, 92] on input "Jul 13, 2025 to Jul 15, 2025" at bounding box center [247, 92] width 61 height 9
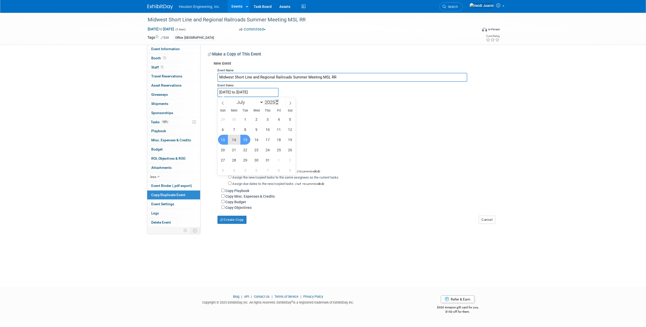
click at [277, 101] on span at bounding box center [277, 100] width 4 height 3
type input "2026"
click at [224, 141] on span "12" at bounding box center [223, 140] width 10 height 10
click at [256, 139] on span "15" at bounding box center [257, 140] width 10 height 10
type input "[DATE] to [DATE]"
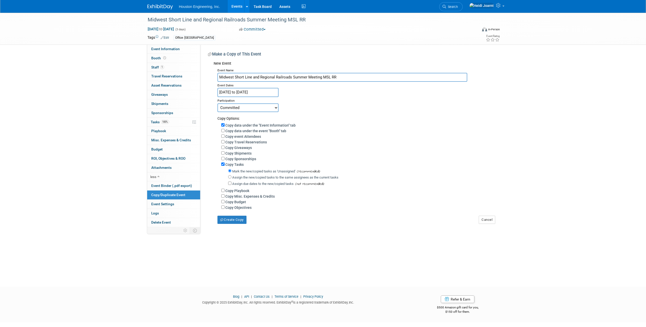
click at [247, 109] on select "Committed Considering Not Going" at bounding box center [247, 107] width 61 height 9
select select "2"
click at [217, 103] on select "Committed Considering Not Going" at bounding box center [247, 107] width 61 height 9
click at [237, 224] on button "Create Copy" at bounding box center [231, 220] width 29 height 8
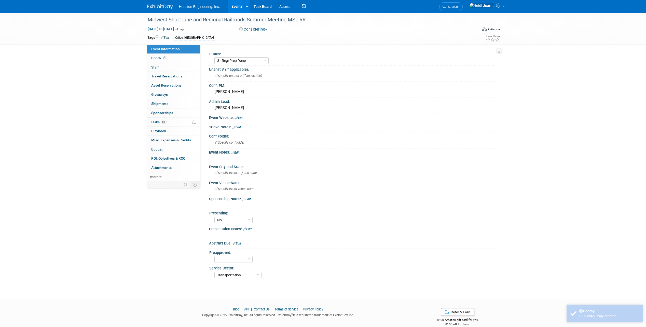
select select "3 - Reg/Prep Done"
select select "No"
select select "Transportation"
click at [239, 153] on link "Edit" at bounding box center [235, 153] width 8 height 4
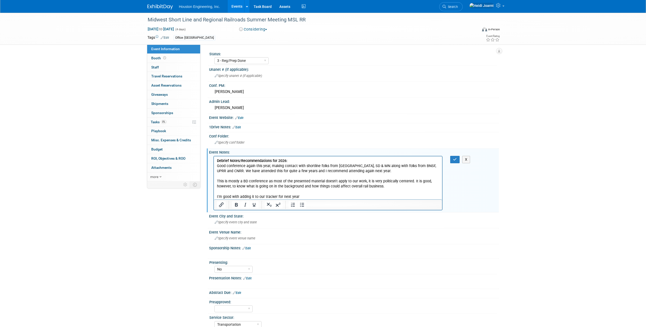
click at [218, 164] on p "Good conference again this year, making contact with shortline folks from [GEOG…" at bounding box center [328, 181] width 223 height 36
click at [300, 207] on icon "Bullet list" at bounding box center [302, 205] width 6 height 6
click at [398, 170] on li "Good conference again this year, making contact with shortline folks from [GEOG…" at bounding box center [333, 181] width 212 height 36
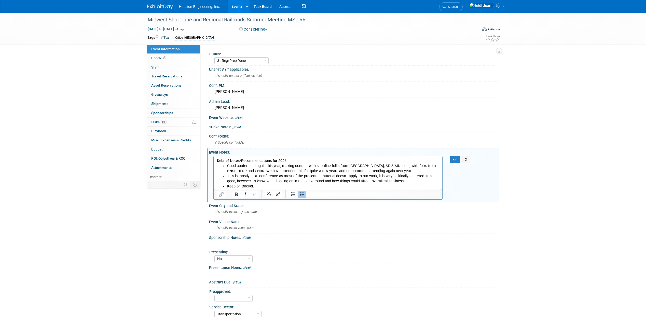
click at [352, 156] on div at bounding box center [327, 178] width 229 height 44
click at [350, 157] on html "Debrief Notes/Recommendations for 2026: Good conference again this year, making…" at bounding box center [328, 172] width 228 height 33
click at [350, 160] on p "Debrief Notes/Recommendations for 2026:" at bounding box center [328, 160] width 223 height 5
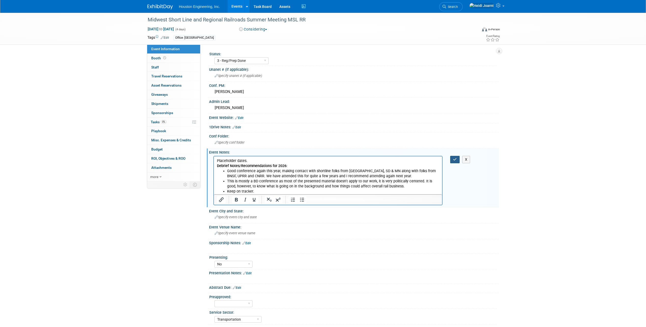
click at [455, 162] on button "button" at bounding box center [454, 159] width 9 height 7
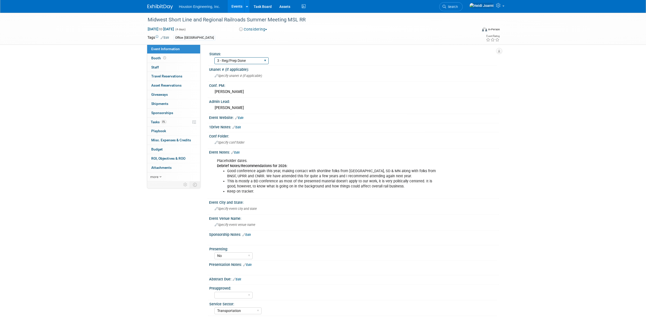
click at [257, 61] on select "1 - GNG/KO Needed 2 - Post KO/Active Planning 3 - Reg/Prep Done" at bounding box center [241, 60] width 54 height 7
select select "1 - GNG/KO Needed"
click at [214, 57] on select "1 - GNG/KO Needed 2 - Post KO/Active Planning 3 - Reg/Prep Done" at bounding box center [241, 60] width 54 height 7
click at [174, 127] on link "0 Playbook 0" at bounding box center [173, 131] width 53 height 9
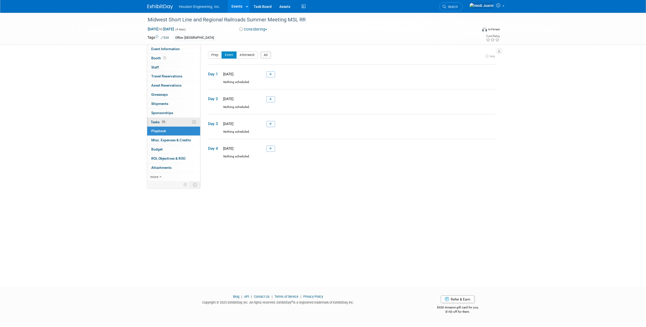
click at [174, 126] on link "0% Tasks 0%" at bounding box center [173, 122] width 53 height 9
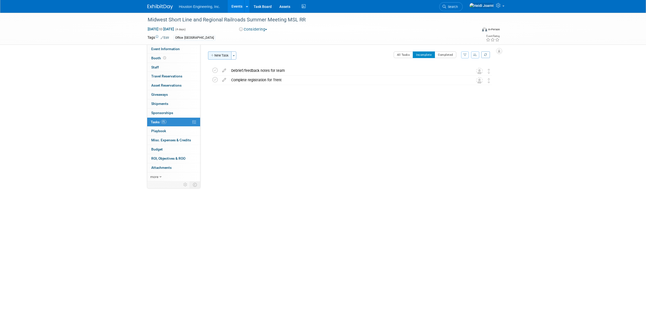
click at [222, 57] on button "New Task" at bounding box center [219, 55] width 23 height 8
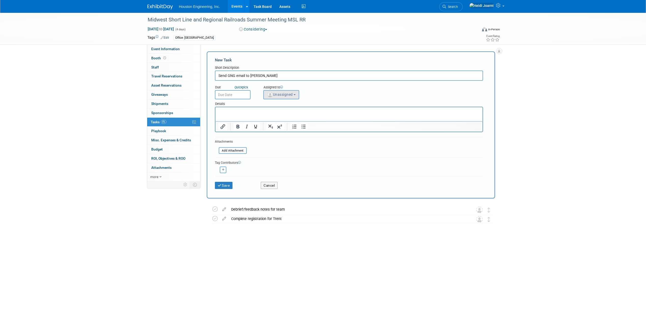
type input "Send GNG email to [PERSON_NAME]"
click at [289, 94] on span "Unassigned" at bounding box center [280, 94] width 26 height 4
click at [288, 112] on ul "Unassigned Aaron Carrell Aaron Frankl Adam Nies Adam Pawelk Adam Ruud Adam Walk…" at bounding box center [303, 118] width 80 height 37
click at [288, 109] on p "Rich Text Area. Press ALT-0 for help." at bounding box center [348, 111] width 261 height 5
click at [292, 101] on div "Details" at bounding box center [349, 102] width 268 height 7
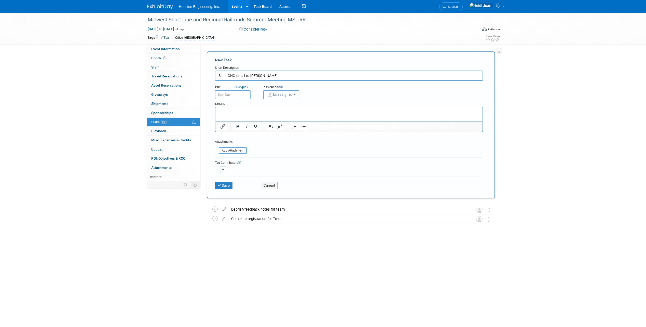
drag, startPoint x: 298, startPoint y: 97, endPoint x: 297, endPoint y: 101, distance: 4.4
click at [297, 97] on button "Unassigned" at bounding box center [281, 94] width 36 height 9
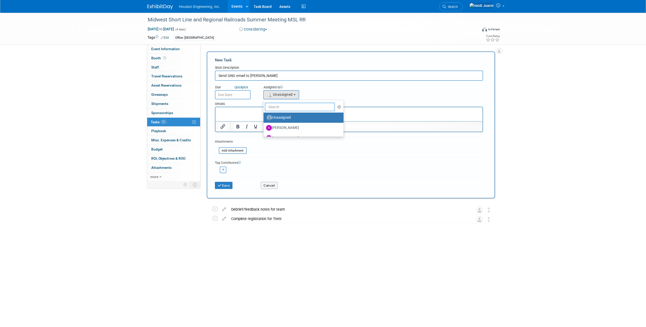
click at [296, 110] on input "text" at bounding box center [300, 107] width 70 height 9
type input "heidi"
click at [299, 118] on span "(me)" at bounding box center [302, 118] width 6 height 4
click at [264, 118] on input "Heidi Joarnt (me)" at bounding box center [262, 116] width 3 height 3
select select "6d2580fd-cc23-403a-9f47-834f17e7f51f"
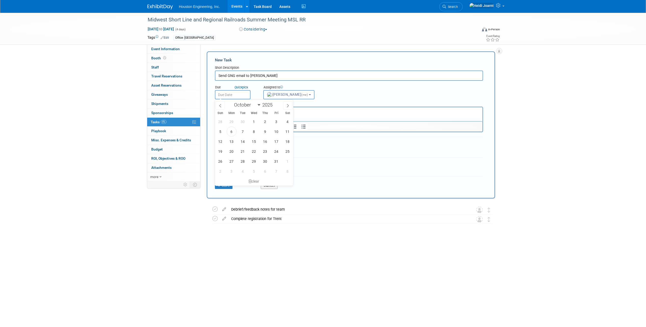
click at [232, 97] on input "text" at bounding box center [233, 94] width 36 height 9
click at [276, 104] on span at bounding box center [275, 103] width 4 height 3
type input "2026"
click at [220, 106] on icon at bounding box center [220, 106] width 4 height 4
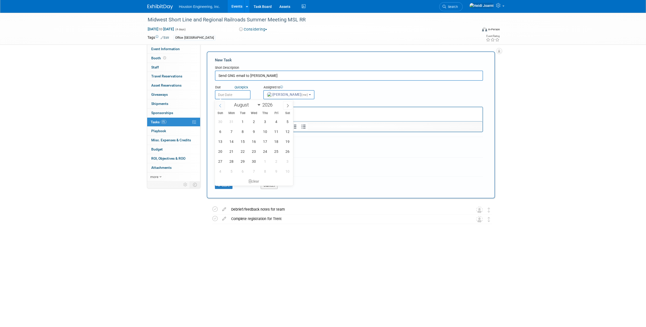
click at [220, 106] on icon at bounding box center [220, 106] width 4 height 4
select select "4"
click at [230, 131] on span "4" at bounding box center [232, 132] width 10 height 10
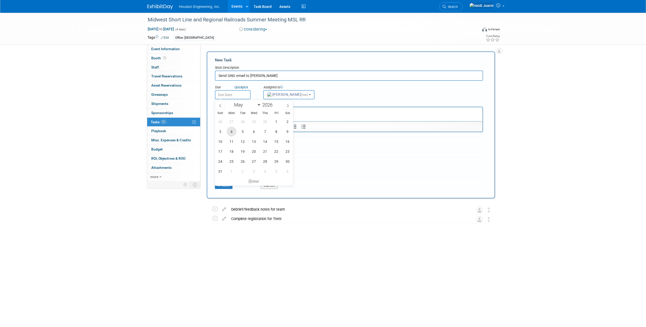
type input "May 4, 2026"
click at [229, 98] on input "May 4, 2026" at bounding box center [233, 94] width 36 height 9
click at [223, 106] on span at bounding box center [220, 105] width 9 height 9
select select "3"
click at [254, 152] on span "22" at bounding box center [254, 151] width 10 height 10
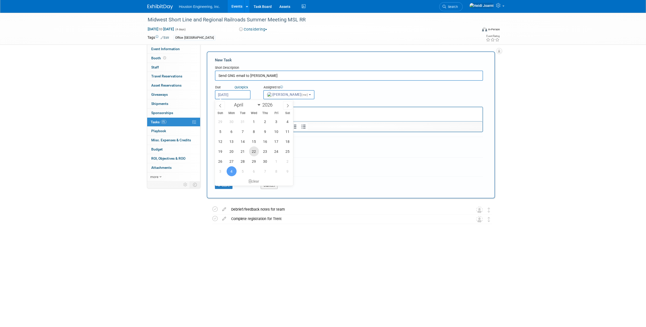
type input "Apr 22, 2026"
click at [227, 186] on button "Save" at bounding box center [224, 185] width 18 height 7
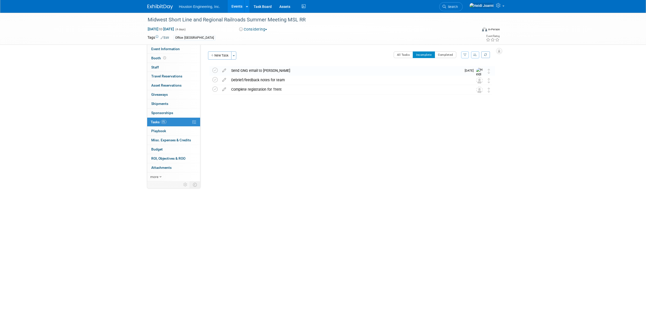
click at [239, 6] on link "Events" at bounding box center [237, 6] width 19 height 13
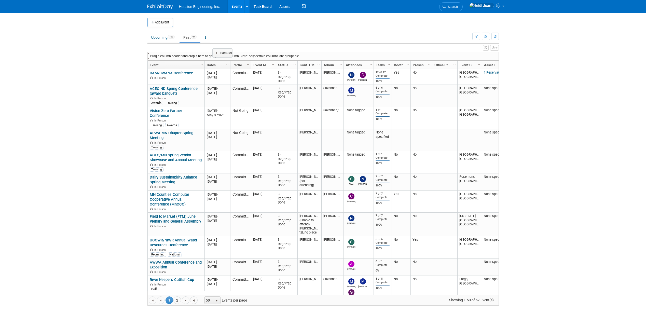
drag, startPoint x: 262, startPoint y: 66, endPoint x: 220, endPoint y: 58, distance: 42.4
click at [220, 58] on body "Houston Engineering, Inc. Events Add Event Bulk Upload Events Shareable Event B…" at bounding box center [323, 163] width 646 height 327
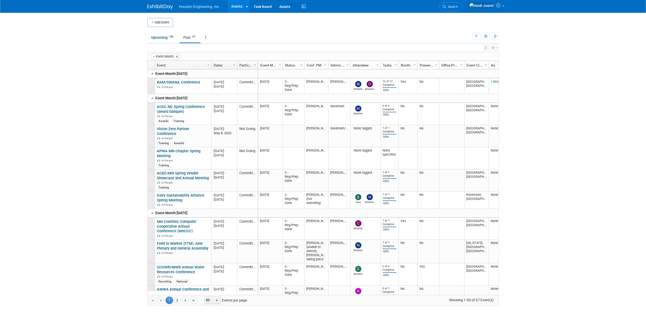
click at [154, 74] on link at bounding box center [152, 74] width 4 height 4
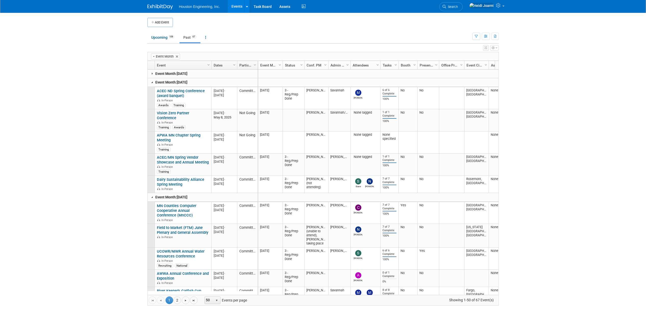
click at [151, 84] on link at bounding box center [152, 82] width 4 height 4
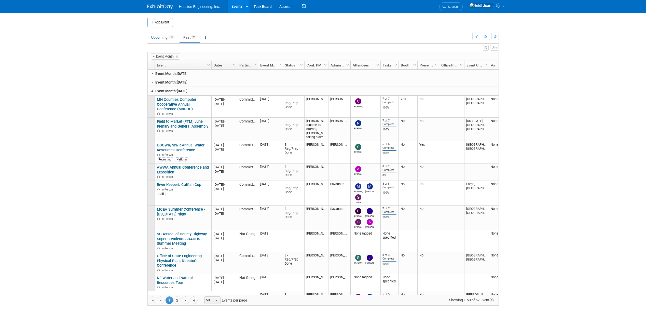
click at [153, 92] on link at bounding box center [152, 91] width 4 height 4
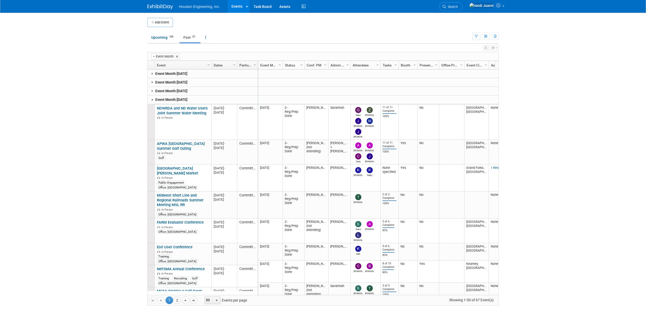
click at [153, 100] on link at bounding box center [152, 100] width 4 height 4
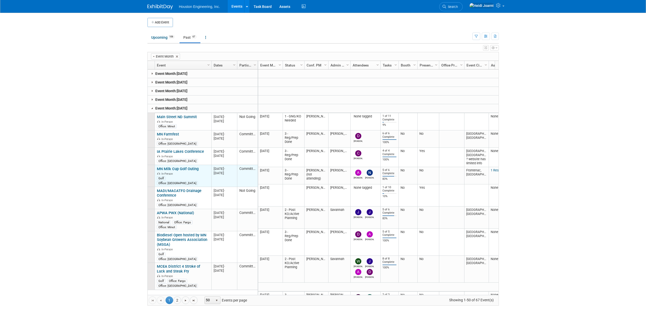
click at [184, 168] on link "MN Milk Cup Golf Outing" at bounding box center [178, 169] width 42 height 5
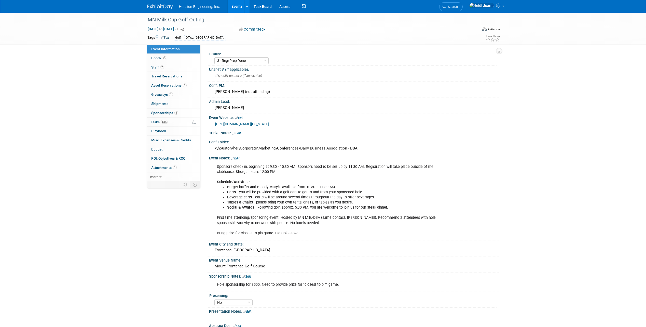
select select "3 - Reg/Prep Done"
select select "No"
select select "Environmental"
click at [177, 125] on link "83% Tasks 83%" at bounding box center [173, 122] width 53 height 9
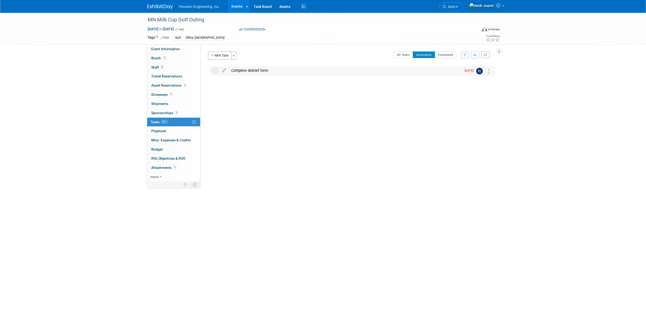
click at [276, 73] on div "Complete debrief form" at bounding box center [345, 70] width 233 height 9
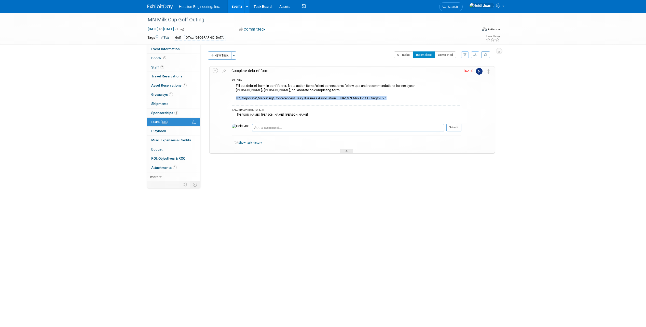
drag, startPoint x: 392, startPoint y: 98, endPoint x: 236, endPoint y: 100, distance: 156.4
click at [236, 100] on div "Fill out debrief form in conf folder. Note action items/client connections/foll…" at bounding box center [346, 93] width 229 height 20
copy div "H:\Corporate\Marketing\Conferences\Dairy Business Association - DBA\MN Milk Gol…"
click at [214, 70] on icon at bounding box center [215, 70] width 5 height 5
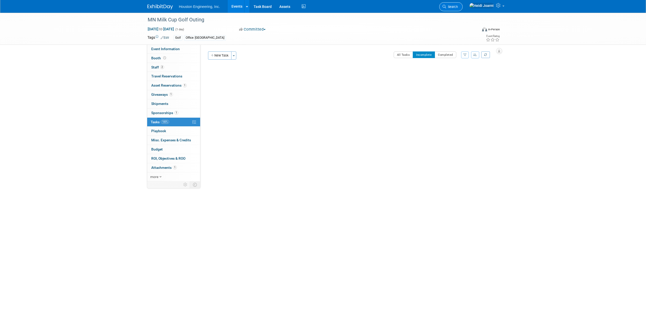
click at [463, 10] on link "Search" at bounding box center [450, 6] width 23 height 9
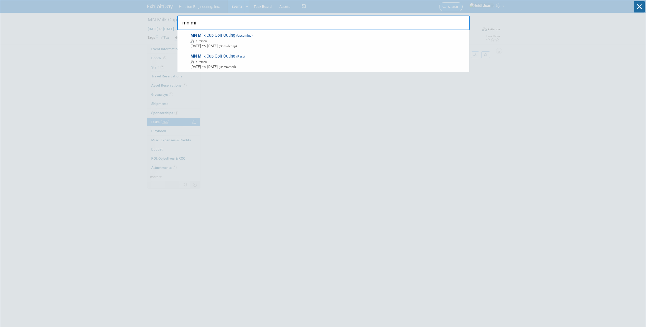
type input "mn mil"
drag, startPoint x: 271, startPoint y: 19, endPoint x: 182, endPoint y: 22, distance: 89.7
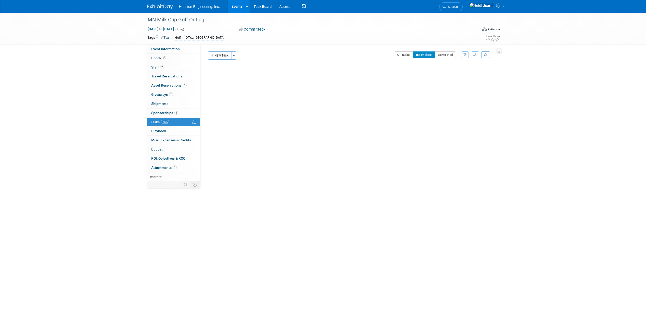
click at [238, 5] on link "Events" at bounding box center [237, 6] width 19 height 13
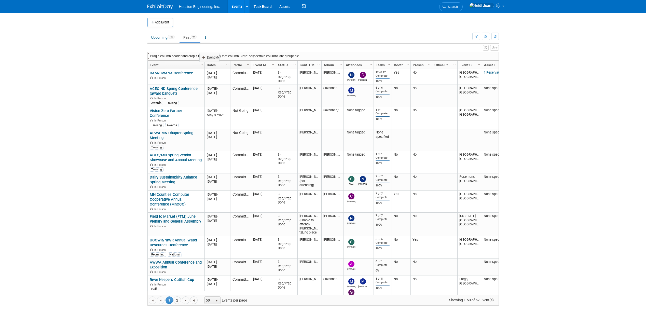
drag, startPoint x: 262, startPoint y: 65, endPoint x: 207, endPoint y: 57, distance: 55.5
click at [207, 57] on body "Houston Engineering, Inc. Events Add Event Bulk Upload Events Shareable Event B…" at bounding box center [323, 163] width 646 height 327
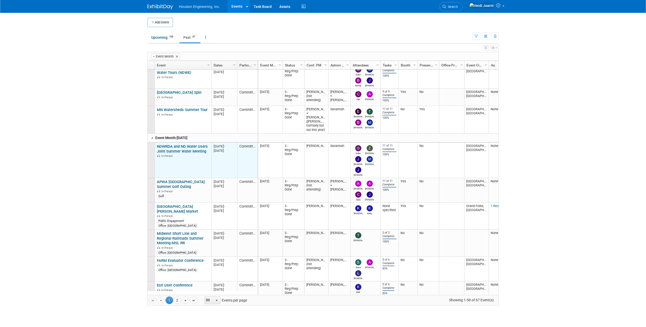
scroll to position [397, 0]
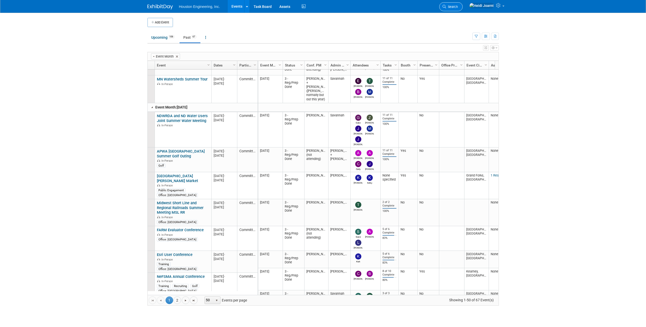
click at [463, 7] on link "Search" at bounding box center [450, 6] width 23 height 9
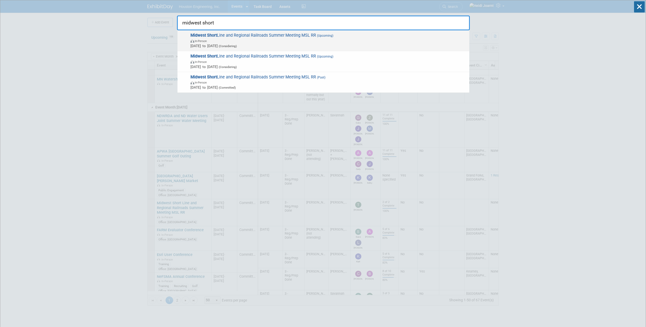
type input "midwest short"
click at [270, 40] on span "In-Person" at bounding box center [328, 40] width 276 height 5
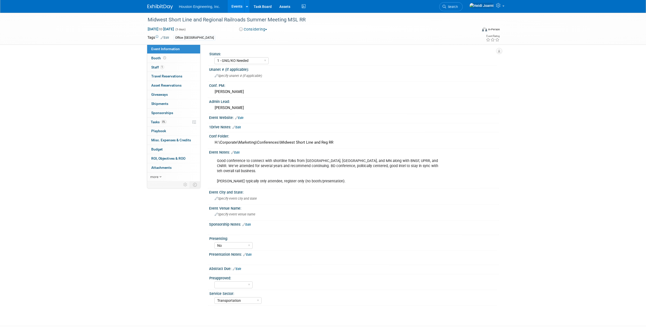
select select "1 - GNG/KO Needed"
select select "No"
select select "Transportation"
click at [180, 122] on link "0% Tasks 0%" at bounding box center [173, 122] width 53 height 9
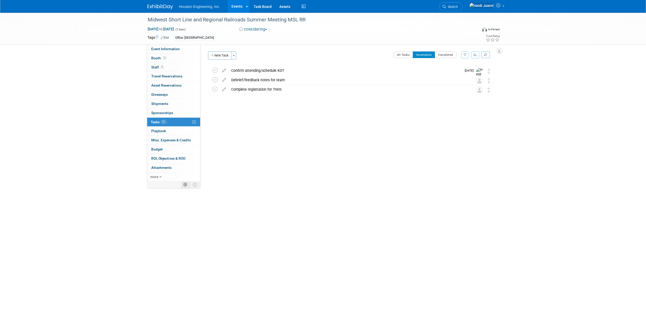
click at [186, 186] on icon at bounding box center [185, 185] width 4 height 4
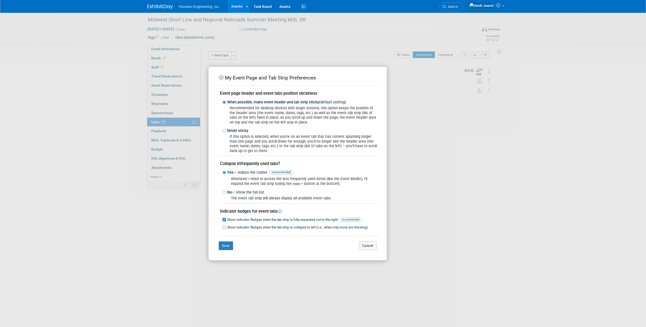
click at [199, 218] on div "My Event Page and Tab Strip Preferences Event page header and event tabs positi…" at bounding box center [323, 163] width 646 height 327
click at [367, 244] on button "Cancel" at bounding box center [368, 245] width 18 height 9
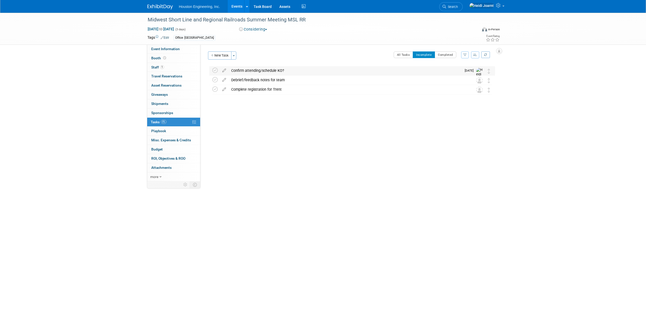
click at [287, 70] on div "Confirm attending/schedule KO?" at bounding box center [345, 70] width 233 height 9
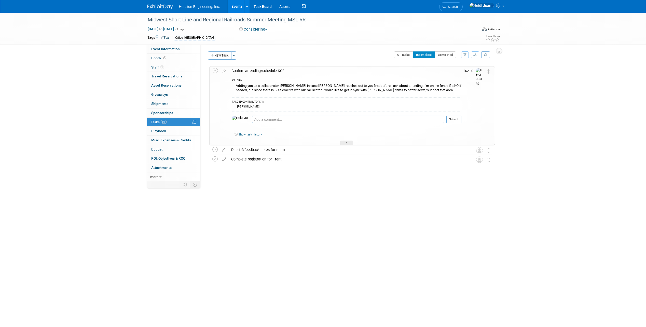
click at [287, 70] on div "Confirm attending/schedule KO?" at bounding box center [345, 70] width 232 height 9
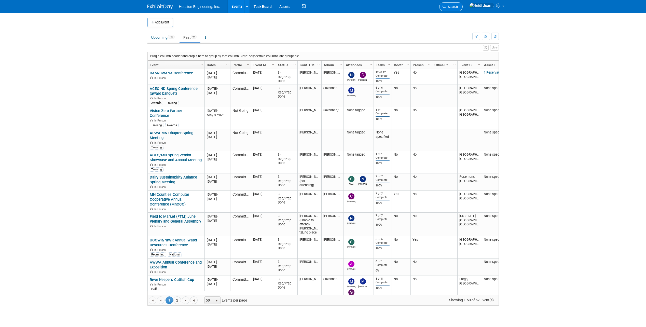
click at [458, 8] on span "Search" at bounding box center [452, 7] width 12 height 4
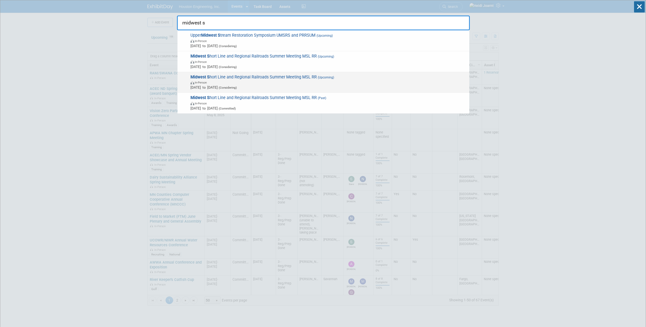
type input "midwest s"
click at [250, 81] on span "In-Person" at bounding box center [328, 82] width 276 height 5
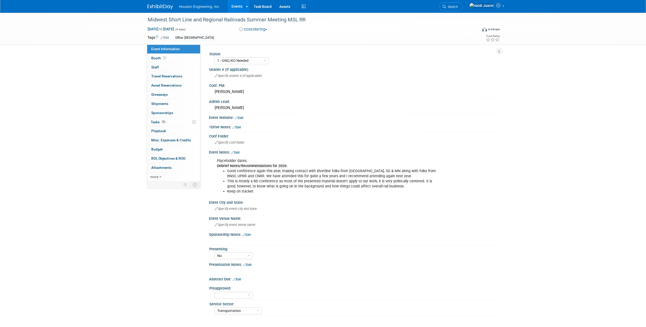
select select "1 - GNG/KO Needed"
select select "No"
select select "Transportation"
drag, startPoint x: 259, startPoint y: 192, endPoint x: 226, endPoint y: 173, distance: 38.0
click at [226, 173] on ul "Good conference again this year, making contact with shortline folks from [GEOG…" at bounding box center [328, 181] width 223 height 25
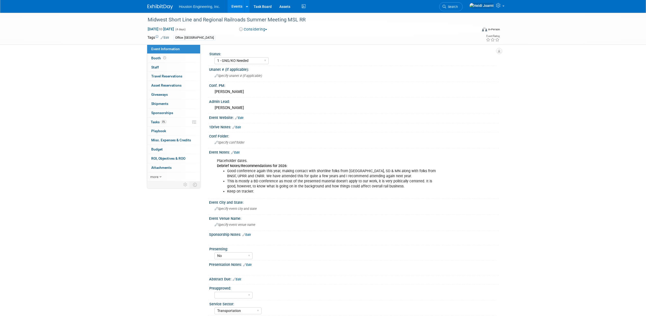
copy ul "Good conference again this year, making contact with shortline folks from [GEOG…"
click at [266, 190] on li "Keep on tracker." at bounding box center [333, 191] width 213 height 5
drag, startPoint x: 256, startPoint y: 190, endPoint x: 217, endPoint y: 162, distance: 48.1
click at [217, 162] on div "Placeholder dates. Debrief Notes/Recommendations for 2026: Good conference agai…" at bounding box center [327, 176] width 229 height 41
copy div "Placeholder dates. Debrief Notes/Recommendations for 2026: Good conference agai…"
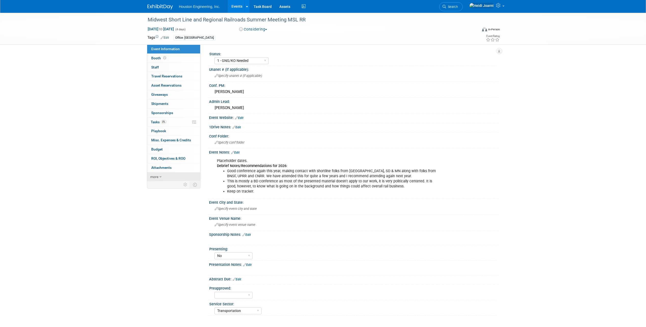
click at [160, 178] on icon at bounding box center [160, 177] width 2 height 4
click at [167, 223] on span "Delete Event" at bounding box center [161, 222] width 20 height 4
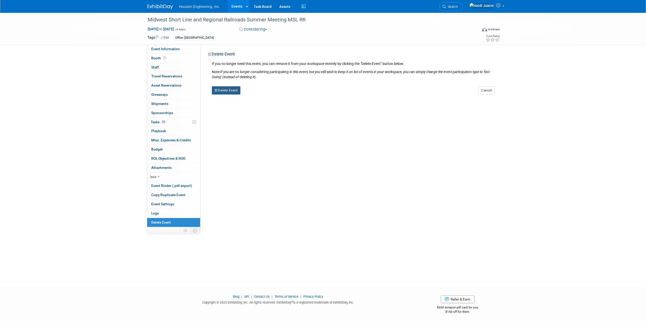
click at [239, 94] on div "Status: 1 - GNG/KO Needed 2 - Post KO/Active Planning 3 - Reg/Prep Done Unanet …" at bounding box center [349, 136] width 298 height 183
click at [238, 92] on button "Delete Event" at bounding box center [226, 90] width 29 height 8
click at [258, 95] on link "Yes" at bounding box center [258, 94] width 15 height 8
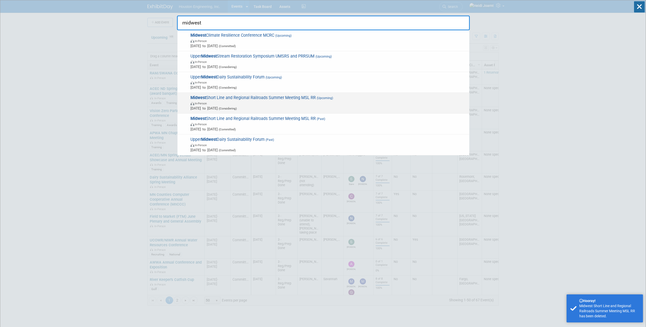
type input "midwest"
click at [271, 100] on span "Midwest Short Line and Regional Railroads Summer Meeting MSL RR (Upcoming) In-P…" at bounding box center [328, 103] width 278 height 16
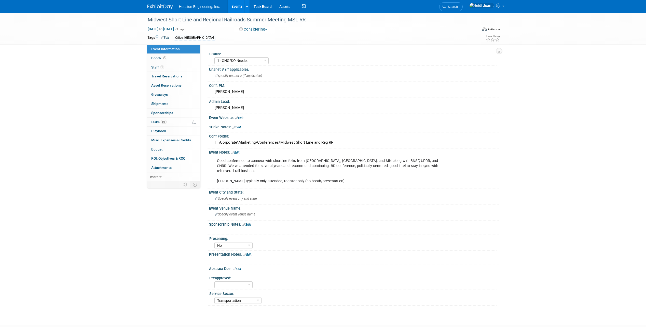
select select "1 - GNG/KO Needed"
select select "No"
select select "Transportation"
click at [234, 151] on icon at bounding box center [232, 152] width 3 height 3
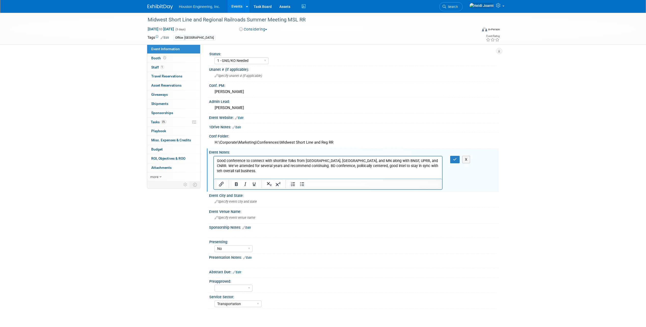
click at [331, 177] on p "Good conference to connect with shortline folks from [GEOGRAPHIC_DATA], [GEOGRA…" at bounding box center [328, 170] width 223 height 25
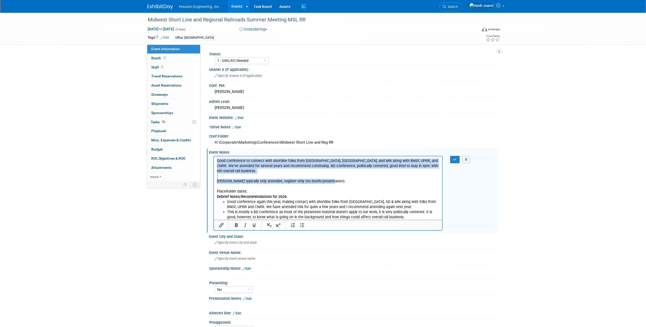
drag, startPoint x: 331, startPoint y: 178, endPoint x: 217, endPoint y: 155, distance: 115.7
click at [217, 156] on html "Good conference to connect with shortline folks from [GEOGRAPHIC_DATA], [GEOGRA…" at bounding box center [328, 190] width 228 height 68
click at [303, 227] on icon "Bullet list" at bounding box center [302, 225] width 4 height 4
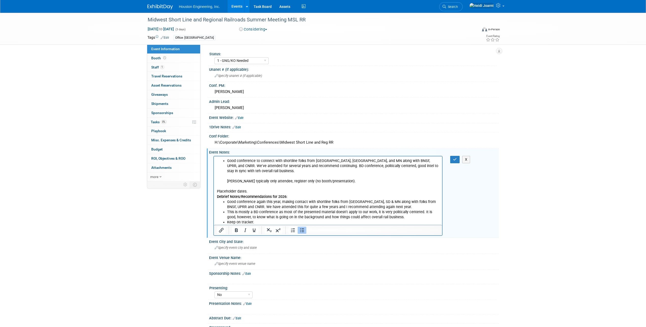
click at [260, 174] on li "Good conference to connect with shortline folks from [GEOGRAPHIC_DATA], [GEOGRA…" at bounding box center [333, 170] width 212 height 25
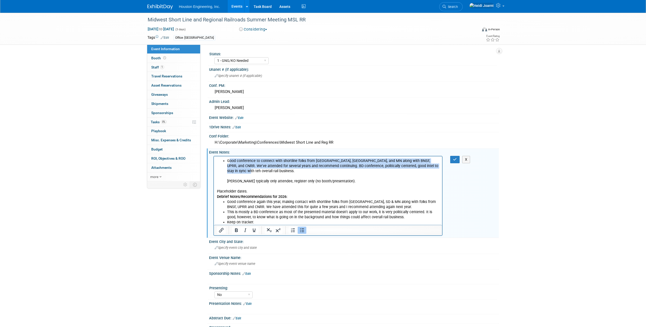
drag, startPoint x: 256, startPoint y: 172, endPoint x: 229, endPoint y: 158, distance: 30.1
click at [229, 158] on li "Good conference to connect with shortline folks from [GEOGRAPHIC_DATA], [GEOGRA…" at bounding box center [333, 170] width 212 height 25
click at [229, 159] on li "Good conference to connect with shortline folks from [GEOGRAPHIC_DATA], [GEOGRA…" at bounding box center [333, 170] width 212 height 25
drag, startPoint x: 248, startPoint y: 170, endPoint x: 226, endPoint y: 161, distance: 23.7
click at [226, 161] on ul "Good conference to connect with shortline folks from [GEOGRAPHIC_DATA], [GEOGRA…" at bounding box center [328, 170] width 223 height 25
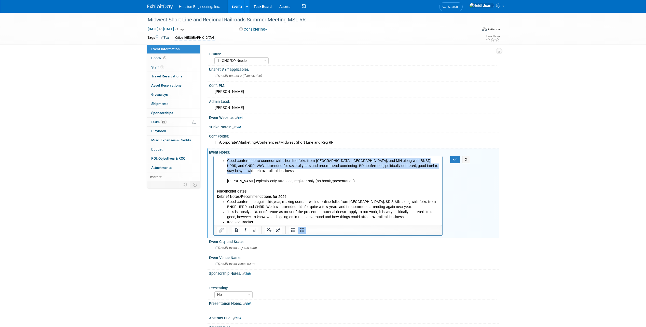
click at [271, 170] on li "Good conference to connect with shortline folks from [GEOGRAPHIC_DATA], [GEOGRA…" at bounding box center [333, 170] width 212 height 25
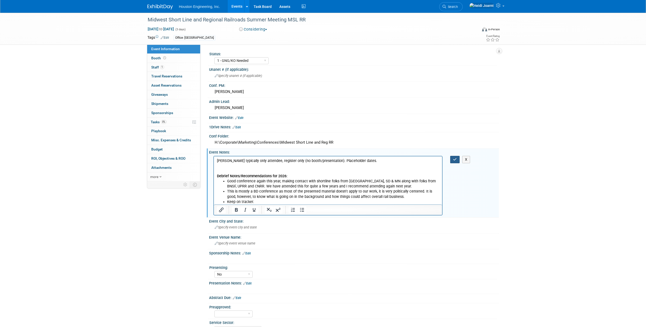
click at [452, 162] on button "button" at bounding box center [454, 159] width 9 height 7
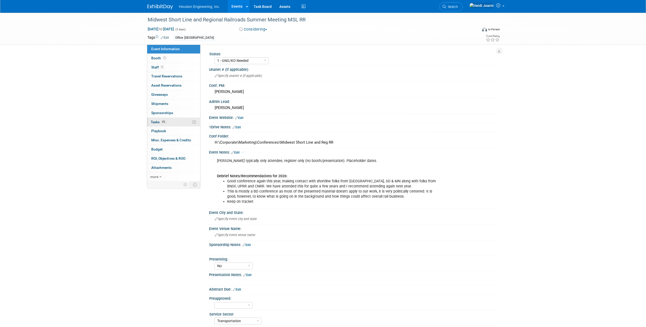
click at [177, 119] on link "0% Tasks 0%" at bounding box center [173, 122] width 53 height 9
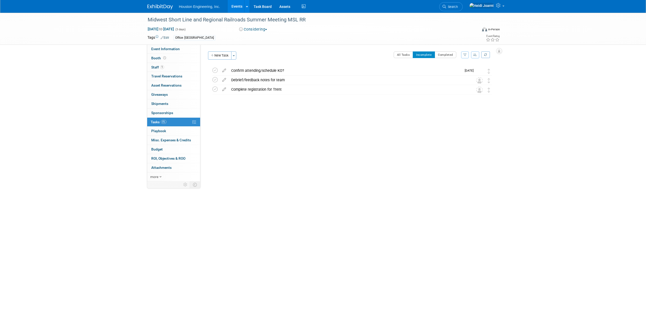
click at [240, 5] on link "Events" at bounding box center [237, 6] width 19 height 13
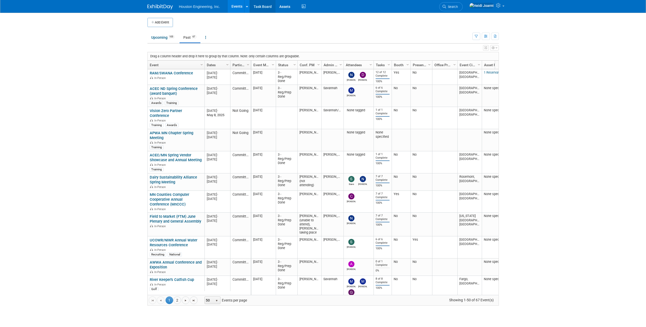
click at [269, 12] on link "Task Board" at bounding box center [263, 6] width 26 height 13
click at [463, 9] on link "Search" at bounding box center [450, 6] width 23 height 9
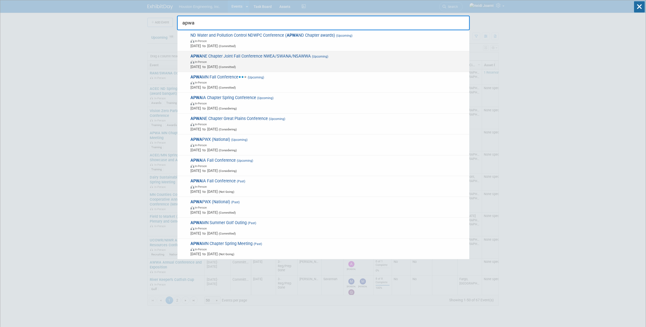
type input "apwa"
click at [318, 59] on span "APWA NE Chapter Joint Fall Conference NWEA/SWANA/NSAWWA (Upcoming) In-Person [D…" at bounding box center [328, 62] width 278 height 16
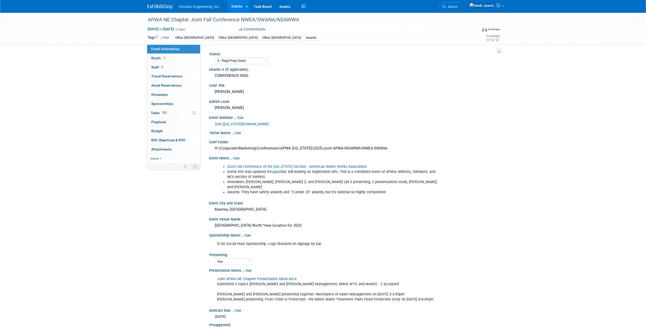
select select "3 - Reg/Prep Done"
select select "Yes"
select select "Multi-sector/Any/All"
click at [169, 68] on link "5 Staff 5" at bounding box center [173, 67] width 53 height 9
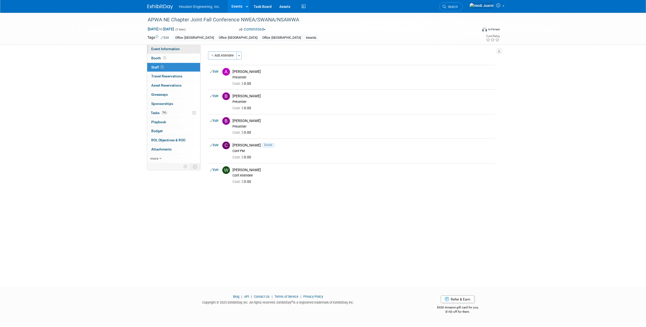
click at [170, 51] on span "Event Information" at bounding box center [165, 49] width 29 height 4
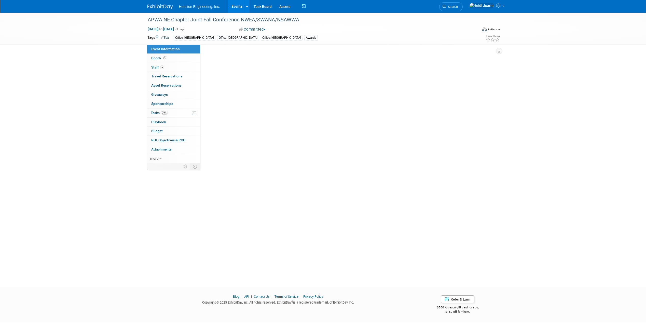
select select "3 - Reg/Prep Done"
select select "Yes"
select select "Multi-sector/Any/All"
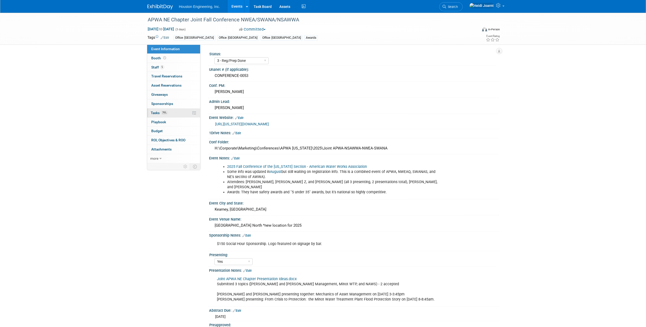
click at [175, 115] on link "79% Tasks 79%" at bounding box center [173, 112] width 53 height 9
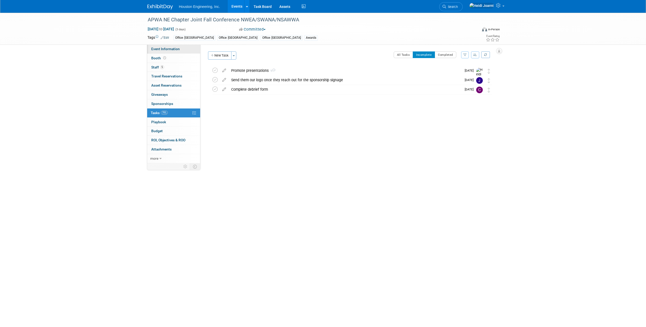
click at [163, 47] on span "Event Information" at bounding box center [165, 49] width 29 height 4
select select "3 - Reg/Prep Done"
select select "Yes"
select select "Multi-sector/Any/All"
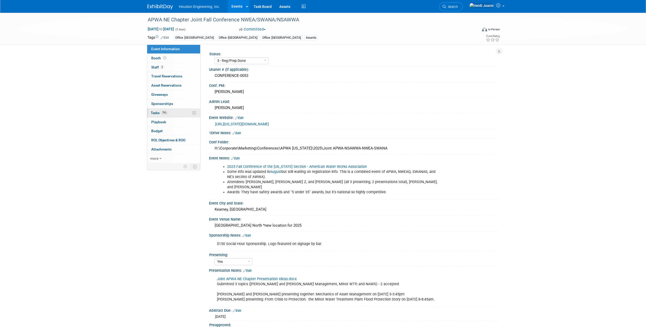
click at [172, 114] on link "79% Tasks 79%" at bounding box center [173, 112] width 53 height 9
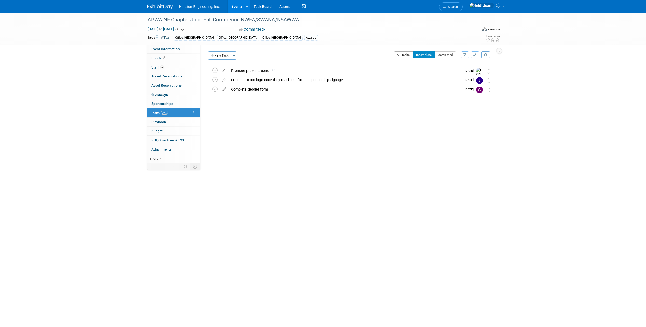
click at [404, 55] on button "All Tasks" at bounding box center [404, 54] width 20 height 7
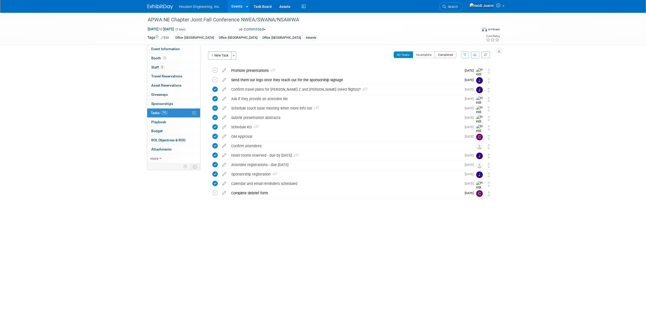
click at [441, 57] on button "Completed" at bounding box center [446, 54] width 22 height 7
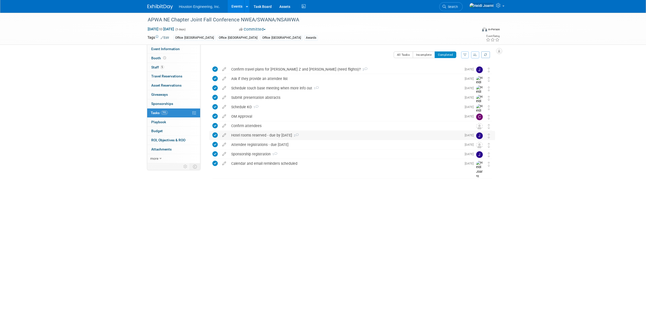
click at [353, 134] on div "Hotel rooms reserved - due by [DATE] 2" at bounding box center [345, 135] width 233 height 9
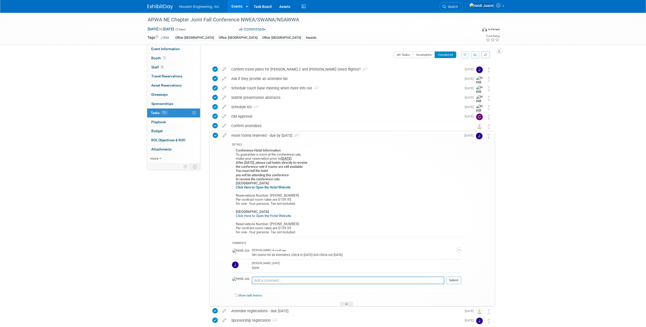
click at [340, 135] on div "Hotel rooms reserved - due by [DATE] 2" at bounding box center [345, 135] width 232 height 9
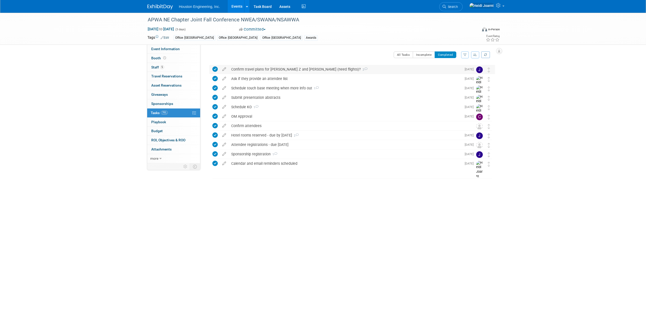
click at [344, 68] on div "Confirm travel plans for [PERSON_NAME] Z and [PERSON_NAME] (need flights)? 2" at bounding box center [345, 69] width 233 height 9
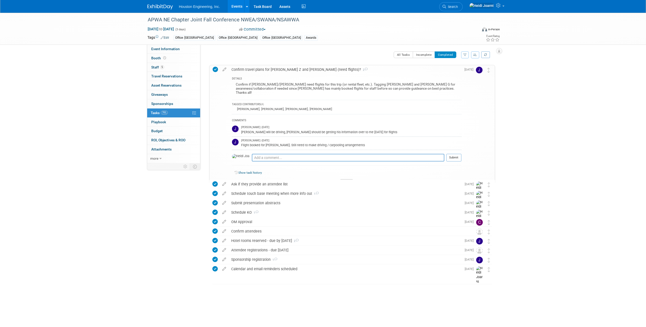
click at [350, 179] on div at bounding box center [346, 181] width 13 height 4
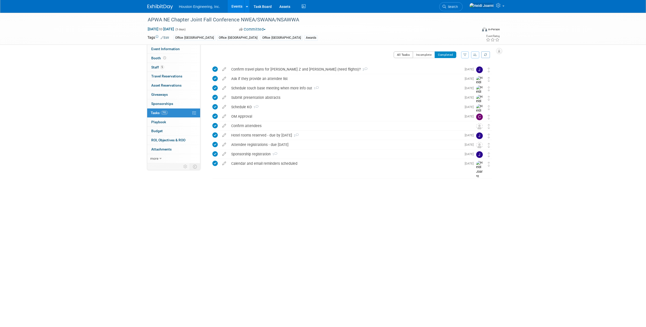
click at [398, 54] on button "All Tasks" at bounding box center [404, 54] width 20 height 7
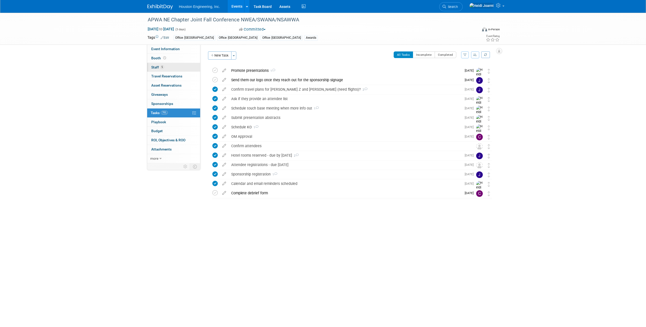
click at [172, 69] on link "5 Staff 5" at bounding box center [173, 67] width 53 height 9
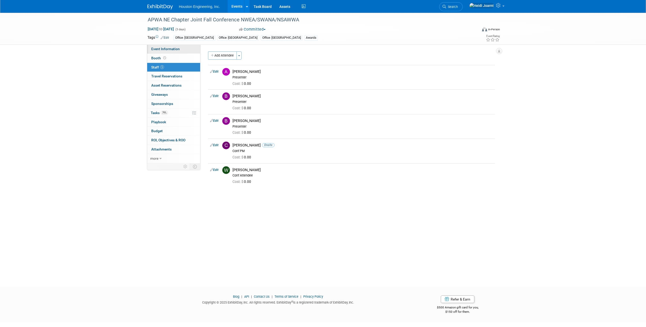
click at [187, 50] on link "Event Information" at bounding box center [173, 49] width 53 height 9
select select "3 - Reg/Prep Done"
select select "Yes"
select select "Multi-sector/Any/All"
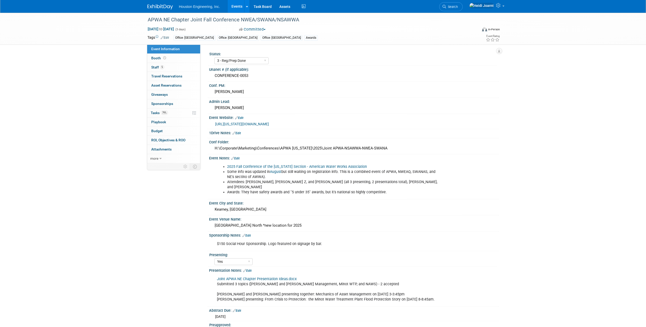
click at [237, 5] on link "Events" at bounding box center [237, 6] width 19 height 13
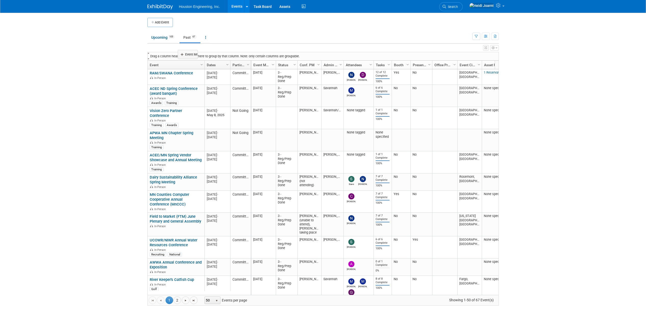
drag, startPoint x: 268, startPoint y: 65, endPoint x: 194, endPoint y: 55, distance: 74.8
click at [194, 55] on body "Houston Engineering, Inc. Events Add Event Bulk Upload Events Shareable Event B…" at bounding box center [323, 163] width 646 height 327
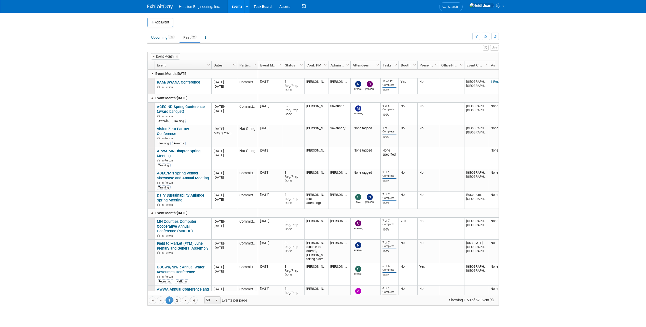
click at [152, 74] on link at bounding box center [152, 74] width 4 height 4
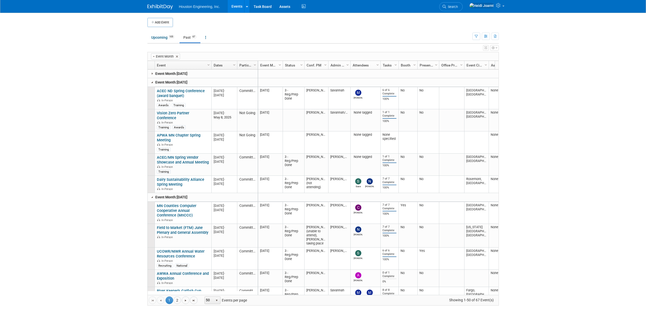
click at [151, 82] on link at bounding box center [152, 82] width 4 height 4
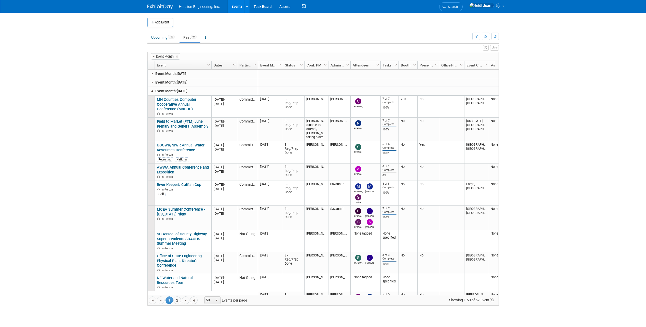
click at [152, 91] on link at bounding box center [152, 91] width 4 height 4
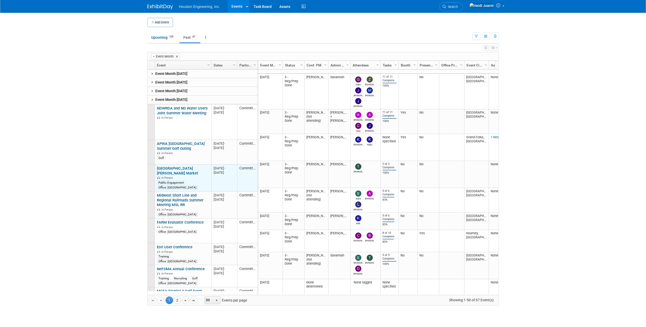
scroll to position [31, 0]
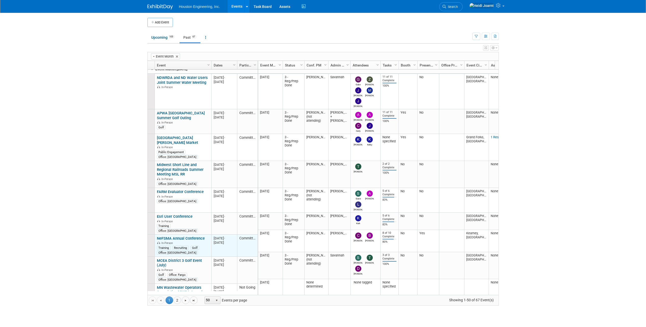
click at [186, 236] on link "NeFSMA Annual Conference" at bounding box center [181, 238] width 48 height 5
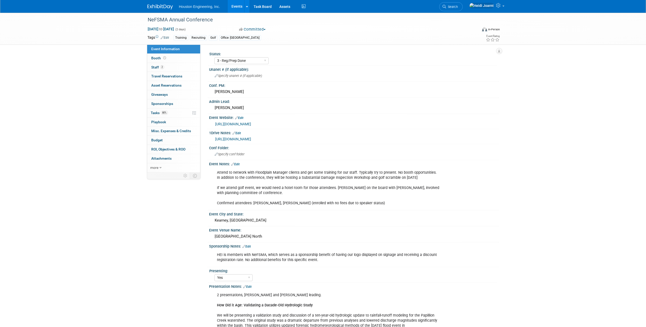
select select "3 - Reg/Prep Done"
select select "Yes"
select select "Water Resources"
click at [177, 113] on link "80% Tasks 80%" at bounding box center [173, 112] width 53 height 9
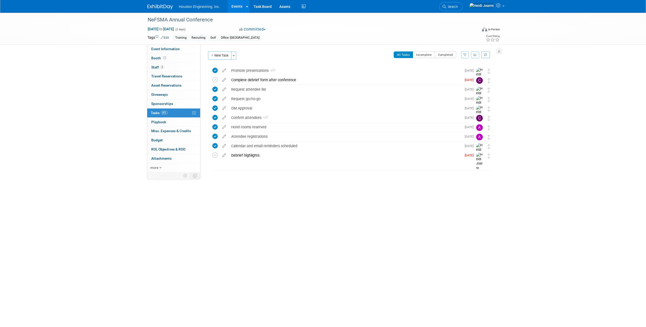
click at [233, 6] on link "Events" at bounding box center [237, 6] width 19 height 13
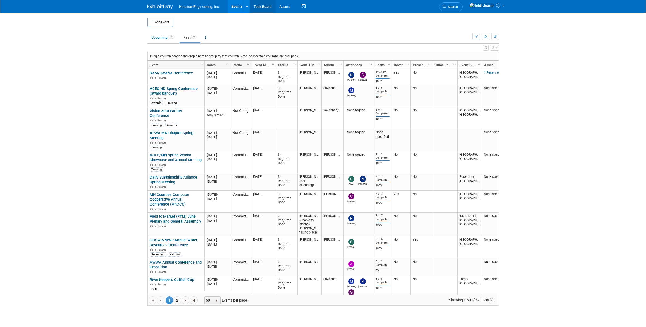
click at [258, 6] on link "Task Board" at bounding box center [263, 6] width 26 height 13
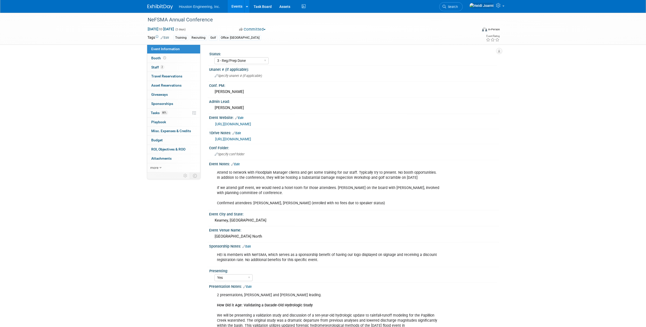
select select "3 - Reg/Prep Done"
select select "Yes"
select select "Water Resources"
click at [458, 6] on span "Search" at bounding box center [452, 7] width 12 height 4
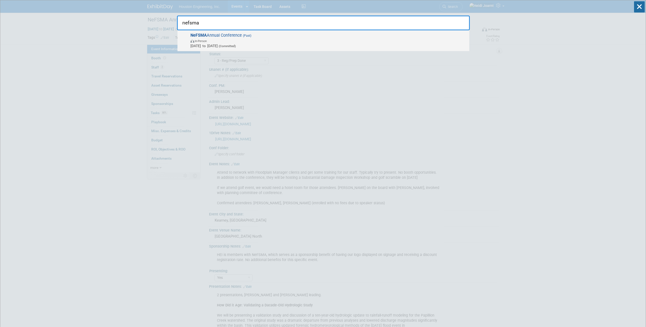
type input "nefsma"
click at [323, 41] on span "In-Person" at bounding box center [328, 40] width 276 height 5
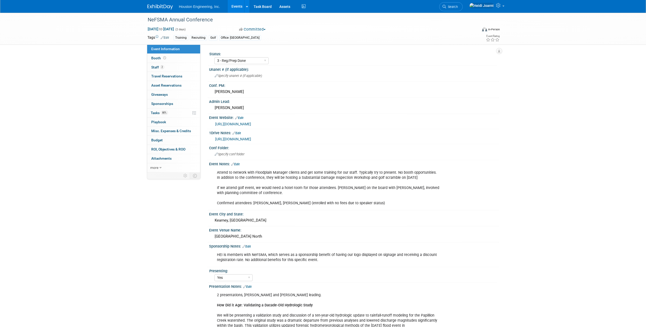
select select "3 - Reg/Prep Done"
select select "Yes"
select select "Water Resources"
click at [160, 167] on icon at bounding box center [160, 168] width 2 height 4
click at [175, 186] on span "Copy/Duplicate Event" at bounding box center [168, 186] width 34 height 4
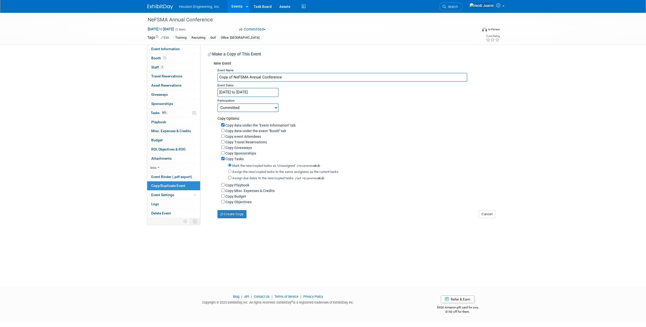
click at [269, 93] on input "Jul 16, 2025 to Jul 17, 2025" at bounding box center [247, 92] width 61 height 9
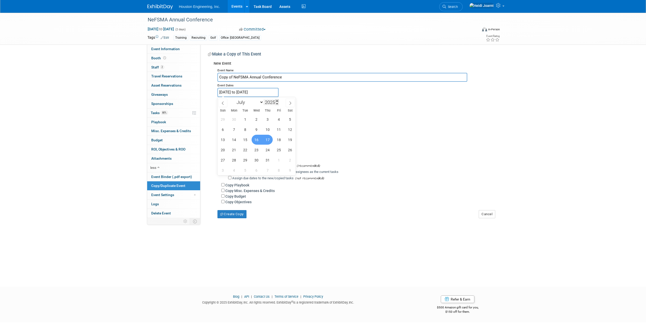
click at [278, 100] on span at bounding box center [277, 100] width 4 height 3
type input "2026"
click at [257, 140] on span "15" at bounding box center [257, 140] width 10 height 10
click at [277, 140] on span "17" at bounding box center [279, 140] width 10 height 10
type input "[DATE] to [DATE]"
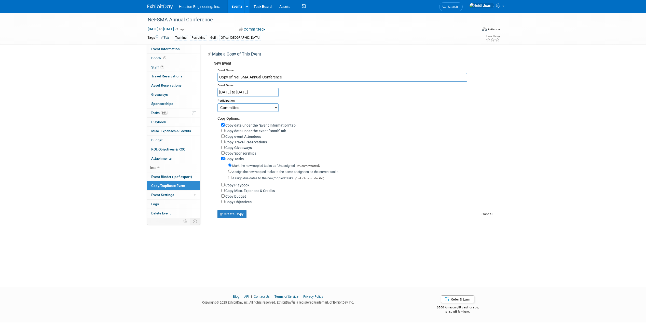
click at [273, 106] on select "Committed Considering Not Going" at bounding box center [247, 107] width 61 height 9
select select "2"
click at [217, 103] on select "Committed Considering Not Going" at bounding box center [247, 107] width 61 height 9
click at [229, 214] on button "Create Copy" at bounding box center [231, 214] width 29 height 8
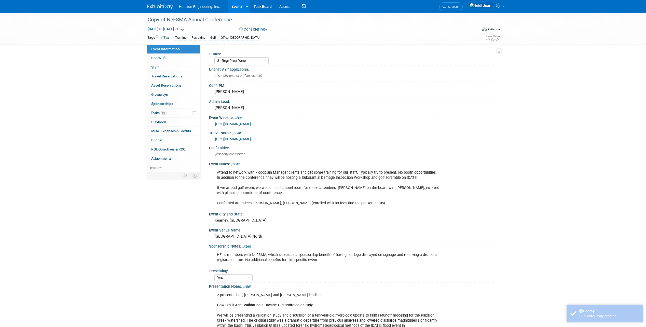
select select "3 - Reg/Prep Done"
select select "Yes"
select select "Water Resources"
click at [169, 18] on div "Copy of NeFSMA Annual Conference" at bounding box center [308, 19] width 324 height 9
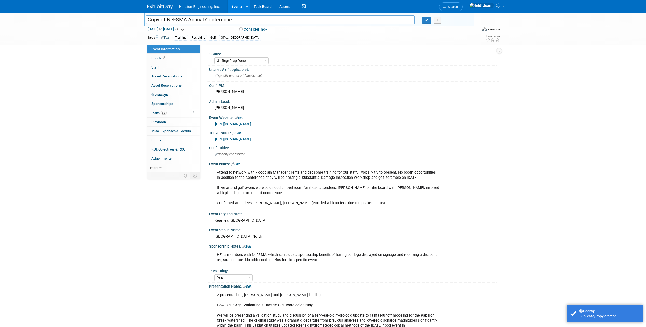
drag, startPoint x: 166, startPoint y: 21, endPoint x: 108, endPoint y: 19, distance: 57.8
click at [108, 19] on div "Copy of NeFSMA Annual Conference Copy of NeFSMA Annual Conference X [DATE] to […" at bounding box center [323, 29] width 646 height 32
type input "NeFSMA Annual Conference"
click at [429, 21] on icon "button" at bounding box center [427, 19] width 4 height 3
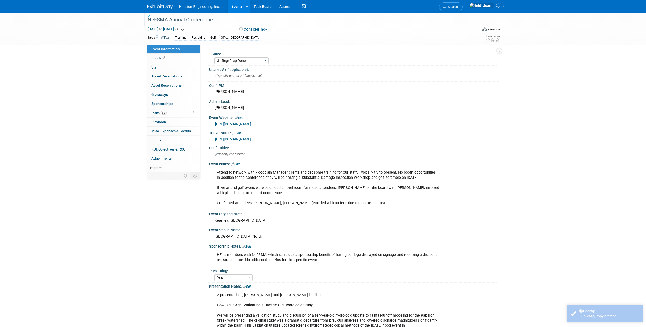
click at [257, 64] on div "1 - GNG/KO Needed 2 - Post KO/Active Planning 3 - Reg/Prep Done" at bounding box center [241, 60] width 54 height 9
click at [260, 64] on select "1 - GNG/KO Needed 2 - Post KO/Active Planning 3 - Reg/Prep Done" at bounding box center [241, 60] width 54 height 7
select select "1 - GNG/KO Needed"
click at [214, 57] on select "1 - GNG/KO Needed 2 - Post KO/Active Planning 3 - Reg/Prep Done" at bounding box center [241, 60] width 54 height 7
click at [238, 164] on link "Edit" at bounding box center [235, 164] width 8 height 4
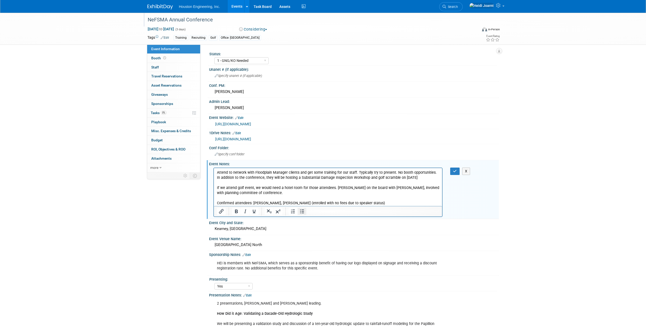
click at [303, 213] on icon "Bullet list" at bounding box center [302, 211] width 6 height 6
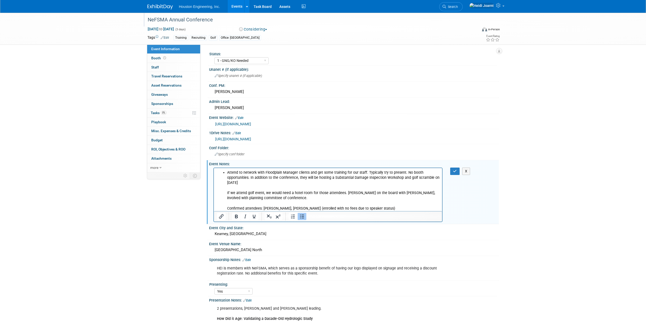
click at [270, 184] on li "Attend to network with Floodplain Manager clients and get some training for our…" at bounding box center [333, 190] width 212 height 41
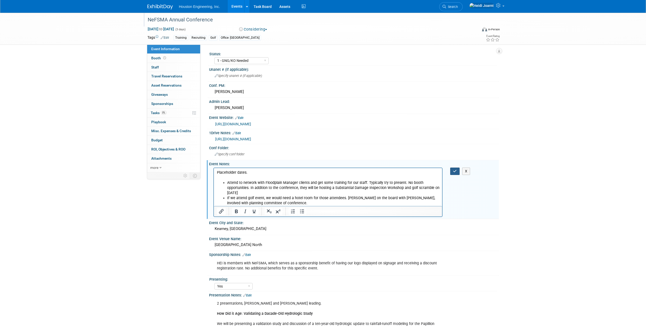
click at [455, 172] on icon "button" at bounding box center [455, 171] width 4 height 4
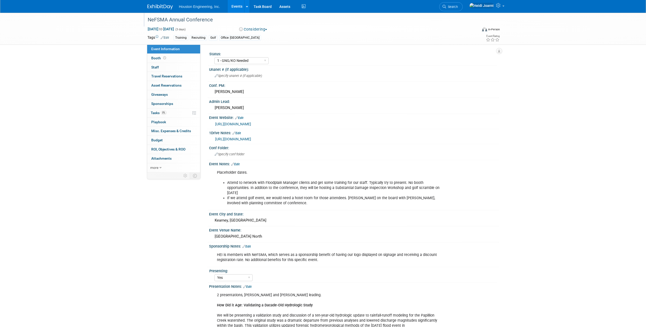
scroll to position [51, 0]
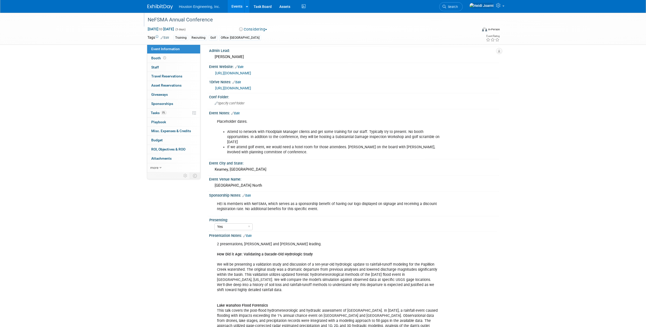
click at [251, 238] on div "2 presentations, [PERSON_NAME] and [PERSON_NAME] leading. How Did it Age: Valid…" at bounding box center [353, 239] width 283 height 3
click at [251, 237] on link "Edit" at bounding box center [247, 236] width 8 height 4
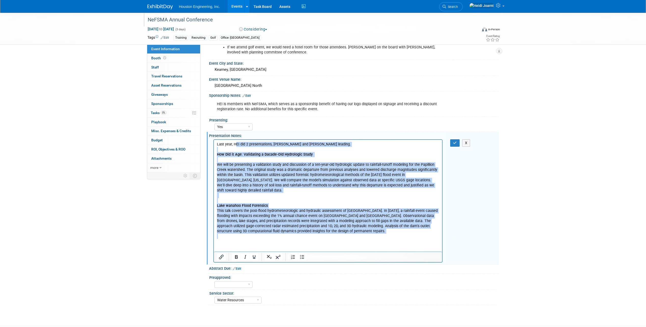
scroll to position [184, 0]
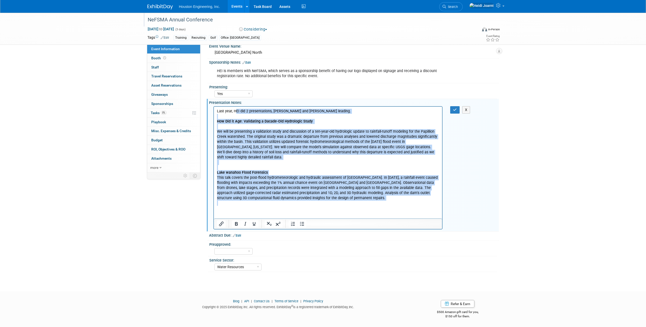
drag, startPoint x: 235, startPoint y: 112, endPoint x: 327, endPoint y: 340, distance: 245.8
click at [327, 205] on html "Last year, HEI did 2 presentations, [PERSON_NAME] and [PERSON_NAME] leading. Ho…" at bounding box center [328, 155] width 228 height 99
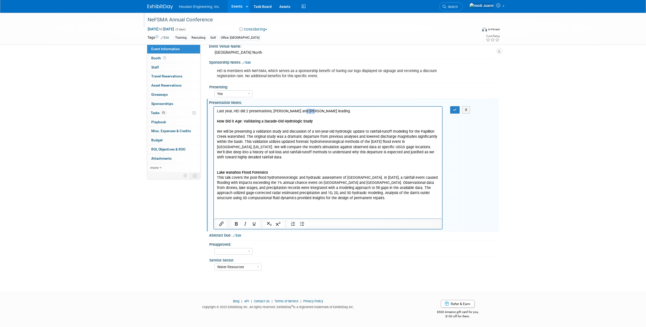
drag, startPoint x: 309, startPoint y: 111, endPoint x: 301, endPoint y: 112, distance: 7.9
click at [301, 112] on p "Last year, HEI did 2 presentations, [PERSON_NAME] and [PERSON_NAME] leading. Ho…" at bounding box center [328, 156] width 223 height 97
click at [307, 112] on p "Last year, HEI did 2 presentations, [PERSON_NAME] and [PERSON_NAME] leading. Ho…" at bounding box center [328, 156] width 223 height 97
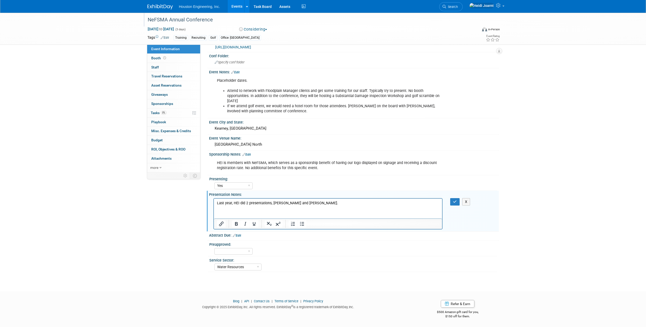
scroll to position [92, 0]
click at [457, 206] on div "2 presentations, [PERSON_NAME] and [PERSON_NAME] leading. How Did it Age: Valid…" at bounding box center [354, 213] width 290 height 33
click at [456, 202] on icon "button" at bounding box center [455, 202] width 4 height 4
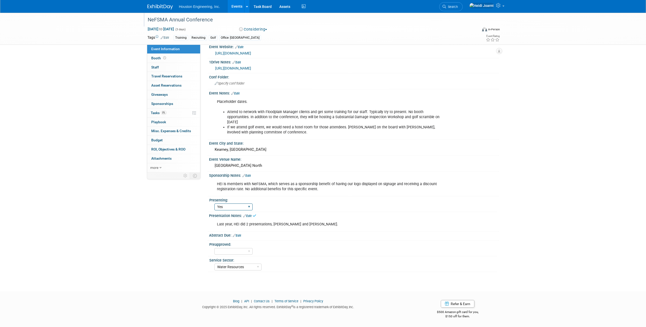
click at [245, 206] on select "Yes No Pending" at bounding box center [233, 206] width 38 height 7
select select
click at [214, 203] on select "Yes No Pending" at bounding box center [233, 206] width 38 height 7
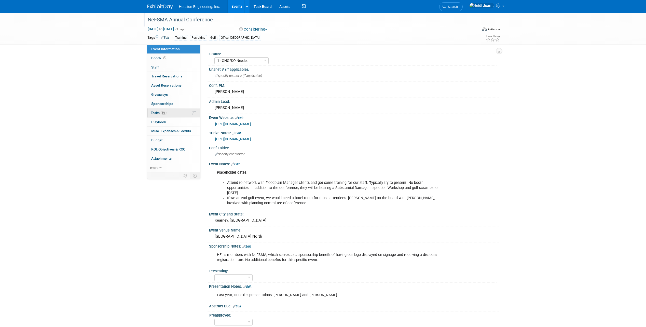
click at [174, 115] on link "0% Tasks 0%" at bounding box center [173, 112] width 53 height 9
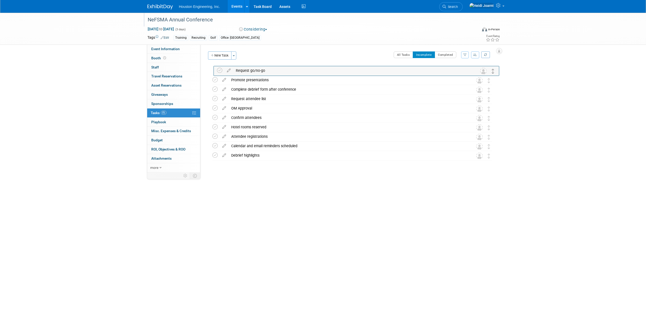
drag, startPoint x: 489, startPoint y: 101, endPoint x: 493, endPoint y: 71, distance: 30.1
click at [223, 70] on icon at bounding box center [224, 69] width 9 height 6
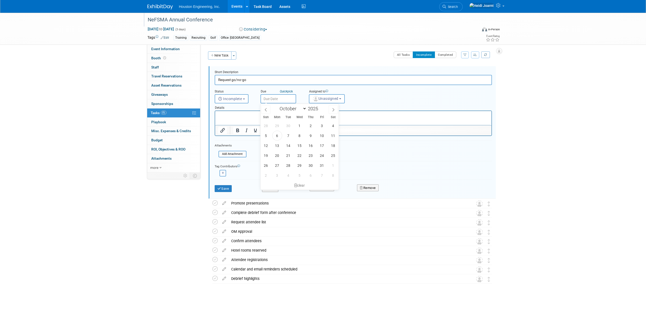
click at [284, 101] on input "text" at bounding box center [278, 98] width 36 height 9
click at [269, 109] on span at bounding box center [265, 109] width 9 height 9
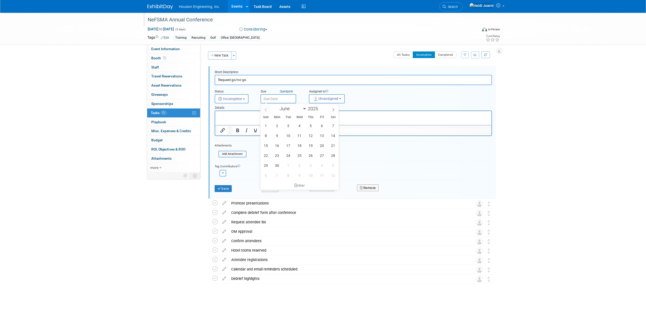
click at [269, 109] on span at bounding box center [265, 109] width 9 height 9
click at [267, 109] on icon at bounding box center [266, 110] width 4 height 4
select select "3"
click at [277, 136] on span "7" at bounding box center [277, 136] width 10 height 10
type input "Apr 7, 2025"
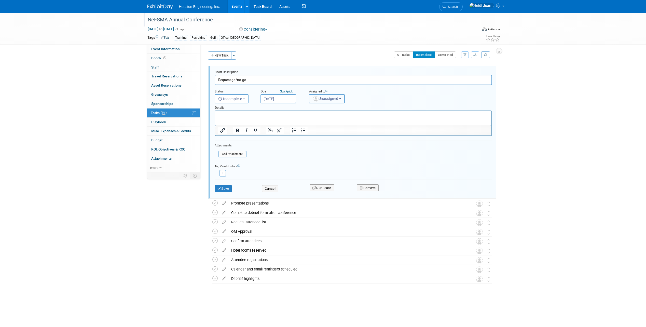
click at [334, 95] on button "Unassigned" at bounding box center [327, 98] width 36 height 9
click at [332, 112] on input "text" at bounding box center [345, 111] width 70 height 9
type input "heidi"
click at [335, 126] on link "Heidi Joarnt (me)" at bounding box center [339, 122] width 61 height 10
click at [325, 122] on label "Heidi Joarnt (me)" at bounding box center [338, 122] width 53 height 8
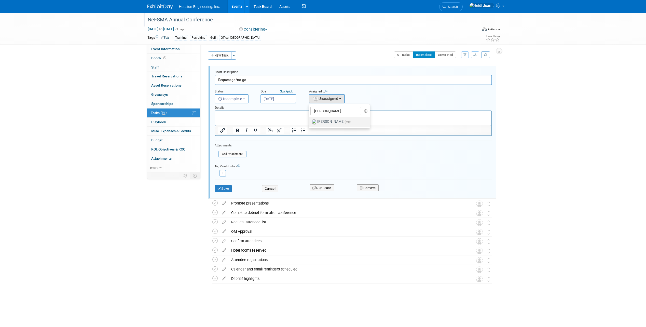
click at [310, 122] on input "Heidi Joarnt (me)" at bounding box center [308, 120] width 3 height 3
select select "6d2580fd-cc23-403a-9f47-834f17e7f51f"
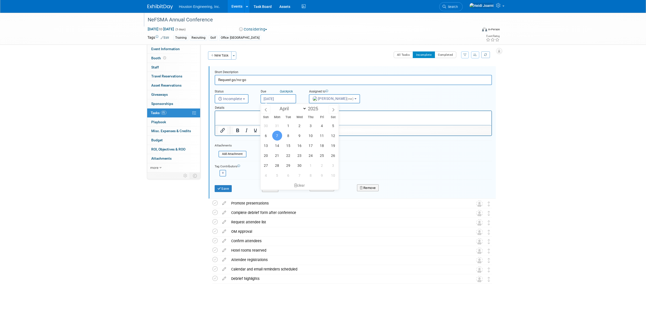
click at [289, 101] on input "Apr 7, 2025" at bounding box center [278, 98] width 36 height 9
click at [323, 145] on span "18" at bounding box center [322, 146] width 10 height 10
type input "Apr 18, 2025"
click at [280, 99] on input "Apr 18, 2025" at bounding box center [278, 98] width 36 height 9
click at [266, 110] on icon at bounding box center [266, 110] width 4 height 4
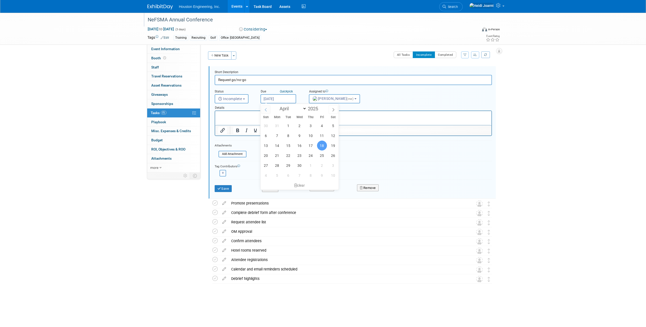
select select "2"
click at [320, 142] on span "14" at bounding box center [322, 146] width 10 height 10
type input "Mar 14, 2025"
click at [229, 186] on button "Save" at bounding box center [223, 188] width 17 height 7
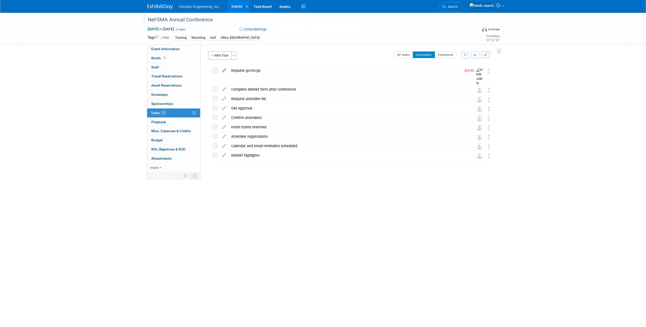
click at [225, 71] on icon at bounding box center [224, 69] width 9 height 6
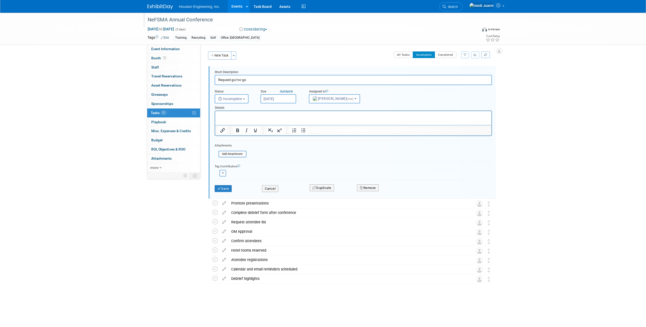
click at [288, 99] on input "Mar 14, 2025" at bounding box center [278, 98] width 36 height 9
click at [320, 106] on span at bounding box center [320, 107] width 4 height 3
type input "2026"
click at [293, 56] on div "All Tasks Incomplete Completed Filter by Assignee -- Select Assignee -- All una…" at bounding box center [367, 56] width 256 height 11
click at [226, 189] on button "Save" at bounding box center [223, 188] width 17 height 7
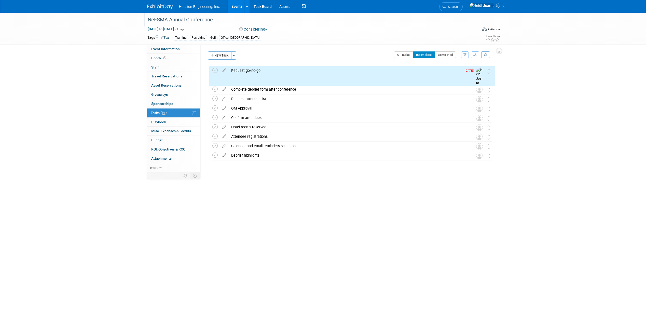
click at [232, 7] on link "Events" at bounding box center [237, 6] width 19 height 13
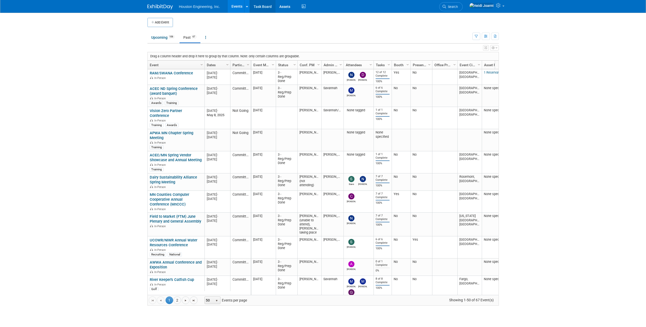
click at [262, 7] on link "Task Board" at bounding box center [263, 6] width 26 height 13
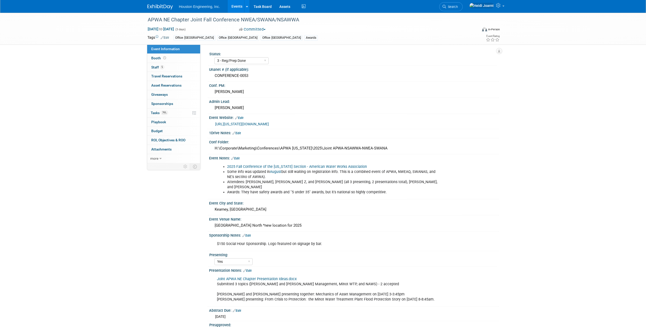
select select "3 - Reg/Prep Done"
select select "Yes"
select select "Multi-sector/Any/All"
click at [260, 124] on link "https://nebraska.apwa.org/news-and-announcements/2025-joint-fall-conference/" at bounding box center [242, 124] width 54 height 4
click at [241, 7] on link "Events" at bounding box center [237, 6] width 19 height 13
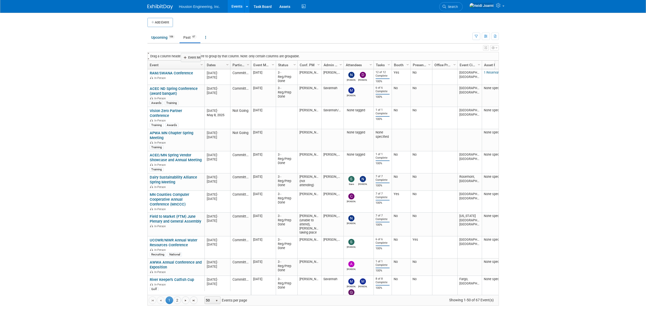
drag, startPoint x: 268, startPoint y: 64, endPoint x: 196, endPoint y: 57, distance: 71.7
click at [196, 57] on body "Houston Engineering, Inc. Events Add Event Bulk Upload Events Shareable Event B…" at bounding box center [323, 163] width 646 height 327
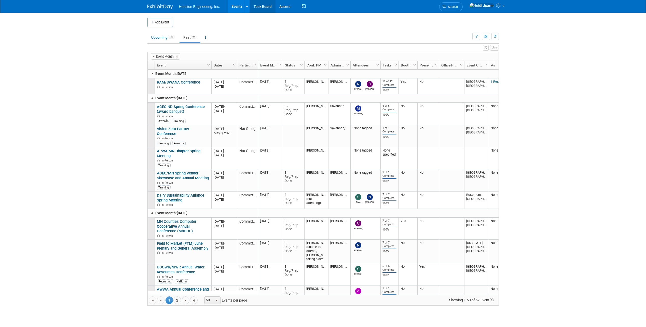
click at [264, 4] on link "Task Board" at bounding box center [263, 6] width 26 height 13
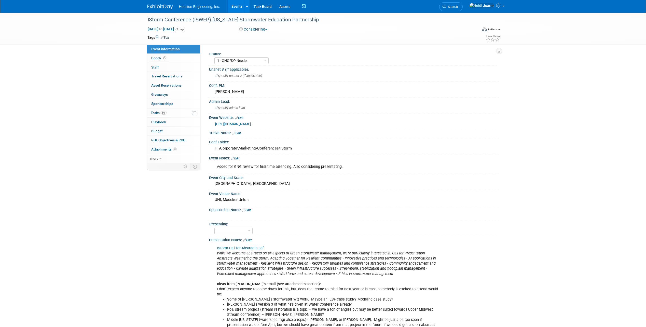
select select "1 - GNG/KO Needed"
select select "Water Resources"
click at [251, 122] on link "[URL][DOMAIN_NAME]" at bounding box center [233, 124] width 36 height 4
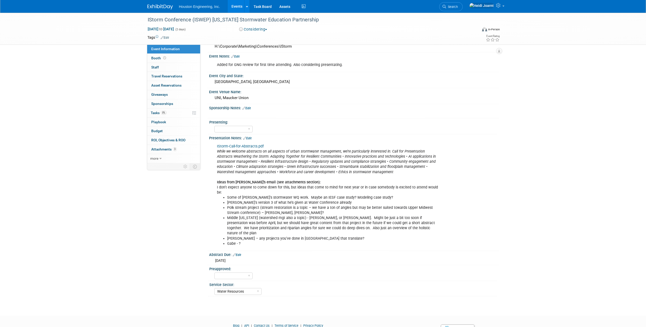
click at [277, 147] on div "IStorm-Call-for-Abstracts.pdf While we welcome abstracts on all aspects of urba…" at bounding box center [327, 194] width 229 height 107
click at [251, 129] on select "Yes No Pending" at bounding box center [233, 129] width 38 height 7
select select "Pending"
click at [214, 126] on select "Yes No Pending" at bounding box center [233, 129] width 38 height 7
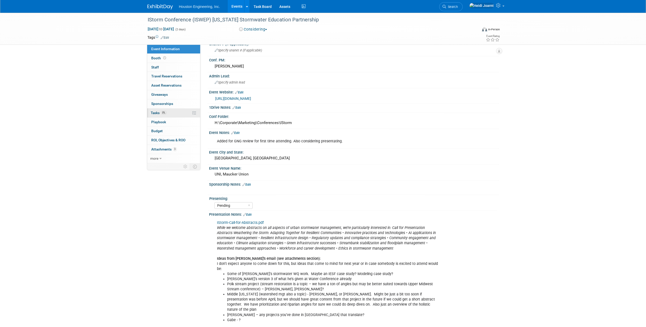
click at [173, 114] on link "0% Tasks 0%" at bounding box center [173, 112] width 53 height 9
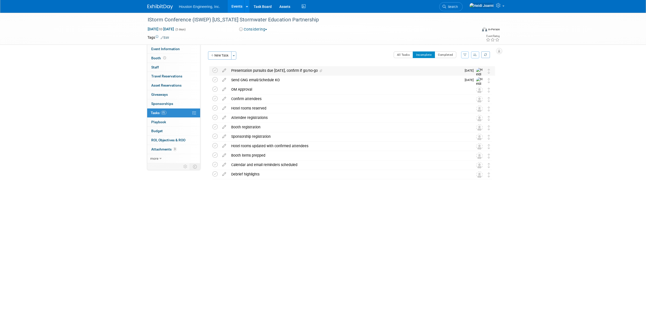
click at [250, 70] on div "Presentation pursuits due [DATE], confirm if go/no-go" at bounding box center [345, 70] width 233 height 9
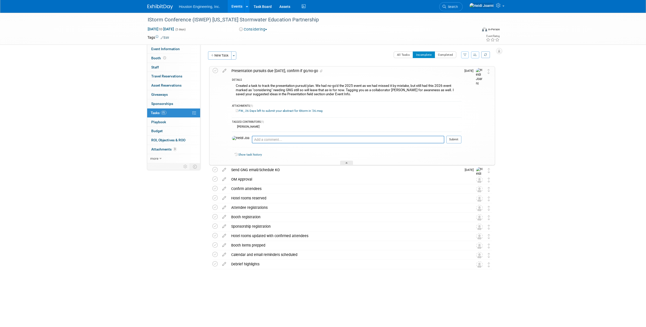
click at [250, 70] on div "Presentation pursuits due Oct 15, confirm if go/no-go" at bounding box center [345, 70] width 232 height 9
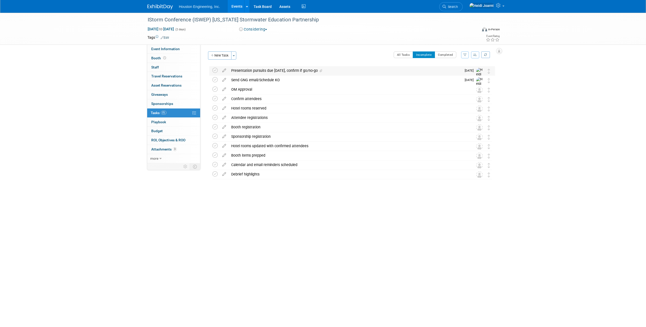
click at [263, 68] on div "Presentation pursuits due Oct 15, confirm if go/no-go" at bounding box center [345, 70] width 233 height 9
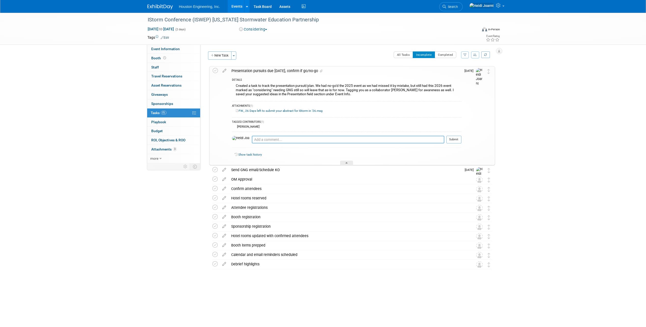
click at [301, 139] on textarea at bounding box center [348, 140] width 193 height 8
type textarea "Sent reminder email 10/6"
click at [455, 139] on button "Submit" at bounding box center [453, 140] width 15 height 8
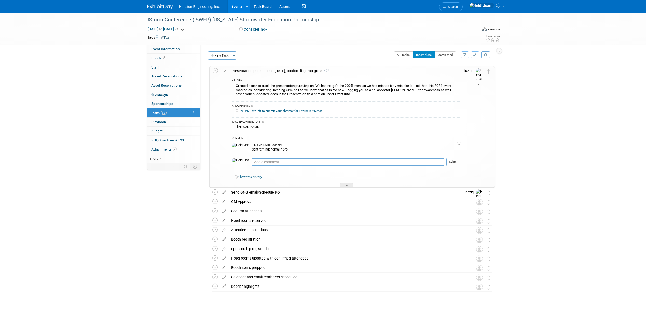
click at [236, 9] on link "Events" at bounding box center [237, 6] width 19 height 13
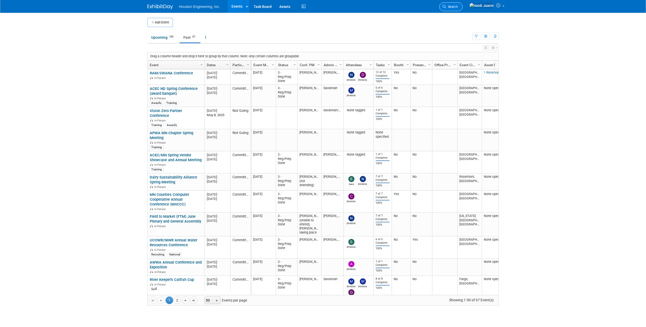
click at [458, 8] on span "Search" at bounding box center [452, 7] width 12 height 4
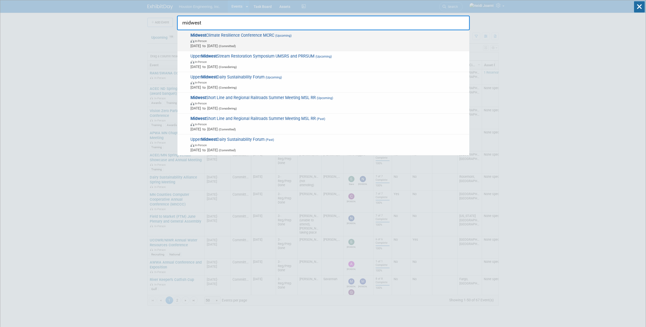
type input "midwest"
click at [282, 41] on span "In-Person" at bounding box center [328, 40] width 276 height 5
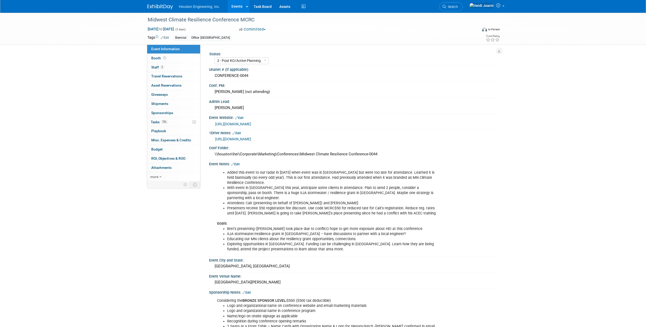
select select "2 - Post KO/Active Planning"
select select "Yes"
select select "Environmental"
click at [240, 165] on link "Edit" at bounding box center [235, 164] width 8 height 4
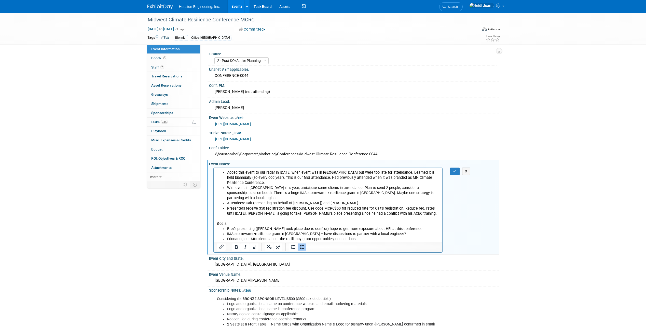
click at [285, 241] on li "Exploring opportunities in [GEOGRAPHIC_DATA]. Funding can be challenging in [GE…" at bounding box center [333, 246] width 212 height 10
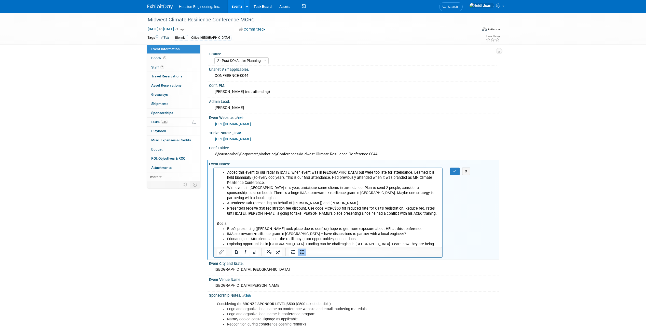
click at [304, 252] on li "Connect with Ag clients that [PERSON_NAME] identified:" at bounding box center [333, 254] width 212 height 5
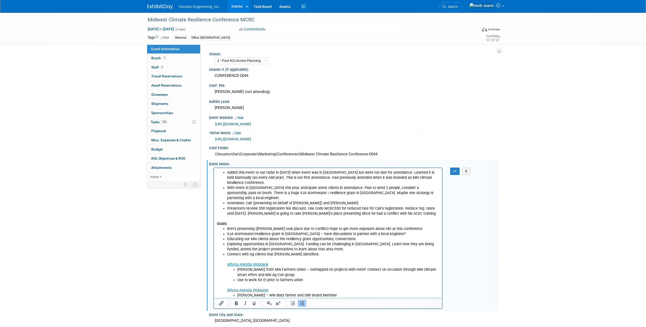
click at [304, 252] on li "Connect with Ag clients that [PERSON_NAME] identified: Whova Agenda Webpage [PE…" at bounding box center [333, 280] width 212 height 56
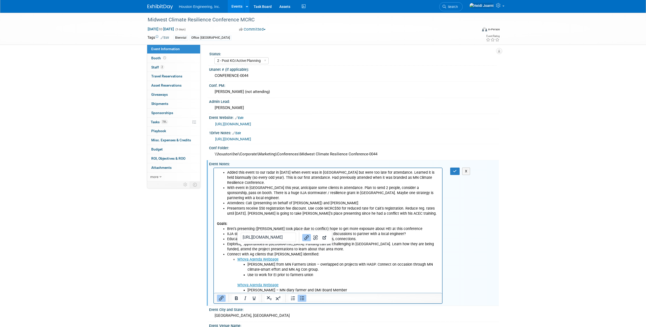
click at [314, 272] on li "Use to work for EI prior to farmers union" at bounding box center [343, 274] width 192 height 5
click at [287, 277] on p "Rich Text Area. Press ALT-0 for help." at bounding box center [338, 279] width 202 height 5
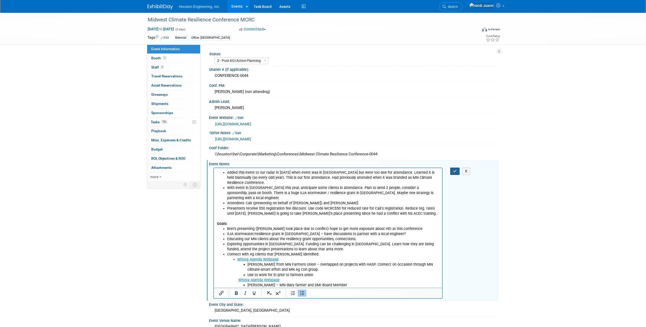
click at [454, 172] on icon "button" at bounding box center [455, 171] width 4 height 4
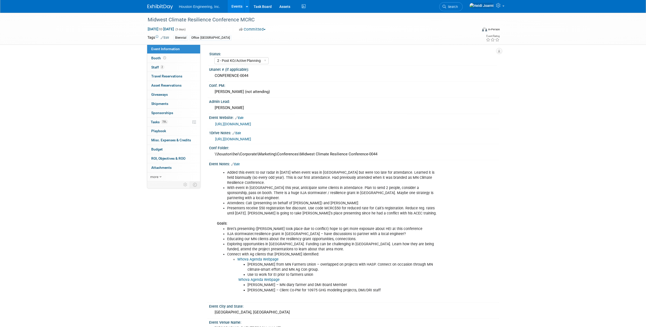
click at [239, 163] on link "Edit" at bounding box center [235, 164] width 8 height 4
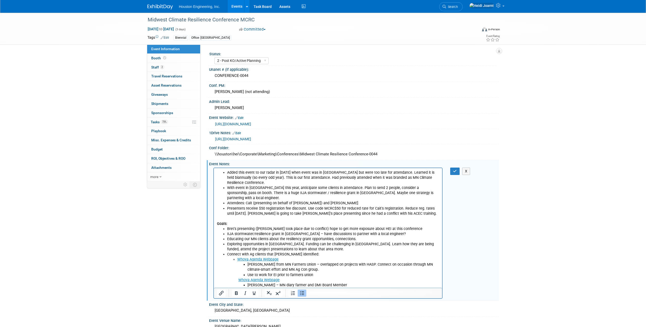
click at [392, 283] on li "Whova Agenda Webpage [PERSON_NAME] from [GEOGRAPHIC_DATA] Farmers Union – overl…" at bounding box center [338, 277] width 202 height 41
click at [301, 295] on icon "Bullet list" at bounding box center [302, 293] width 6 height 6
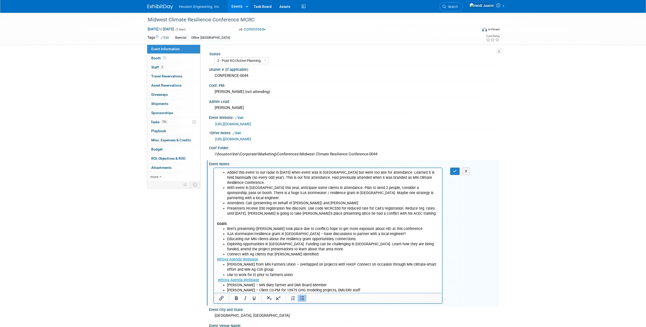
click at [260, 298] on li "Debrief/Recommendations for 2026:" at bounding box center [333, 300] width 212 height 5
click at [260, 293] on li "Rich Text Area. Press ALT-0 for help." at bounding box center [333, 295] width 212 height 5
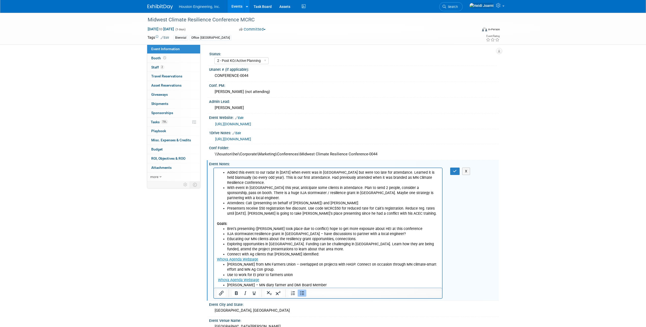
click at [227, 293] on li "Debrief/Recommendations for 2026:" at bounding box center [333, 295] width 212 height 5
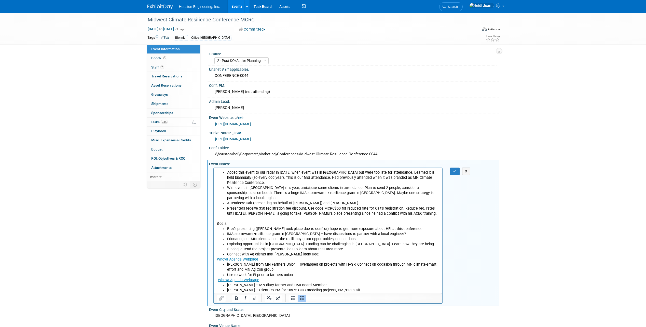
click at [301, 298] on icon "Bullet list" at bounding box center [302, 298] width 6 height 6
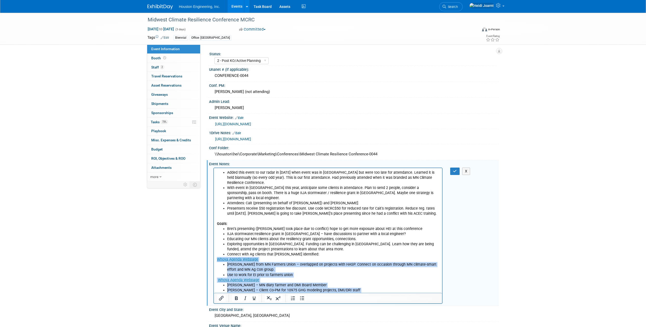
drag, startPoint x: 250, startPoint y: 284, endPoint x: 216, endPoint y: 250, distance: 48.4
click at [216, 250] on html "Added this event to our radar in 2023 when event was in Duluth but were too lat…" at bounding box center [328, 235] width 228 height 135
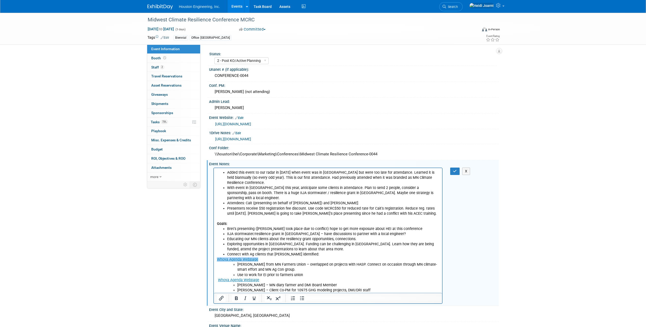
click at [215, 250] on html "Added this event to our radar in 2023 when event was in Duluth but were too lat…" at bounding box center [328, 235] width 228 height 135
click at [301, 300] on icon "Bullet list" at bounding box center [302, 298] width 6 height 6
click at [236, 257] on ul "Whova Agenda Webpage Ariel Kagan from MN Farmers Union – overlapped on projects…" at bounding box center [333, 267] width 212 height 20
click at [237, 263] on ul "Whova Agenda Webpage Ariel Kagan from MN Farmers Union – overlapped on projects…" at bounding box center [333, 267] width 212 height 20
click at [214, 269] on html "Added this event to our radar in 2023 when event was in Duluth but were too lat…" at bounding box center [328, 235] width 228 height 135
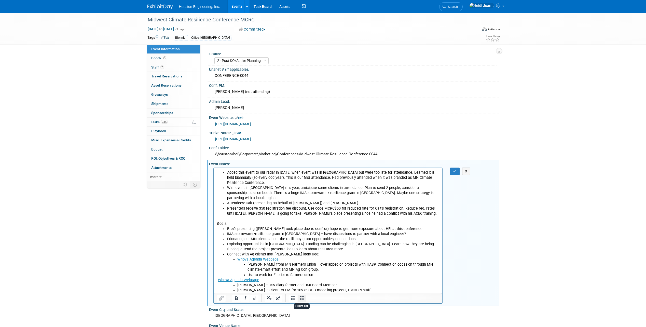
click at [300, 297] on icon "Bullet list" at bounding box center [302, 298] width 6 height 6
click at [237, 282] on li "Suzanne Vold – MN diary farmer and DMI Board Member" at bounding box center [338, 284] width 202 height 5
click at [238, 287] on li "Jacqi Coleman – Client Co-PM for 10975 GHG modeling projects, DMI/DRI staff" at bounding box center [338, 289] width 202 height 5
click at [239, 293] on li "Rich Text Area. Press ALT-0 for help." at bounding box center [338, 295] width 202 height 5
click at [453, 170] on icon "button" at bounding box center [455, 171] width 4 height 4
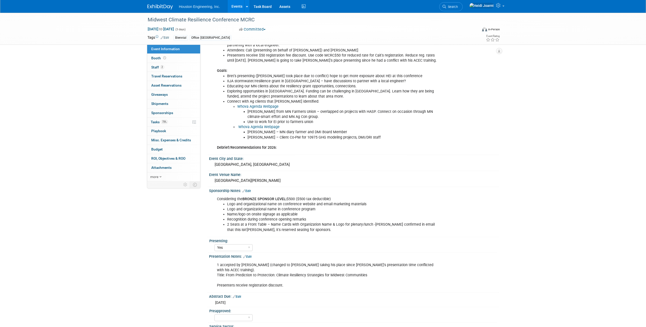
scroll to position [204, 0]
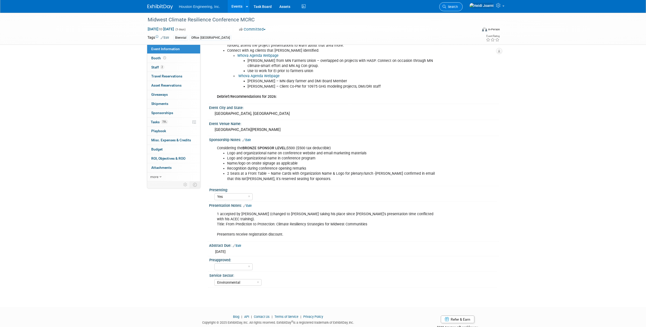
click at [461, 4] on link "Search" at bounding box center [450, 6] width 23 height 9
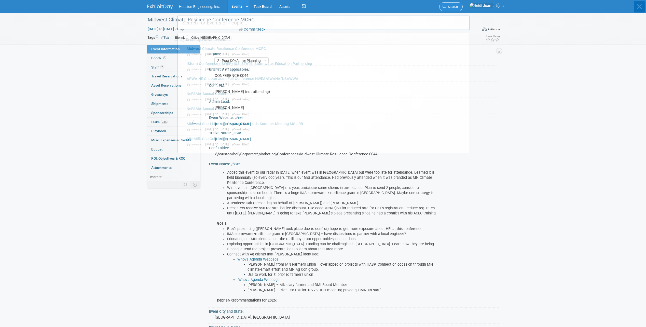
type input "t"
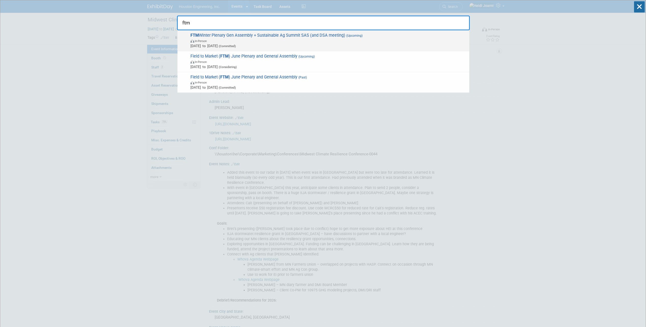
type input "ftm"
click at [356, 44] on span "Nov 17, 2025 to Nov 20, 2025 (Committed)" at bounding box center [328, 45] width 276 height 5
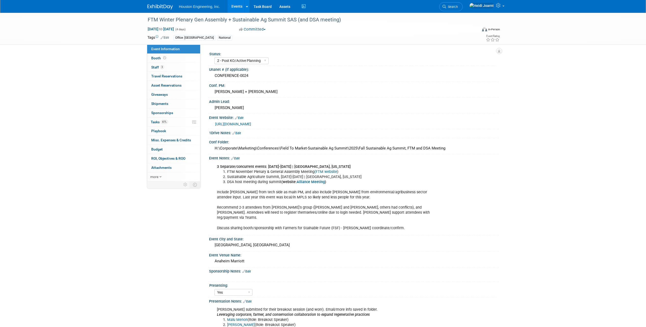
select select "2 - Post KO/Active Planning"
select select "Yes"
select select "Multi-sector/Any/All"
click at [326, 170] on link "(FTM website" at bounding box center [325, 172] width 23 height 4
click at [314, 183] on link "Alliance Meeting" at bounding box center [311, 182] width 28 height 4
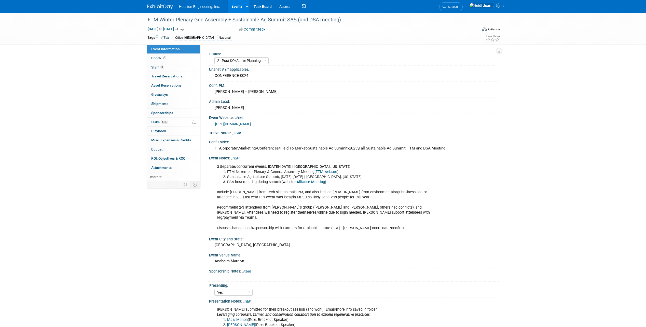
click at [237, 158] on link "Edit" at bounding box center [235, 159] width 8 height 4
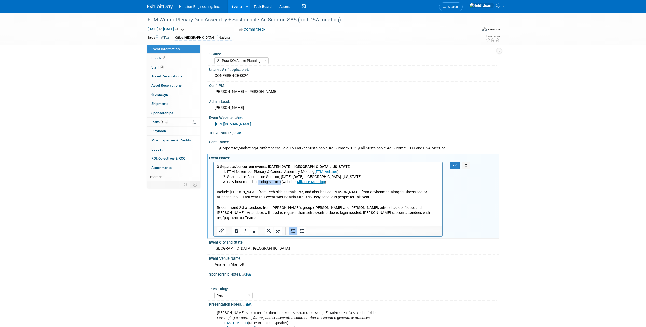
drag, startPoint x: 280, startPoint y: 183, endPoint x: 257, endPoint y: 183, distance: 22.9
click at [257, 183] on li "DSA host meeting during summit (website: Alliance Meeting )" at bounding box center [333, 181] width 212 height 5
drag, startPoint x: 300, startPoint y: 173, endPoint x: 256, endPoint y: 174, distance: 43.8
click at [256, 174] on li "DSA host meeting just before/during summit, starting [DATE] (website: Alliance …" at bounding box center [333, 171] width 212 height 5
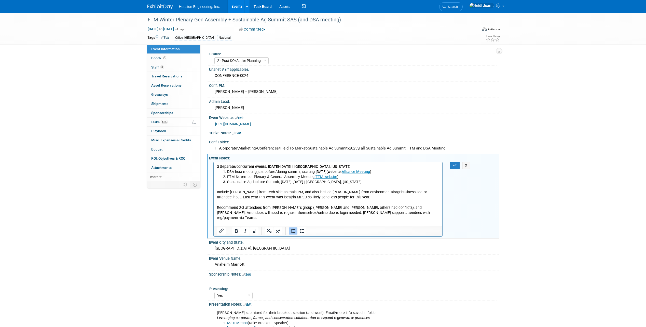
click at [283, 181] on li "Sustainable Agriculture Summit, [DATE]-[DATE] | [GEOGRAPHIC_DATA], [US_STATE]" at bounding box center [333, 181] width 212 height 5
click at [456, 166] on icon "button" at bounding box center [455, 165] width 4 height 4
